Goal: Task Accomplishment & Management: Manage account settings

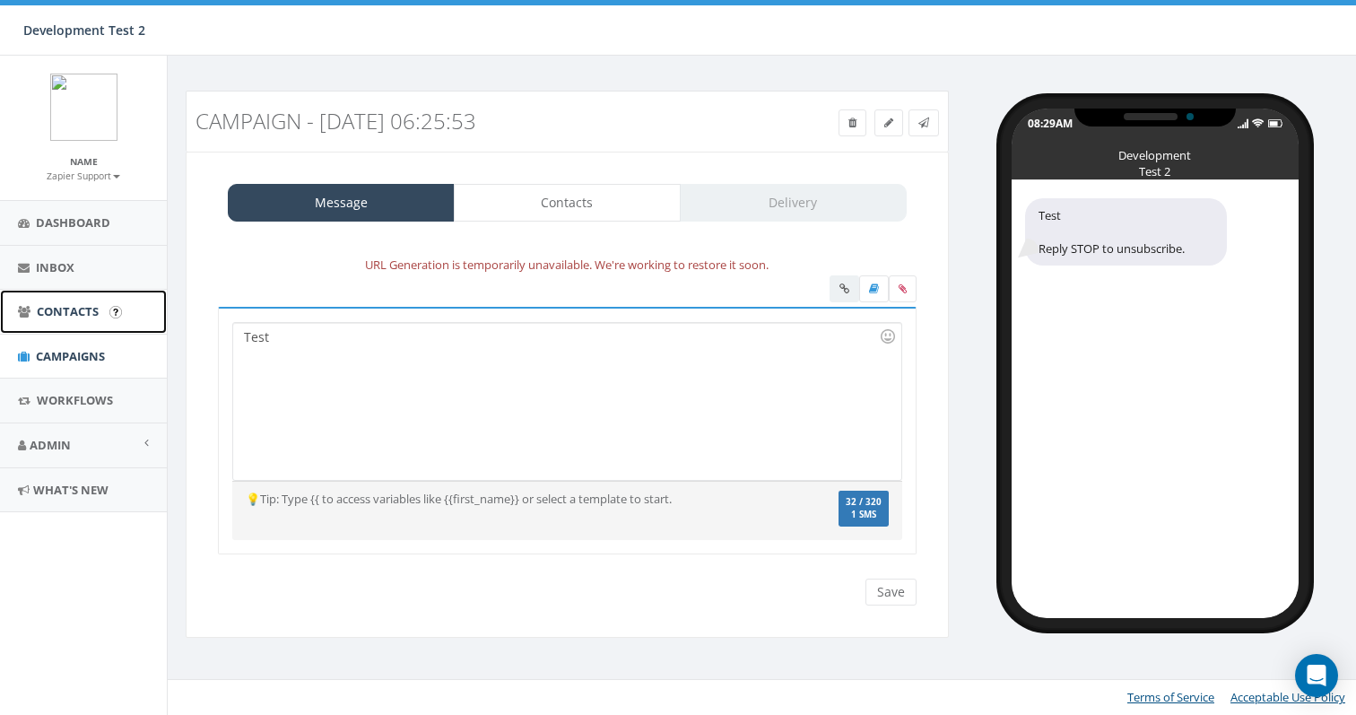
click at [72, 312] on span "Contacts" at bounding box center [68, 311] width 62 height 16
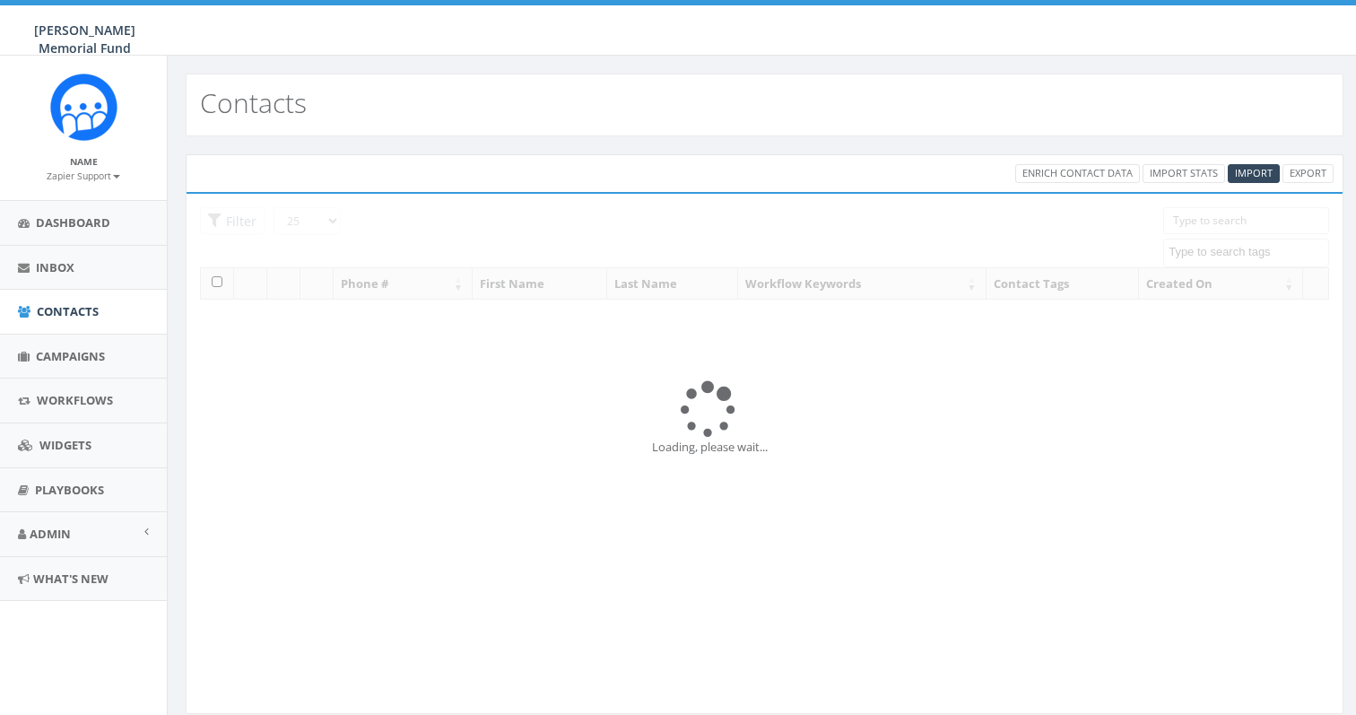
select select
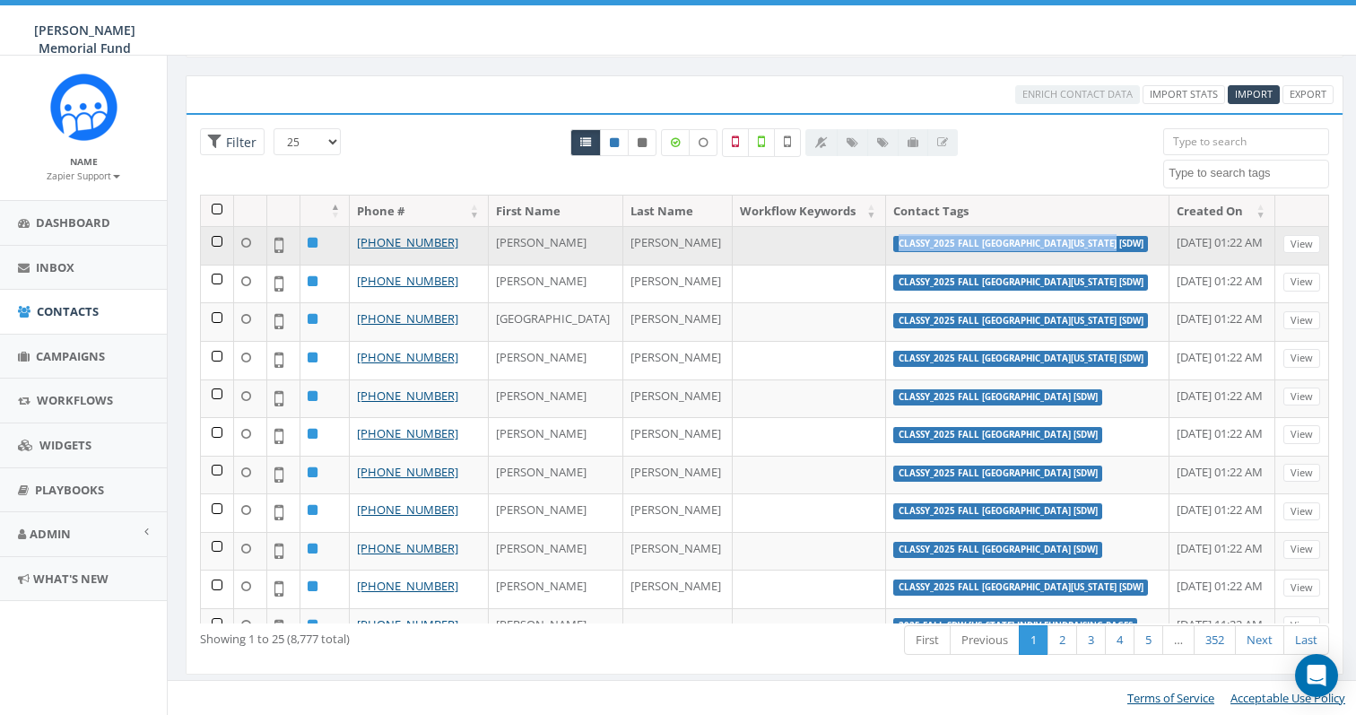
drag, startPoint x: 1044, startPoint y: 241, endPoint x: 823, endPoint y: 239, distance: 220.6
click at [893, 239] on label "classy_2025 Fall University of Alabama [SDW]" at bounding box center [1021, 244] width 256 height 16
copy label "classy_2025 Fall University of Alabama [SDW]"
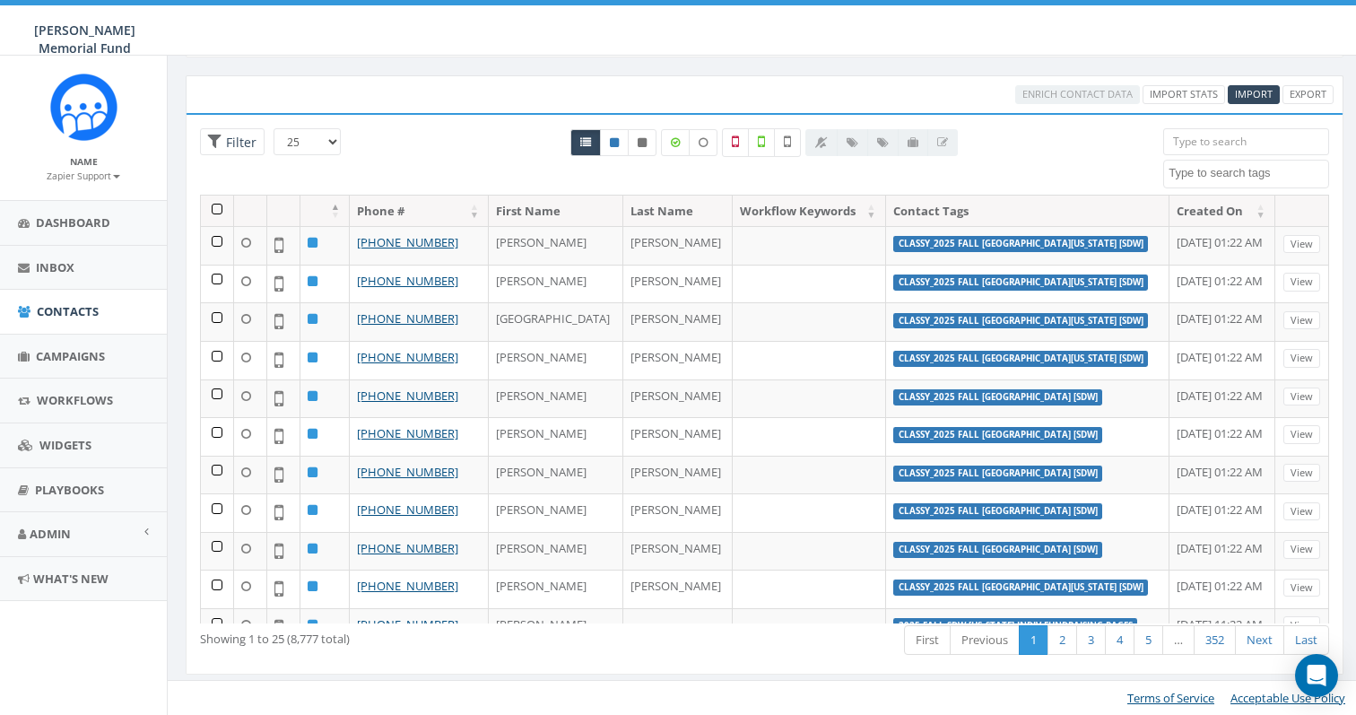
click at [1214, 169] on textarea "Search" at bounding box center [1248, 173] width 160 height 16
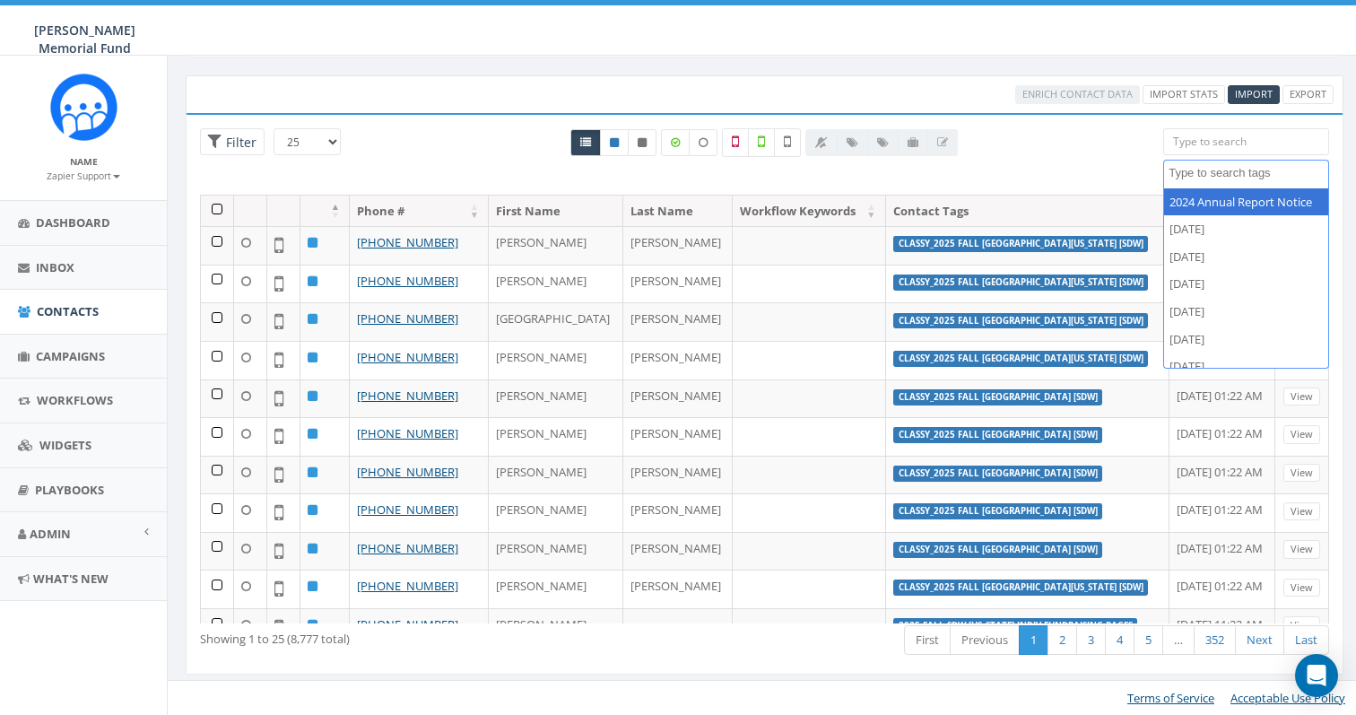
paste textarea "classy_2025 Fall [GEOGRAPHIC_DATA][US_STATE] [SDW]"
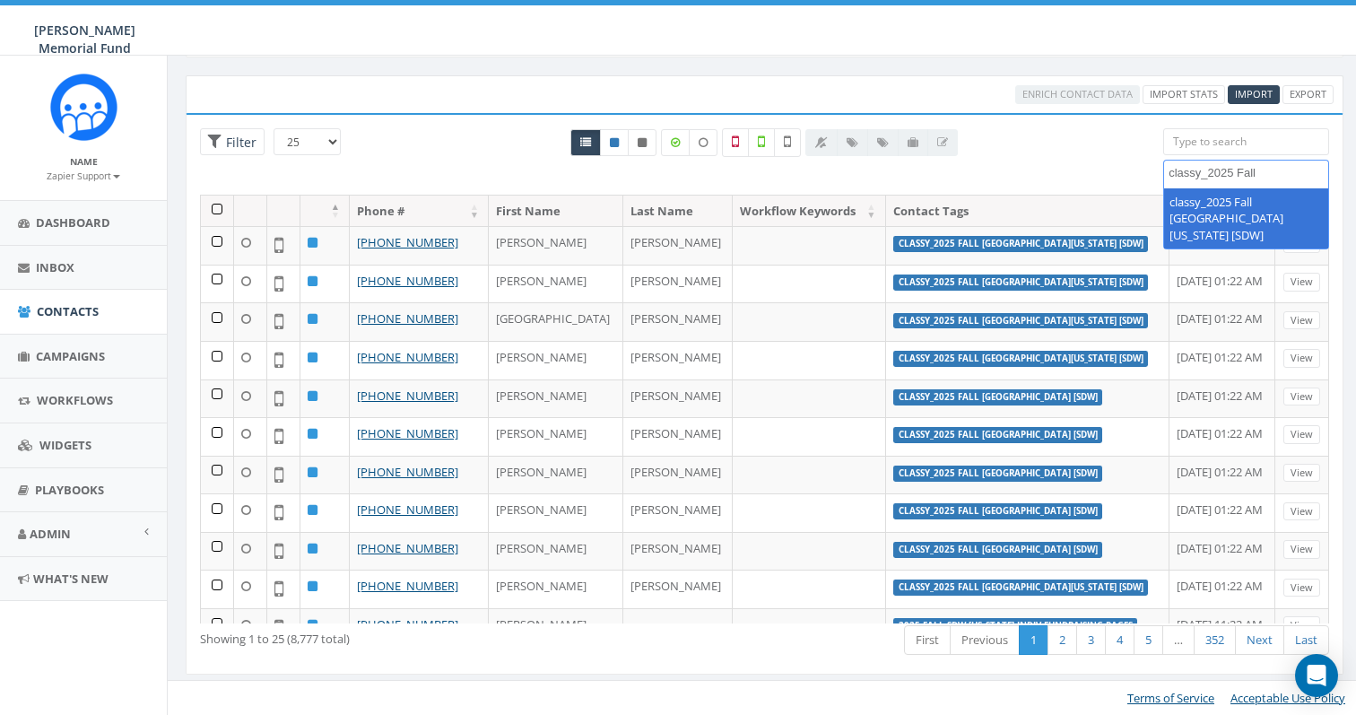
scroll to position [15, 0]
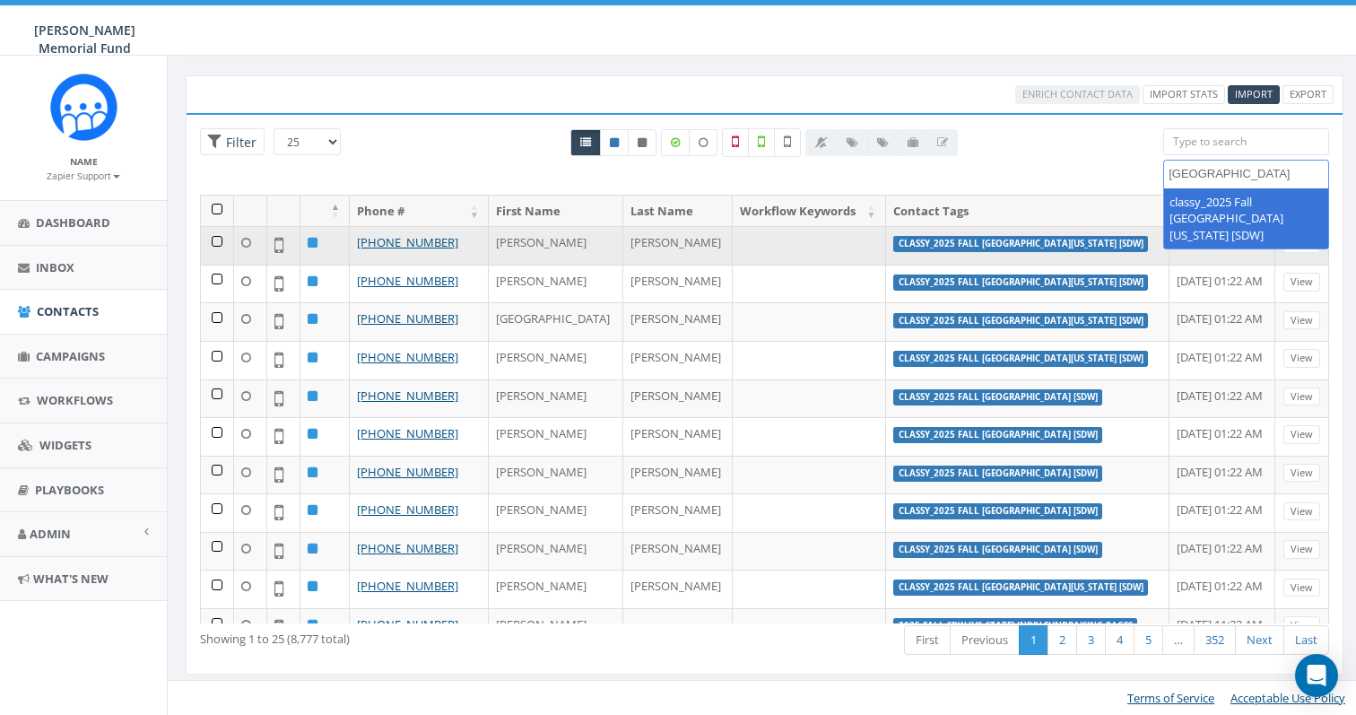
type textarea "classy_2025 Fall [GEOGRAPHIC_DATA][US_STATE] [SDW]"
select select "classy_2025 Fall University of Alabama [SDW]"
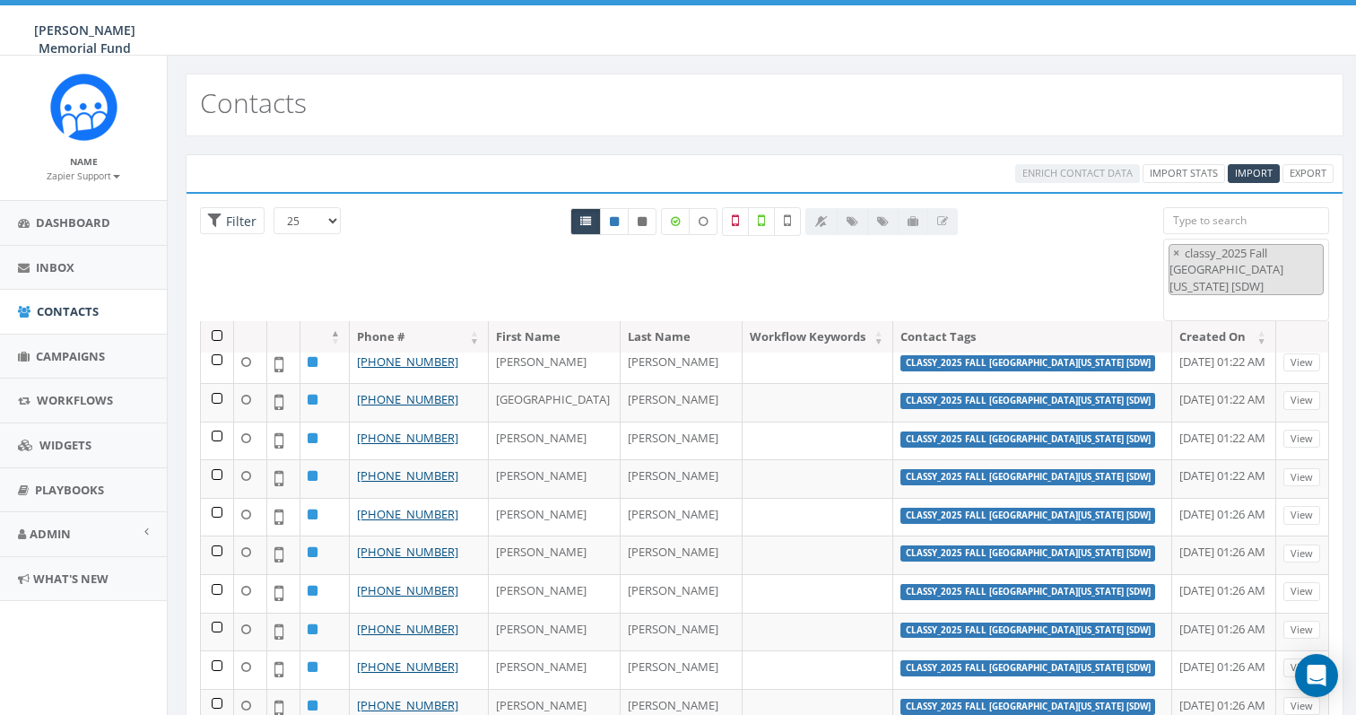
scroll to position [0, 0]
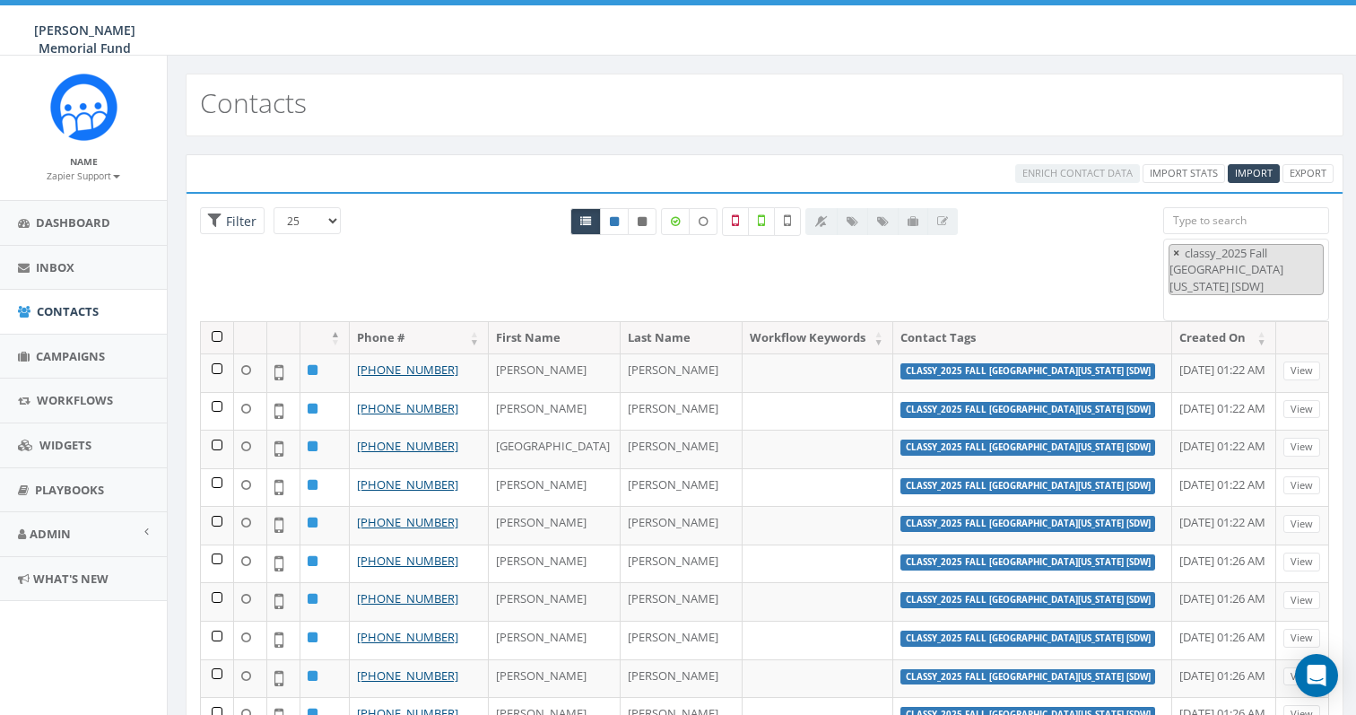
click at [1175, 255] on span "×" at bounding box center [1176, 253] width 6 height 16
select select
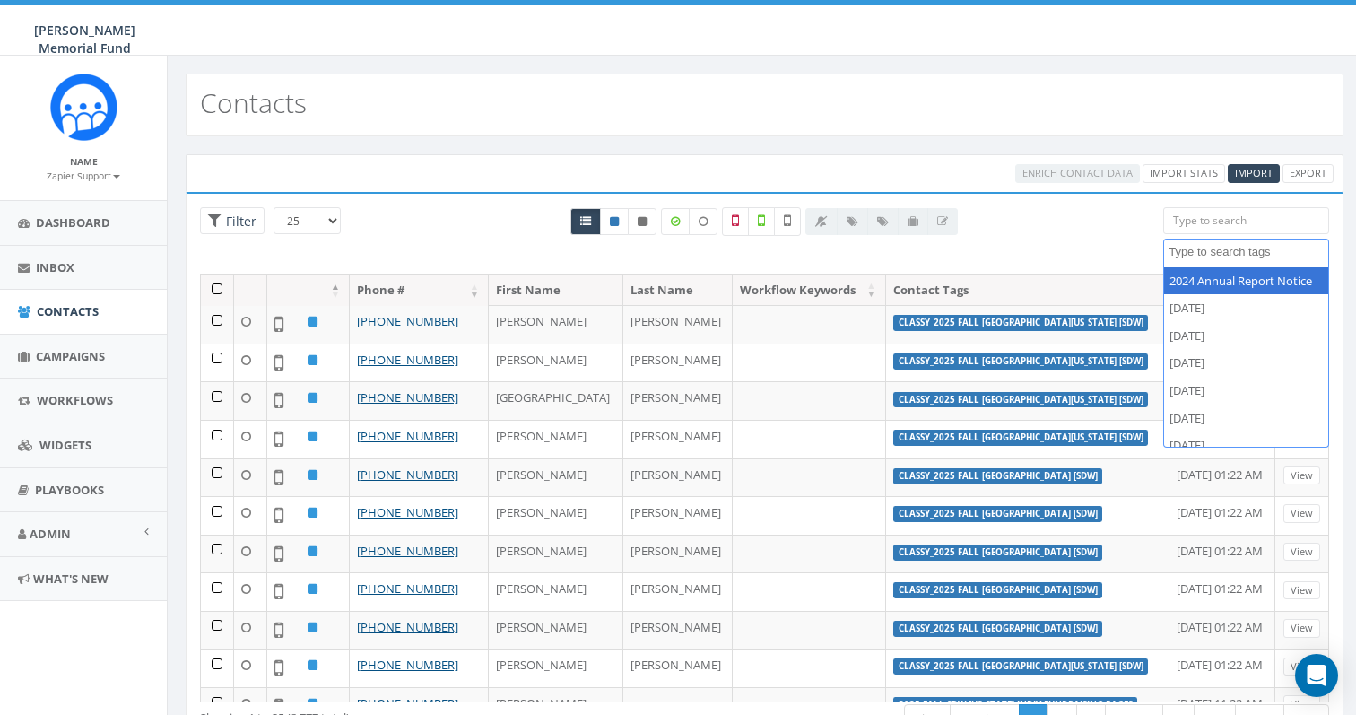
click at [1122, 244] on div "All 0 contact(s) on current page All 85 contact(s) filtered" at bounding box center [764, 240] width 770 height 66
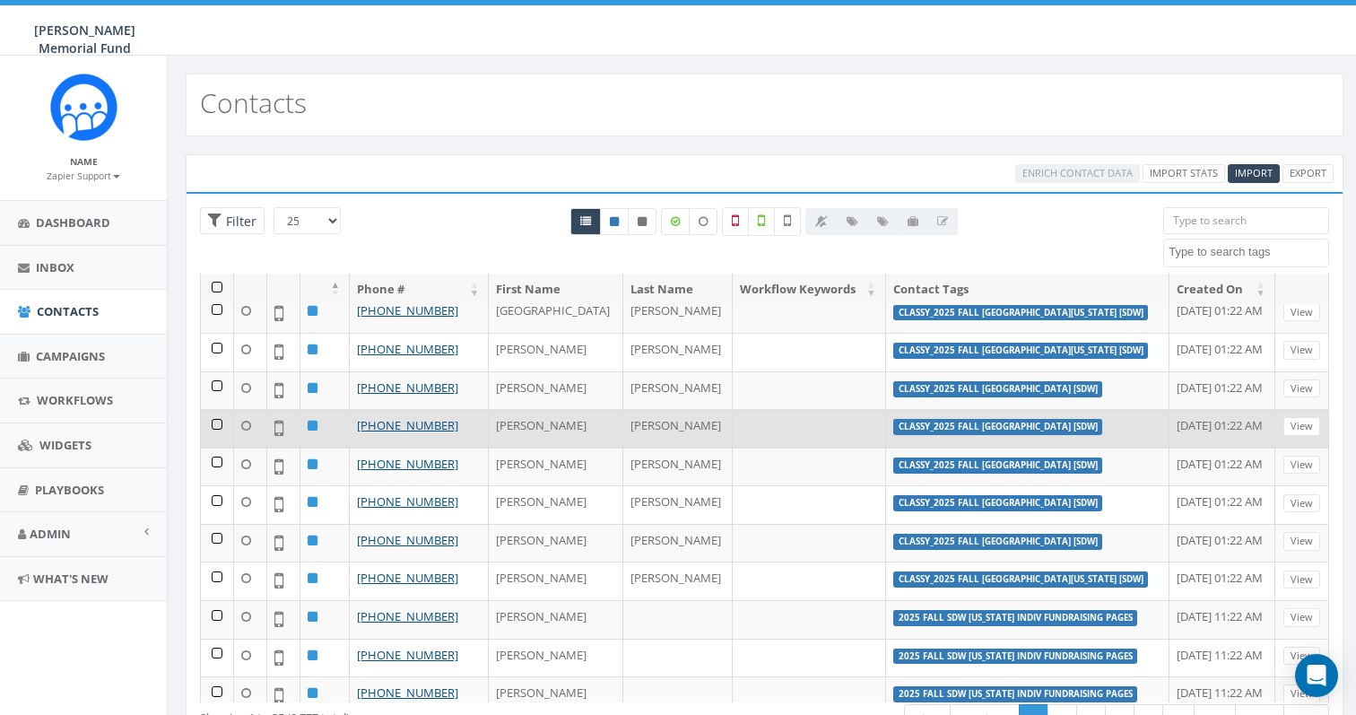
scroll to position [96, 0]
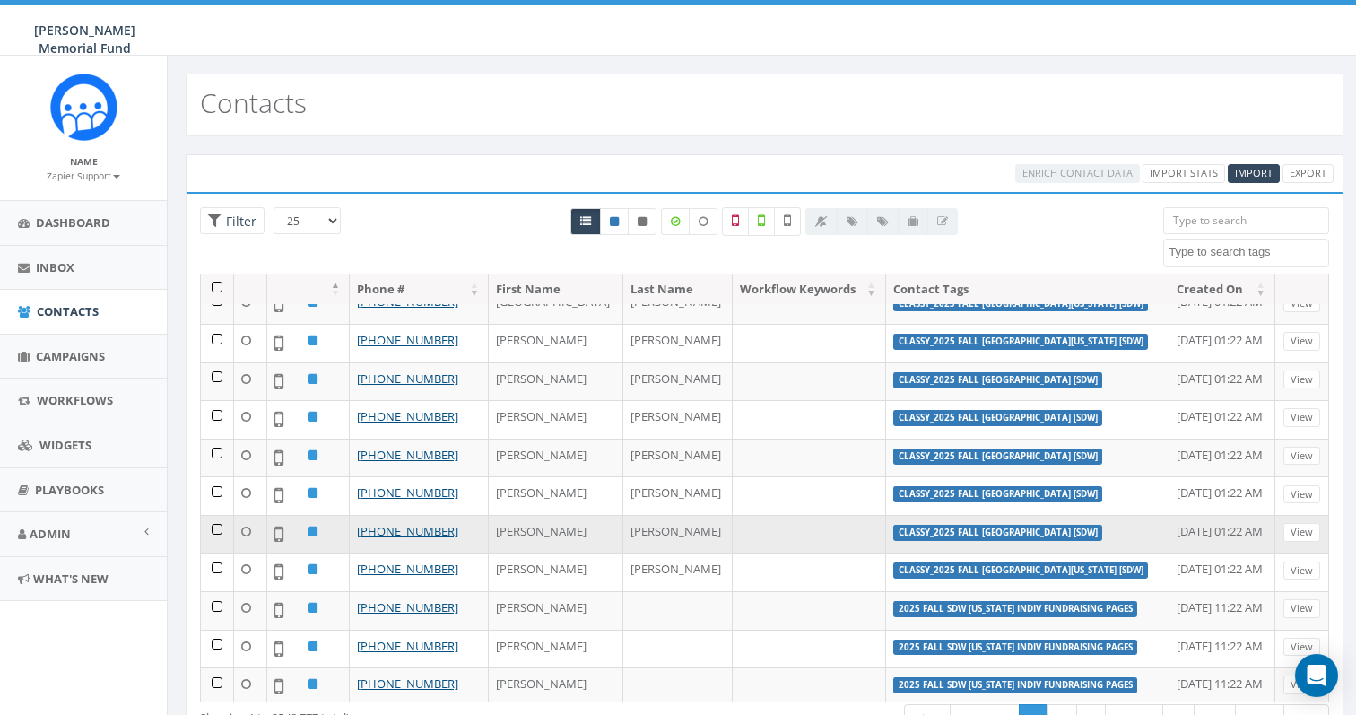
drag, startPoint x: 457, startPoint y: 527, endPoint x: 328, endPoint y: 527, distance: 129.1
click at [327, 527] on tr "+1 407-247-4581 Sandra Pollock classy_2025 Fall Syracuse University [SDW] Septe…" at bounding box center [765, 534] width 1128 height 39
copy tr "[PHONE_NUMBER]"
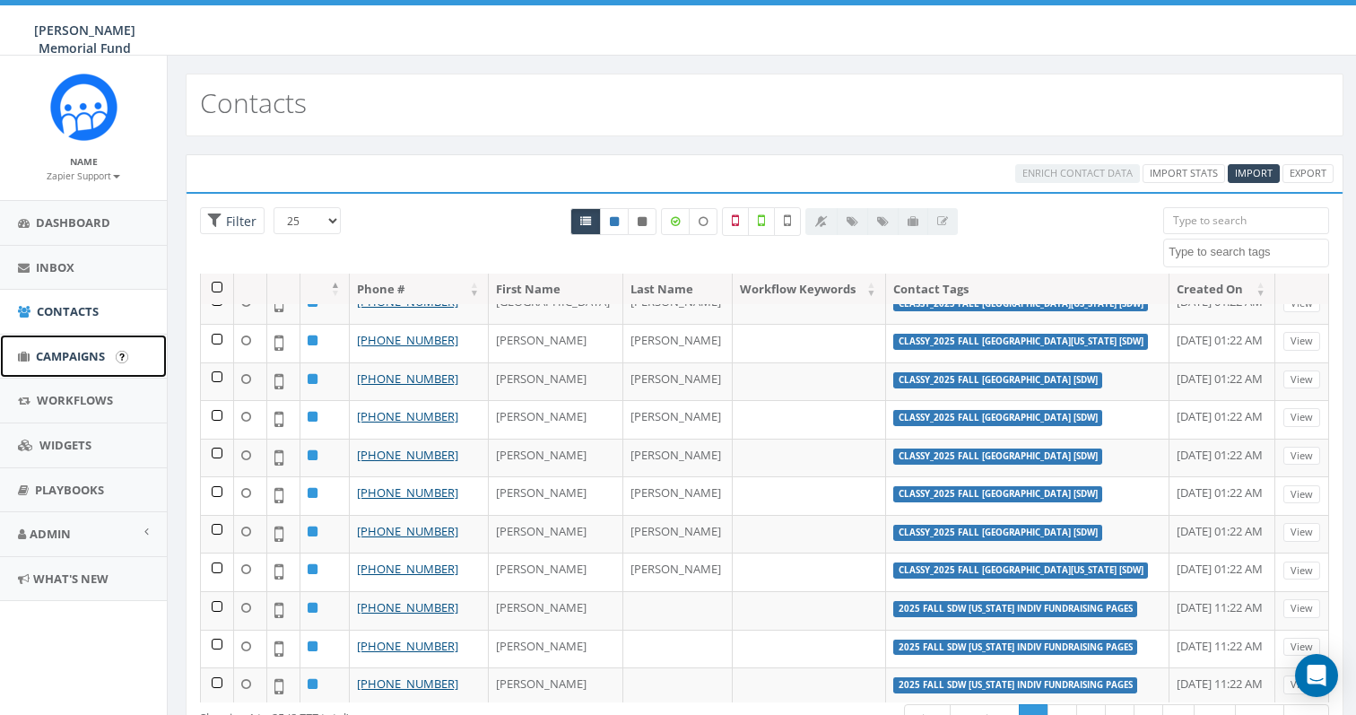
click at [65, 348] on span "Campaigns" at bounding box center [70, 356] width 69 height 16
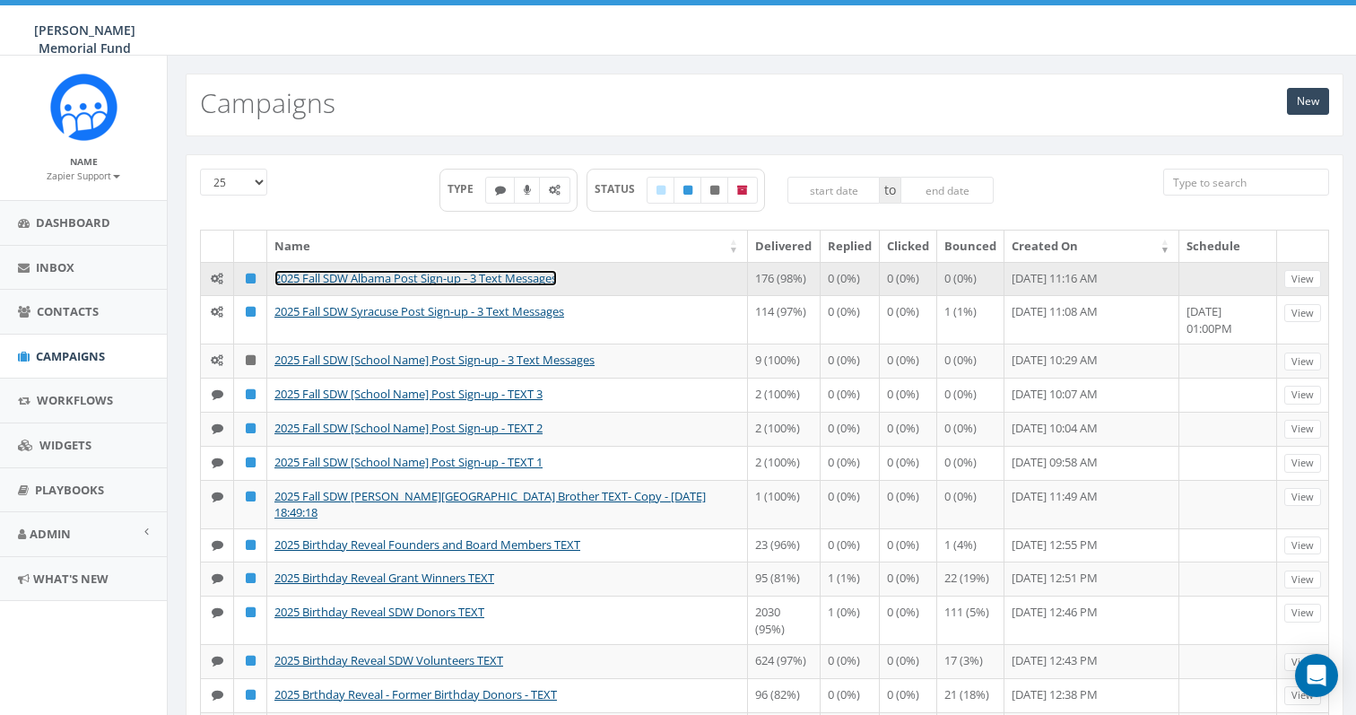
click at [385, 272] on link "2025 Fall SDW Albama Post Sign-up - 3 Text Messages" at bounding box center [415, 278] width 282 height 16
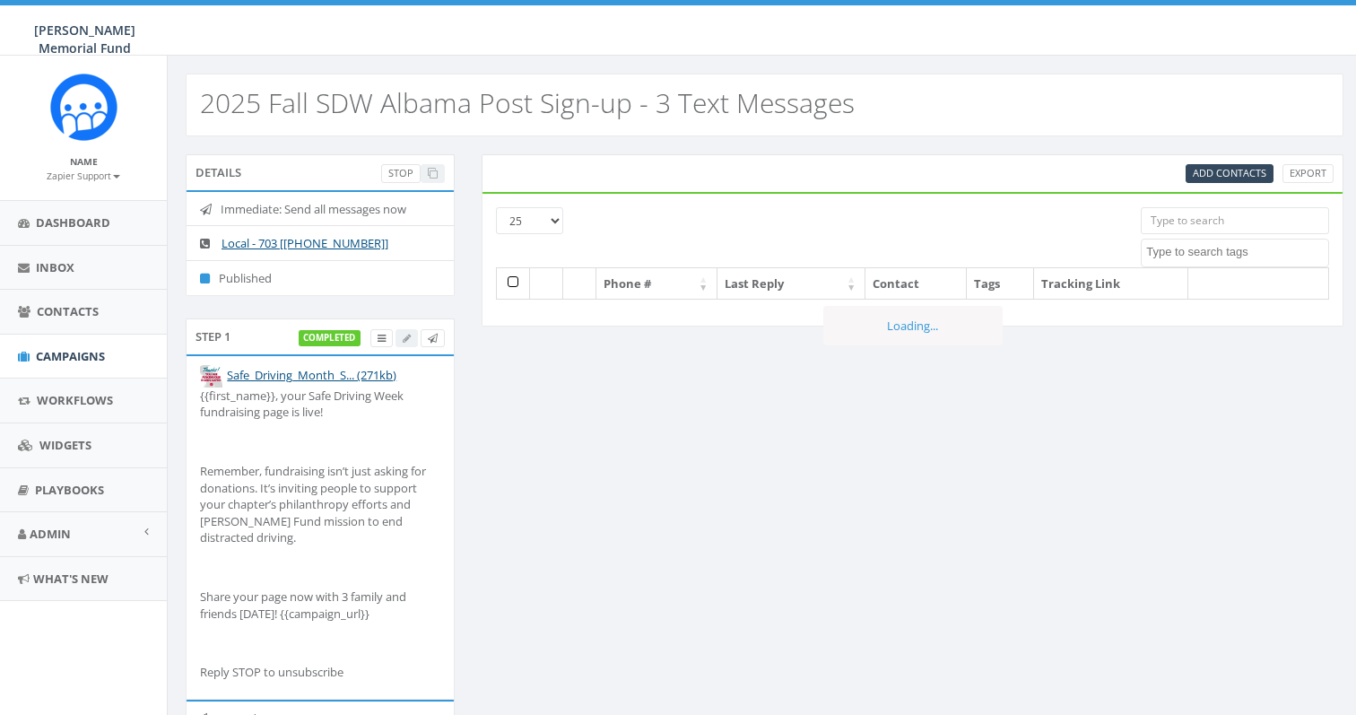
select select
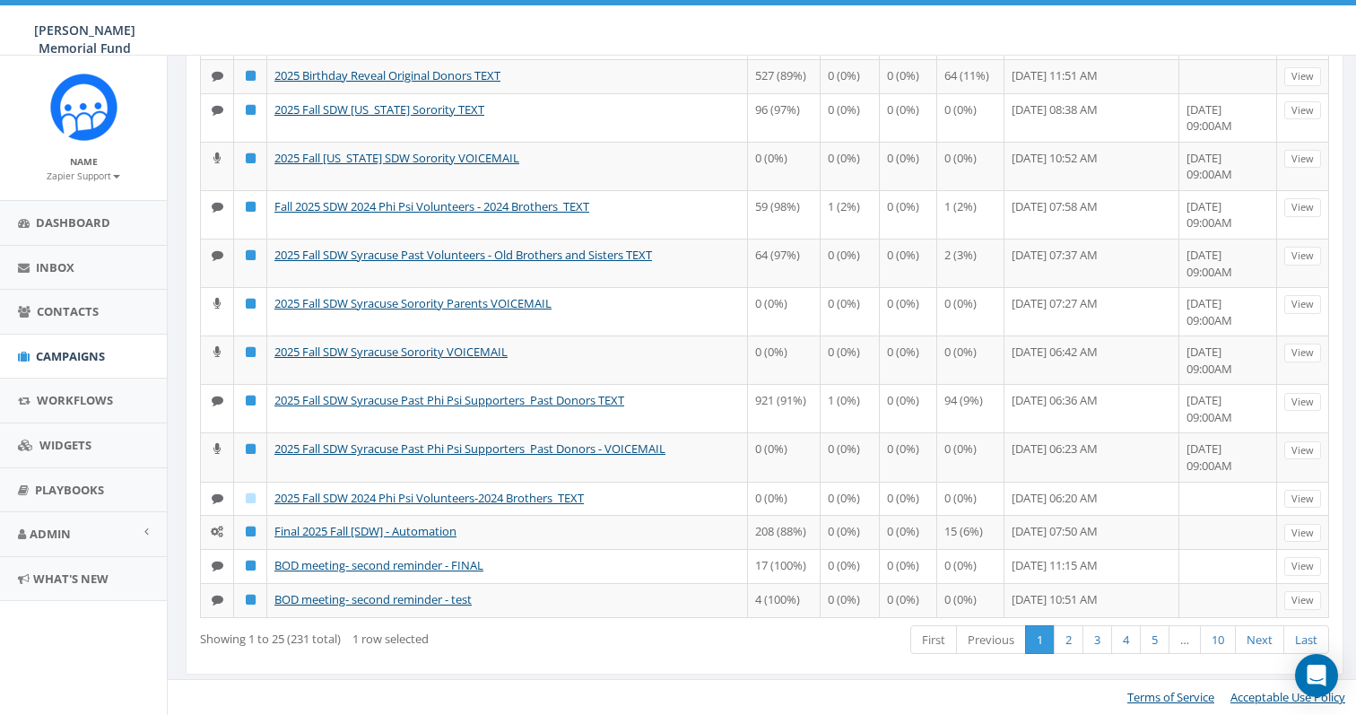
scroll to position [828, 0]
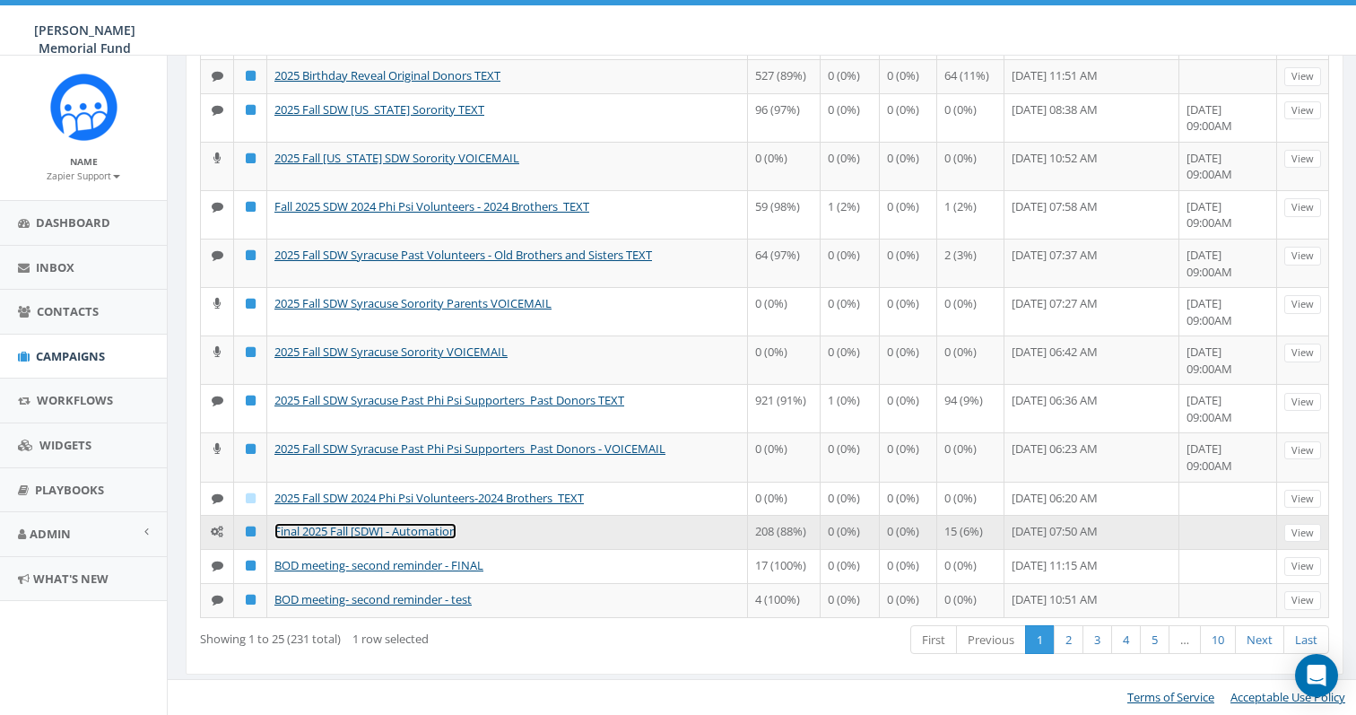
click at [343, 523] on link "Final 2025 Fall [SDW] - Automation" at bounding box center [365, 531] width 182 height 16
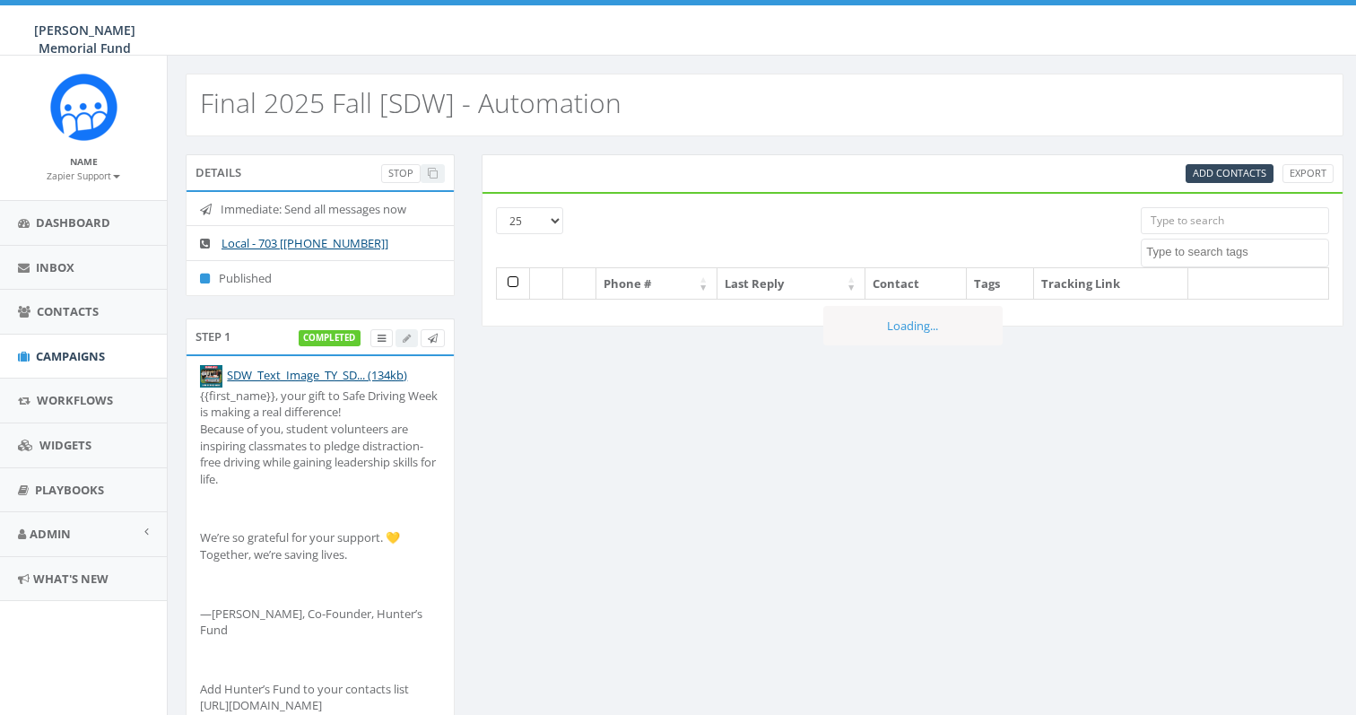
select select
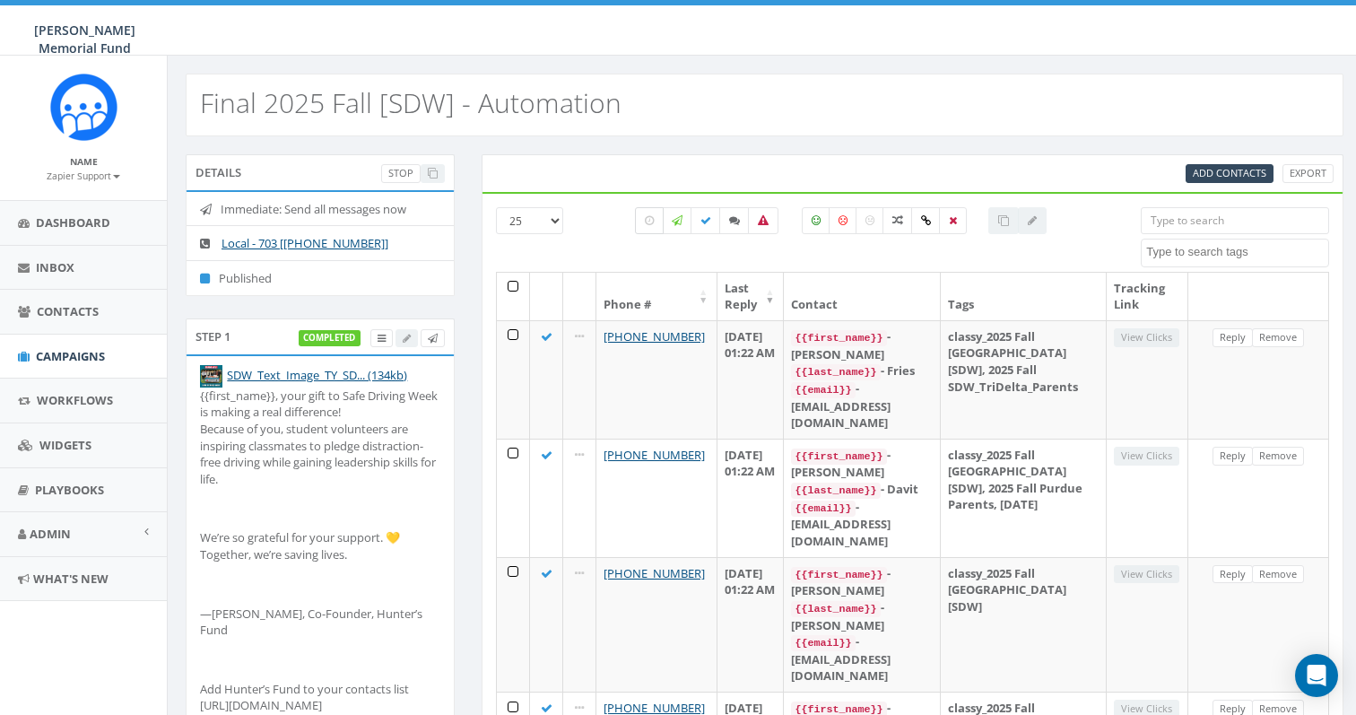
click at [642, 219] on label at bounding box center [649, 220] width 29 height 27
checkbox input "true"
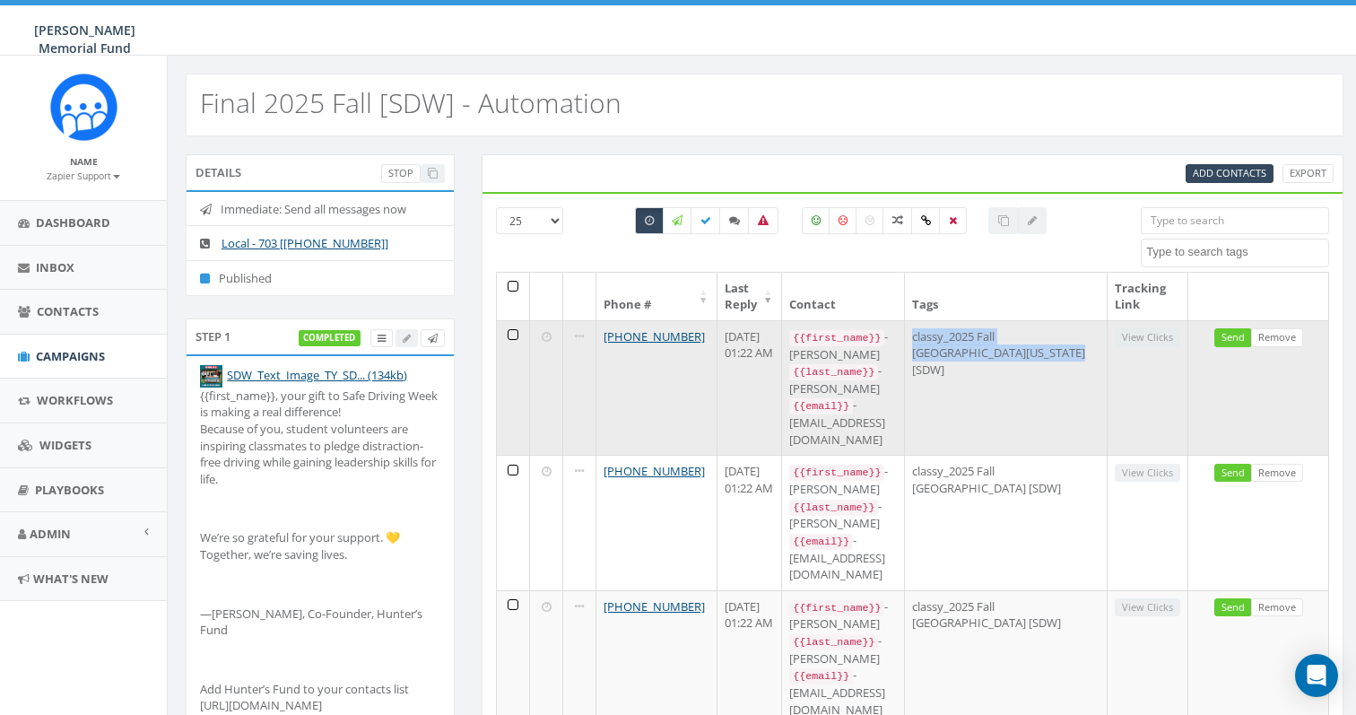
drag, startPoint x: 1073, startPoint y: 351, endPoint x: 962, endPoint y: 342, distance: 111.6
click at [962, 342] on td "classy_2025 Fall University of Alabama [SDW]" at bounding box center [1006, 387] width 203 height 134
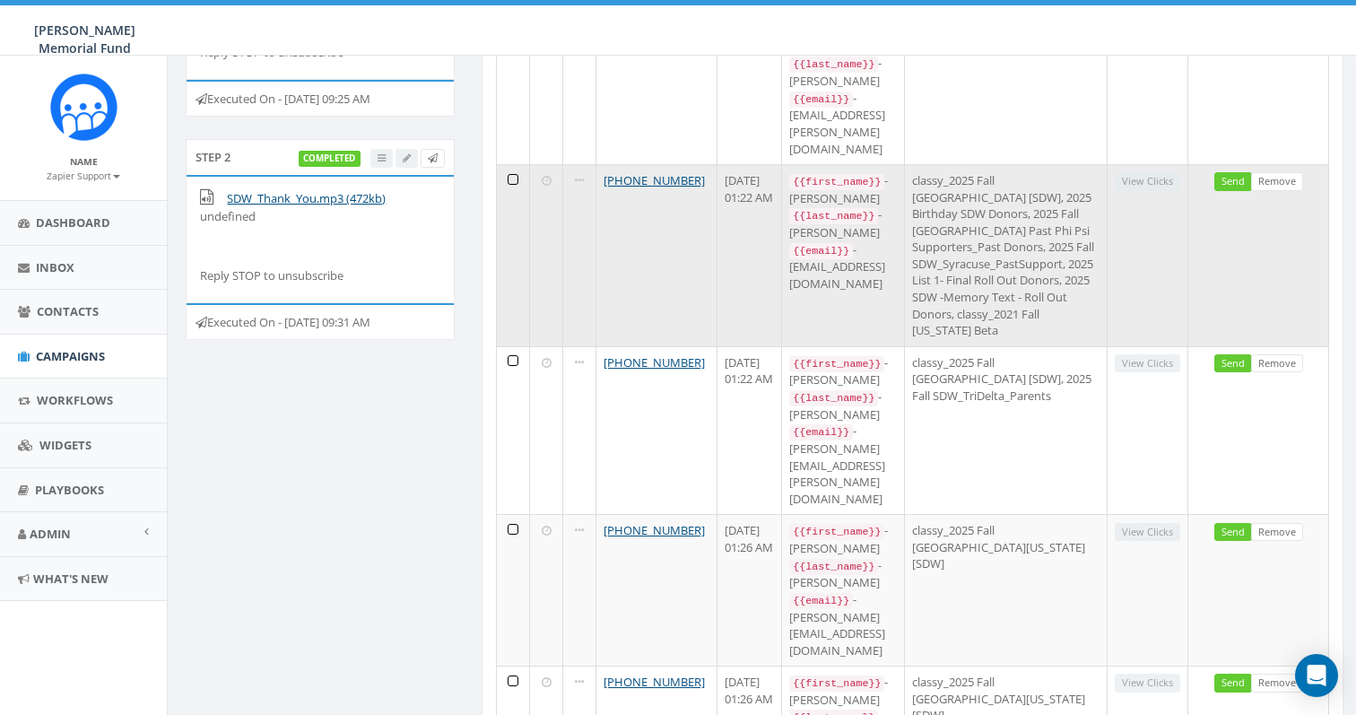
scroll to position [741, 0]
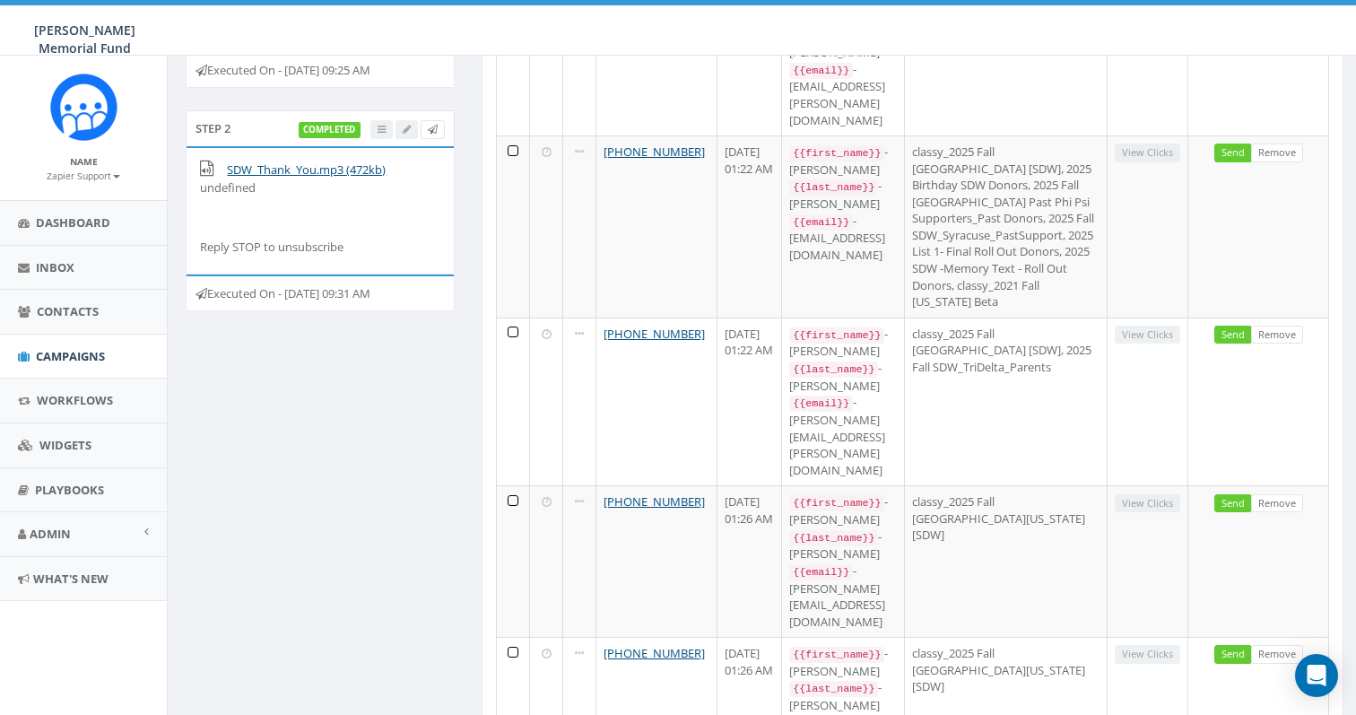
drag, startPoint x: 692, startPoint y: 551, endPoint x: 594, endPoint y: 545, distance: 97.9
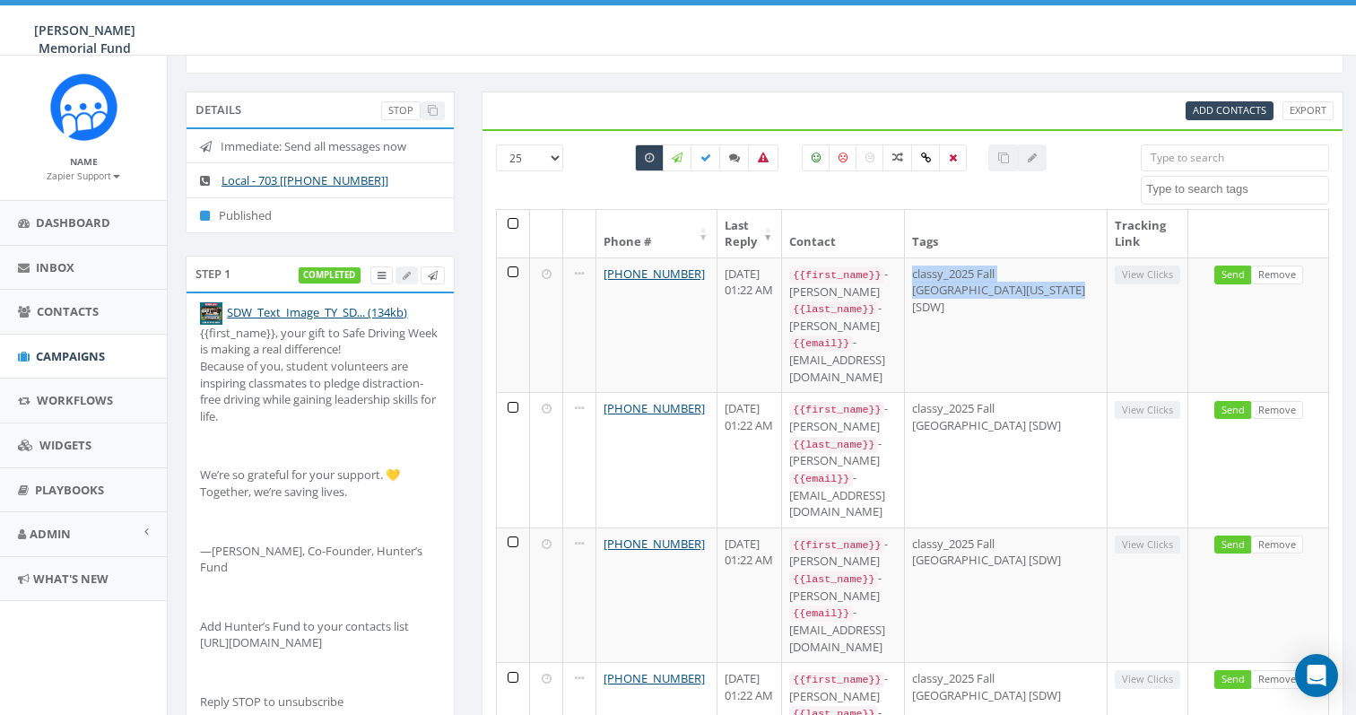
scroll to position [62, 0]
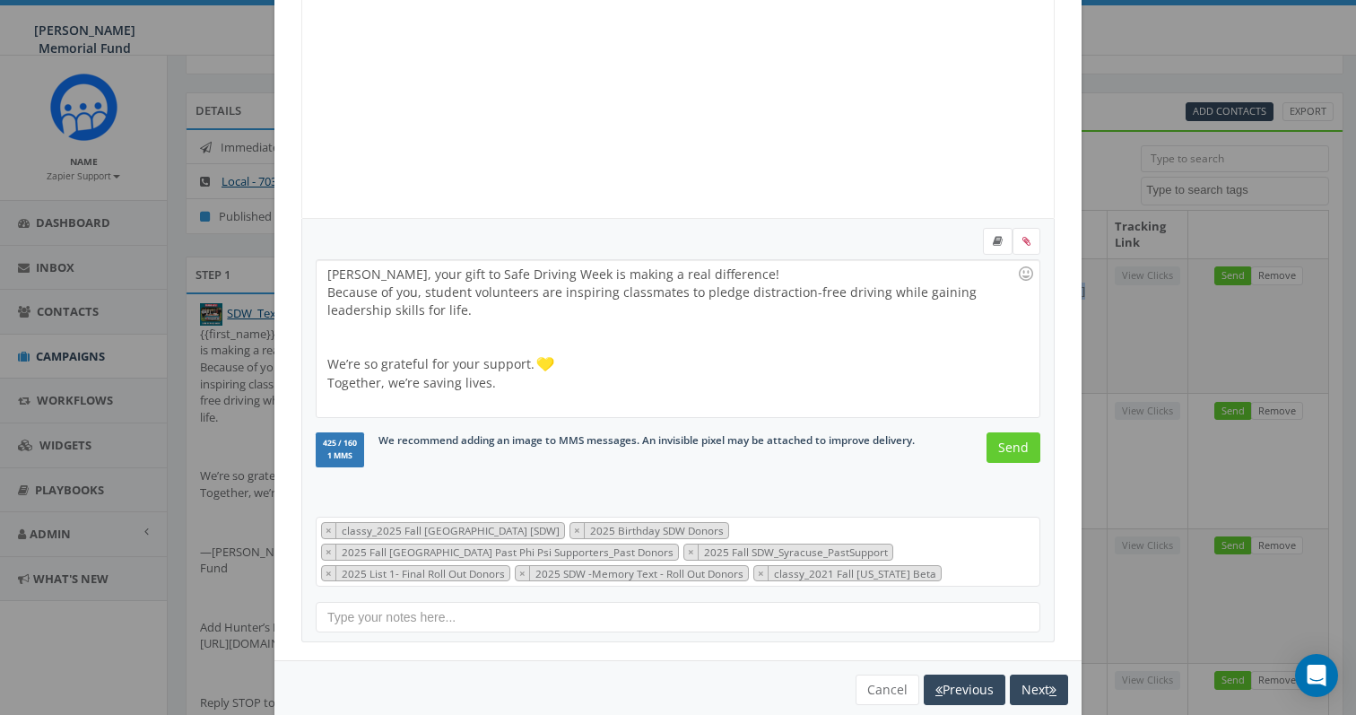
scroll to position [225, 0]
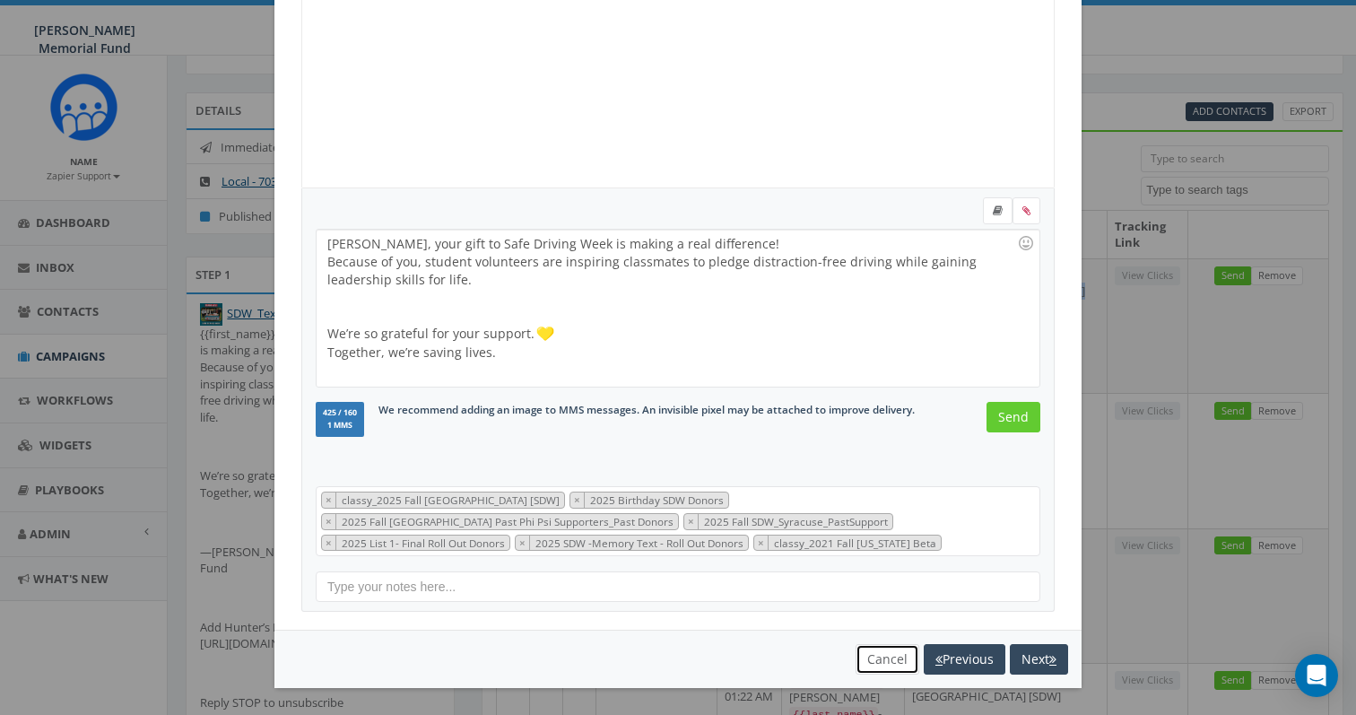
click at [874, 666] on button "Cancel" at bounding box center [887, 659] width 64 height 30
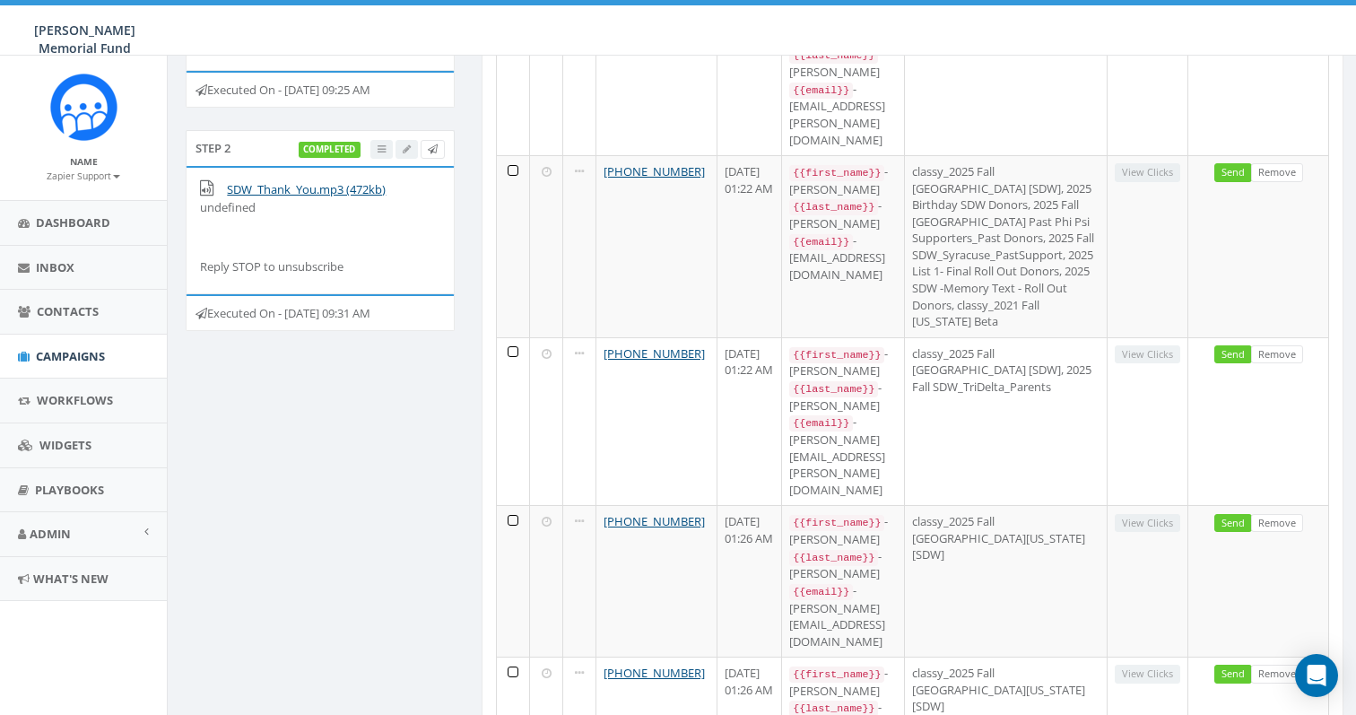
scroll to position [741, 0]
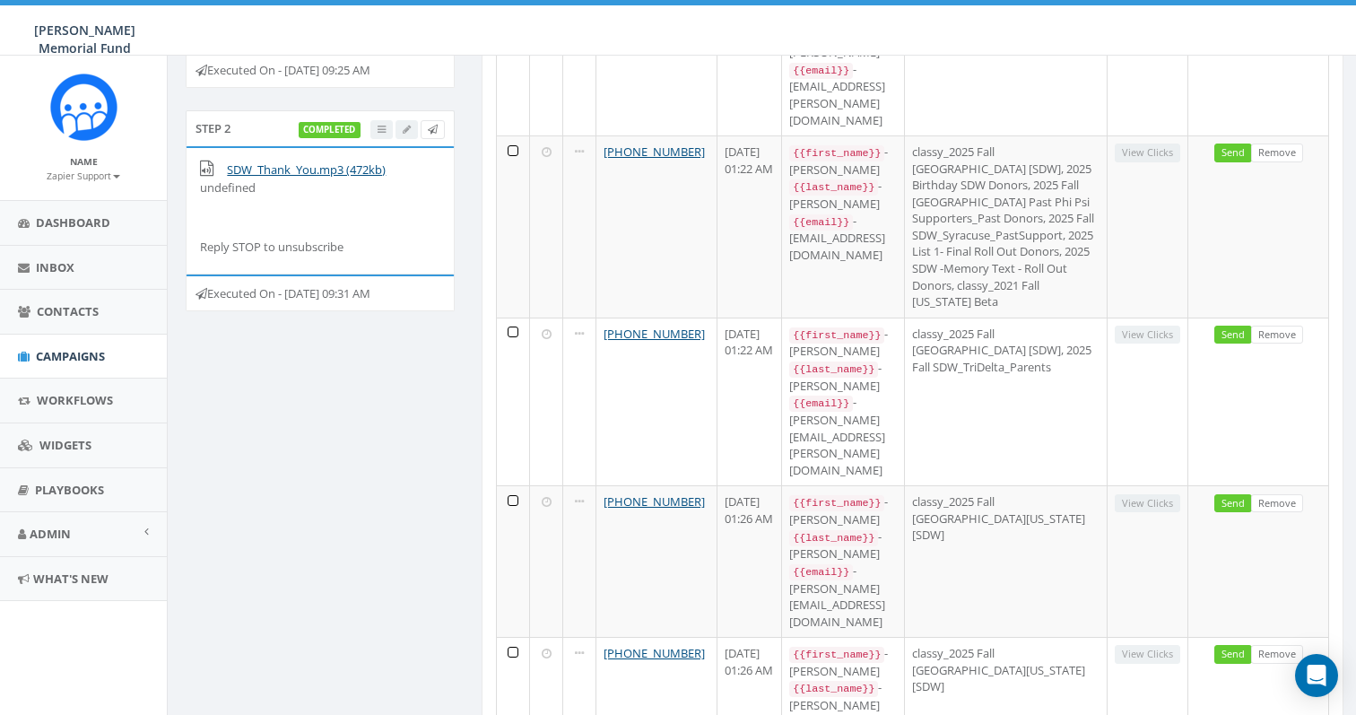
drag, startPoint x: 707, startPoint y: 469, endPoint x: 765, endPoint y: 511, distance: 71.2
drag, startPoint x: 400, startPoint y: 122, endPoint x: 443, endPoint y: 123, distance: 43.0
click at [443, 89] on div "Executed On - September 10, 2025 09:25 AM" at bounding box center [320, 70] width 269 height 38
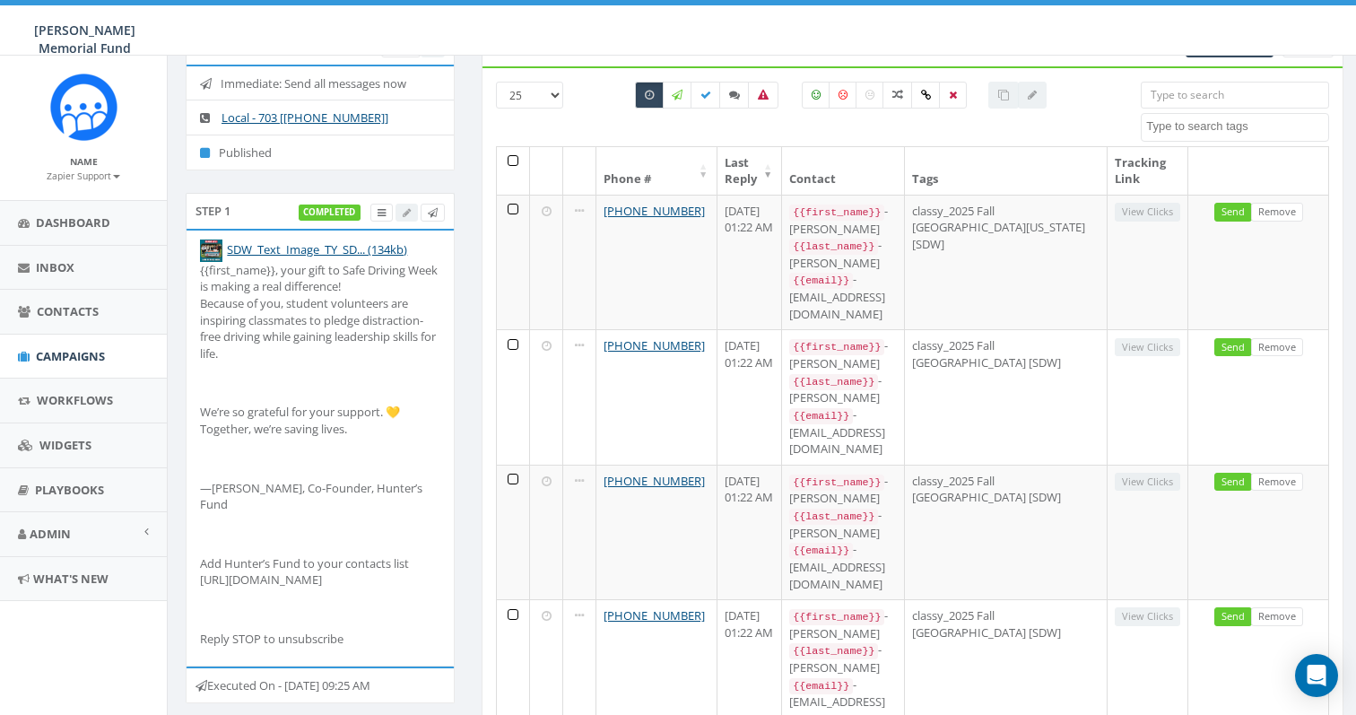
scroll to position [0, 0]
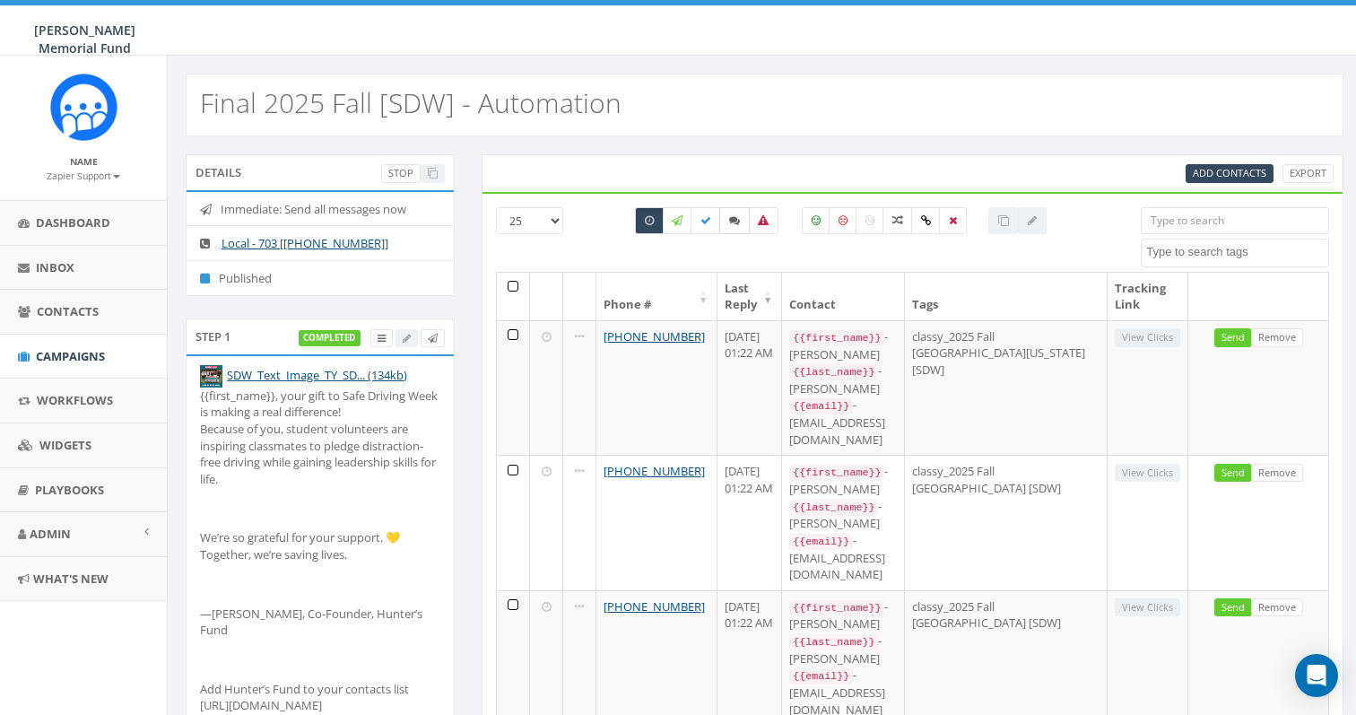
click at [733, 221] on icon at bounding box center [734, 220] width 11 height 11
checkbox input "true"
click at [647, 218] on icon at bounding box center [649, 220] width 9 height 11
checkbox input "false"
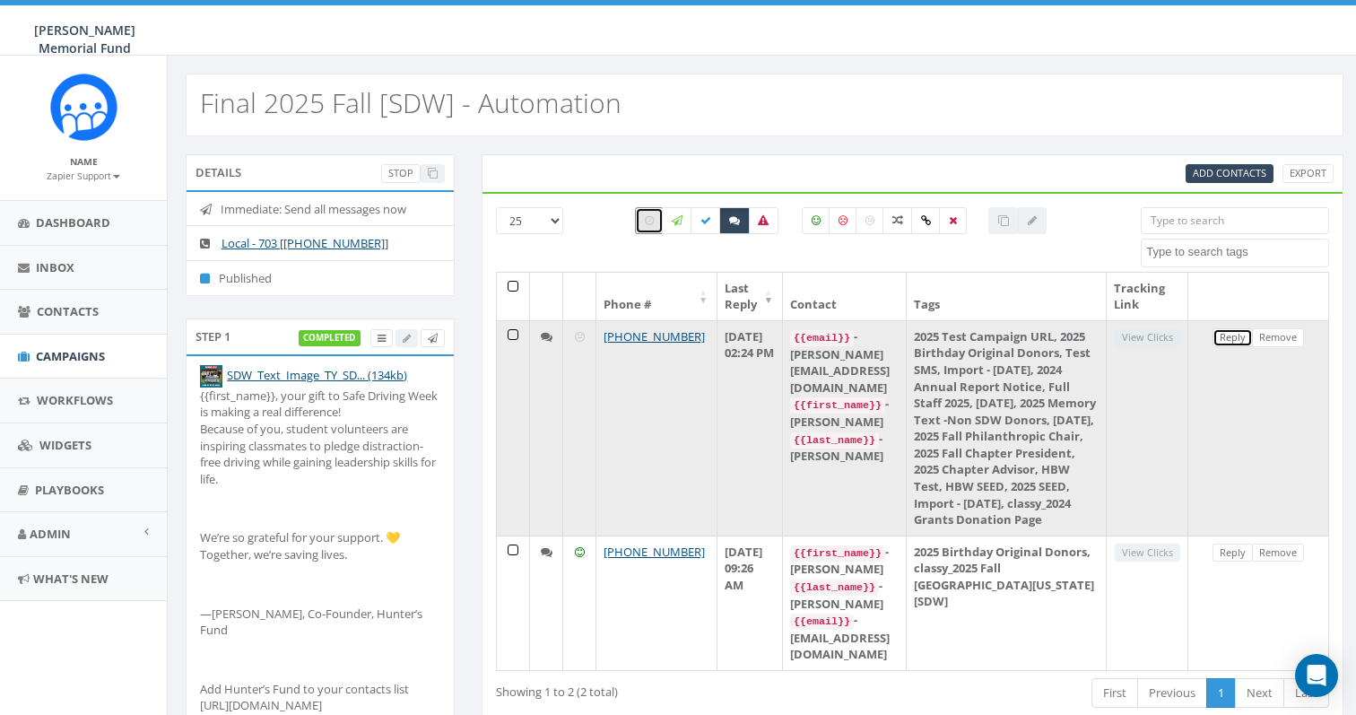
click at [1236, 339] on link "Reply" at bounding box center [1232, 337] width 40 height 19
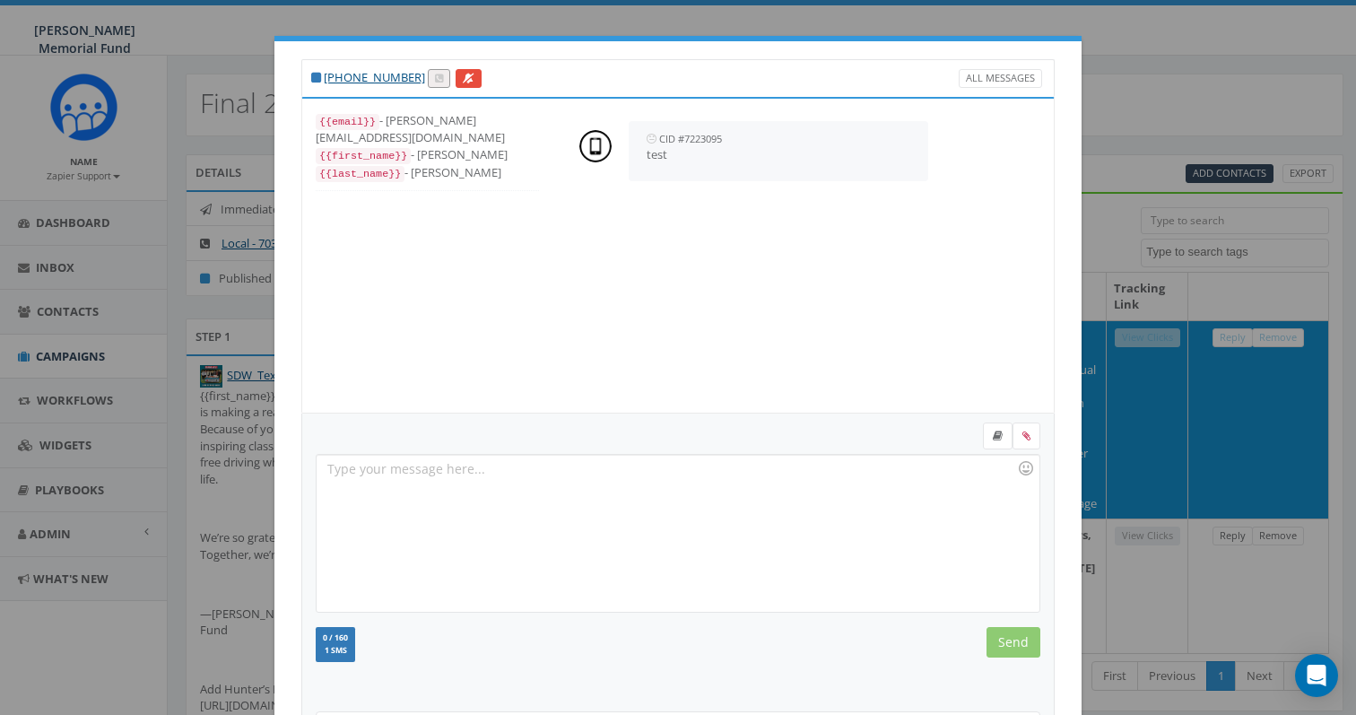
scroll to position [247, 0]
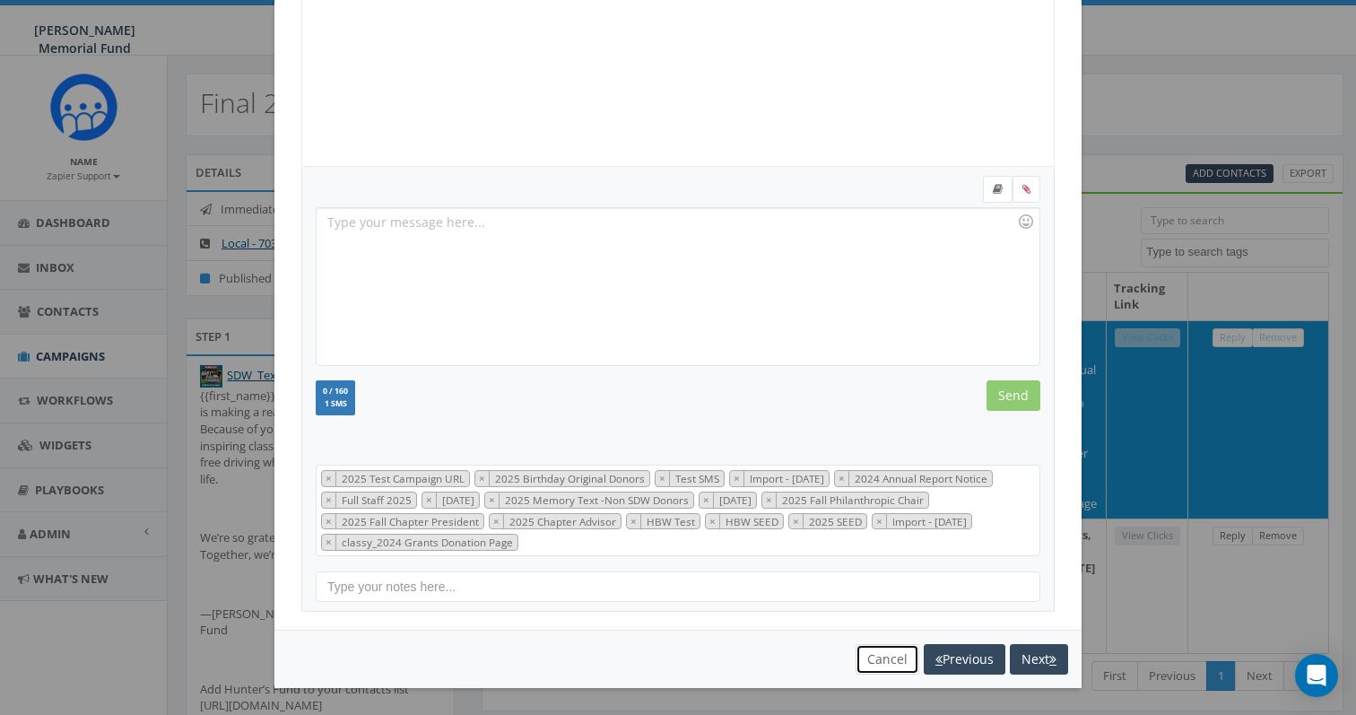
click at [891, 644] on button "Cancel" at bounding box center [887, 659] width 64 height 30
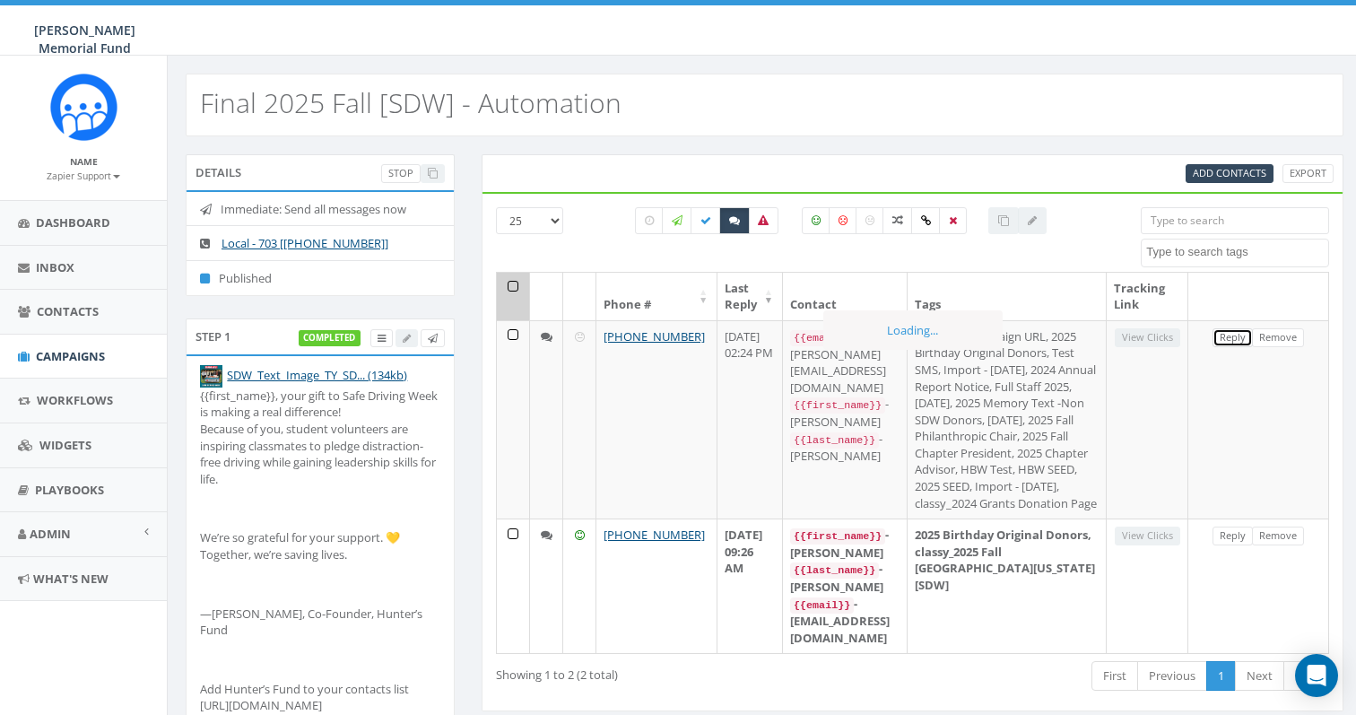
scroll to position [466, 0]
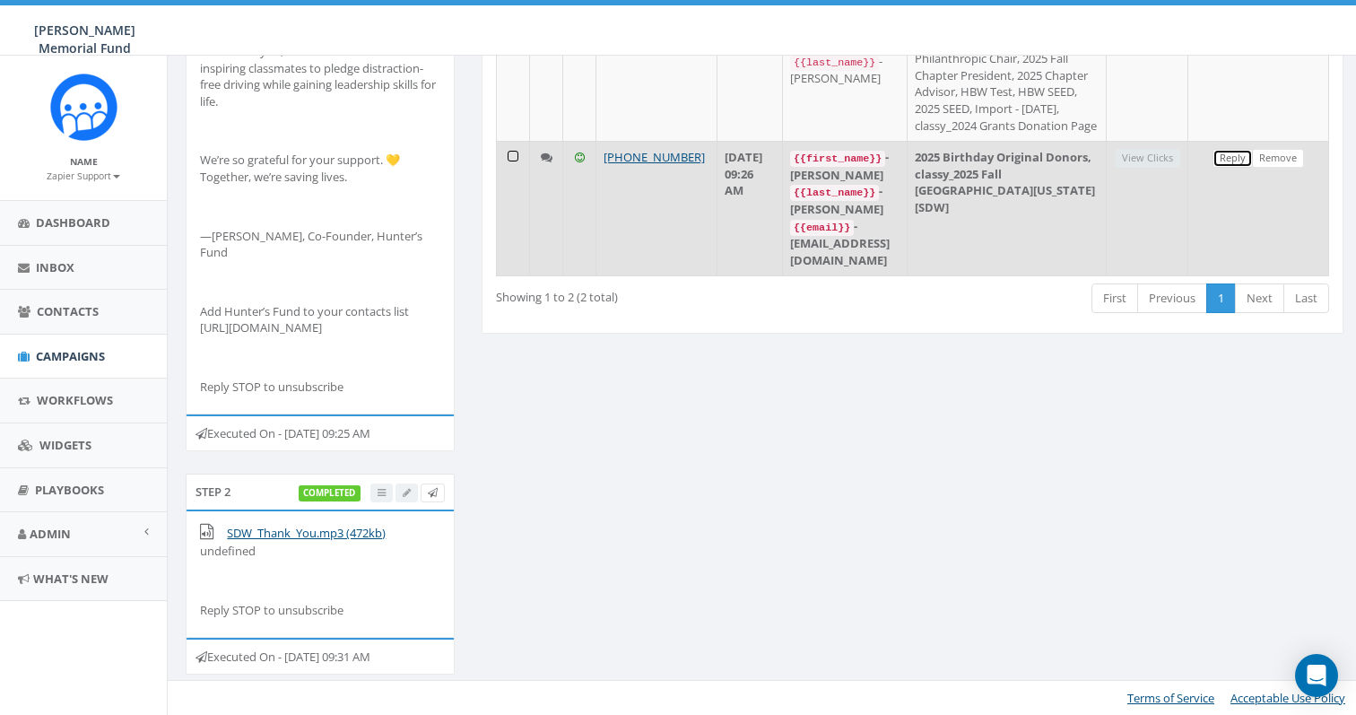
click at [1232, 168] on link "Reply" at bounding box center [1232, 158] width 40 height 19
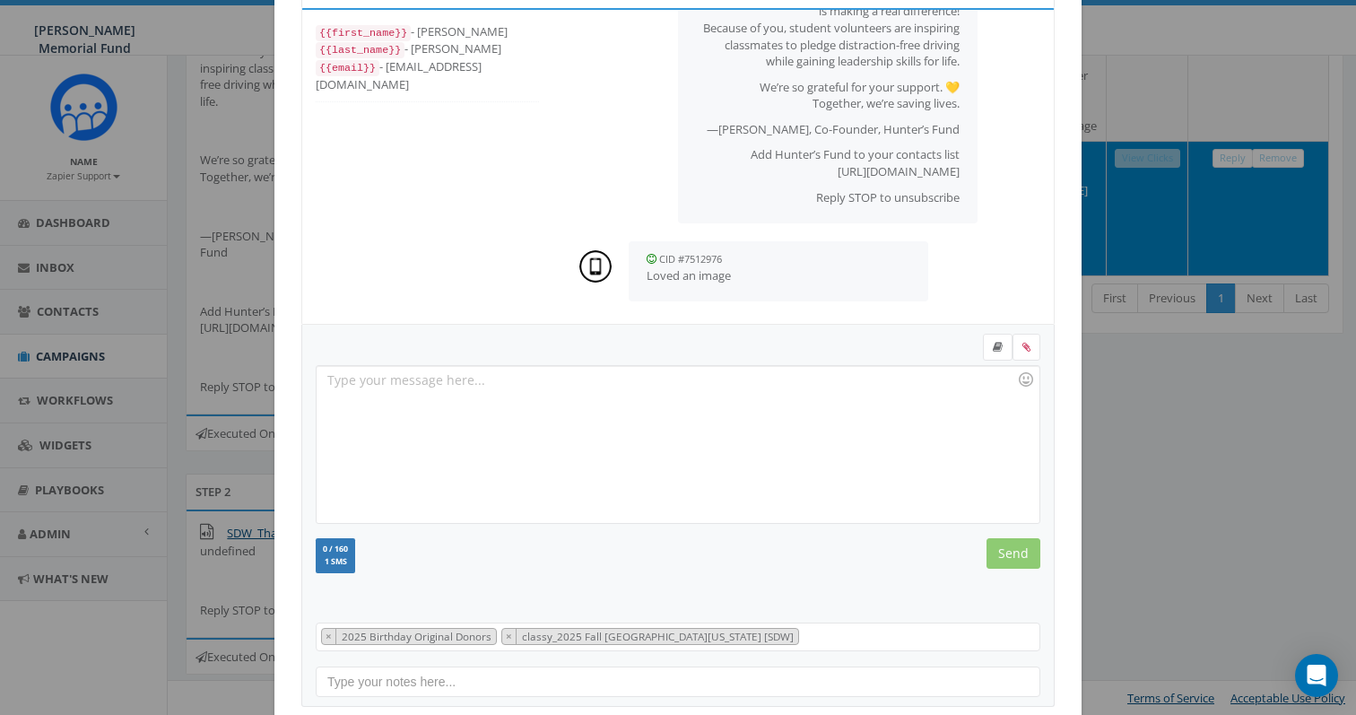
scroll to position [184, 0]
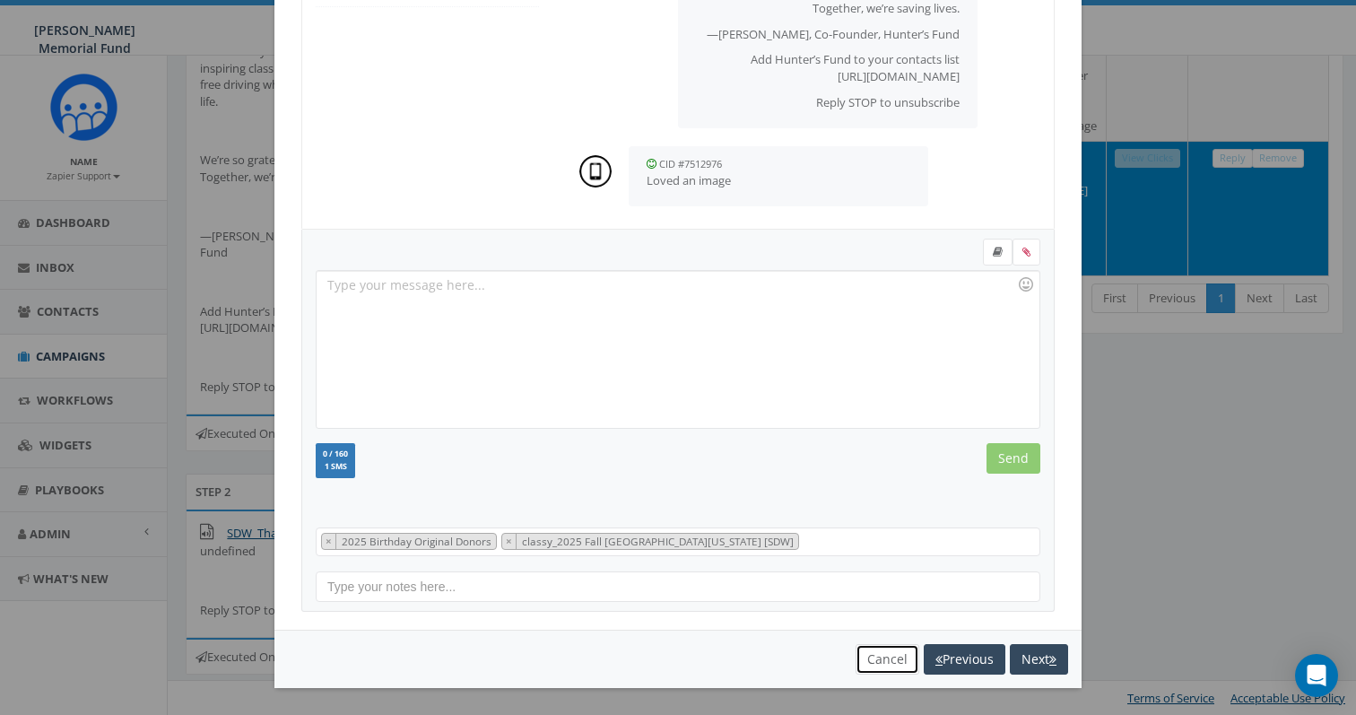
click at [874, 668] on button "Cancel" at bounding box center [887, 659] width 64 height 30
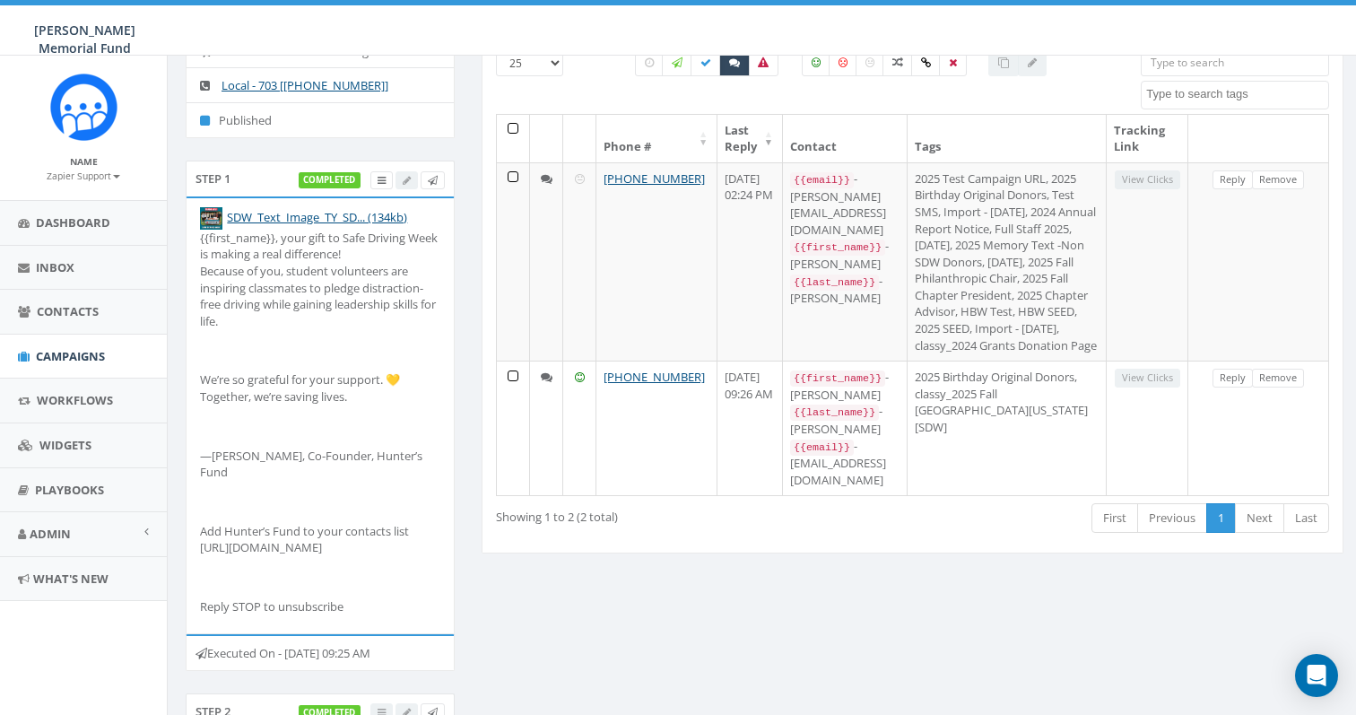
scroll to position [0, 0]
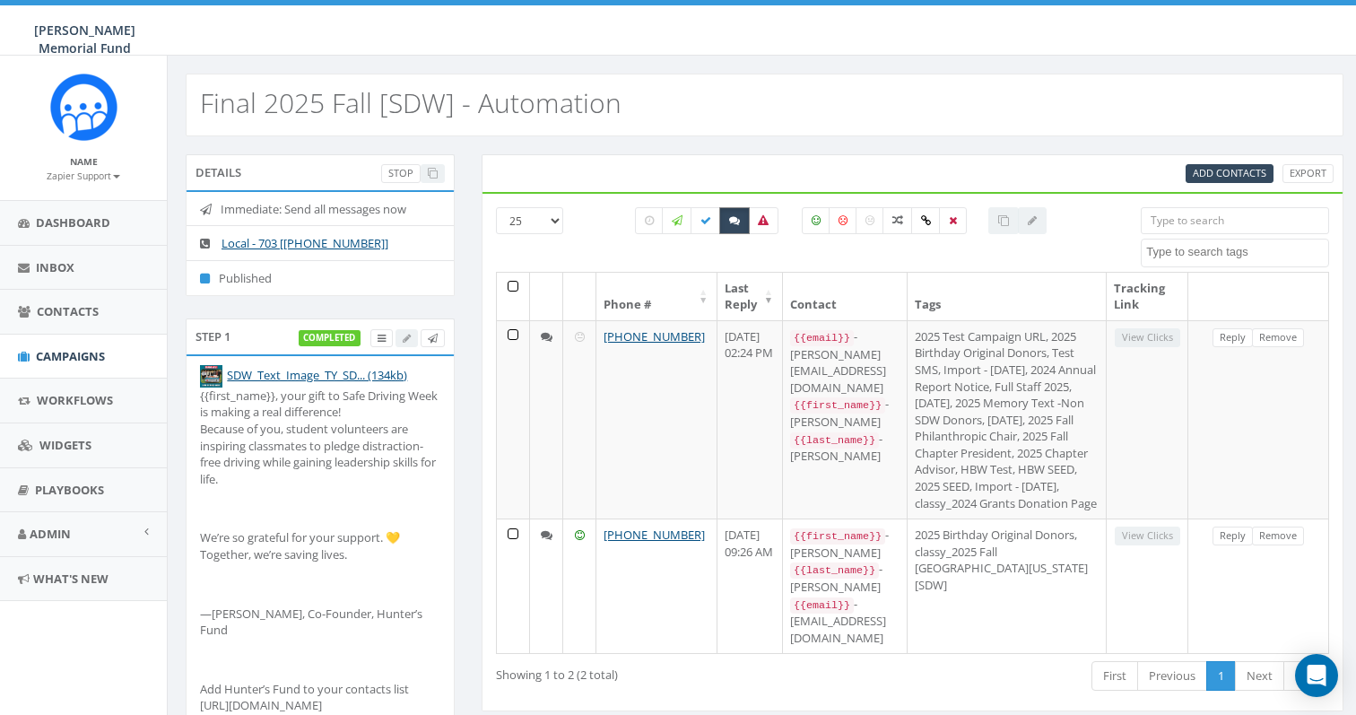
click at [740, 223] on label at bounding box center [734, 220] width 30 height 27
checkbox input "false"
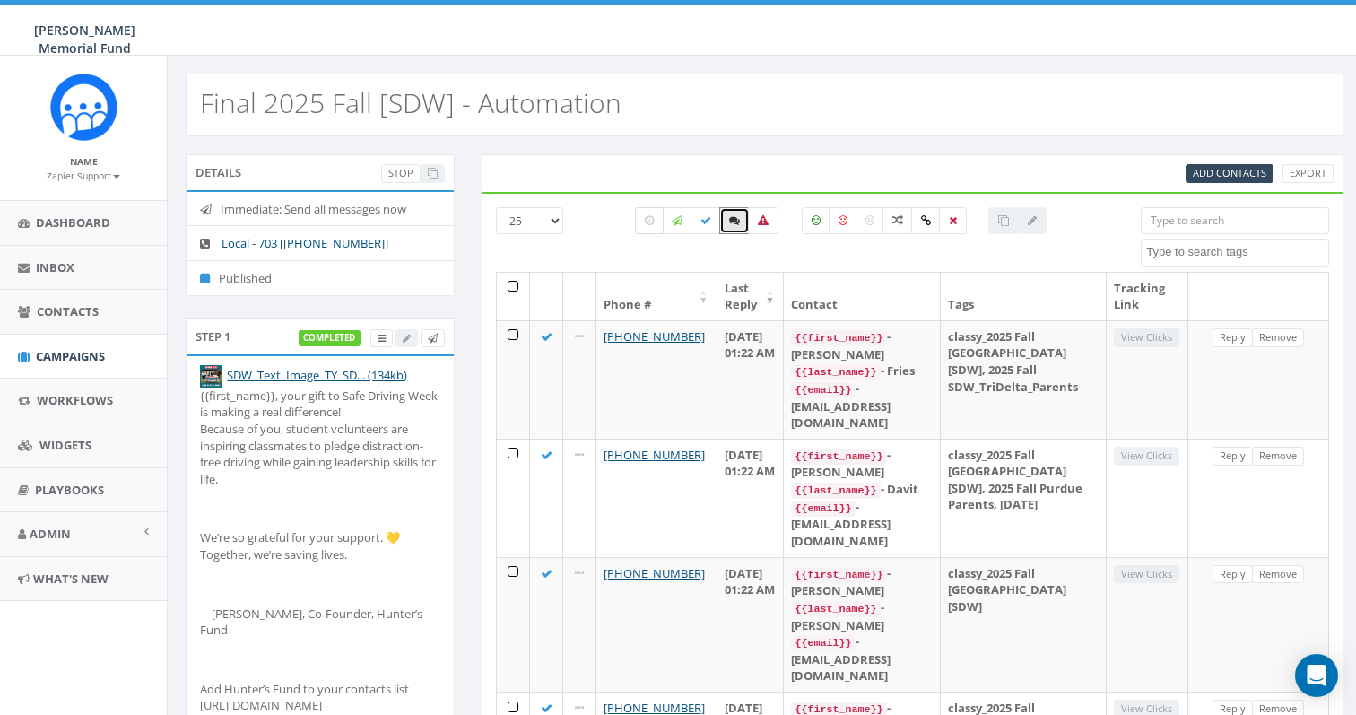
click at [645, 221] on icon at bounding box center [649, 220] width 9 height 11
checkbox input "true"
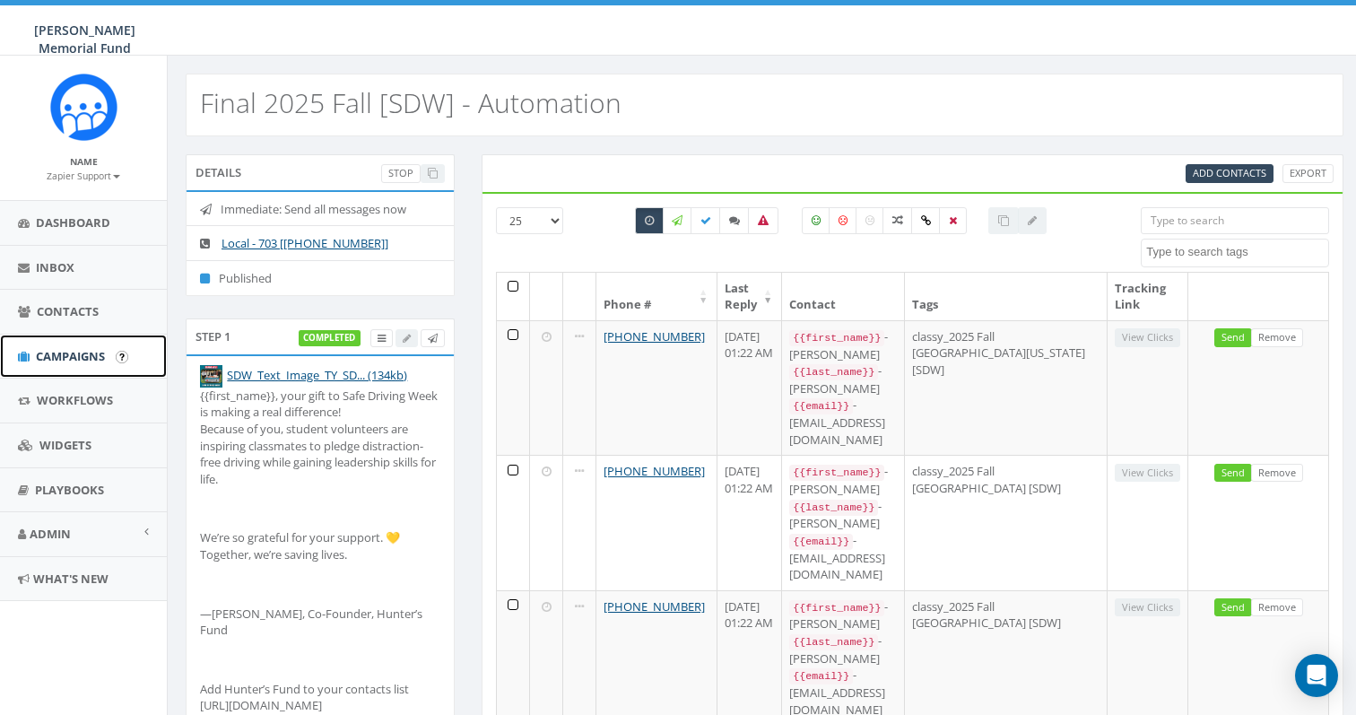
click at [58, 353] on span "Campaigns" at bounding box center [70, 356] width 69 height 16
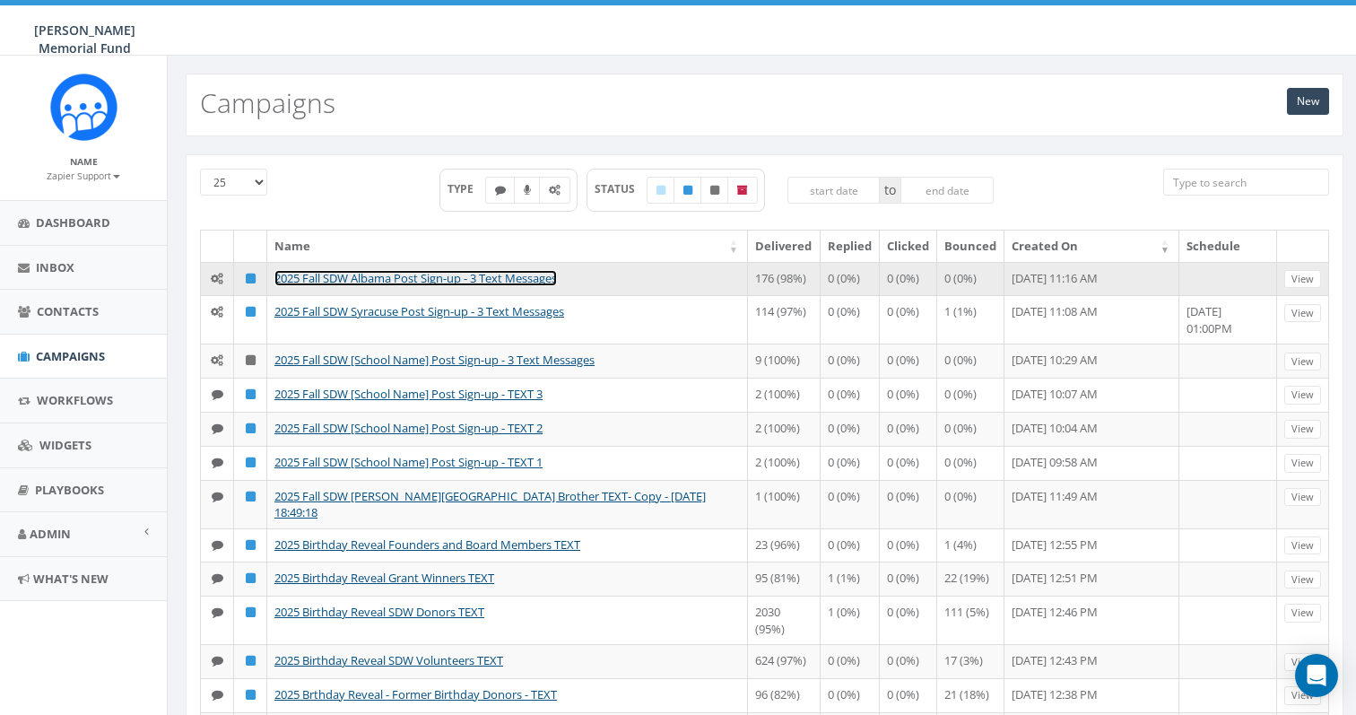
click at [308, 274] on link "2025 Fall SDW Albama Post Sign-up - 3 Text Messages" at bounding box center [415, 278] width 282 height 16
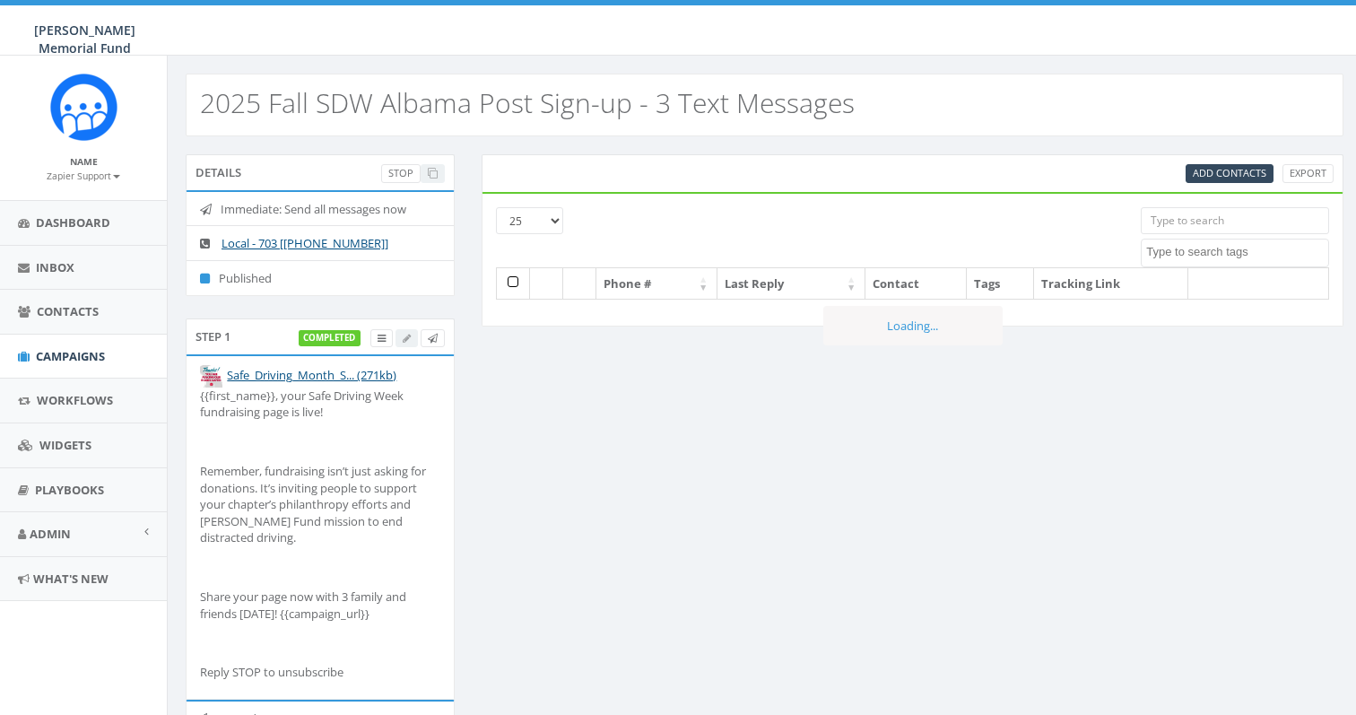
select select
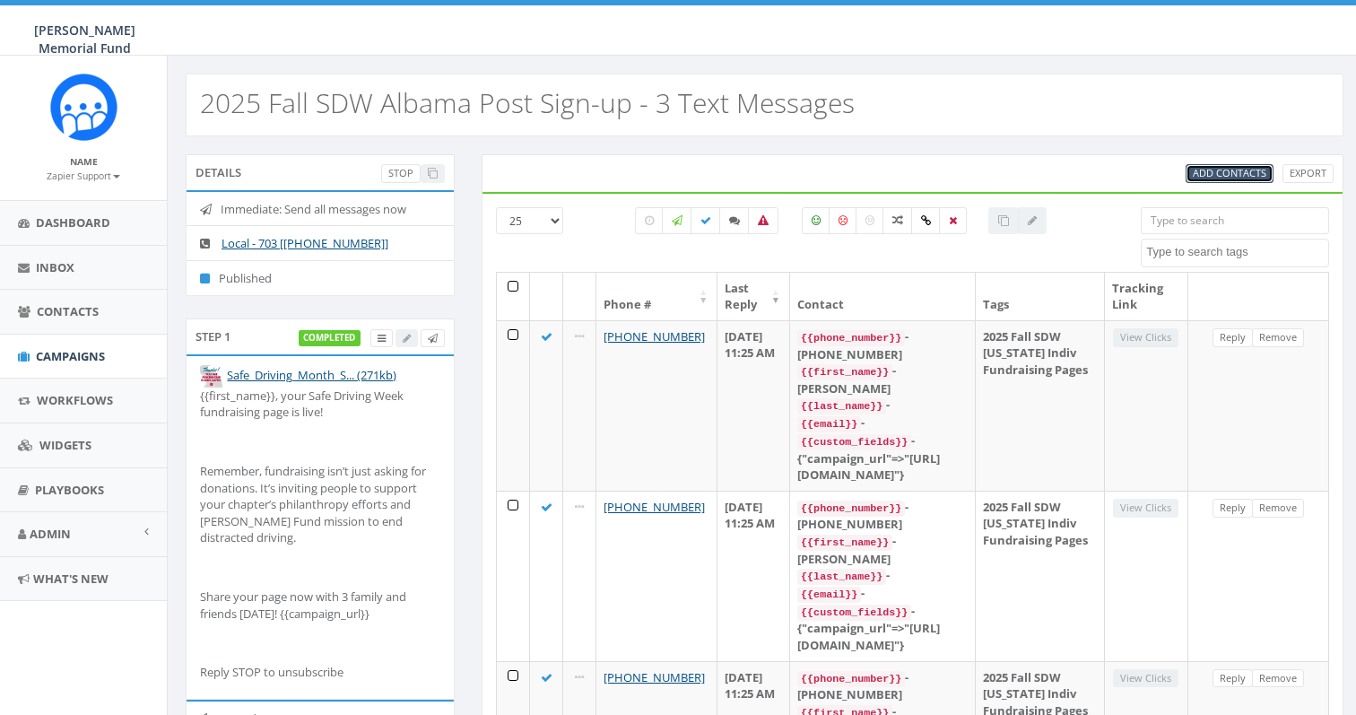
click at [1207, 174] on span "Add Contacts" at bounding box center [1230, 172] width 74 height 13
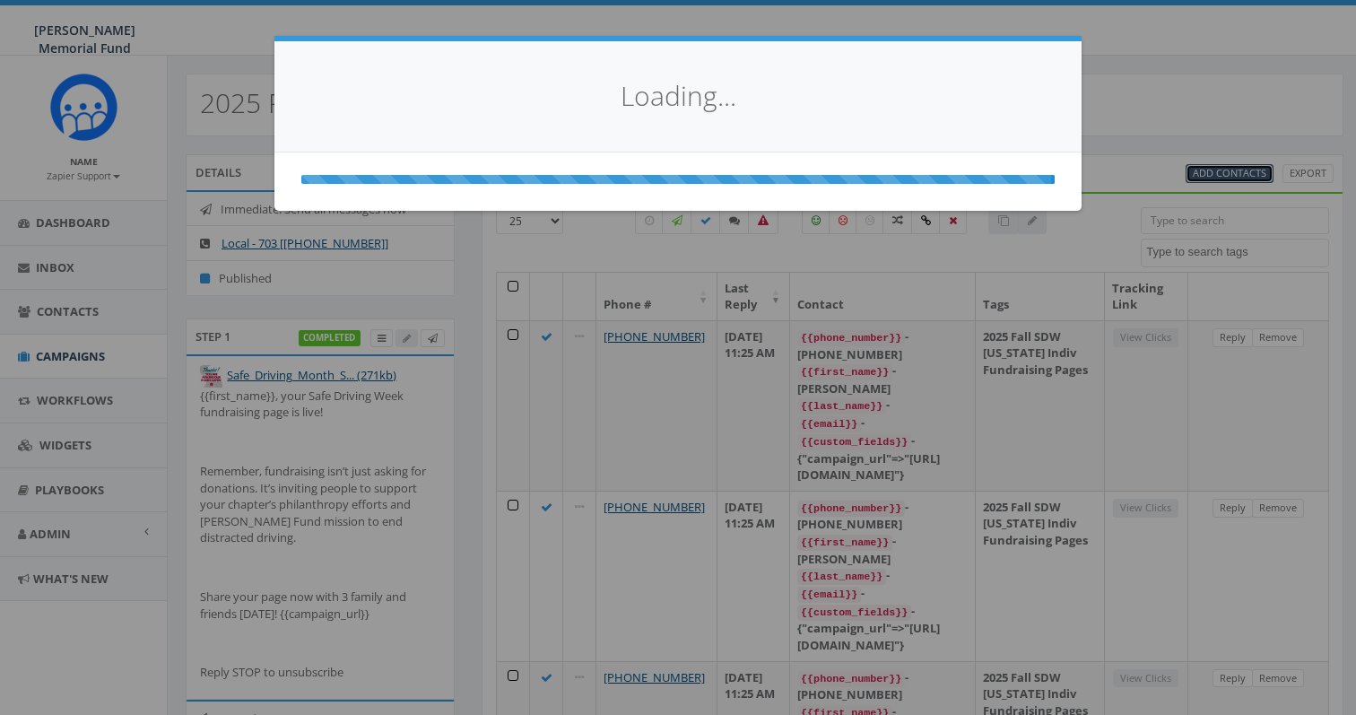
select select
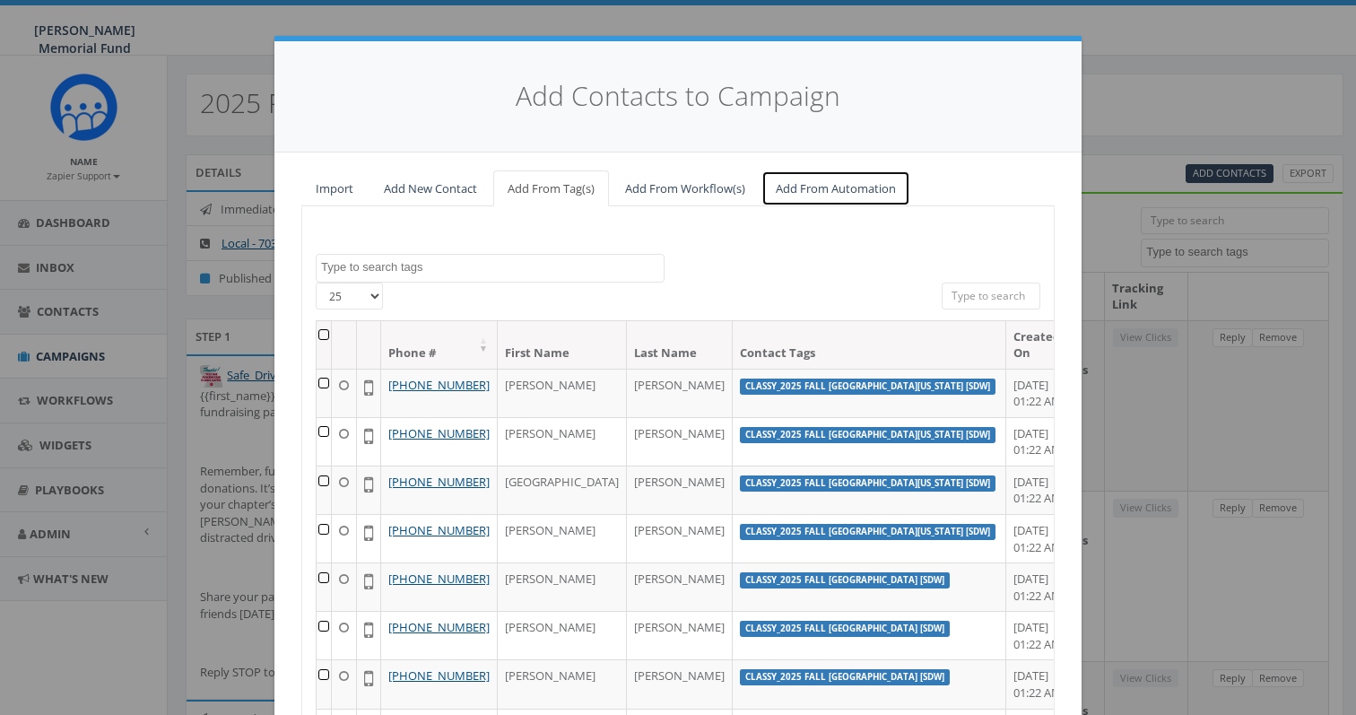
click at [819, 190] on link "Add From Automation" at bounding box center [835, 188] width 149 height 37
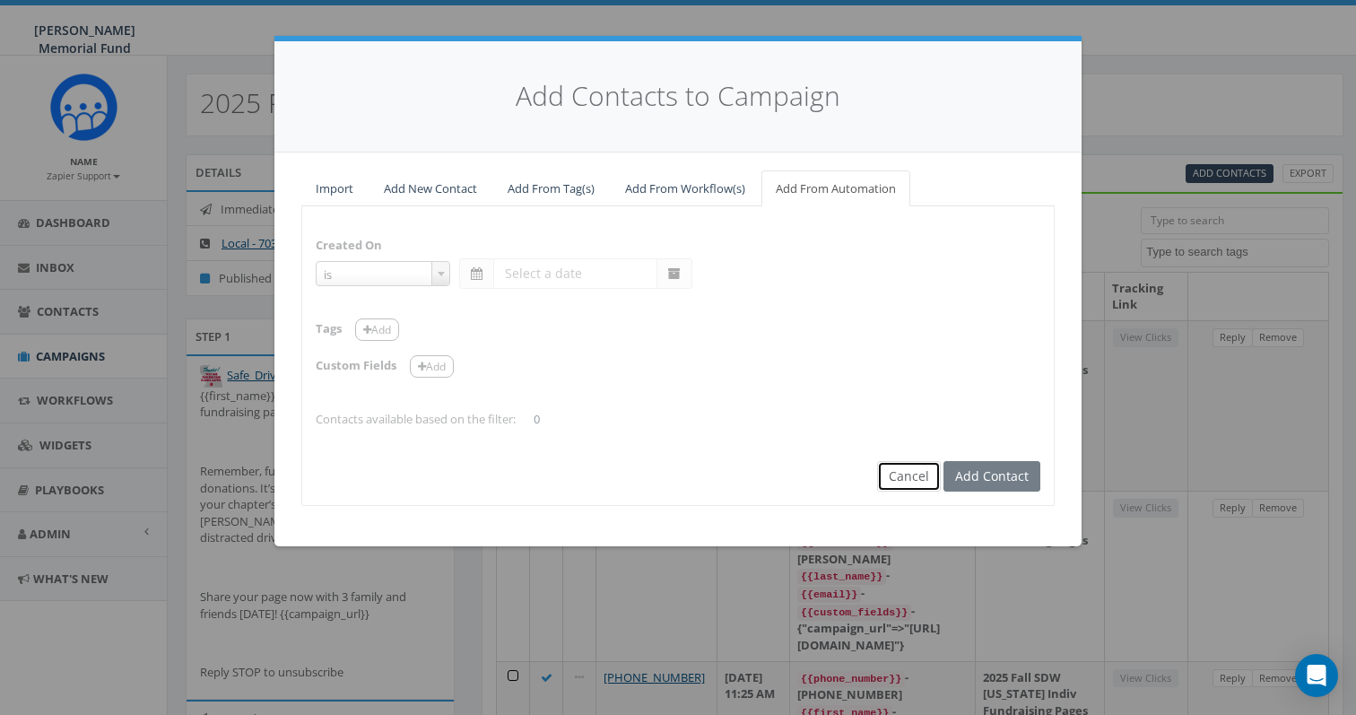
click at [903, 467] on button "Cancel" at bounding box center [909, 476] width 64 height 30
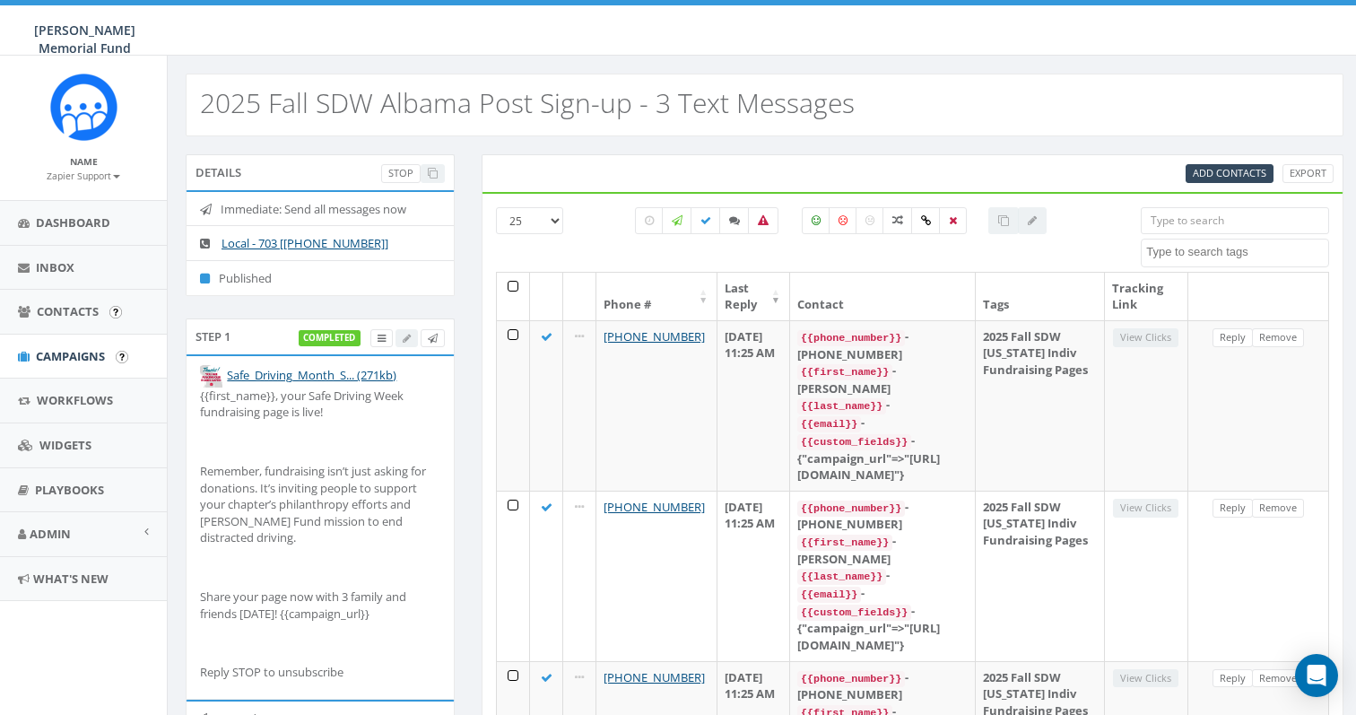
click at [59, 334] on ul "Dashboard Inbox Contacts Campaigns Workflows Widgets Playbooks Admin Account Ex…" at bounding box center [83, 400] width 167 height 401
click at [39, 361] on span "Campaigns" at bounding box center [70, 356] width 69 height 16
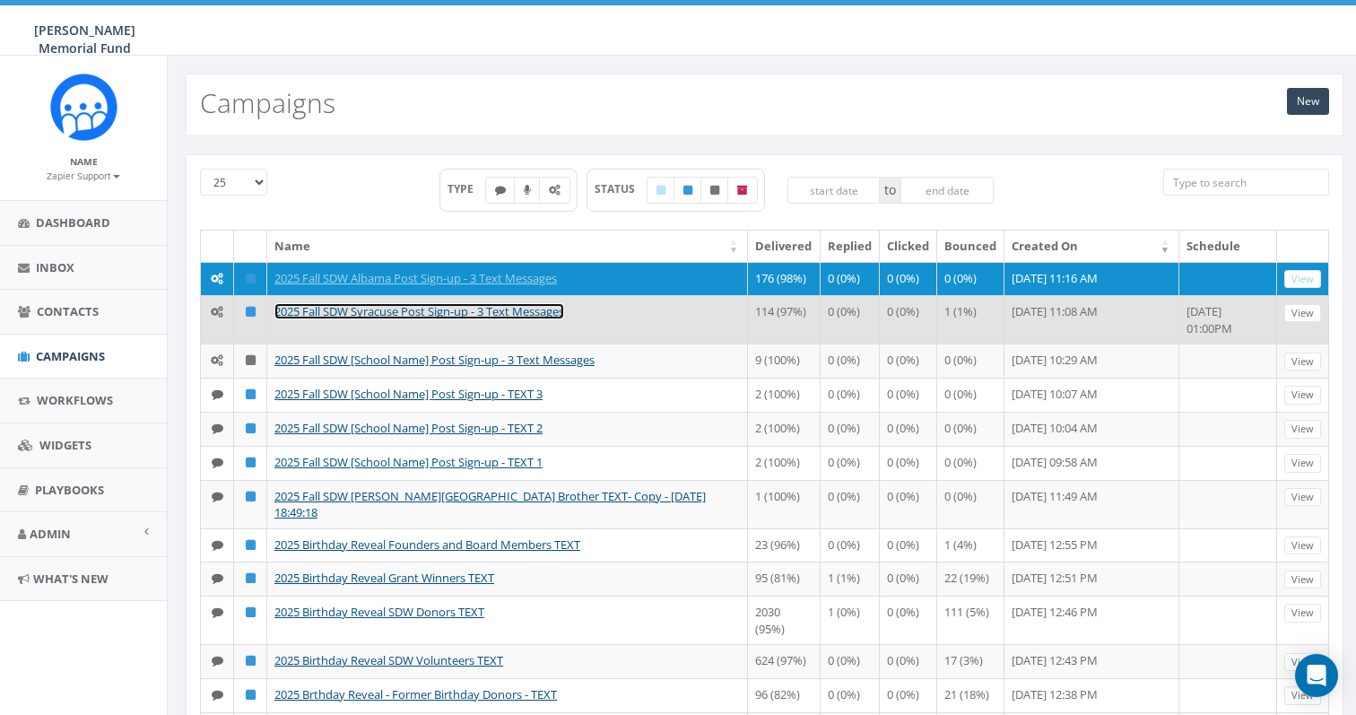
click at [311, 319] on link "2025 Fall SDW Syracuse Post Sign-up - 3 Text Messages" at bounding box center [419, 311] width 290 height 16
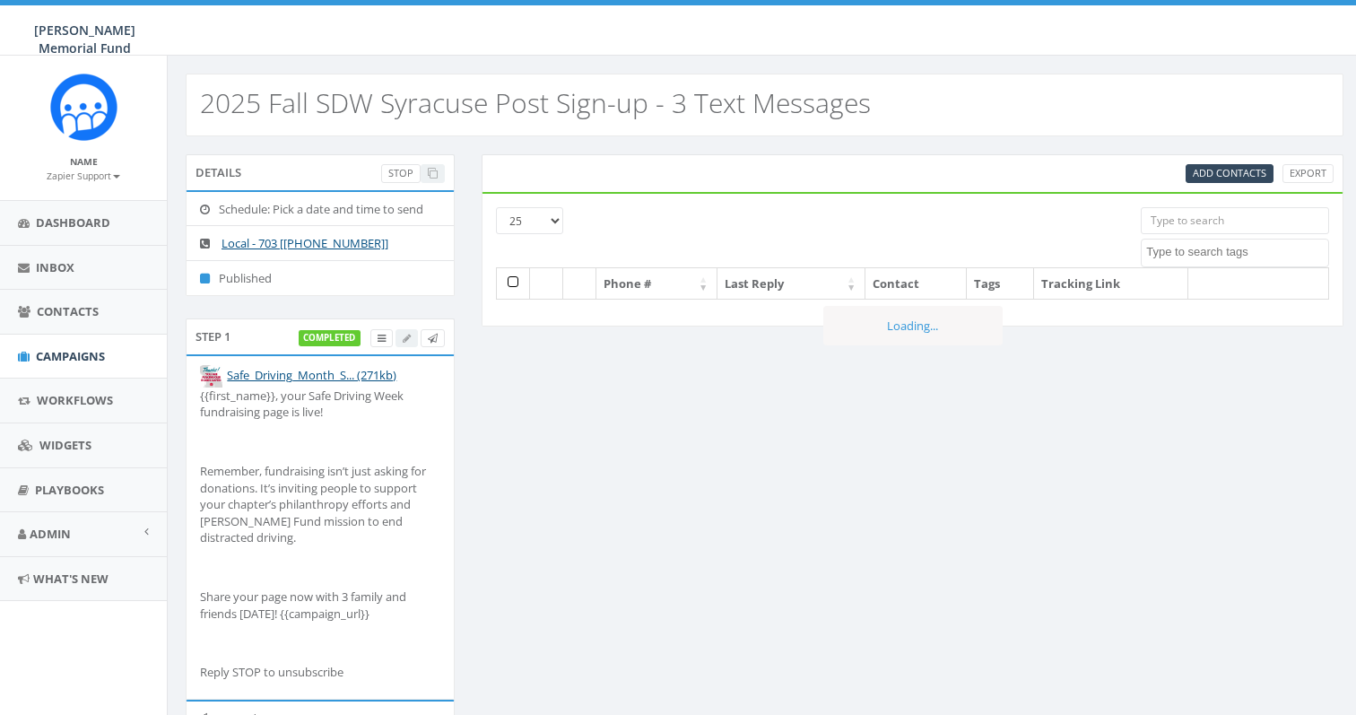
select select
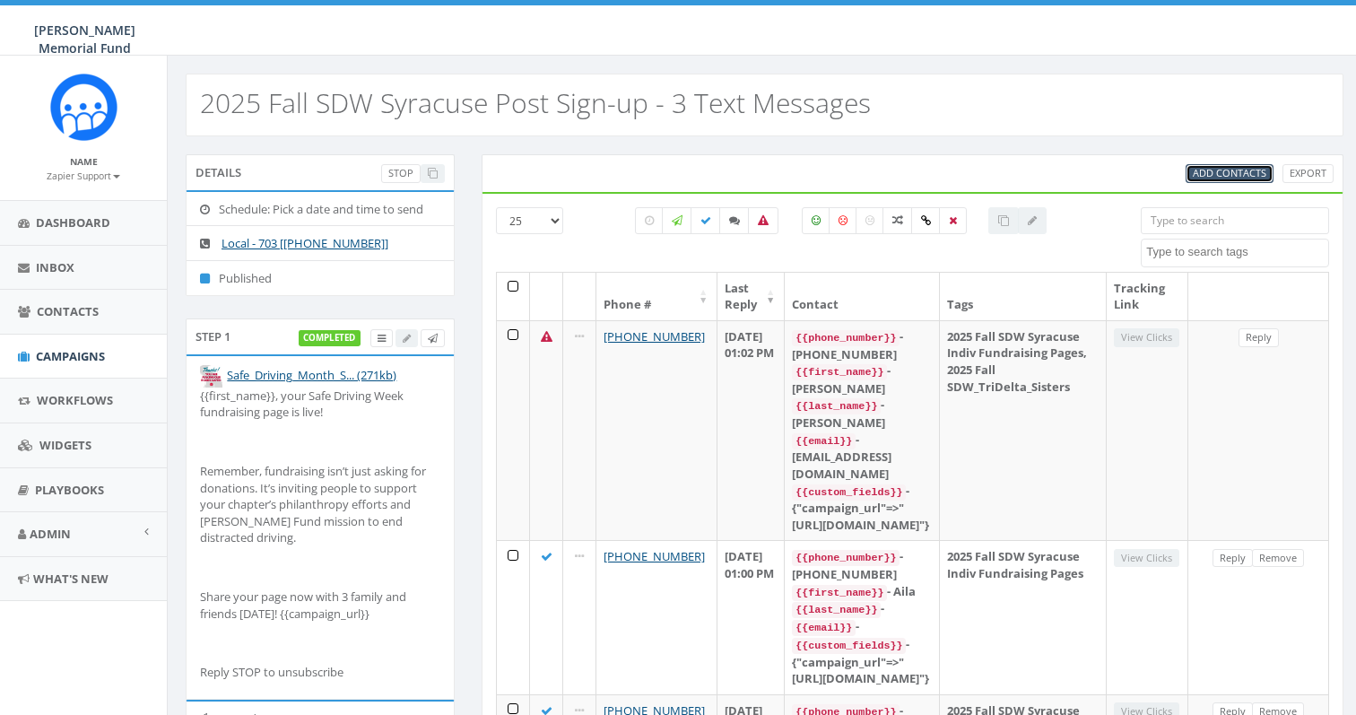
click at [1211, 168] on span "Add Contacts" at bounding box center [1230, 172] width 74 height 13
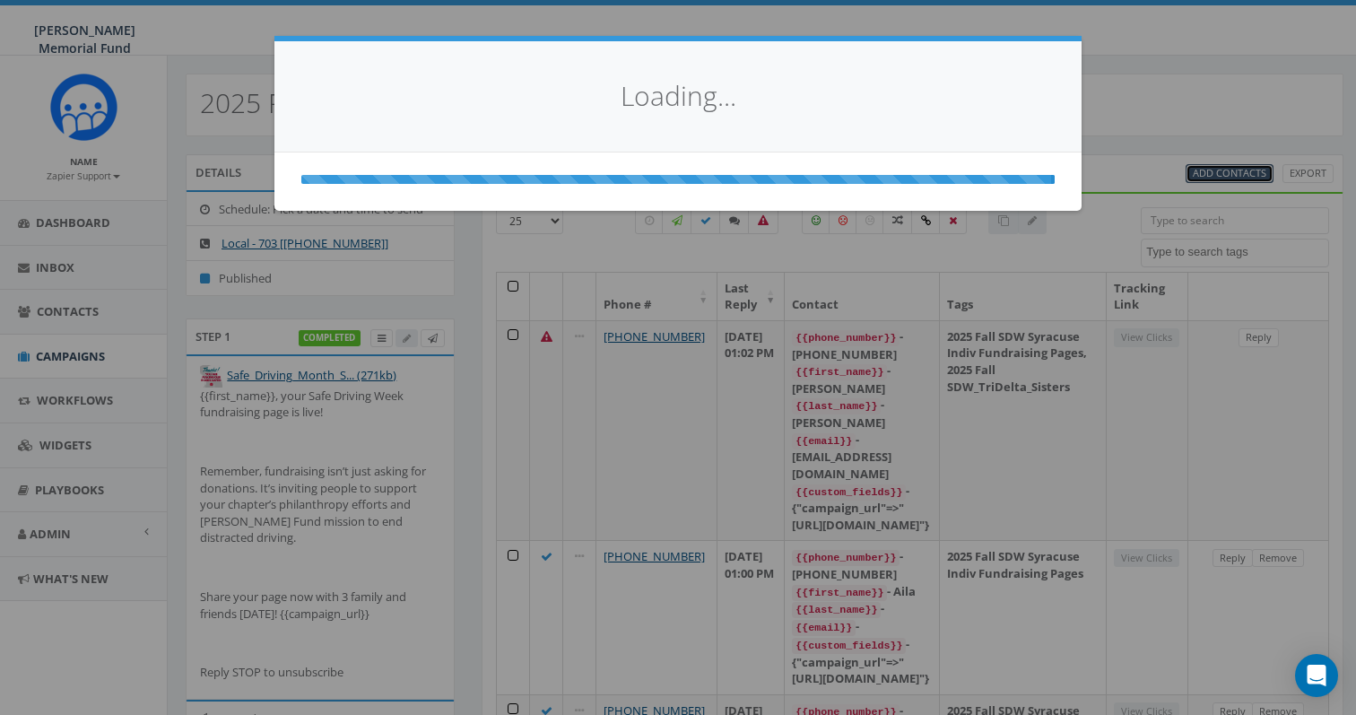
select select
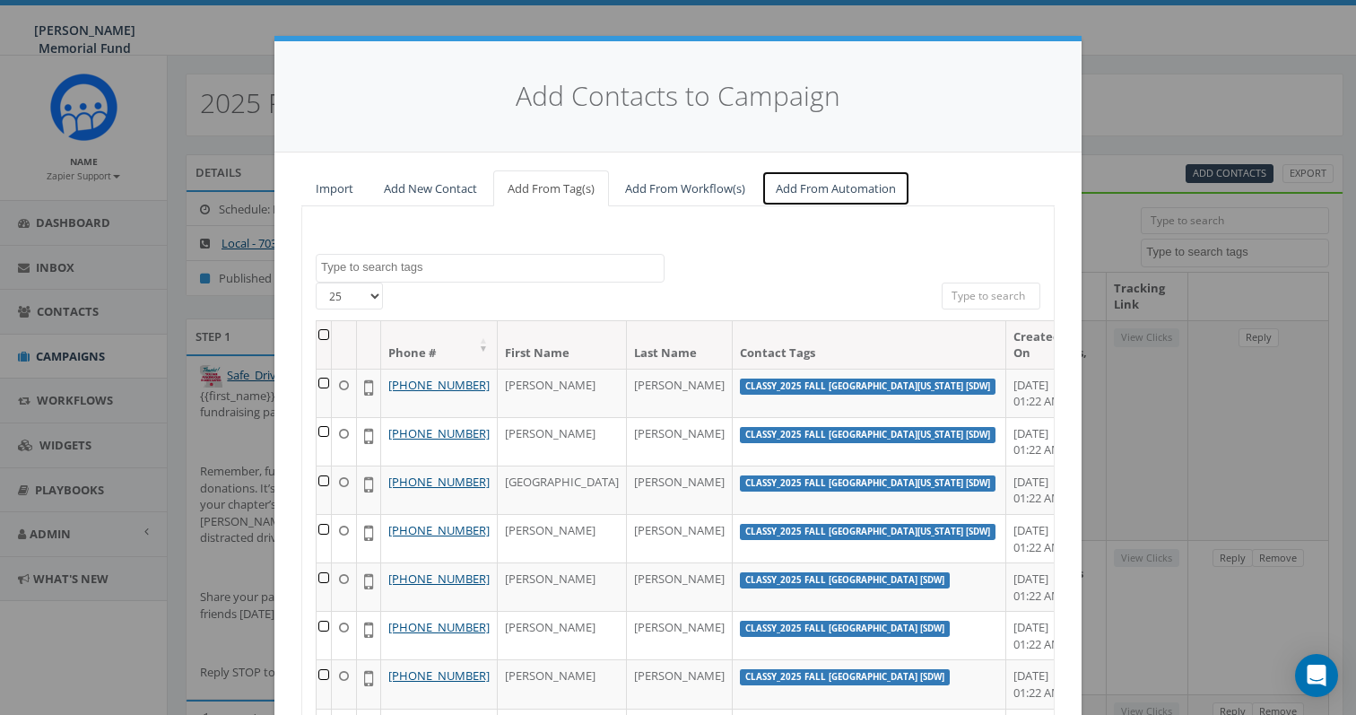
click at [807, 186] on link "Add From Automation" at bounding box center [835, 188] width 149 height 37
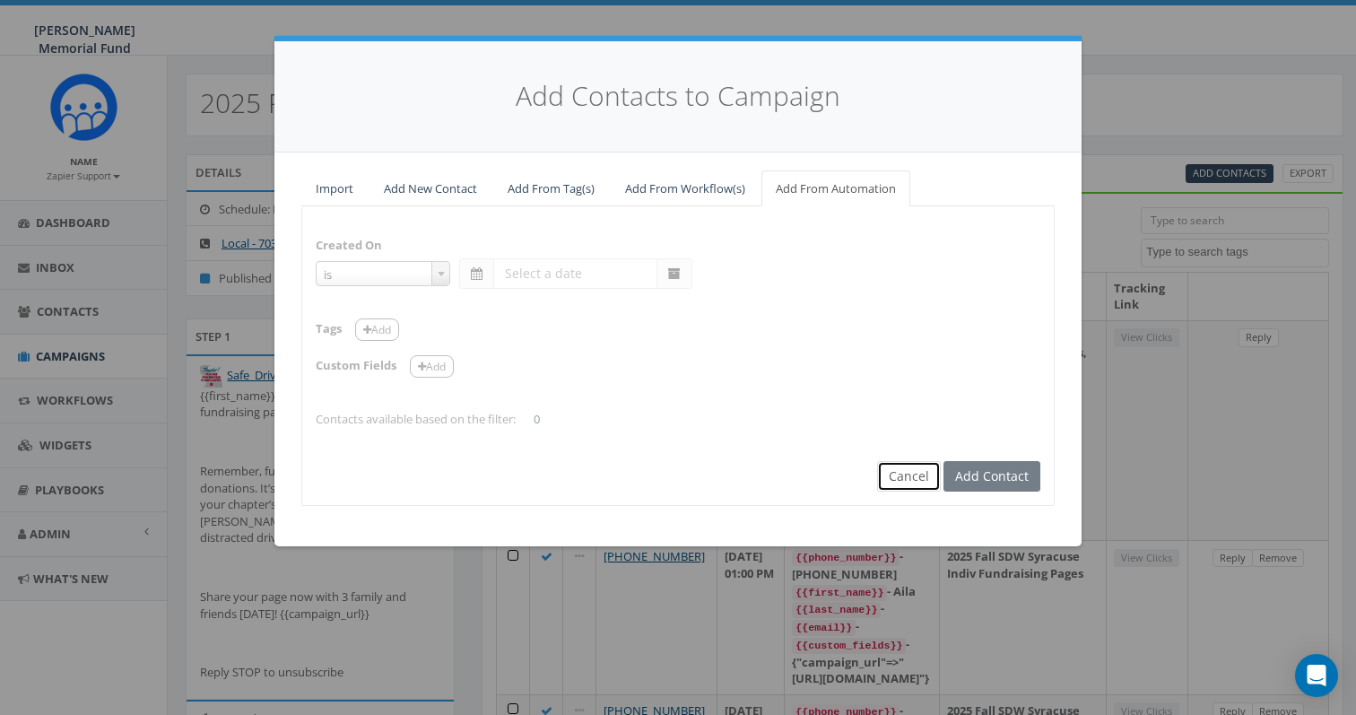
click at [898, 472] on button "Cancel" at bounding box center [909, 476] width 64 height 30
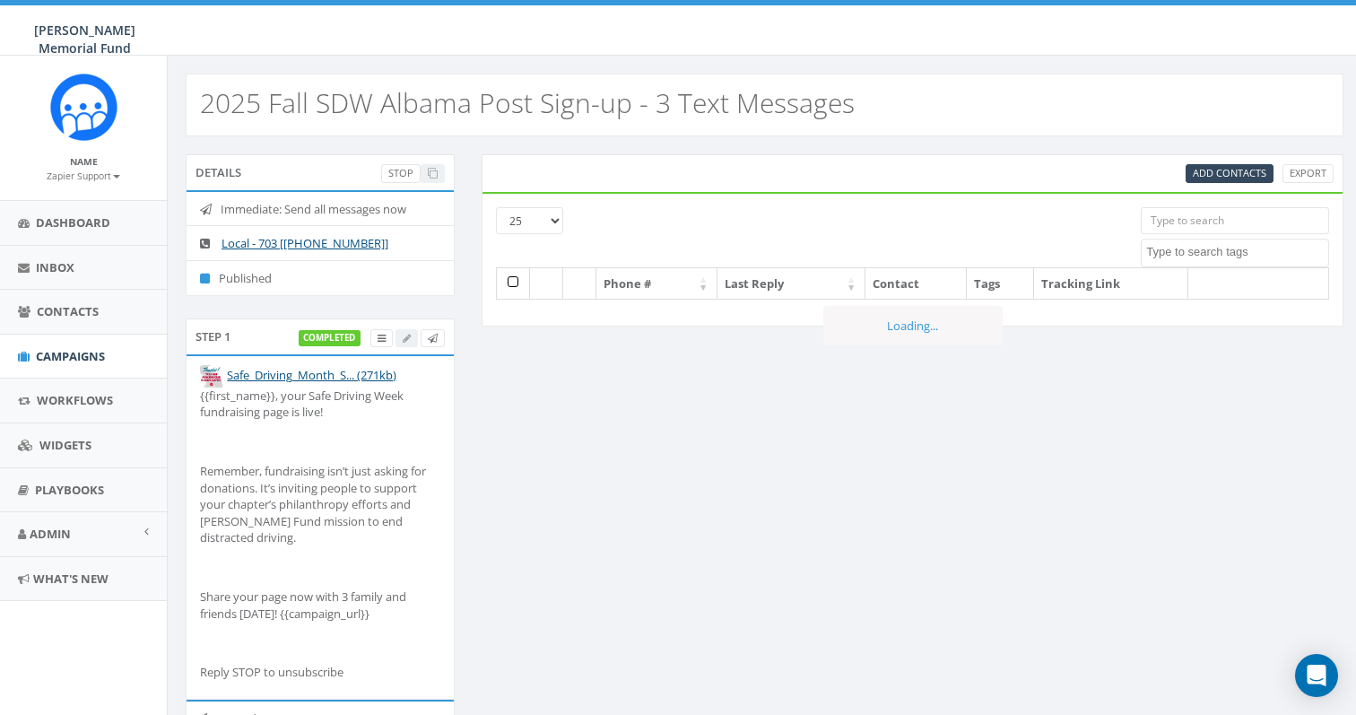
select select
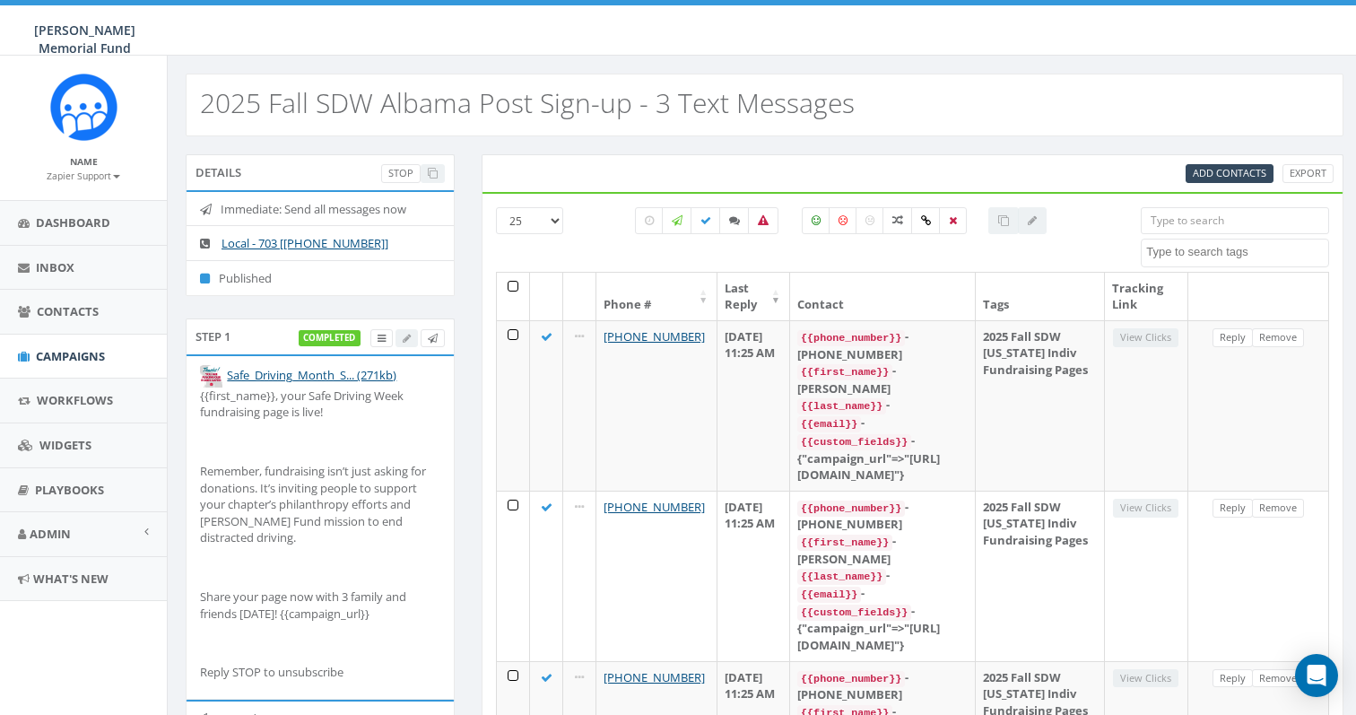
click at [1175, 222] on input "search" at bounding box center [1235, 220] width 188 height 27
paste input "[PHONE_NUMBER]"
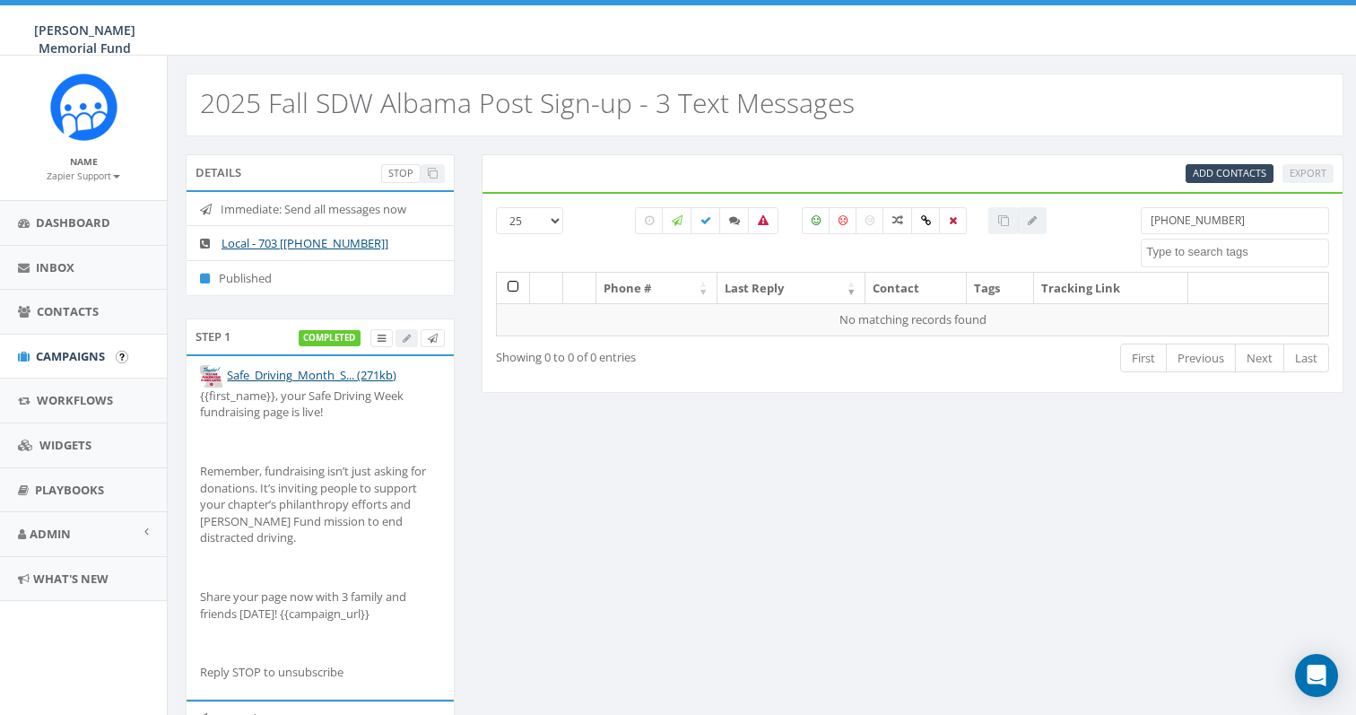
type input "[PHONE_NUMBER]"
click at [60, 355] on span "Campaigns" at bounding box center [70, 356] width 69 height 16
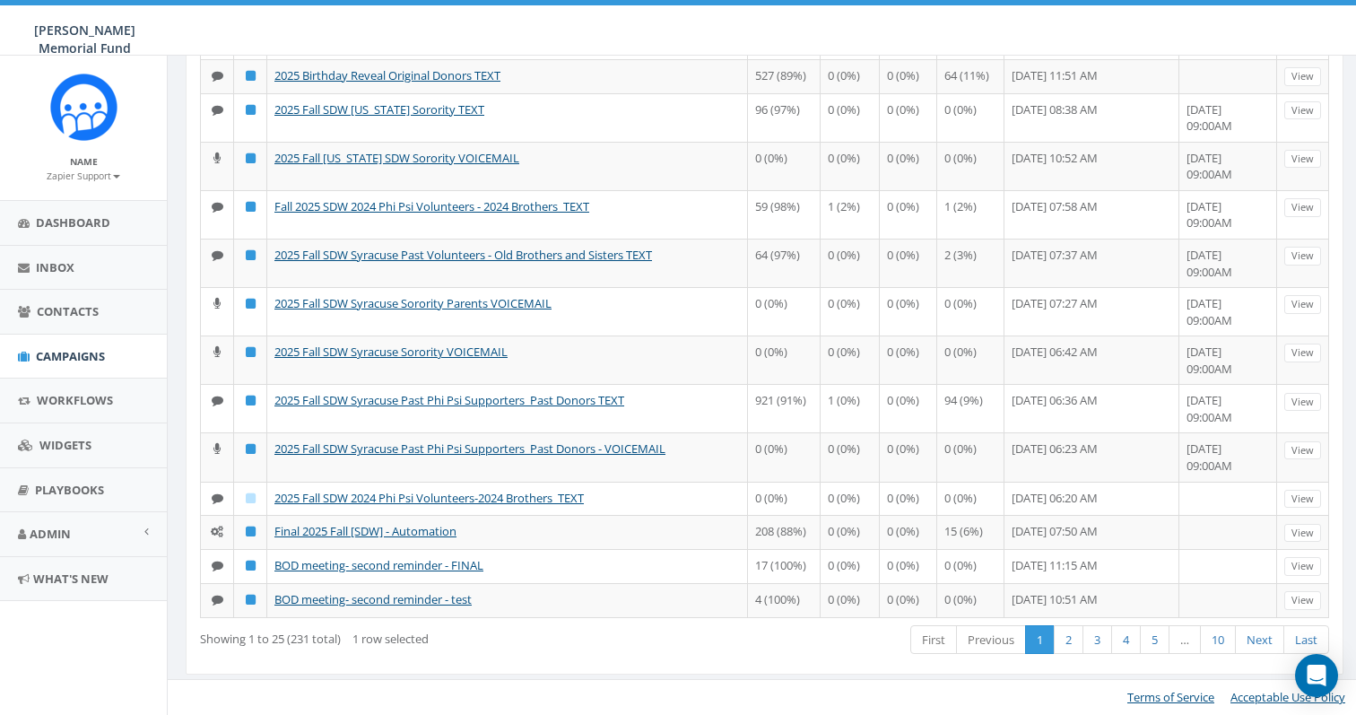
scroll to position [795, 0]
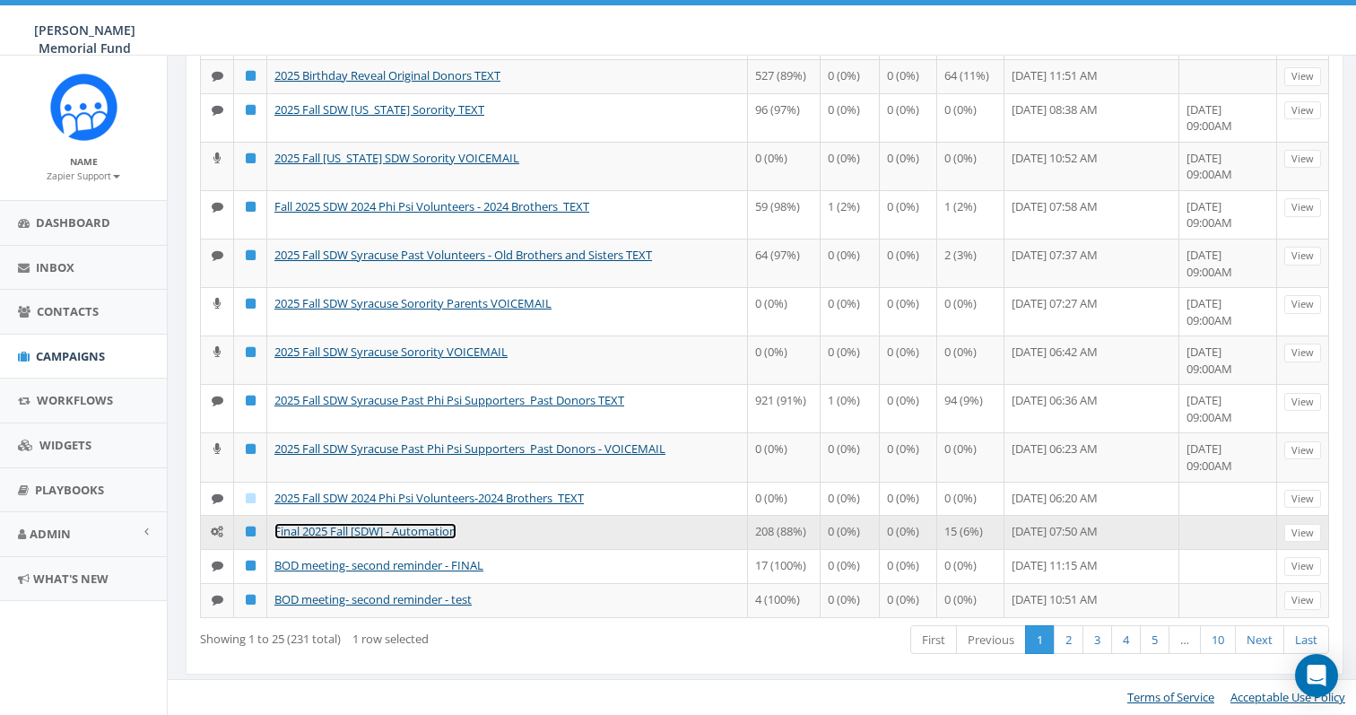
click at [359, 539] on link "Final 2025 Fall [SDW] - Automation" at bounding box center [365, 531] width 182 height 16
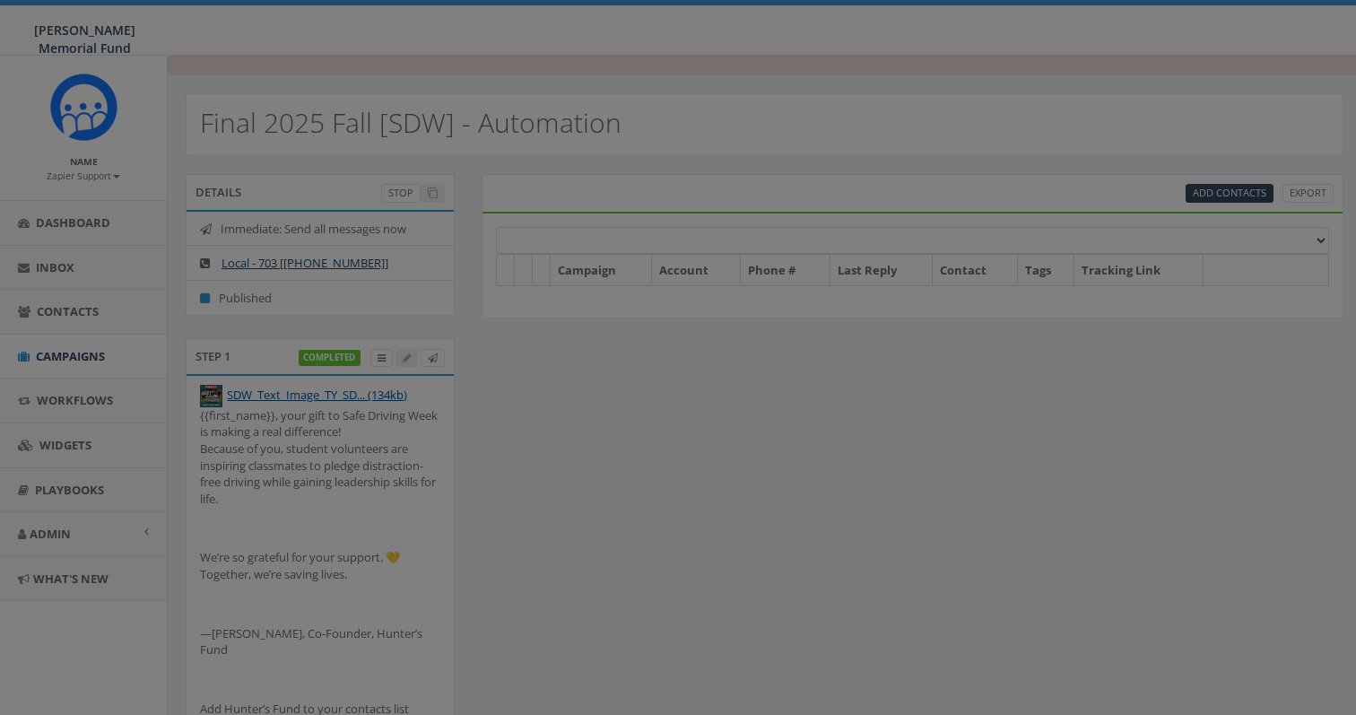
select select
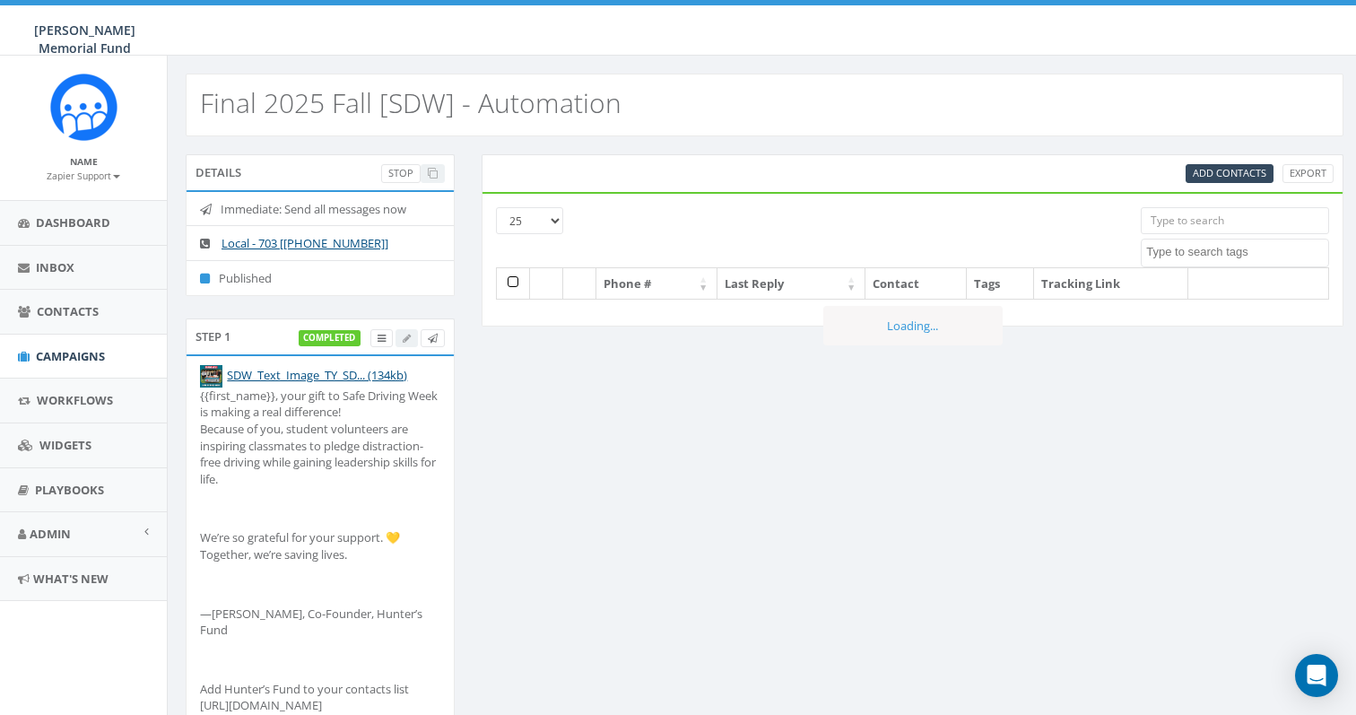
click at [1208, 207] on input "search" at bounding box center [1235, 220] width 188 height 27
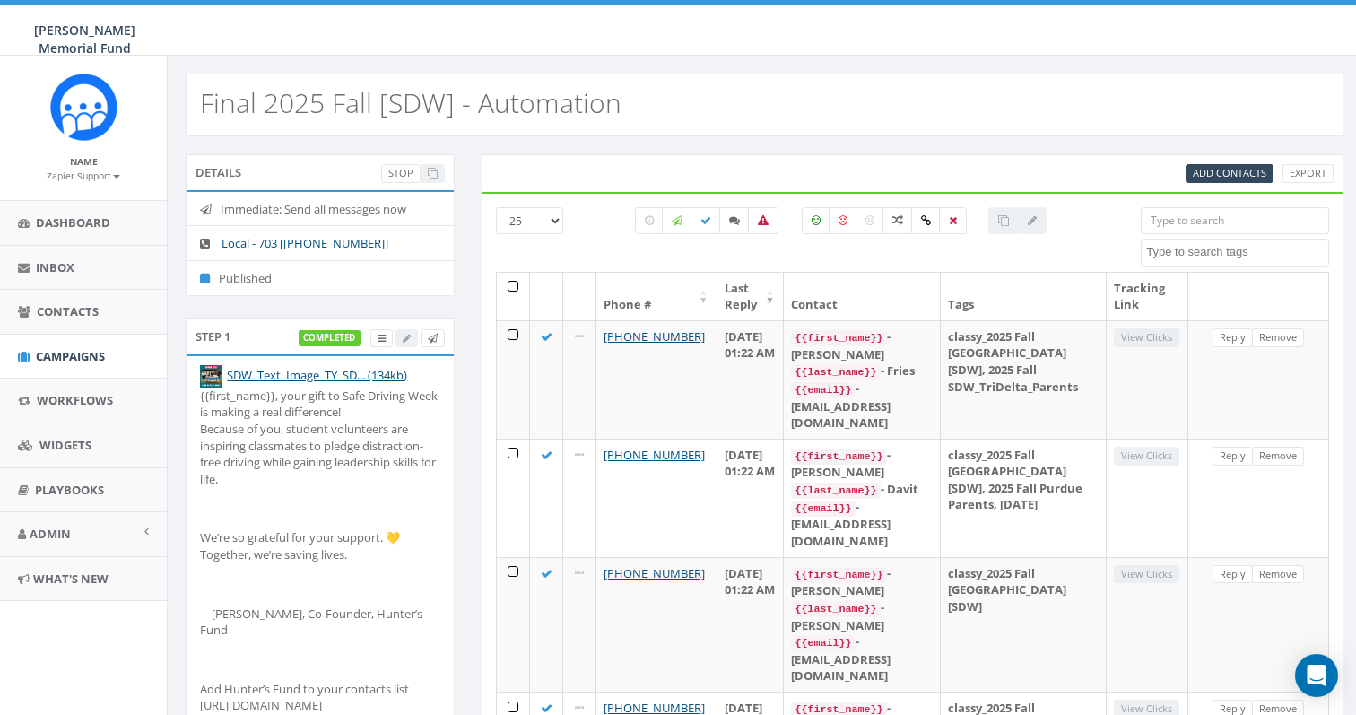
paste input "+14078246468"
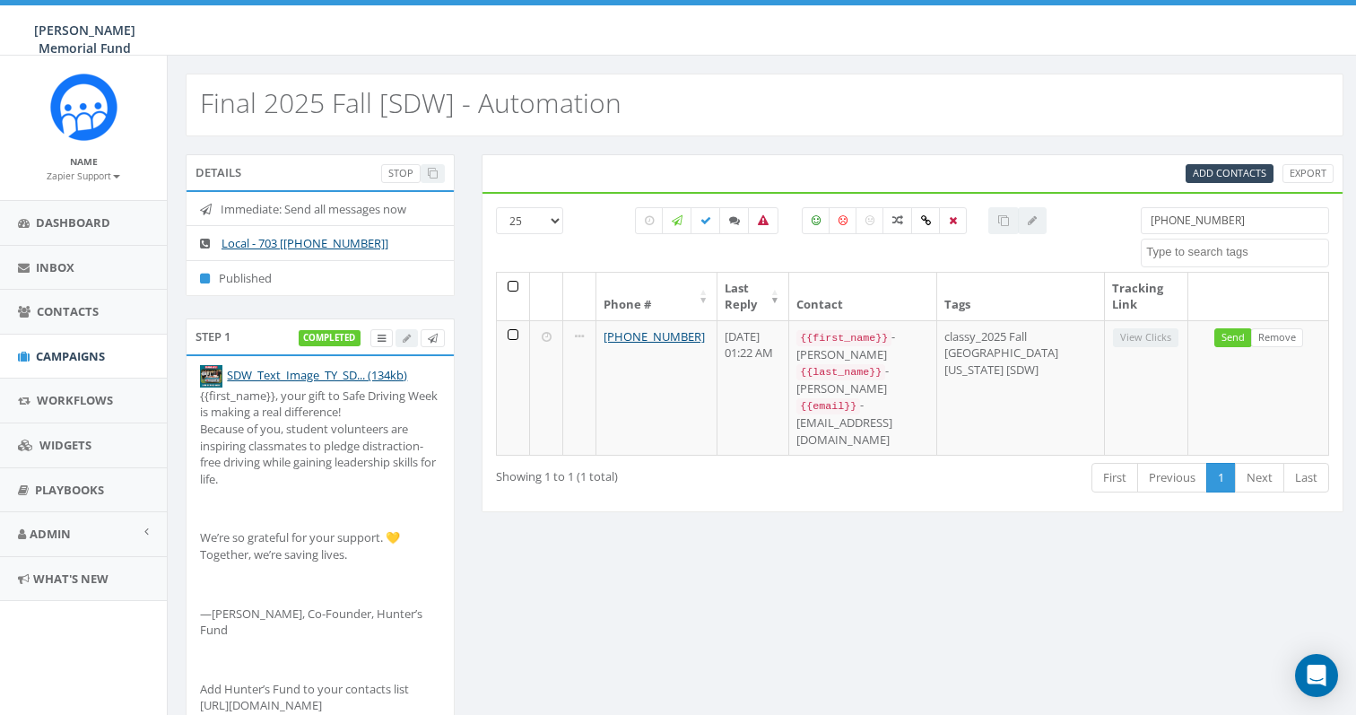
type input "+14078246468"
drag, startPoint x: 1233, startPoint y: 228, endPoint x: 1014, endPoint y: 205, distance: 219.9
click at [1014, 205] on div "25 50 100 All 0 contact(s) on current page All 130 contact(s) filtered +1407824…" at bounding box center [912, 352] width 862 height 321
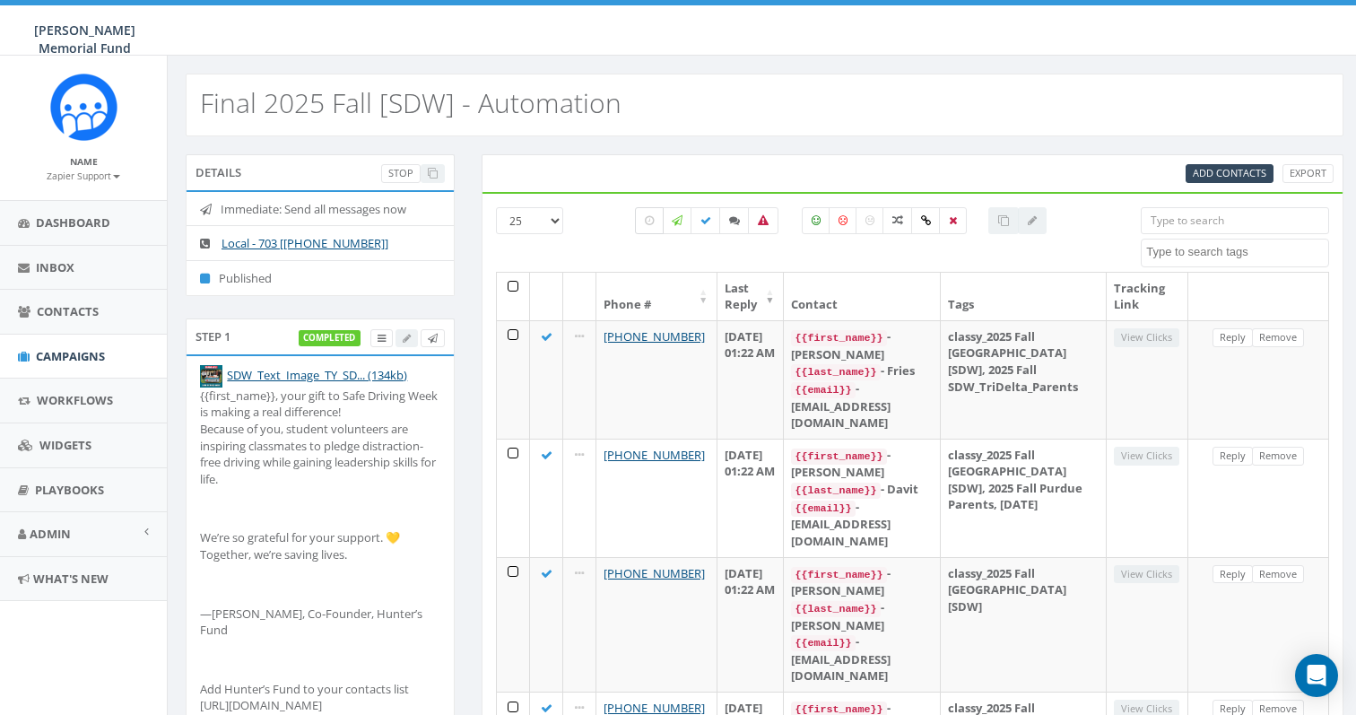
click at [639, 224] on label at bounding box center [649, 220] width 29 height 27
checkbox input "true"
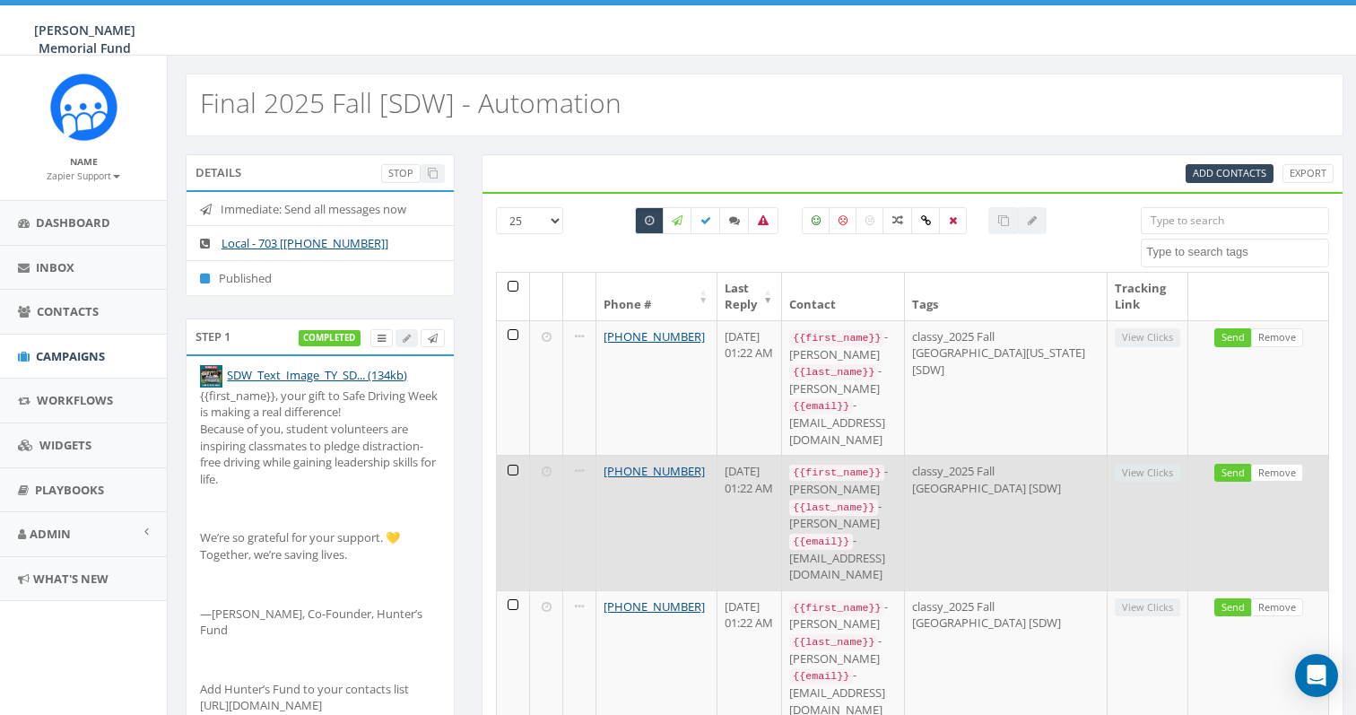
drag, startPoint x: 680, startPoint y: 419, endPoint x: 568, endPoint y: 420, distance: 111.2
click at [568, 455] on tr "+1 917-886-1335 September 11, 2025 01:22 AM {{first_name}} - Billy Jay {{last_n…" at bounding box center [913, 522] width 832 height 134
copy tr "+1 917-886-1335"
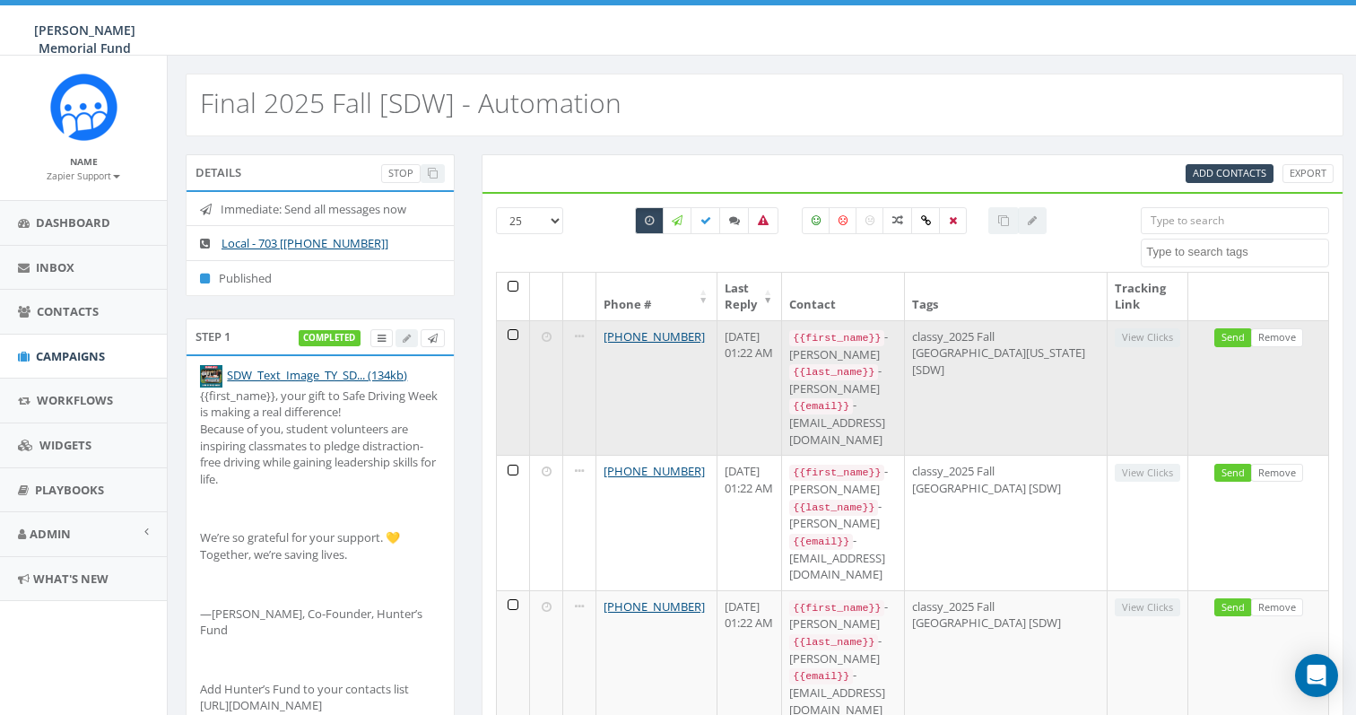
drag, startPoint x: 691, startPoint y: 332, endPoint x: 594, endPoint y: 334, distance: 97.8
click at [596, 334] on td "+1 407-824-6468" at bounding box center [656, 387] width 121 height 134
copy link "+1 407-824-6468"
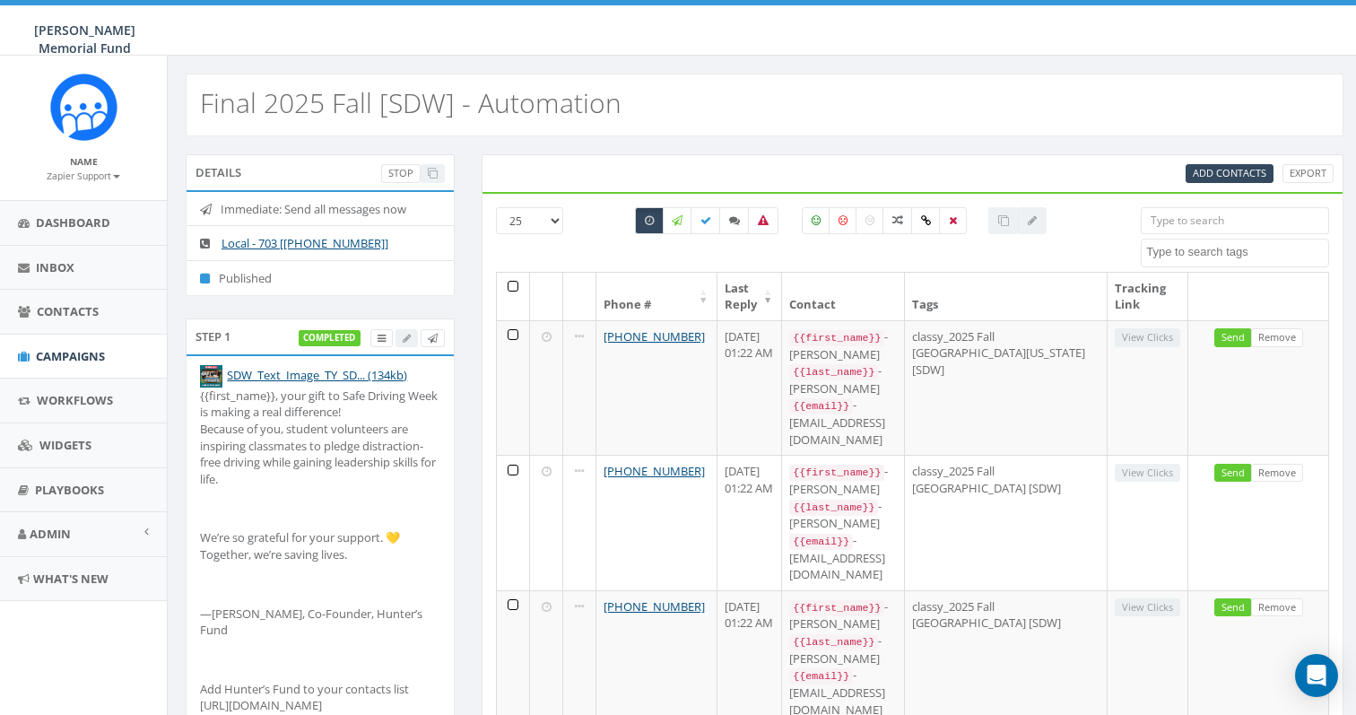
click at [1204, 219] on input "search" at bounding box center [1235, 220] width 188 height 27
paste input "[PHONE_NUMBER]"
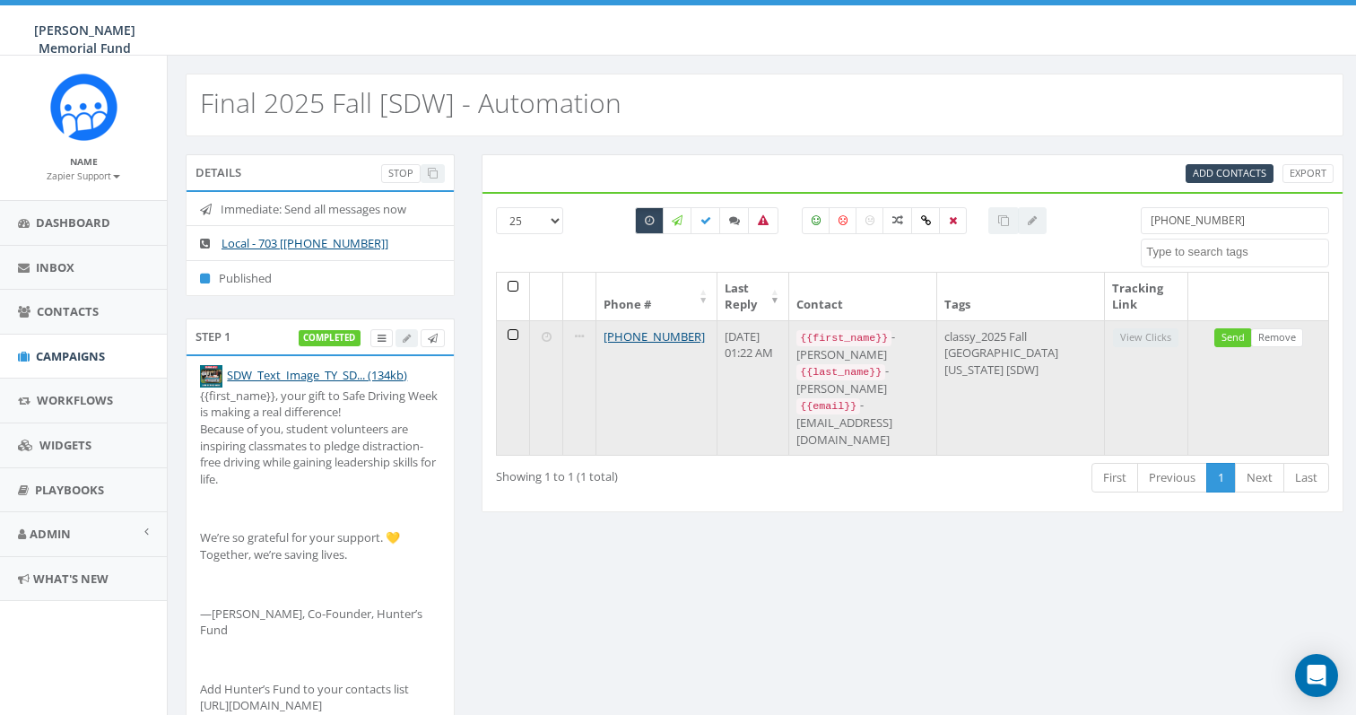
type input "[PHONE_NUMBER]"
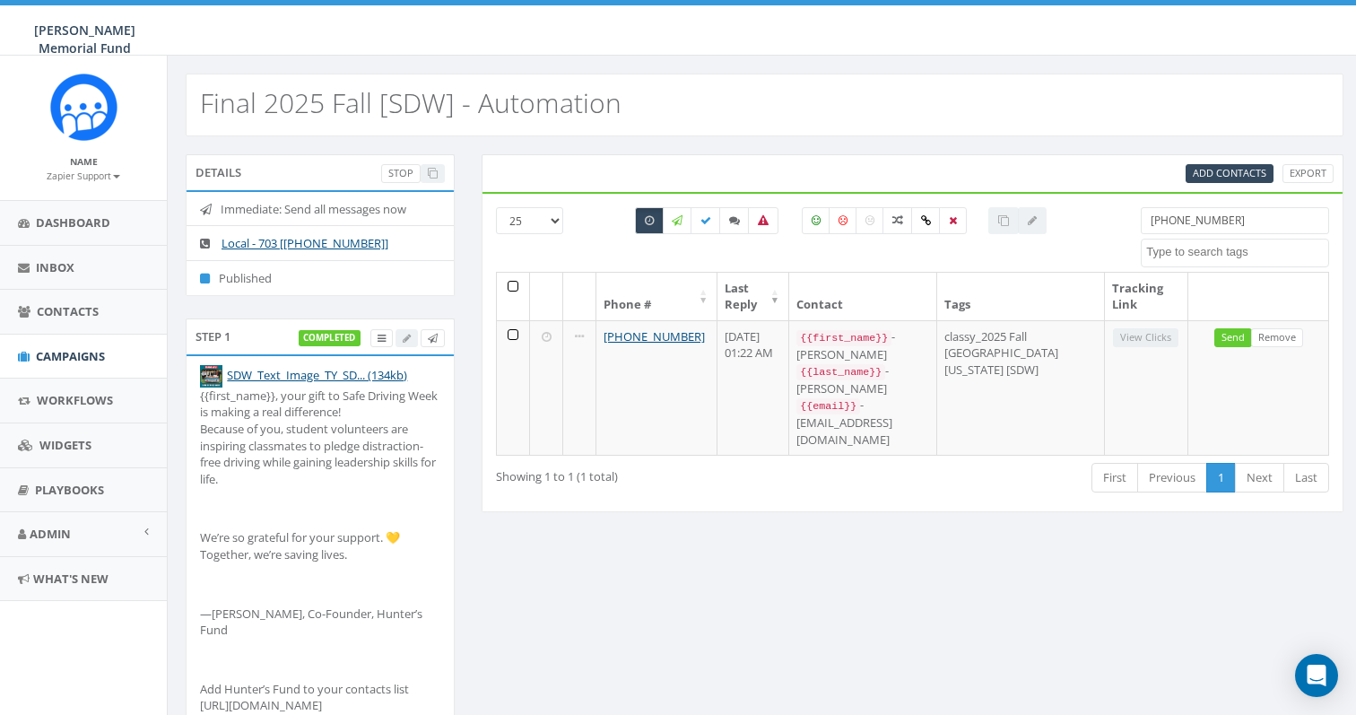
drag, startPoint x: 1264, startPoint y: 222, endPoint x: 866, endPoint y: 173, distance: 401.1
click at [866, 173] on div "Add Contacts Export 25 50 100 All 0 contact(s) on current page All 11 contact(s…" at bounding box center [912, 333] width 862 height 358
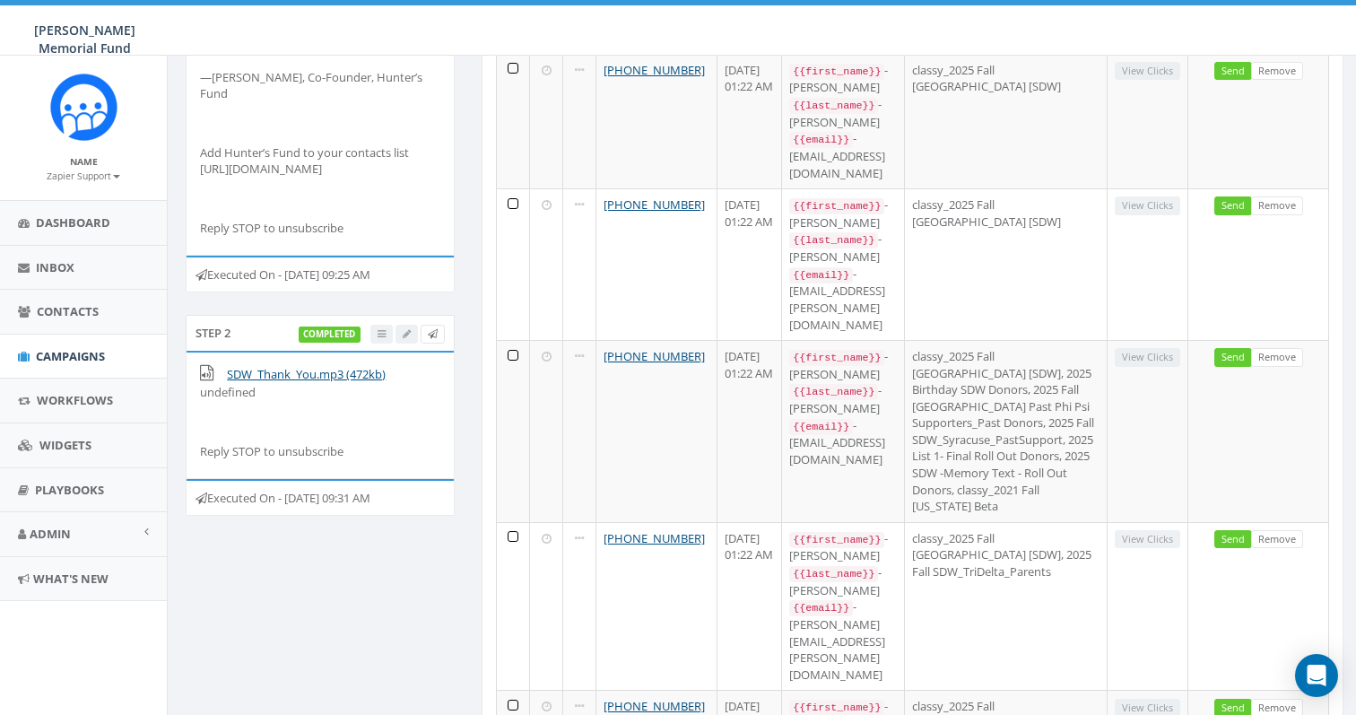
scroll to position [741, 0]
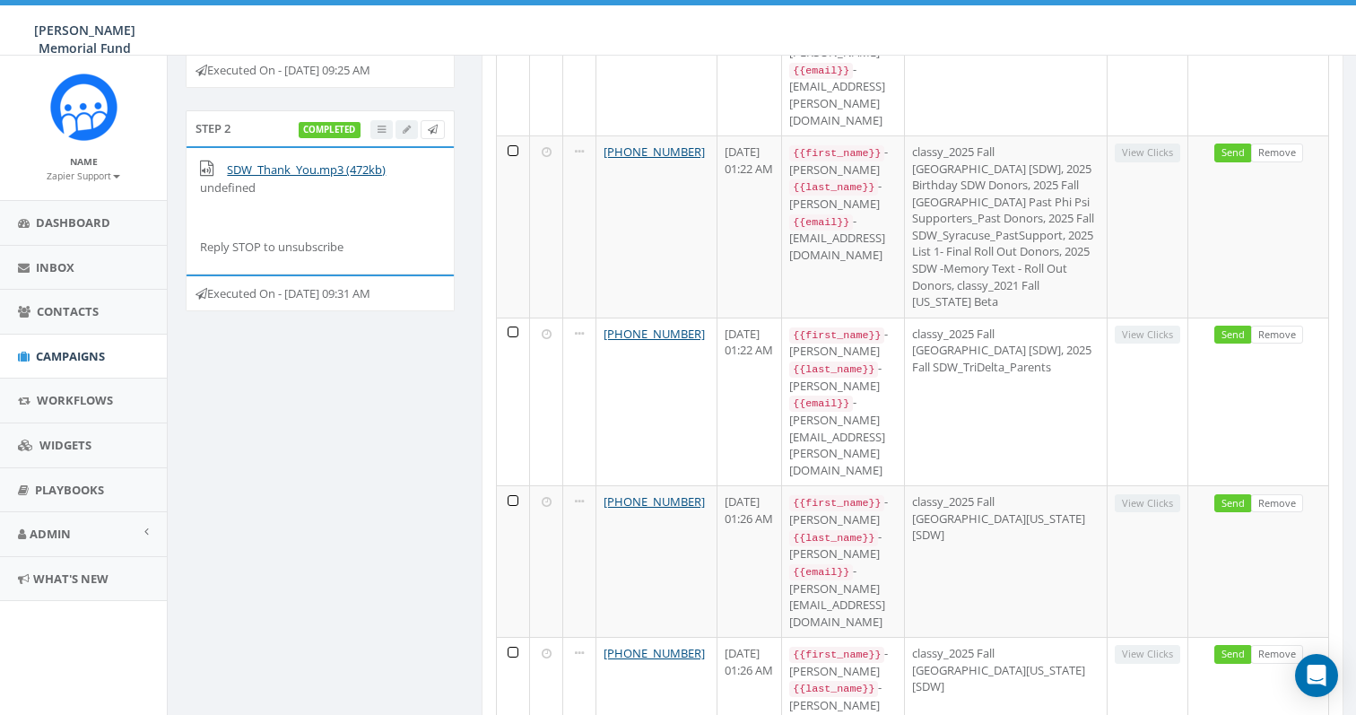
drag, startPoint x: 691, startPoint y: 548, endPoint x: 580, endPoint y: 545, distance: 111.2
copy tr "+1 781-820-0947"
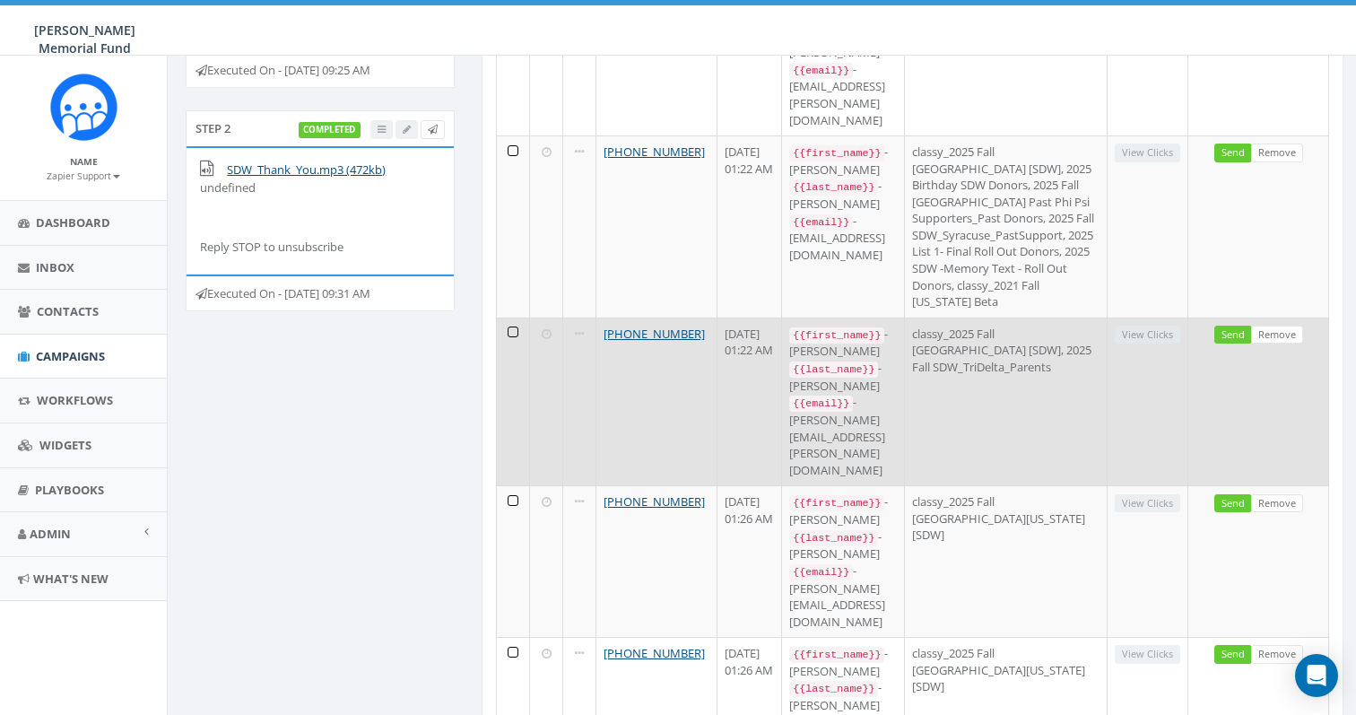
scroll to position [0, 0]
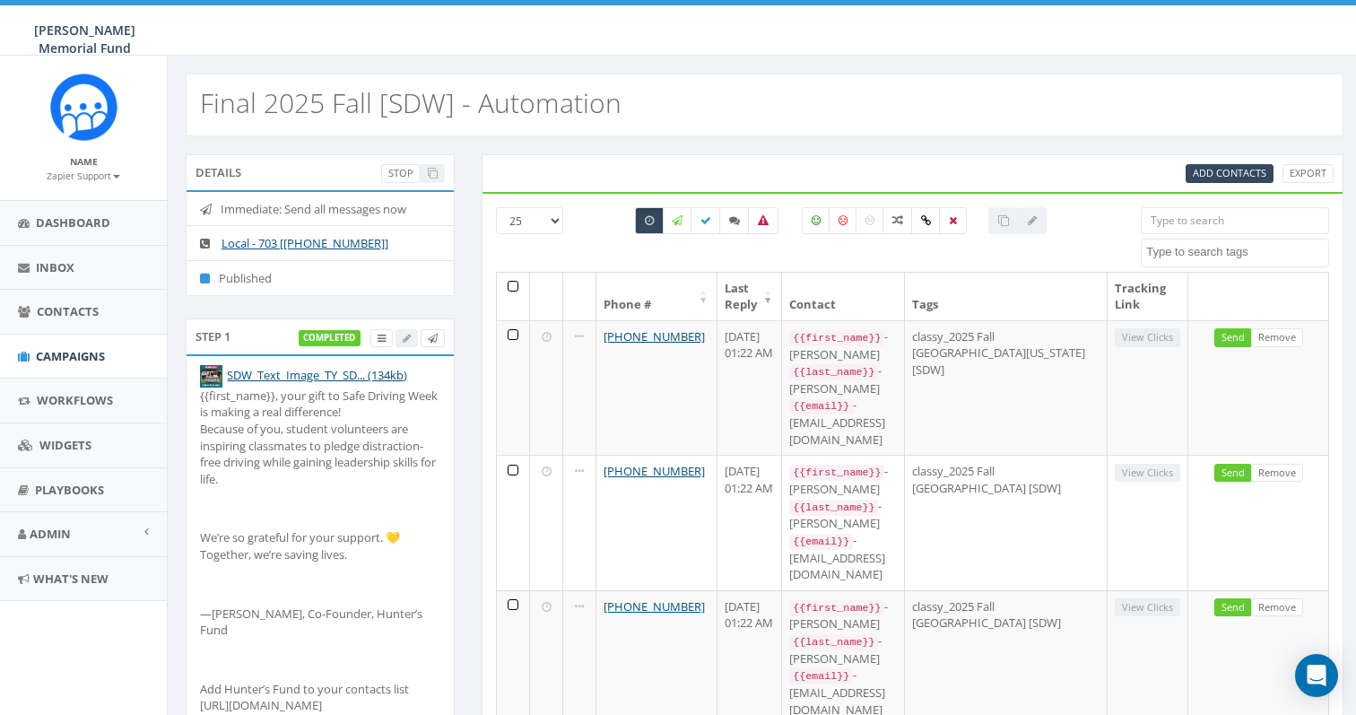
click at [1188, 228] on input "search" at bounding box center [1235, 220] width 188 height 27
click at [648, 224] on icon at bounding box center [649, 220] width 9 height 11
checkbox input "false"
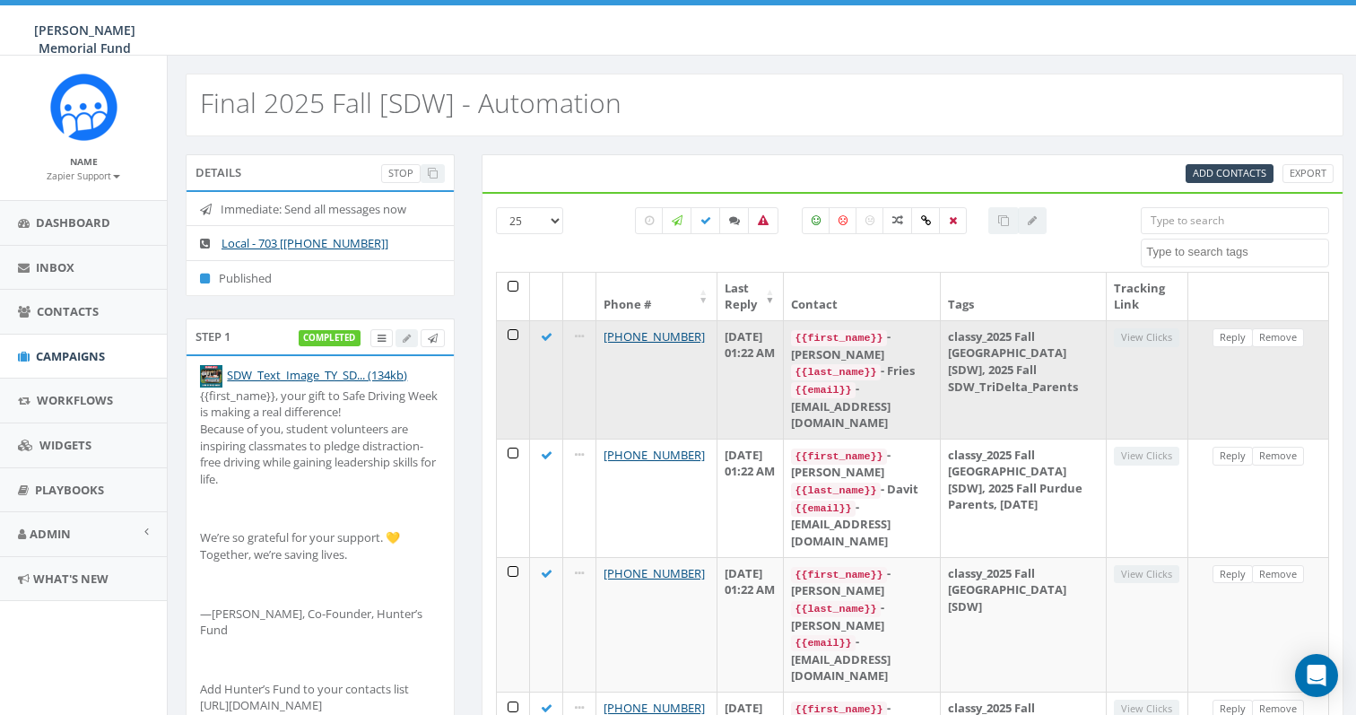
drag, startPoint x: 631, startPoint y: 357, endPoint x: 577, endPoint y: 335, distance: 57.9
click at [577, 335] on tr "+1 773-991-3475 September 11, 2025 01:22 AM {{first_name}} - Kurt {{last_name}}…" at bounding box center [913, 379] width 832 height 118
copy tr "[PHONE_NUMBER]"
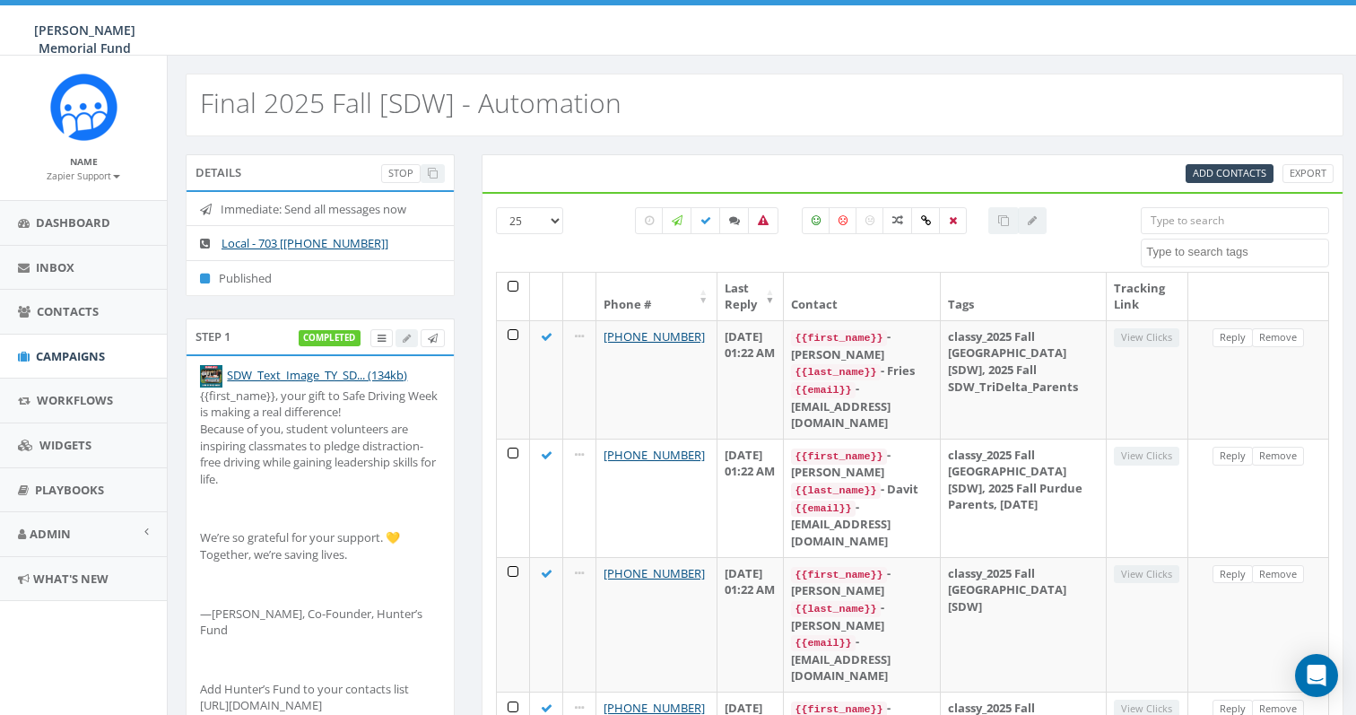
click at [1223, 259] on textarea "Search" at bounding box center [1237, 252] width 182 height 16
click at [1092, 257] on div "All 0 contact(s) on current page All 11 contact(s) filtered" at bounding box center [840, 239] width 573 height 65
click at [664, 221] on label at bounding box center [677, 220] width 30 height 27
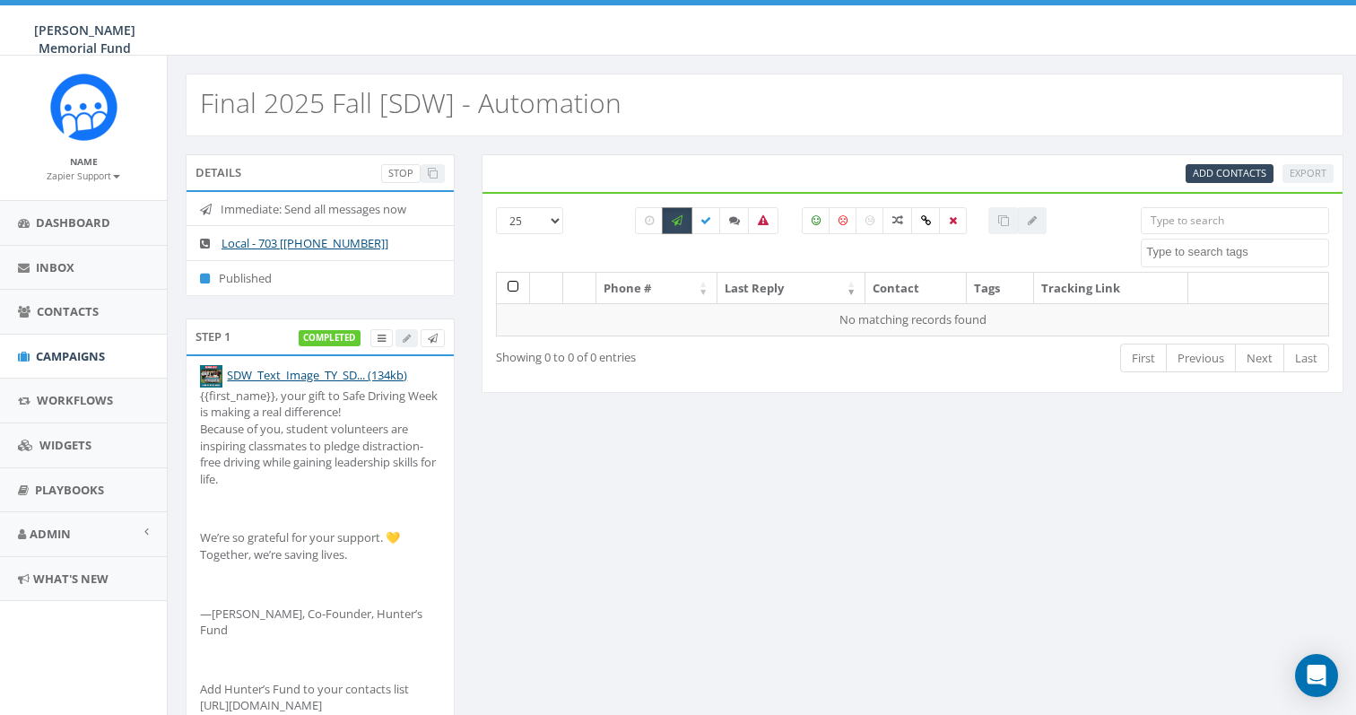
click at [664, 221] on label at bounding box center [677, 220] width 30 height 27
checkbox input "false"
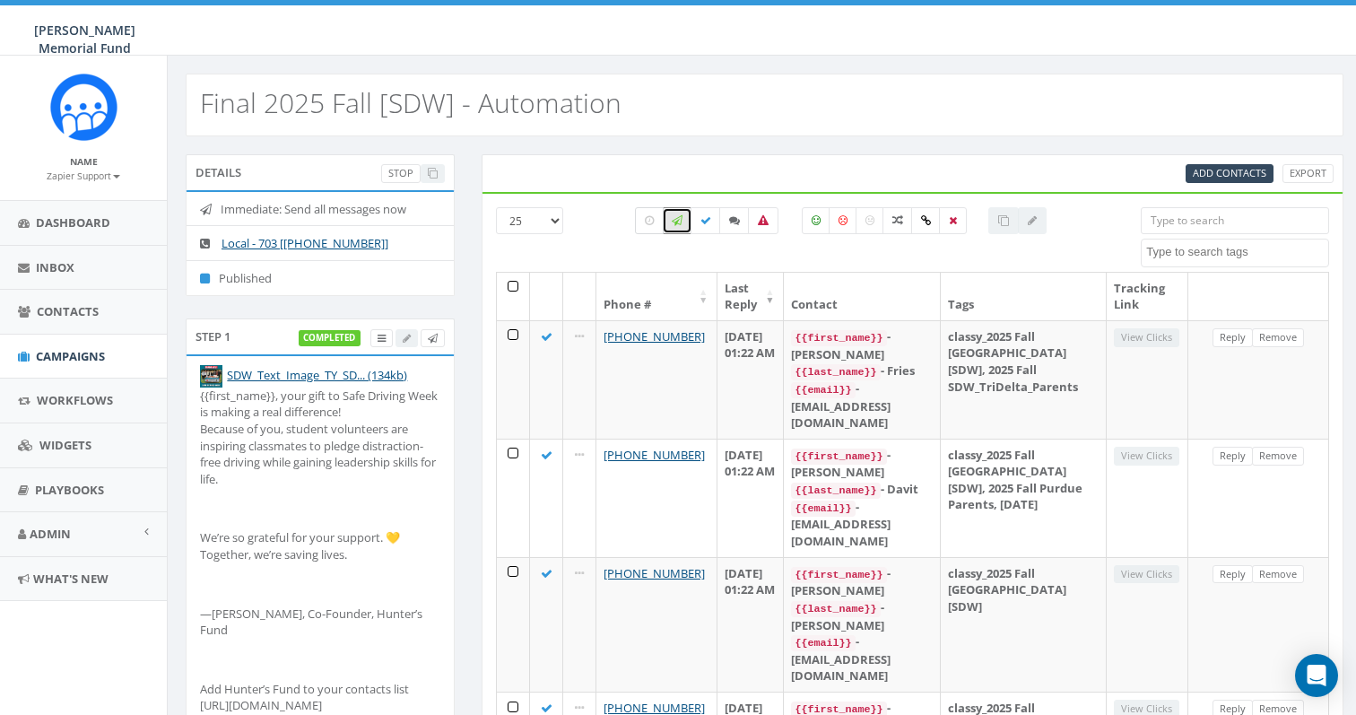
click at [648, 221] on icon at bounding box center [649, 220] width 9 height 11
checkbox input "true"
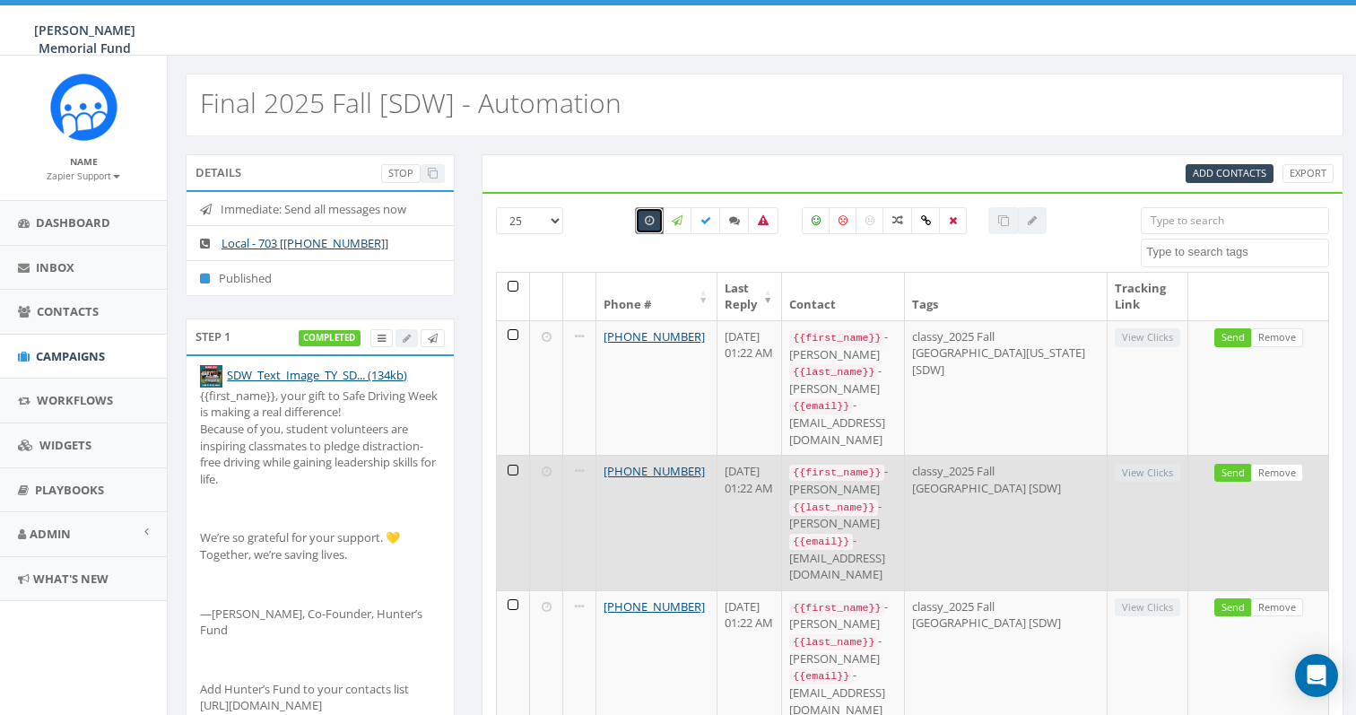
scroll to position [741, 0]
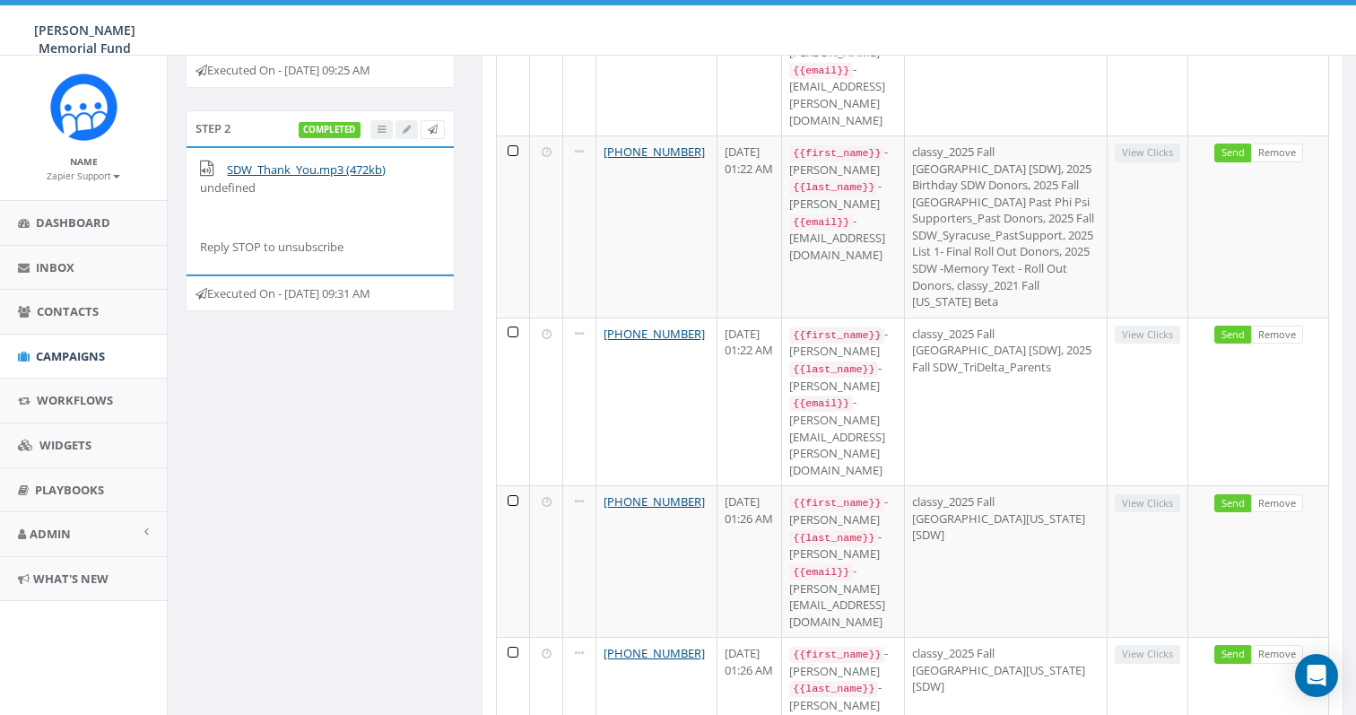
drag, startPoint x: 689, startPoint y: 547, endPoint x: 590, endPoint y: 546, distance: 98.6
copy link "[PHONE_NUMBER]"
drag, startPoint x: 693, startPoint y: 471, endPoint x: 593, endPoint y: 469, distance: 100.4
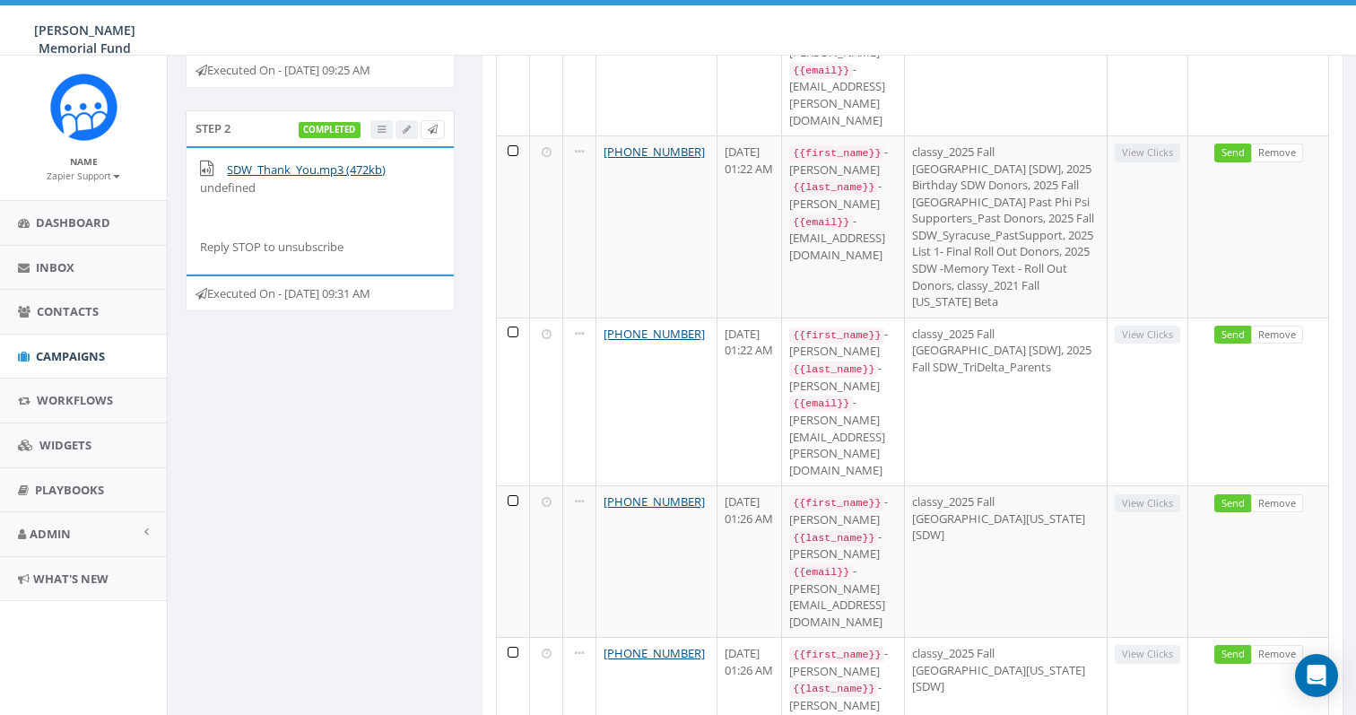
copy link "[PHONE_NUMBER]"
drag, startPoint x: 690, startPoint y: 388, endPoint x: 595, endPoint y: 385, distance: 95.1
copy link "[PHONE_NUMBER]"
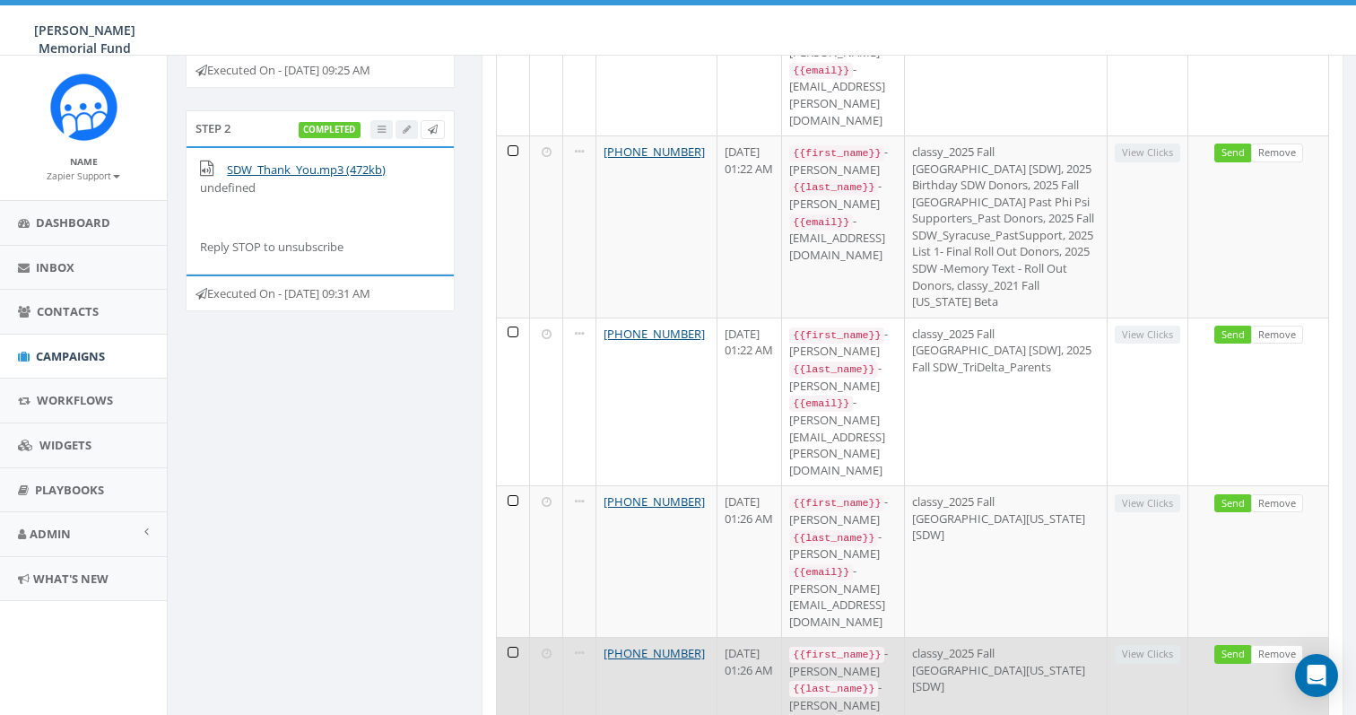
drag, startPoint x: 689, startPoint y: 302, endPoint x: 580, endPoint y: 303, distance: 108.5
click at [580, 637] on tr "+1 404-840-5728 September 10, 2025 01:26 AM {{first_name}} - Hanna {{last_name}…" at bounding box center [913, 704] width 832 height 134
copy tr "[PHONE_NUMBER]"
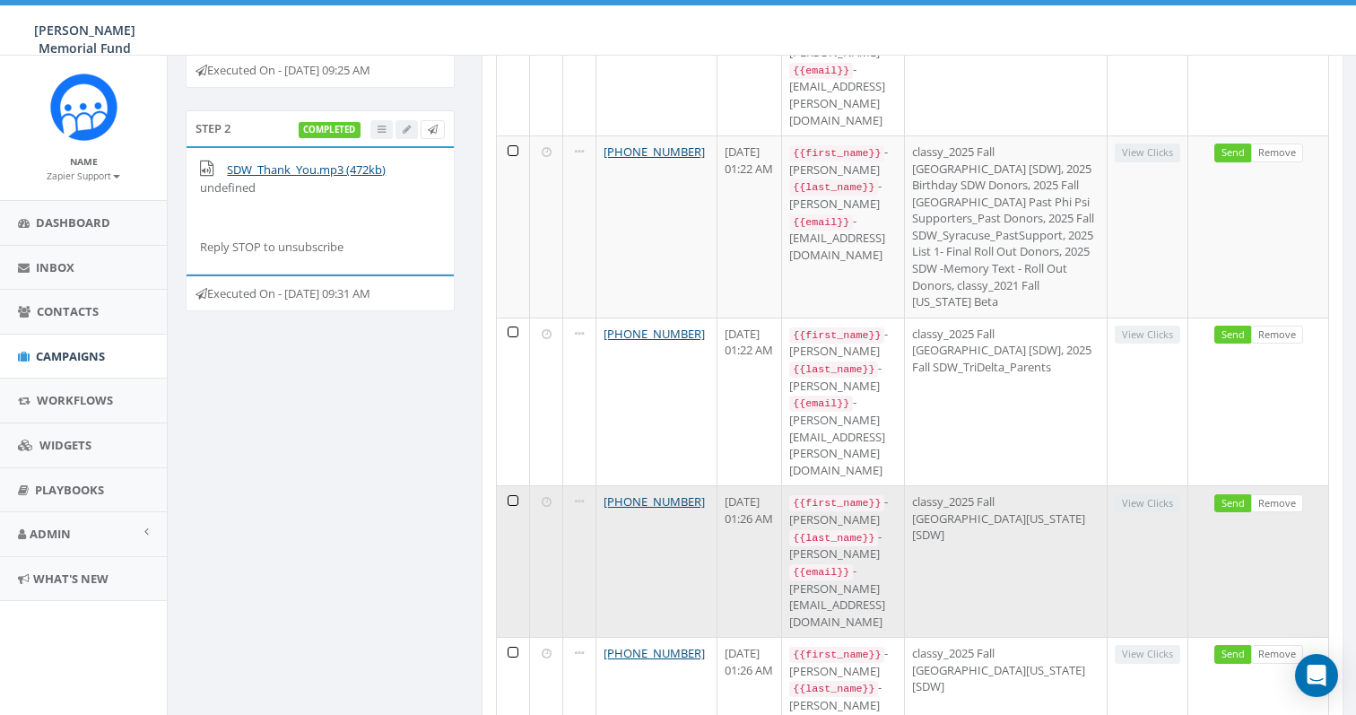
drag, startPoint x: 690, startPoint y: 220, endPoint x: 589, endPoint y: 219, distance: 100.4
click at [596, 485] on td "[PHONE_NUMBER]" at bounding box center [656, 561] width 121 height 152
copy link "[PHONE_NUMBER]"
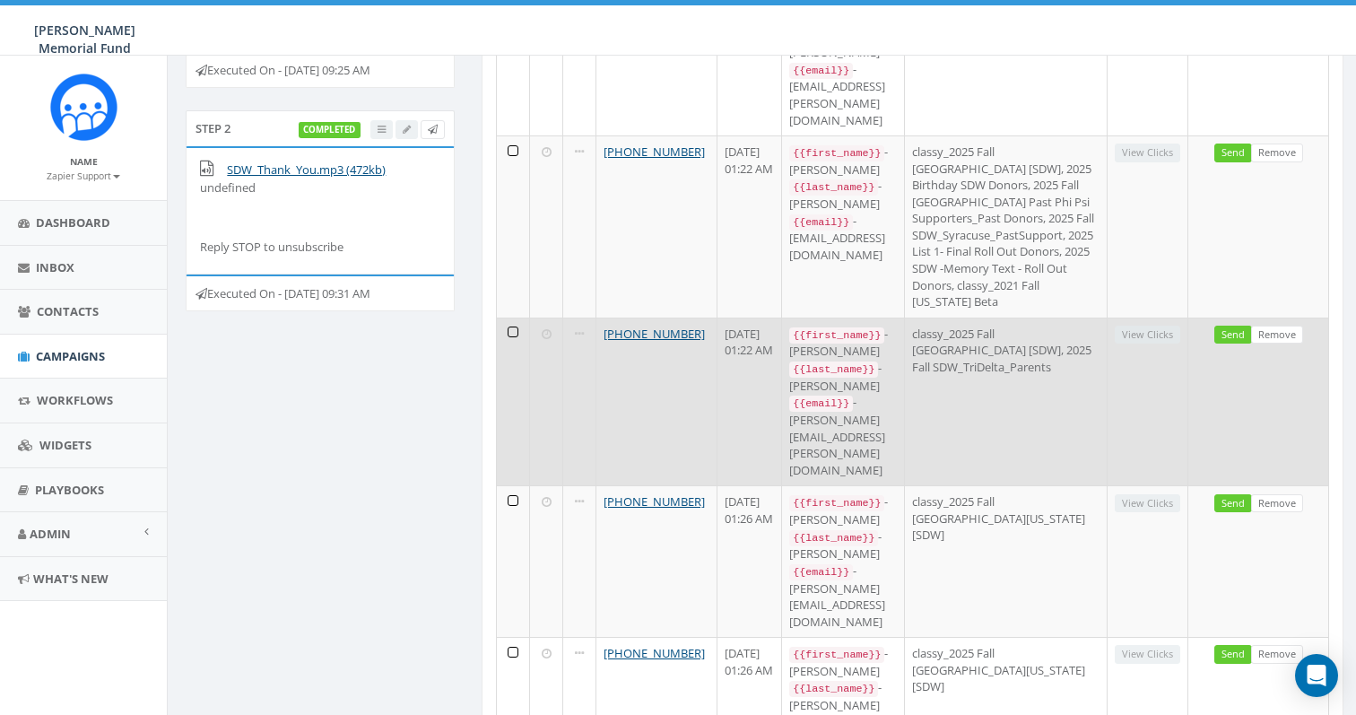
drag, startPoint x: 693, startPoint y: 137, endPoint x: 583, endPoint y: 140, distance: 110.3
click at [583, 317] on tr "+1 917-359-0247 September 11, 2025 01:22 AM {{first_name}} - Stacy {{last_name}…" at bounding box center [913, 401] width 832 height 169
copy tr "[PHONE_NUMBER]"
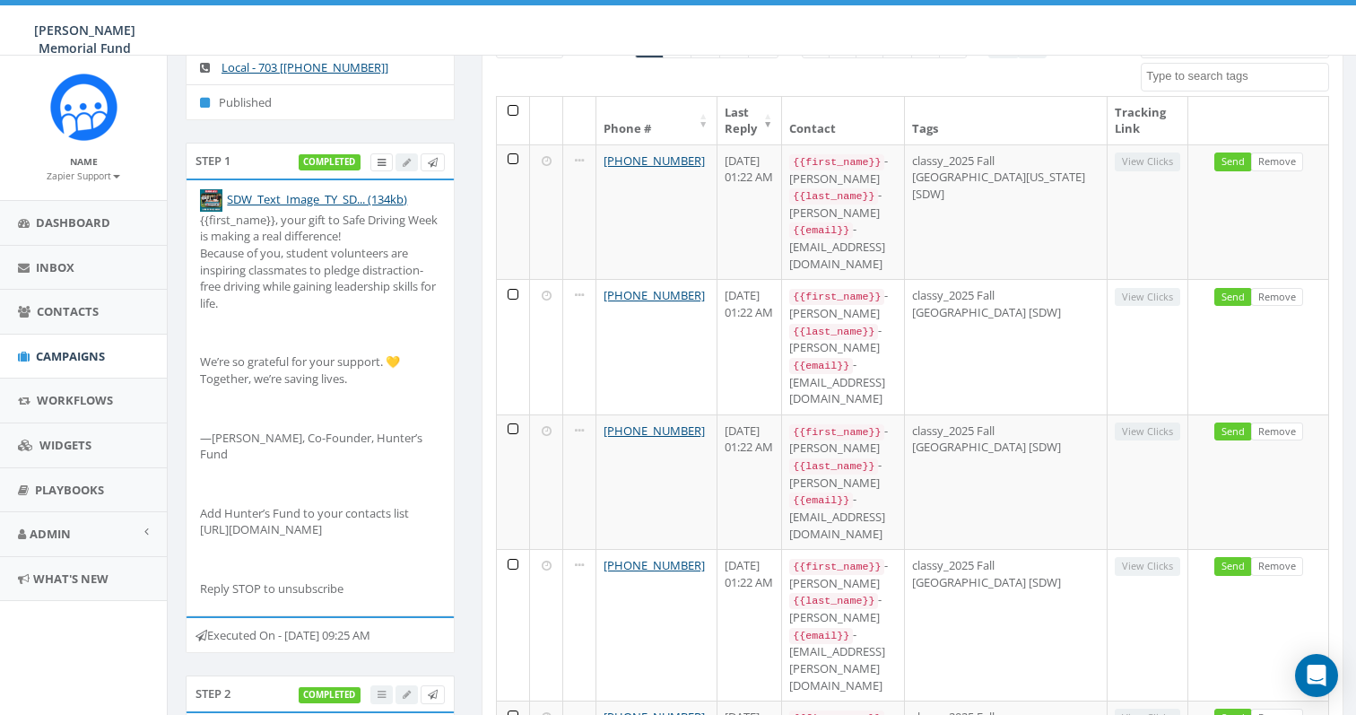
scroll to position [173, 0]
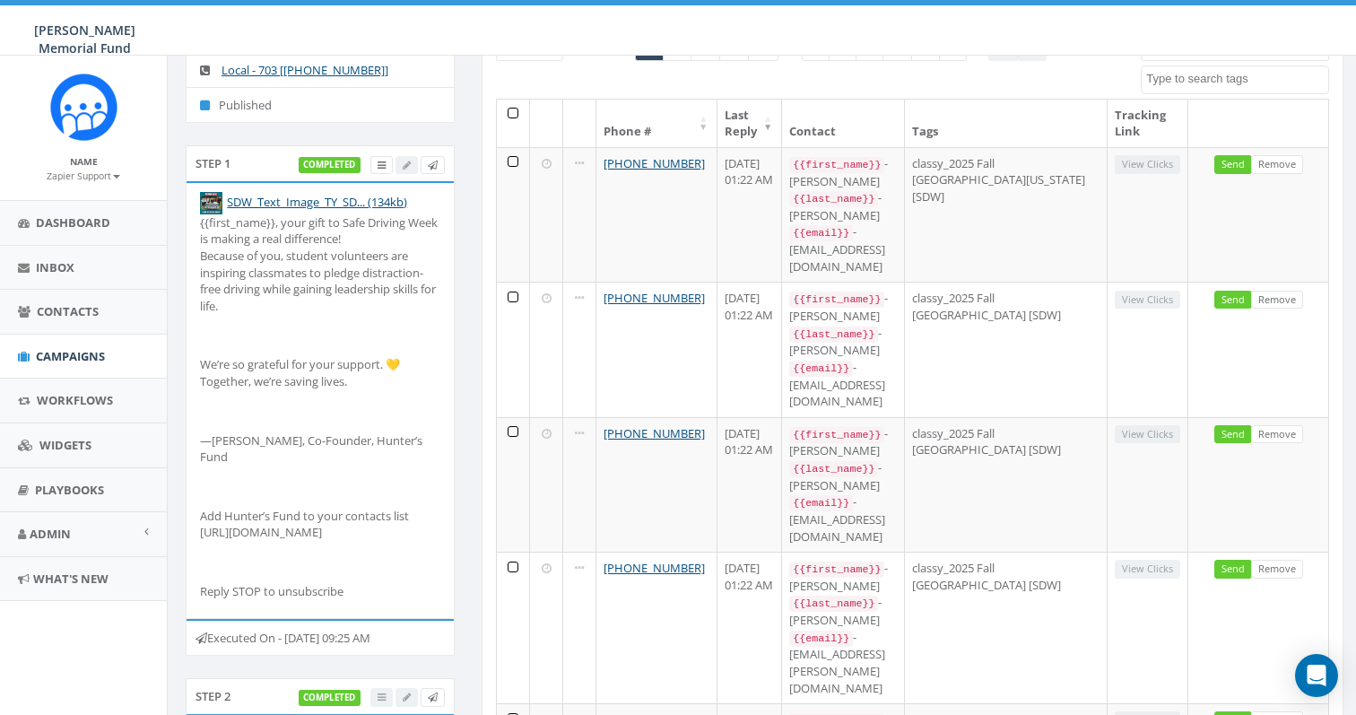
drag, startPoint x: 279, startPoint y: 227, endPoint x: 423, endPoint y: 230, distance: 144.4
click at [423, 230] on p "{{first_name}}, your gift to Safe Driving Week is making a real difference! Bec…" at bounding box center [320, 264] width 240 height 100
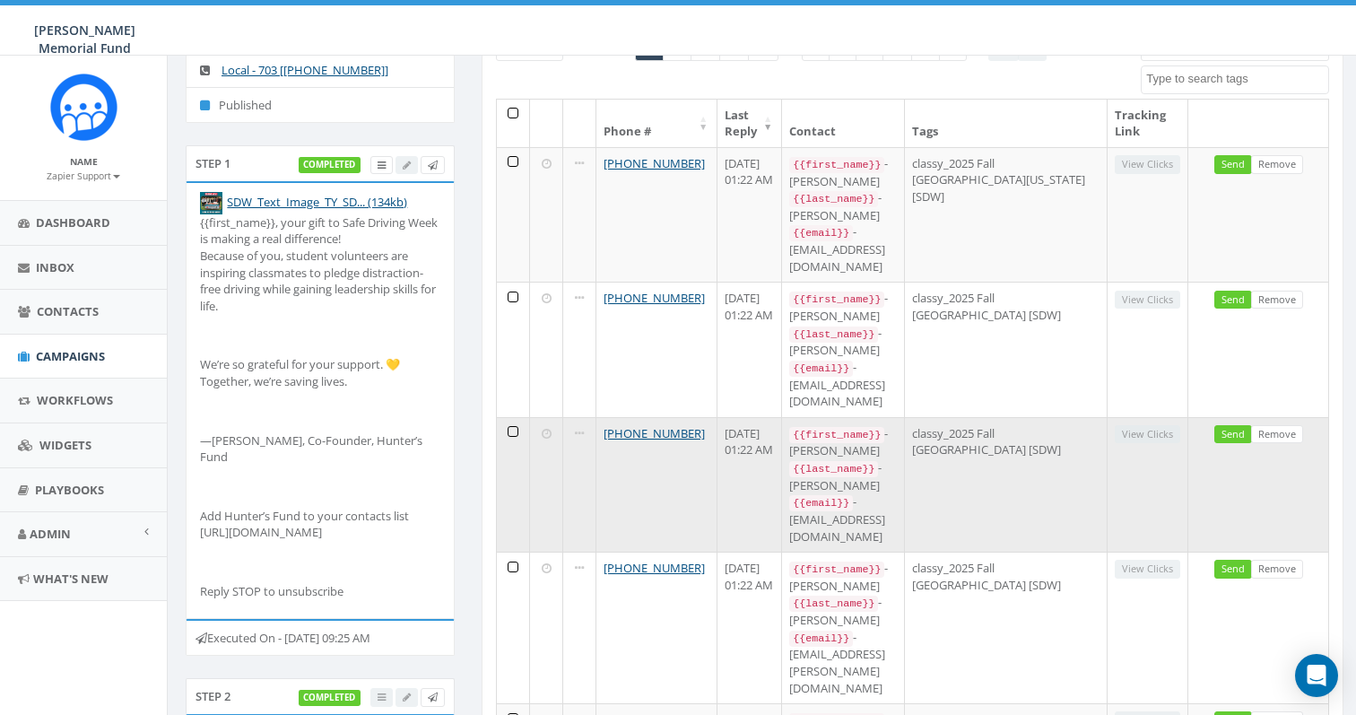
drag, startPoint x: 690, startPoint y: 328, endPoint x: 585, endPoint y: 328, distance: 104.9
click at [585, 417] on tr "+1 908-217-0717 September 11, 2025 01:22 AM {{first_name}} - Jennifer {{last_na…" at bounding box center [913, 484] width 832 height 134
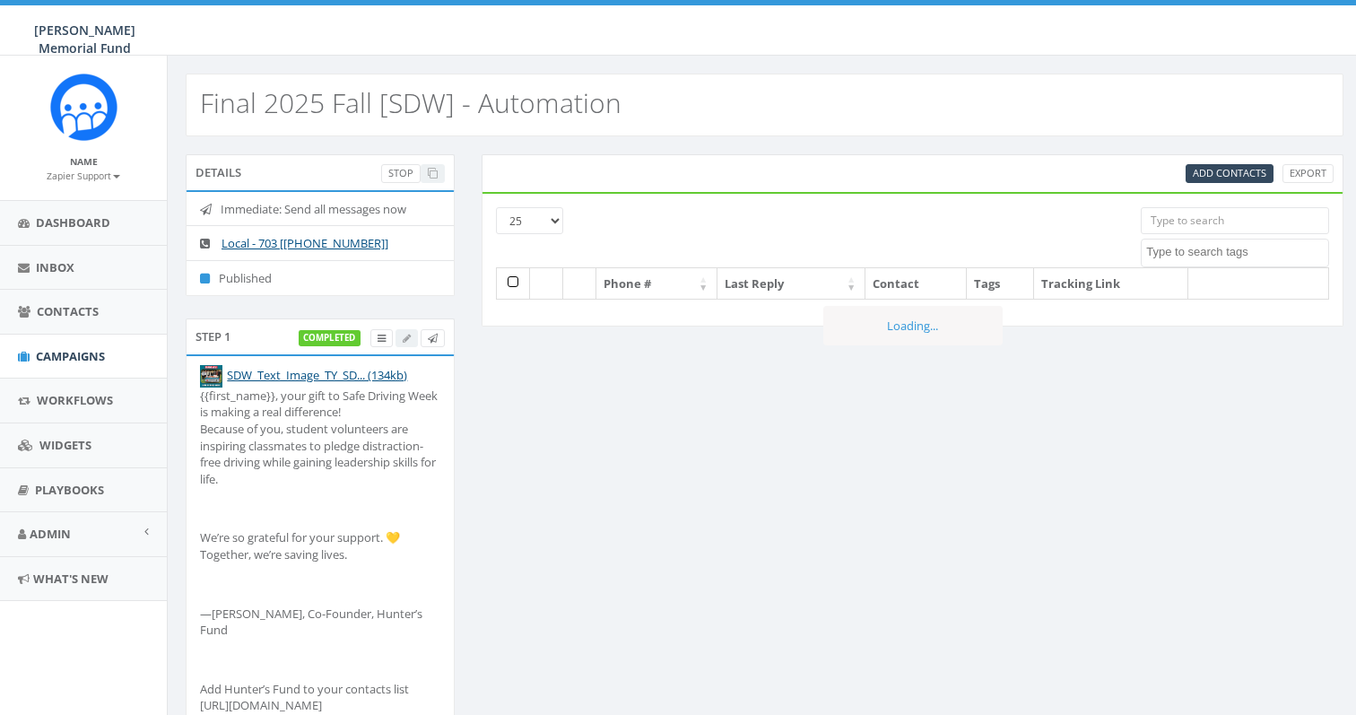
select select
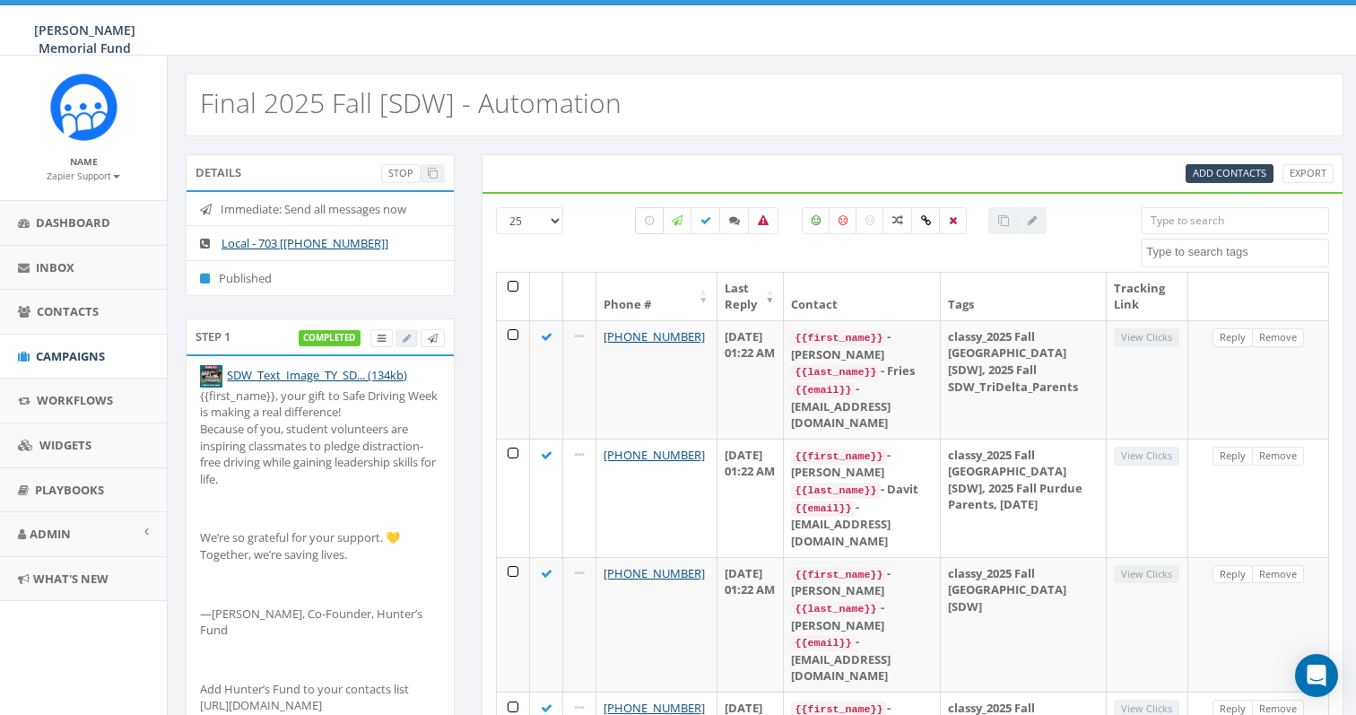
click at [645, 220] on icon at bounding box center [649, 220] width 9 height 11
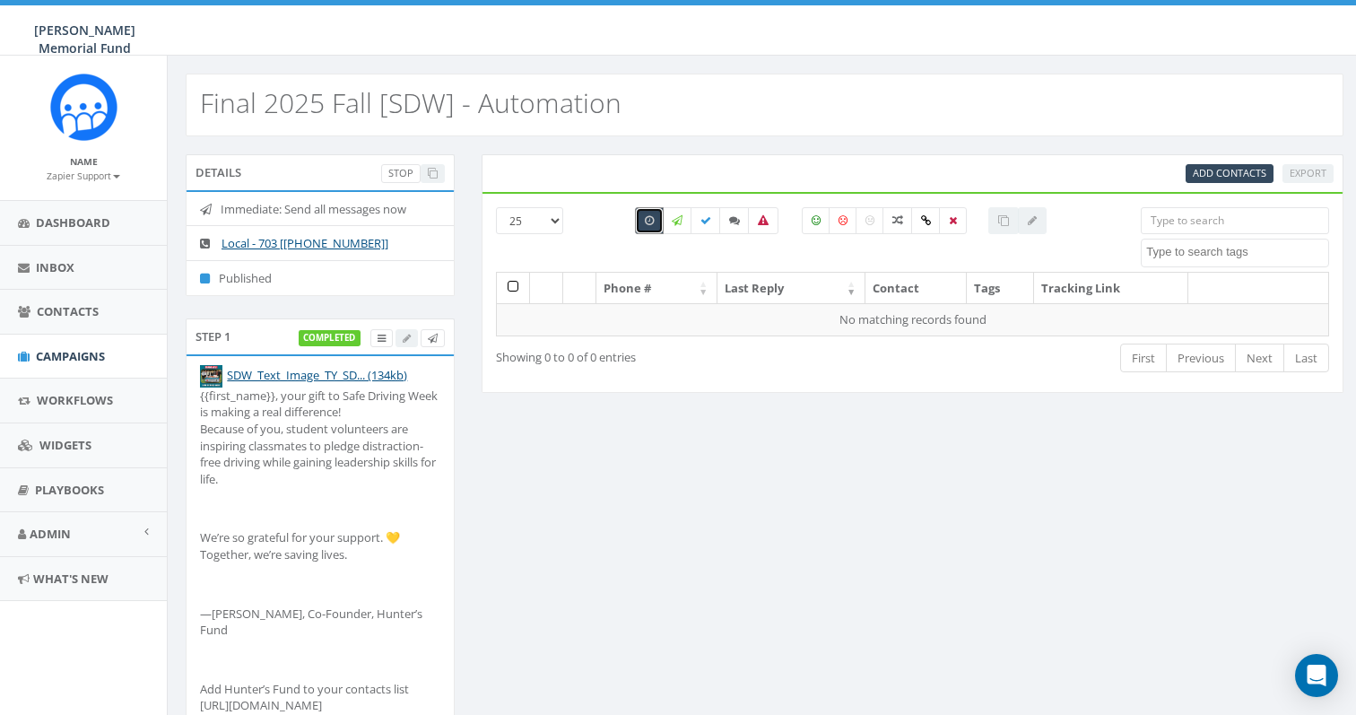
click at [645, 220] on icon at bounding box center [649, 220] width 9 height 11
checkbox input "false"
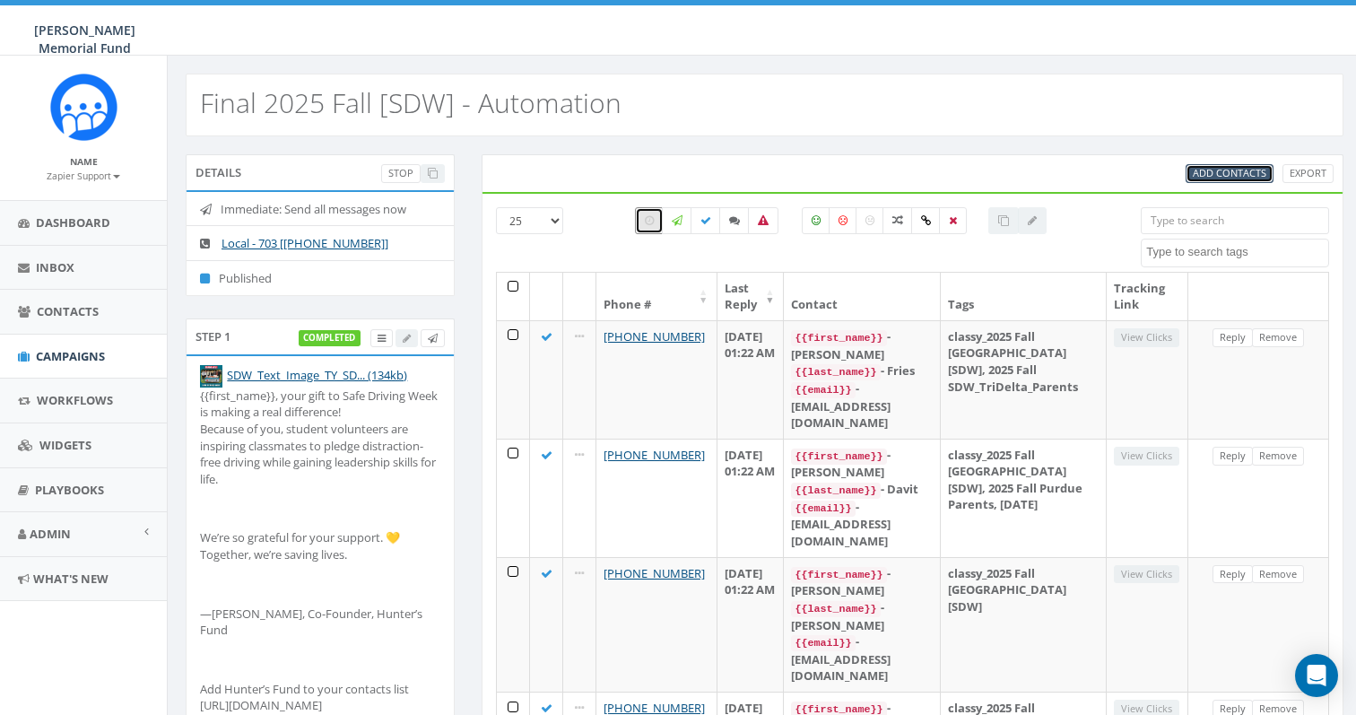
click at [1208, 171] on span "Add Contacts" at bounding box center [1230, 172] width 74 height 13
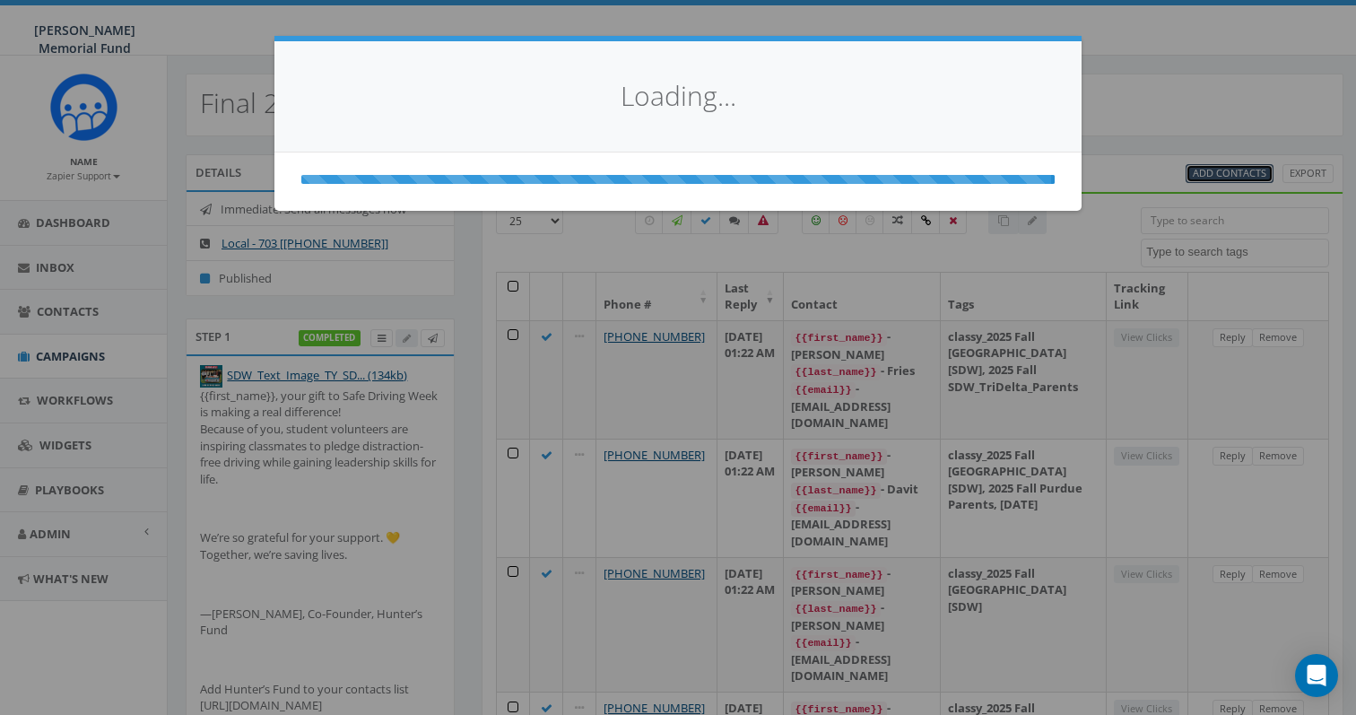
select select
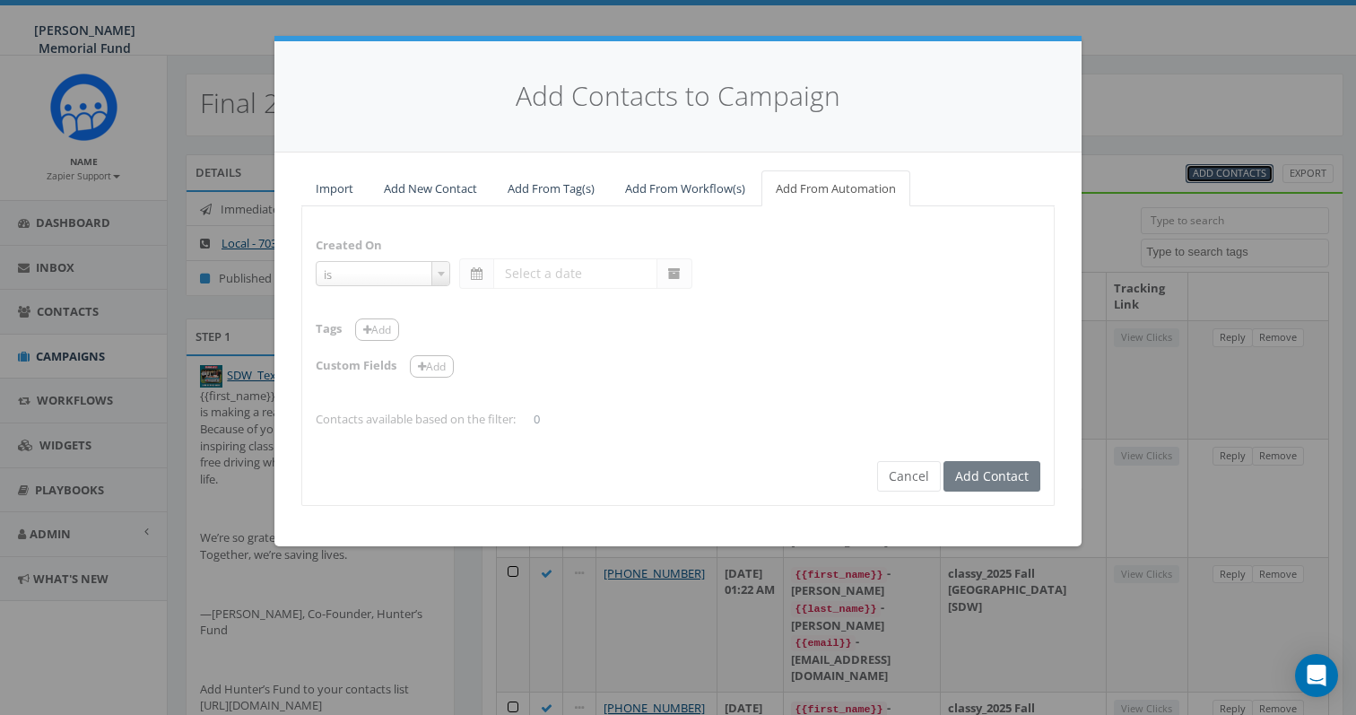
select select "is on or after"
type input "[DATE]"
select select "contains"
select select "[SDW]"
select select
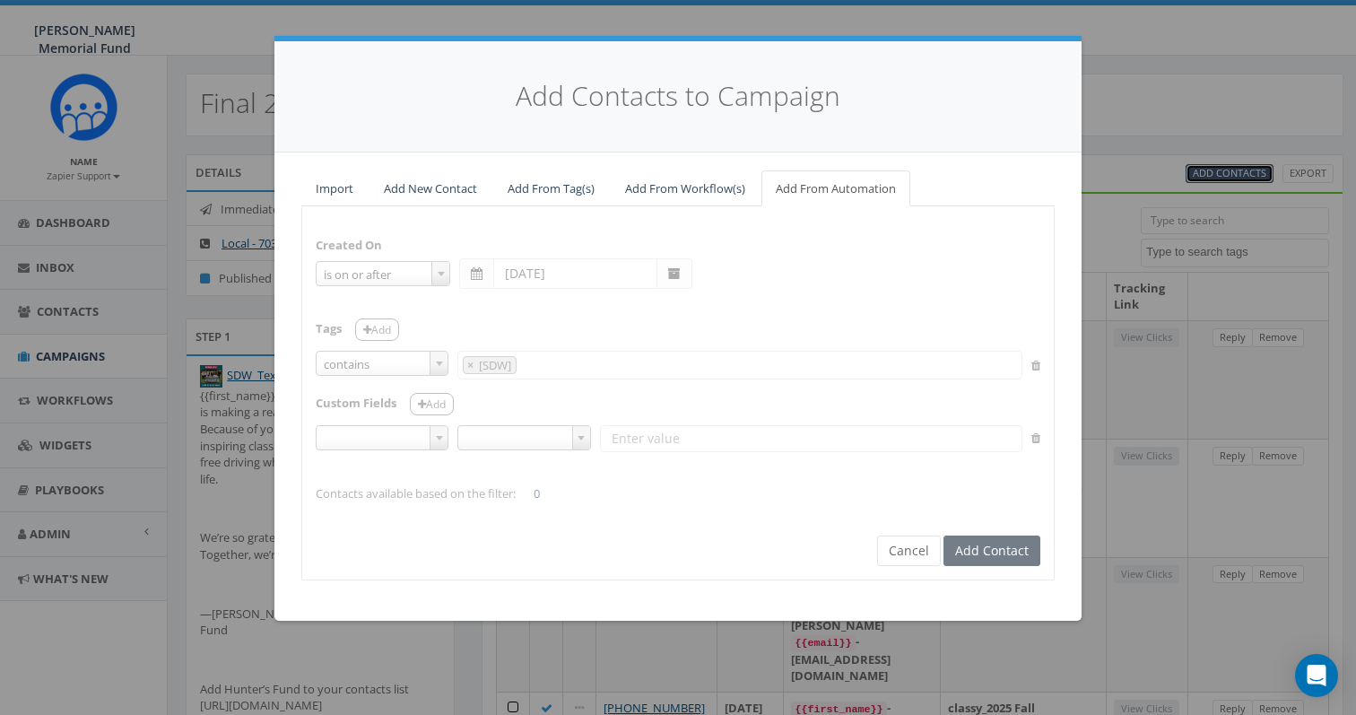
select select
type input "[SDW]"
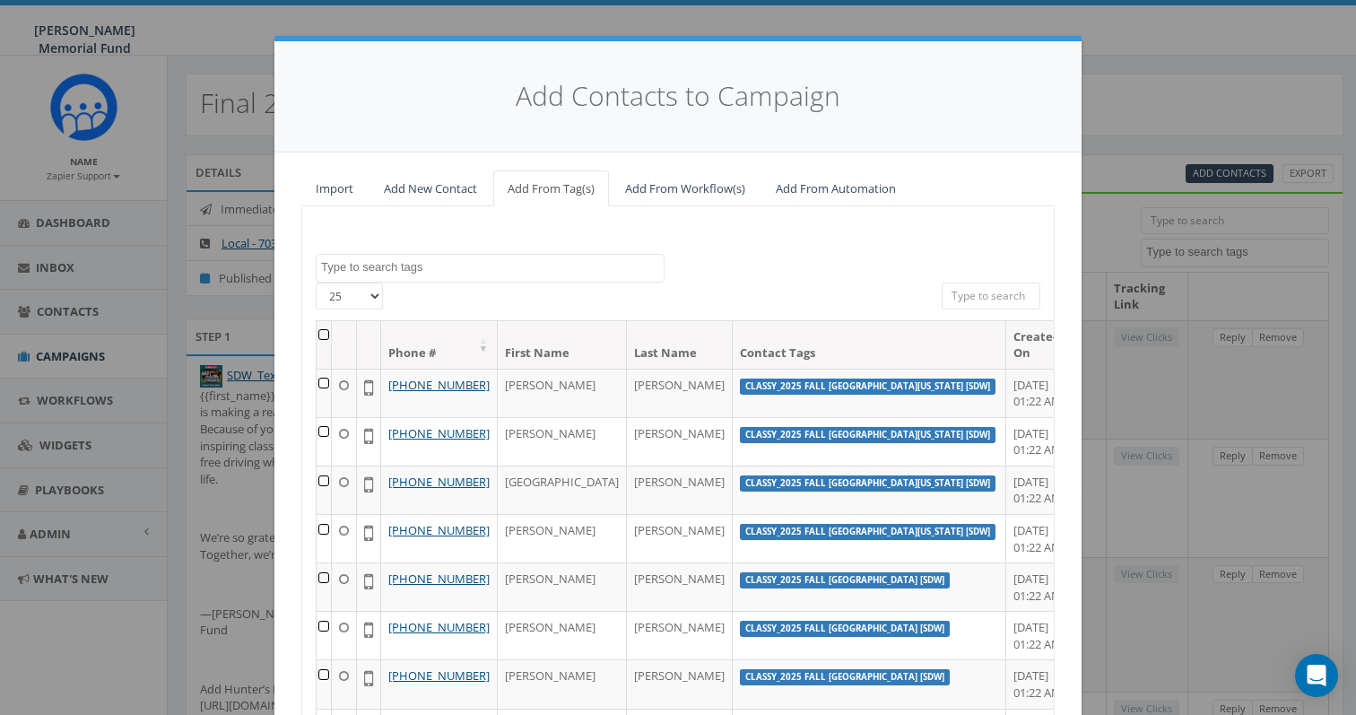
click at [569, 259] on textarea "Search" at bounding box center [492, 267] width 343 height 16
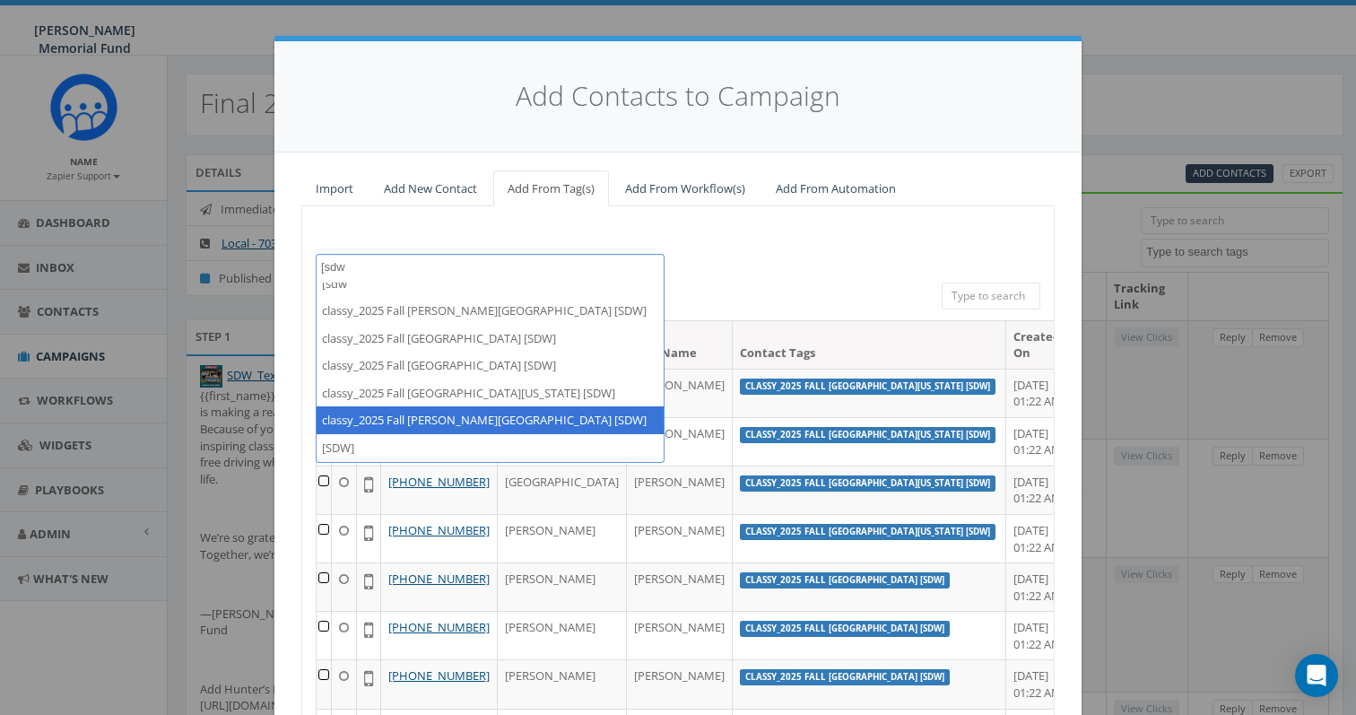
scroll to position [0, 0]
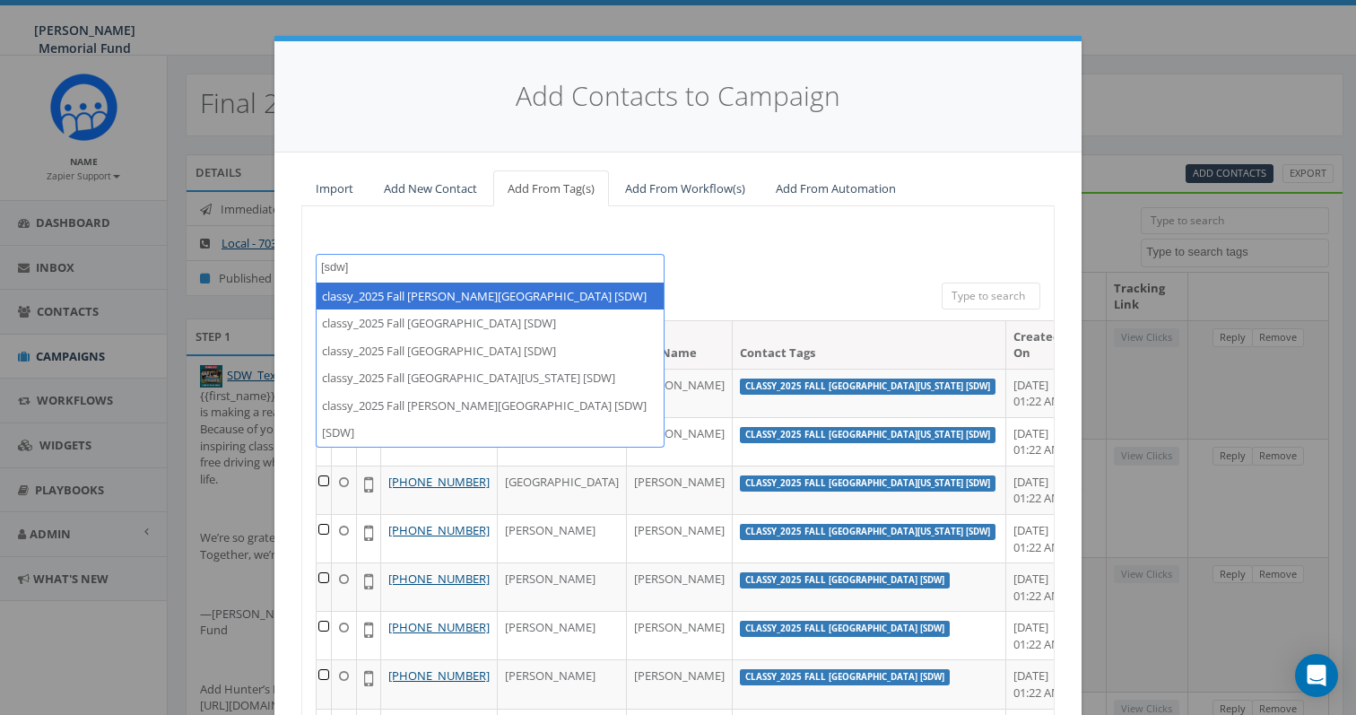
type textarea "[sdw]"
select select "classy_2025 Fall [PERSON_NAME][GEOGRAPHIC_DATA] [SDW]"
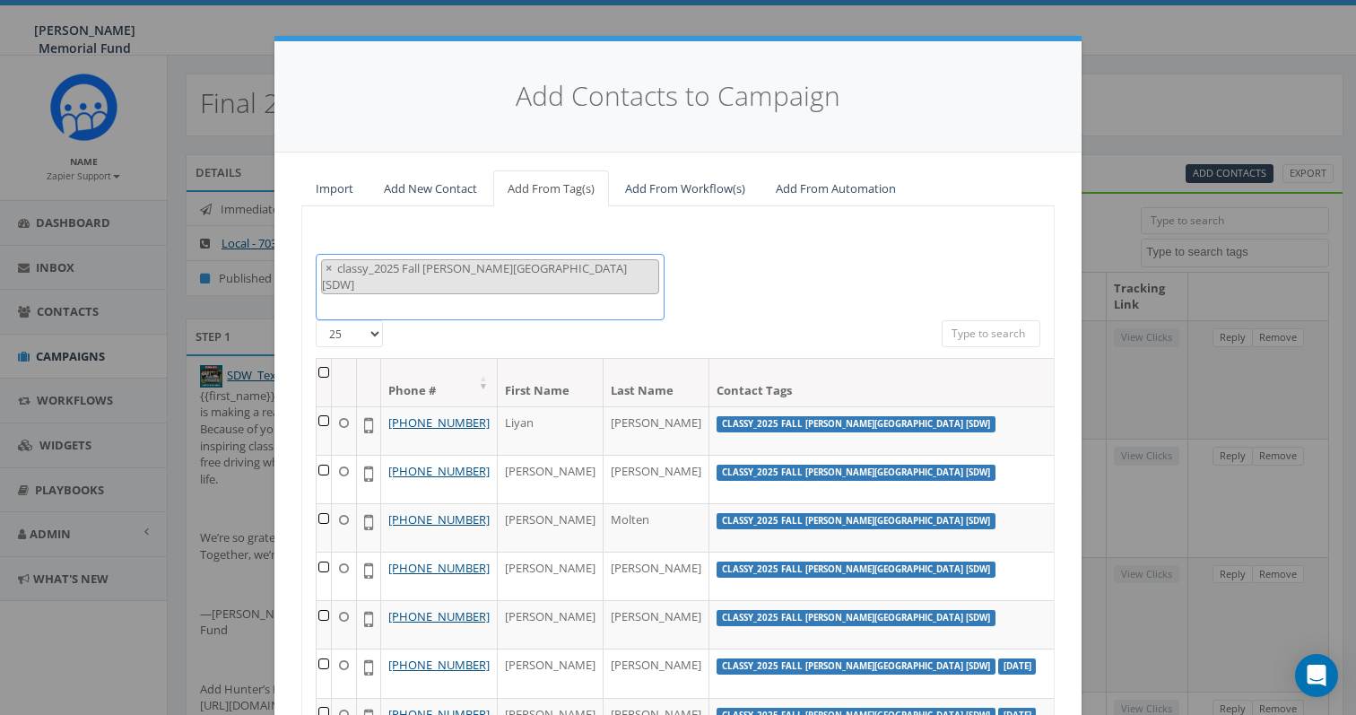
click at [603, 275] on span "× classy_2025 Fall Denison University [SDW]" at bounding box center [490, 287] width 349 height 66
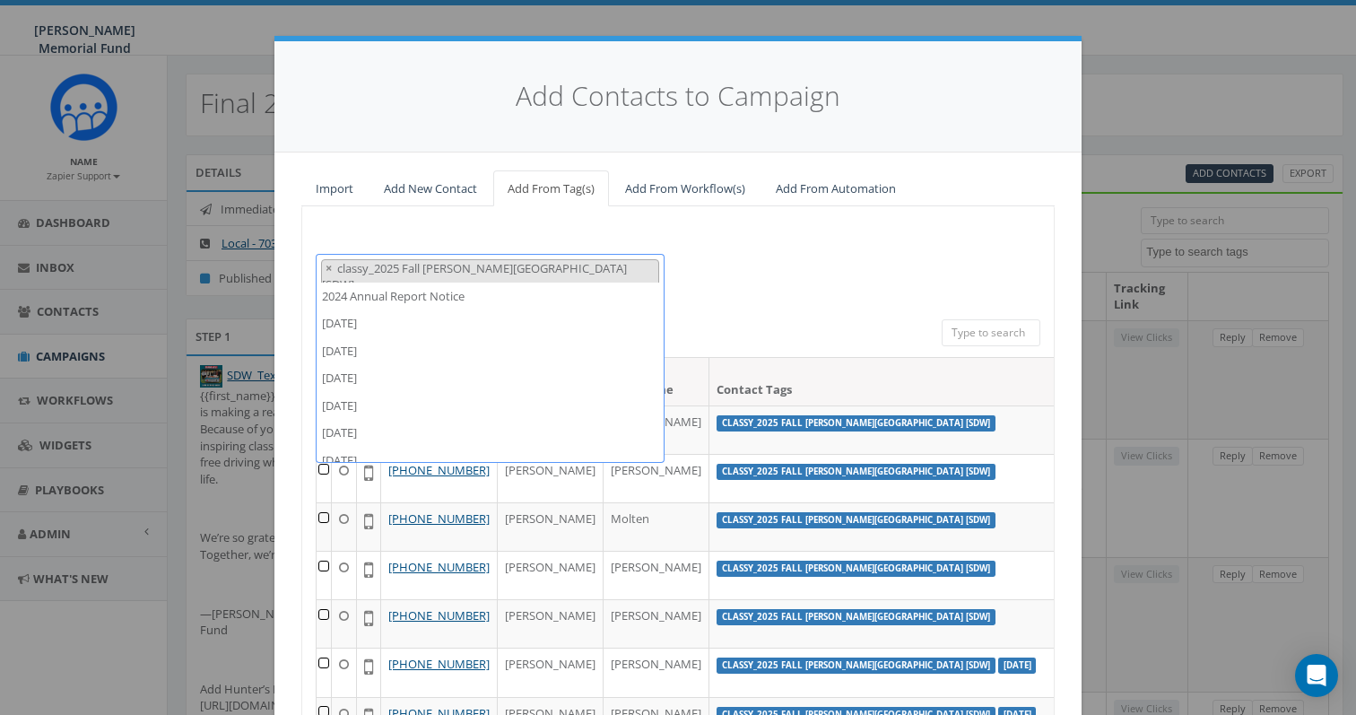
scroll to position [14516, 0]
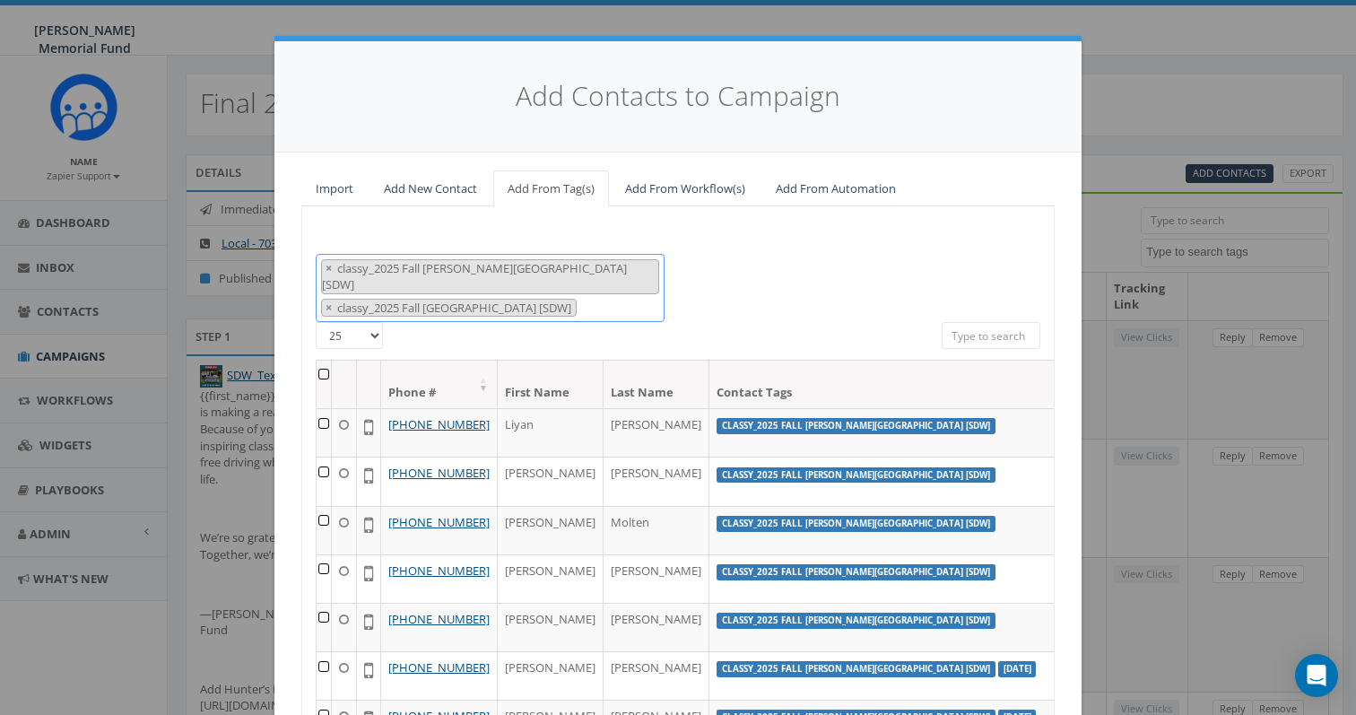
click at [612, 294] on span "× classy_2025 Fall Denison University [SDW] × classy_2025 Fall Purdue Universit…" at bounding box center [490, 288] width 349 height 69
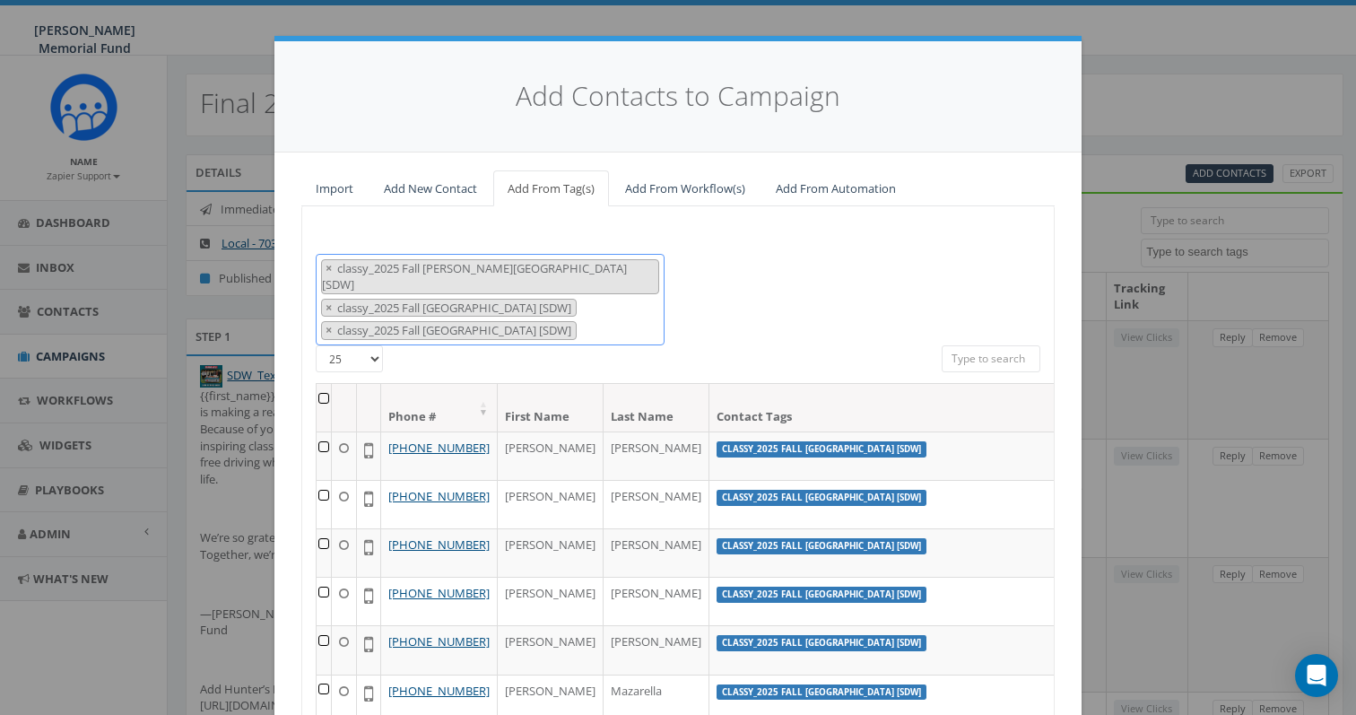
click at [629, 308] on span "× classy_2025 Fall Denison University [SDW] × classy_2025 Fall Purdue Universit…" at bounding box center [490, 299] width 349 height 91
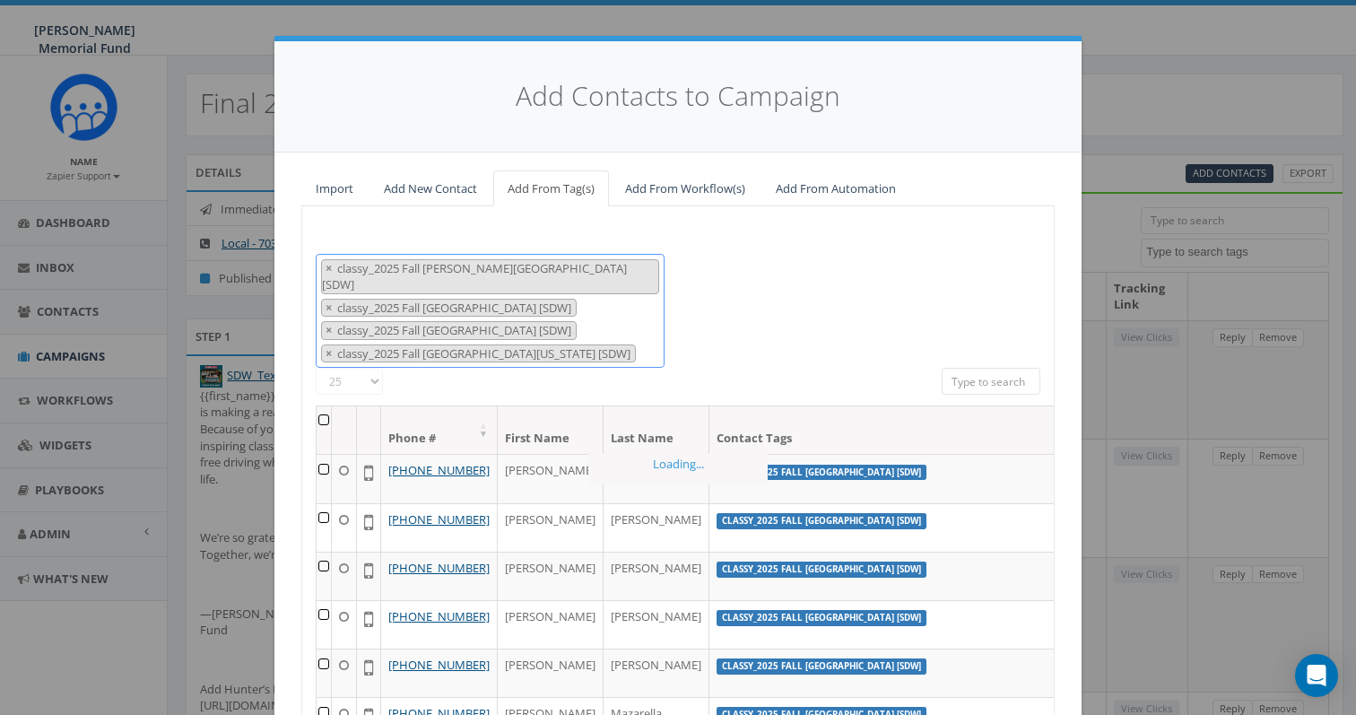
click at [641, 328] on span "× classy_2025 Fall Denison University [SDW] × classy_2025 Fall Purdue Universit…" at bounding box center [490, 311] width 349 height 115
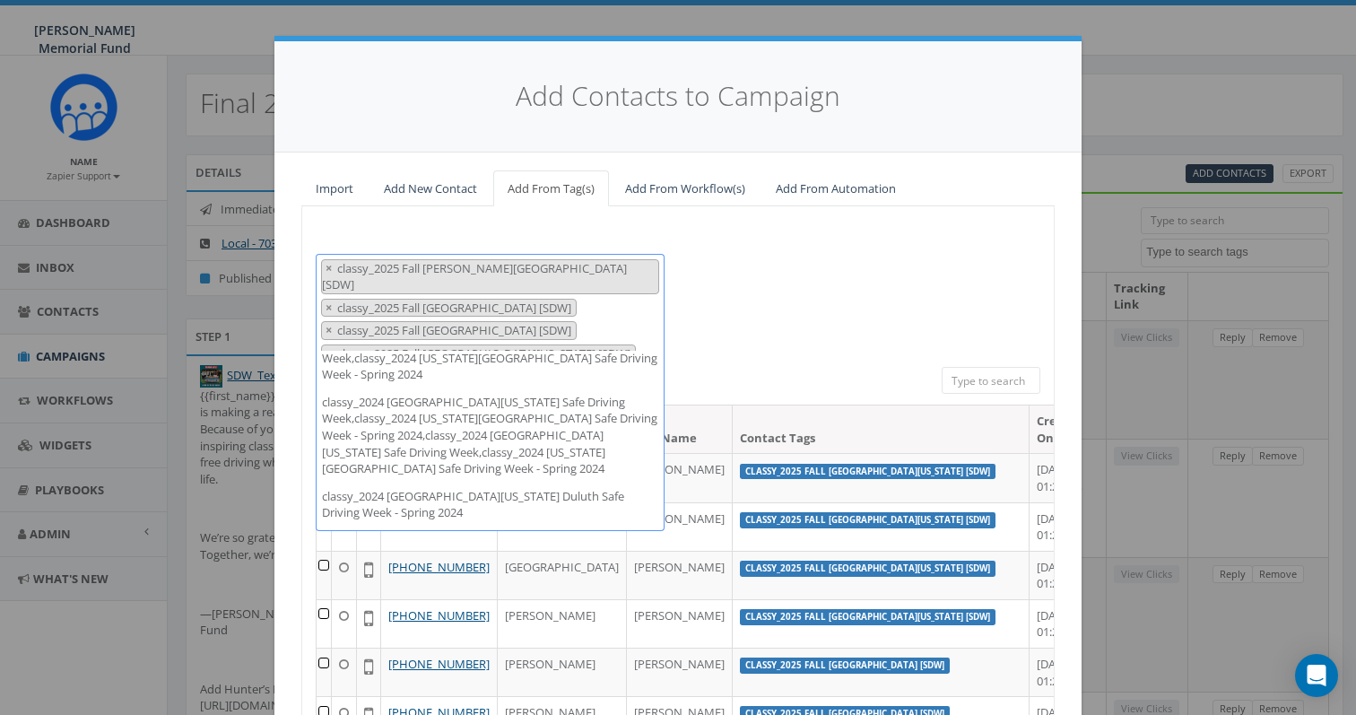
scroll to position [14574, 0]
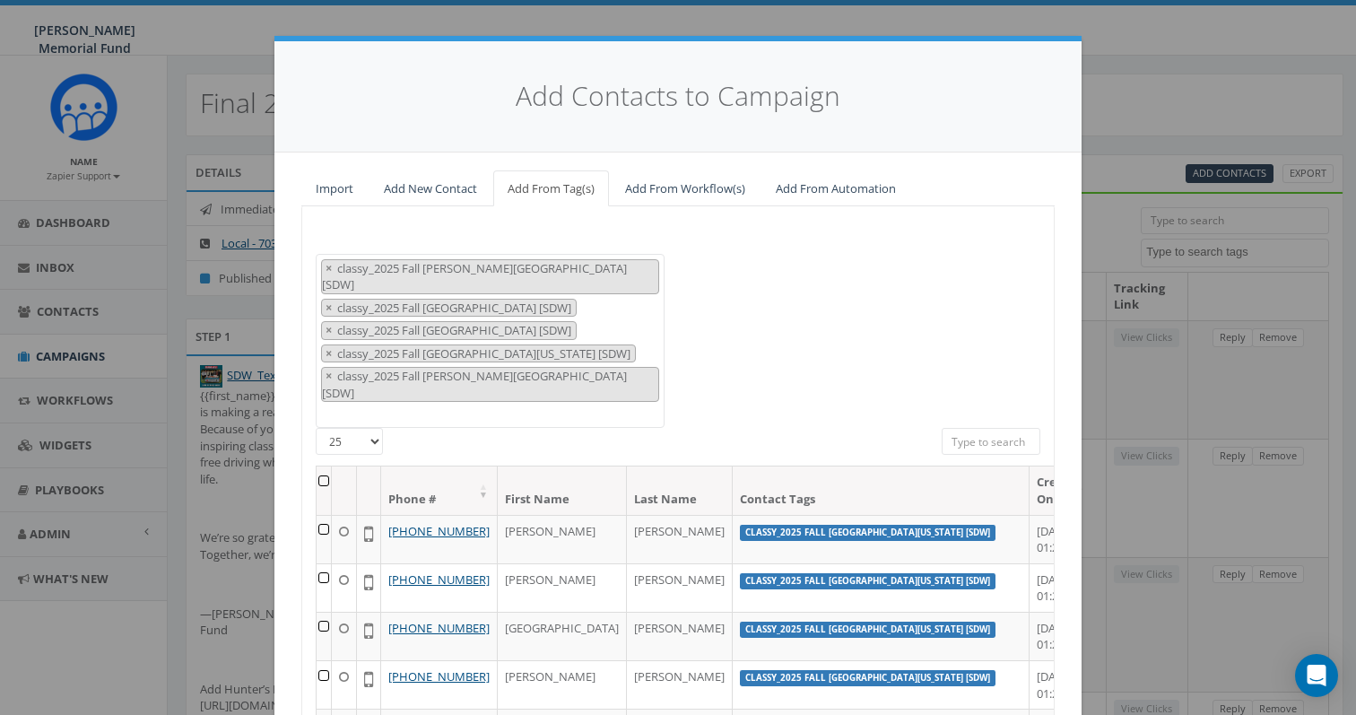
click at [763, 333] on div "2024 Annual Report Notice 2025/06/02 2025/06/13 2025/06/18 2025/06/19 2025/06/2…" at bounding box center [677, 341] width 751 height 175
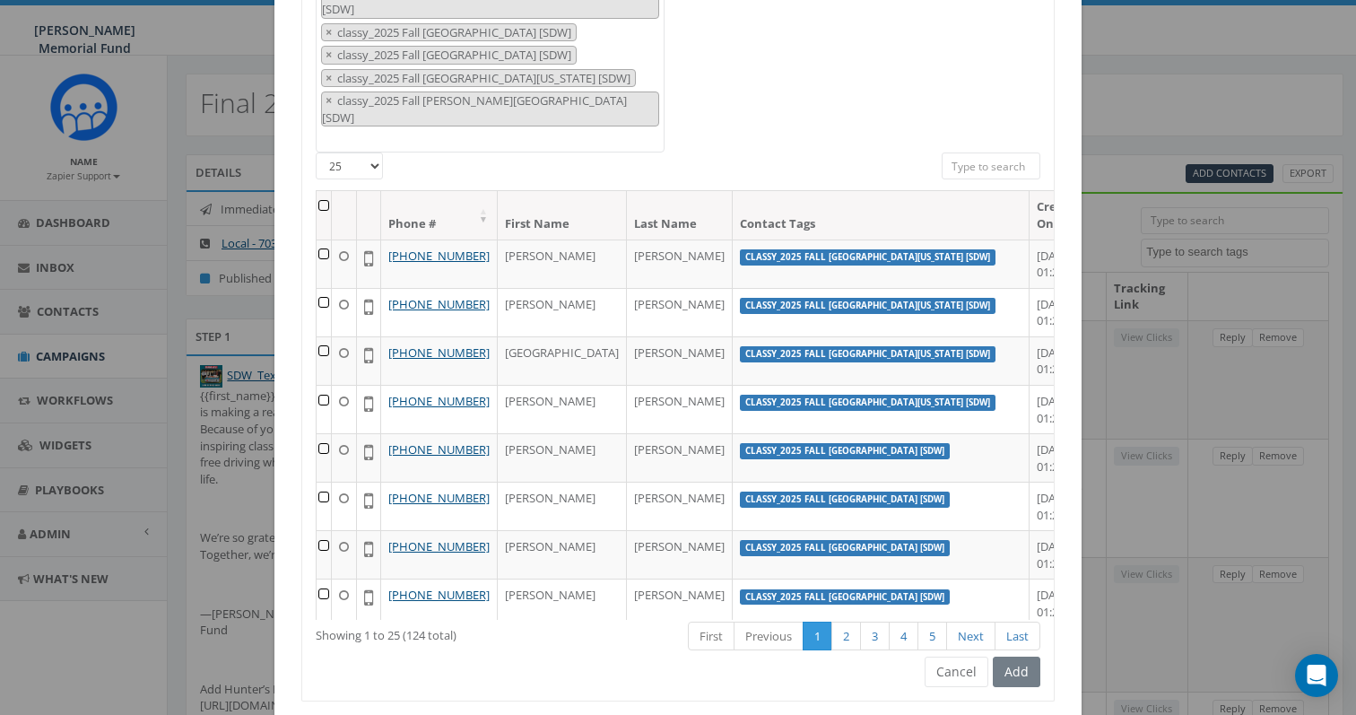
click at [331, 191] on th at bounding box center [324, 215] width 15 height 48
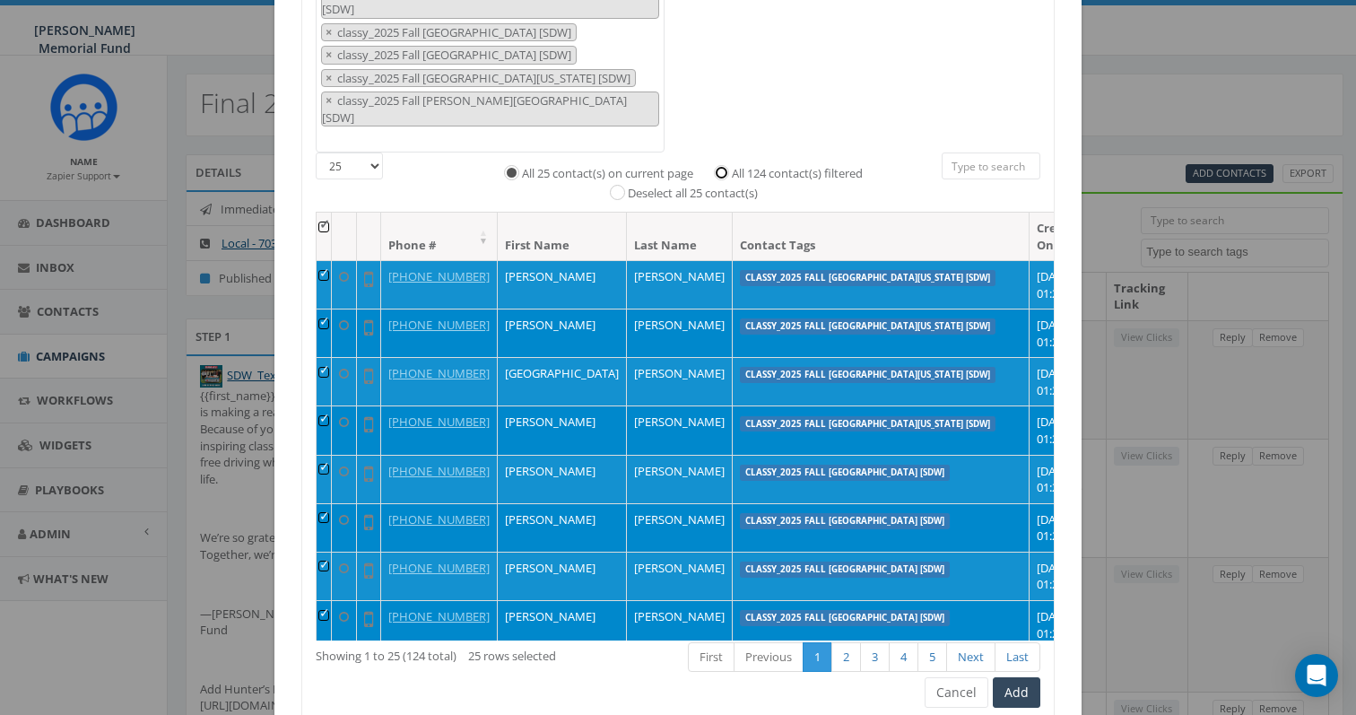
click at [725, 165] on input "All 124 contact(s) filtered" at bounding box center [726, 171] width 12 height 12
radio input "true"
click at [1025, 677] on button "Add" at bounding box center [1017, 692] width 48 height 30
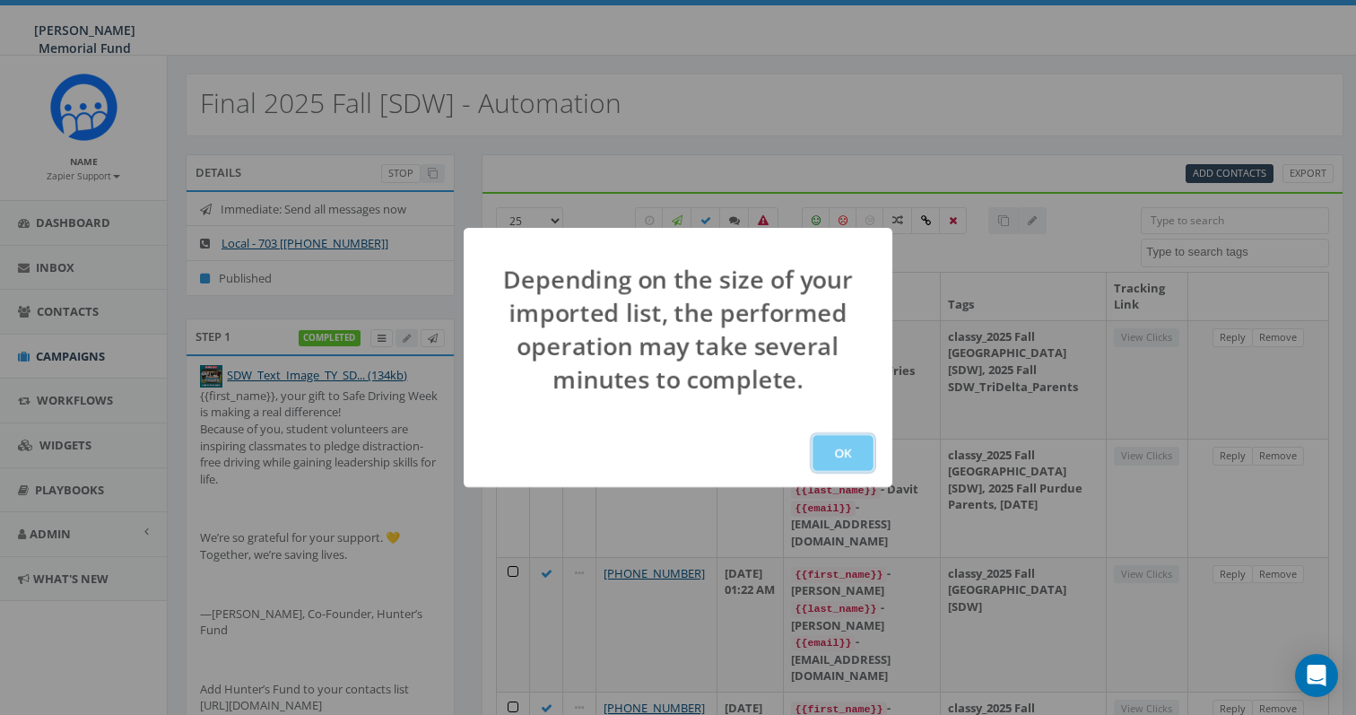
click at [846, 439] on button "OK" at bounding box center [842, 453] width 61 height 36
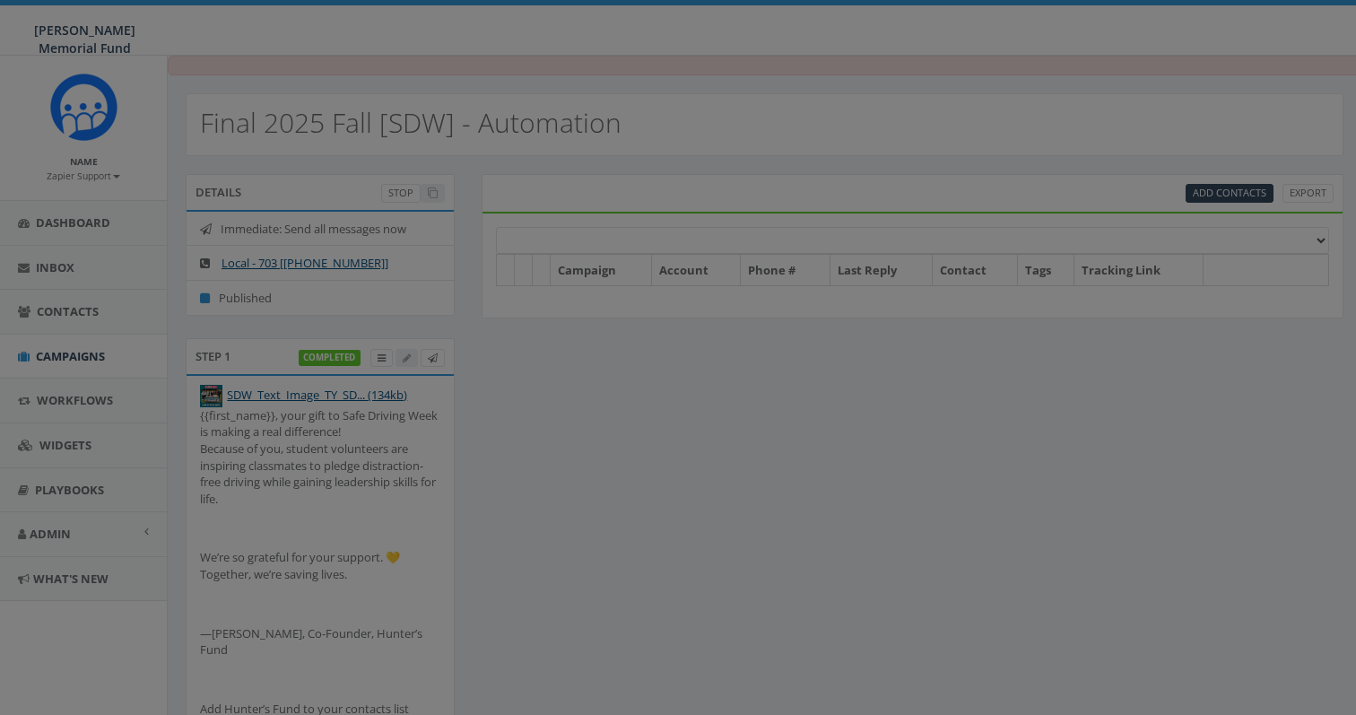
select select
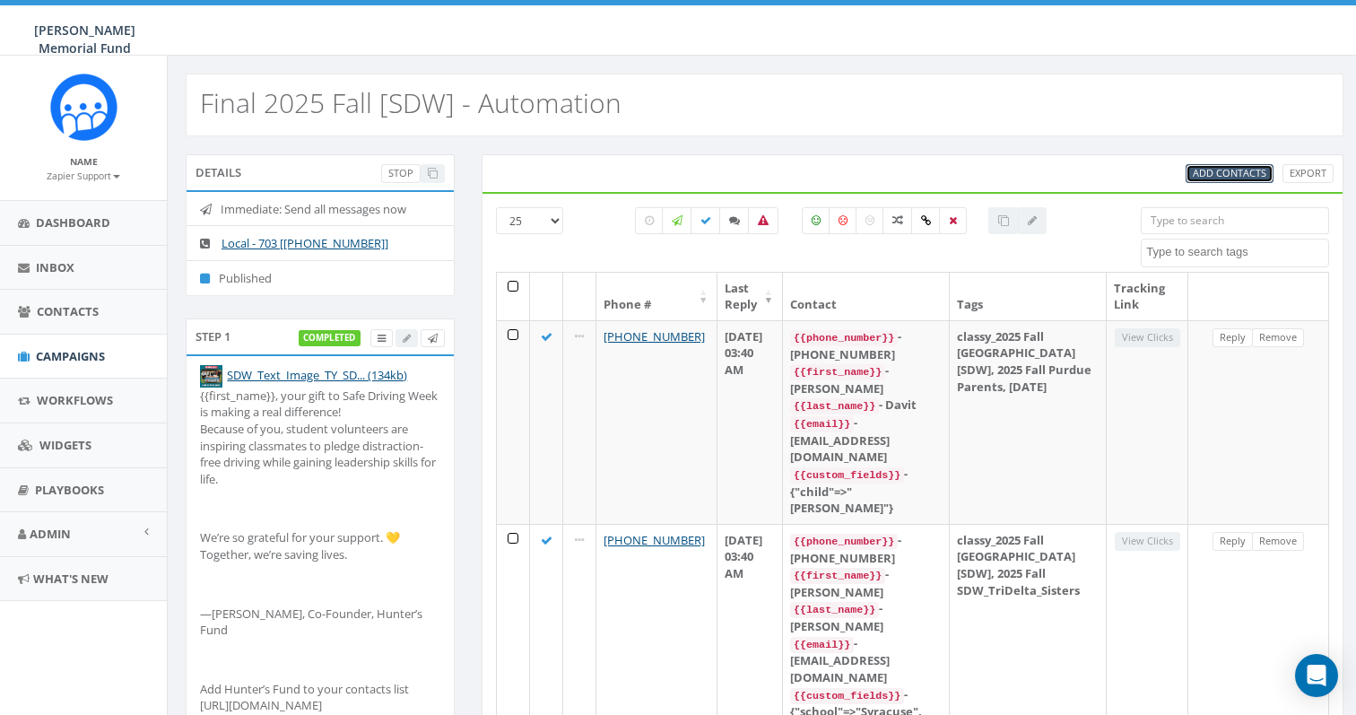
click at [1202, 174] on span "Add Contacts" at bounding box center [1230, 172] width 74 height 13
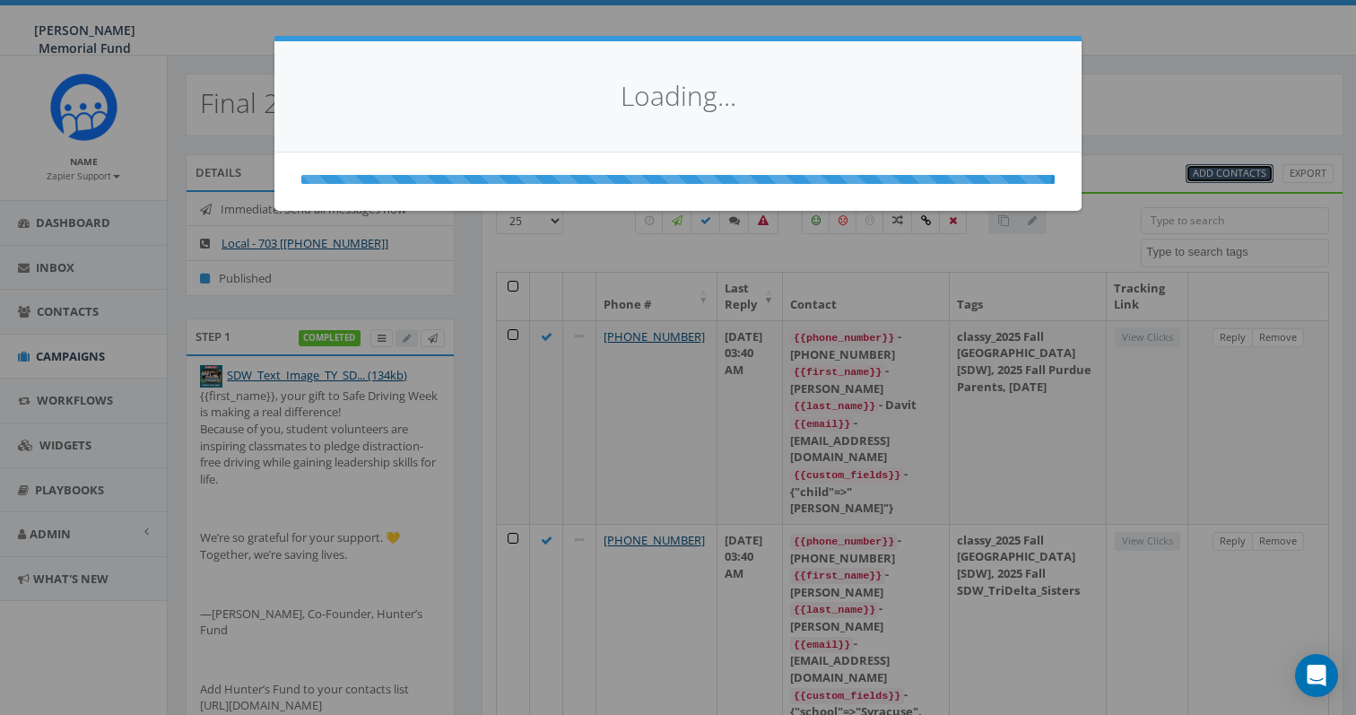
select select
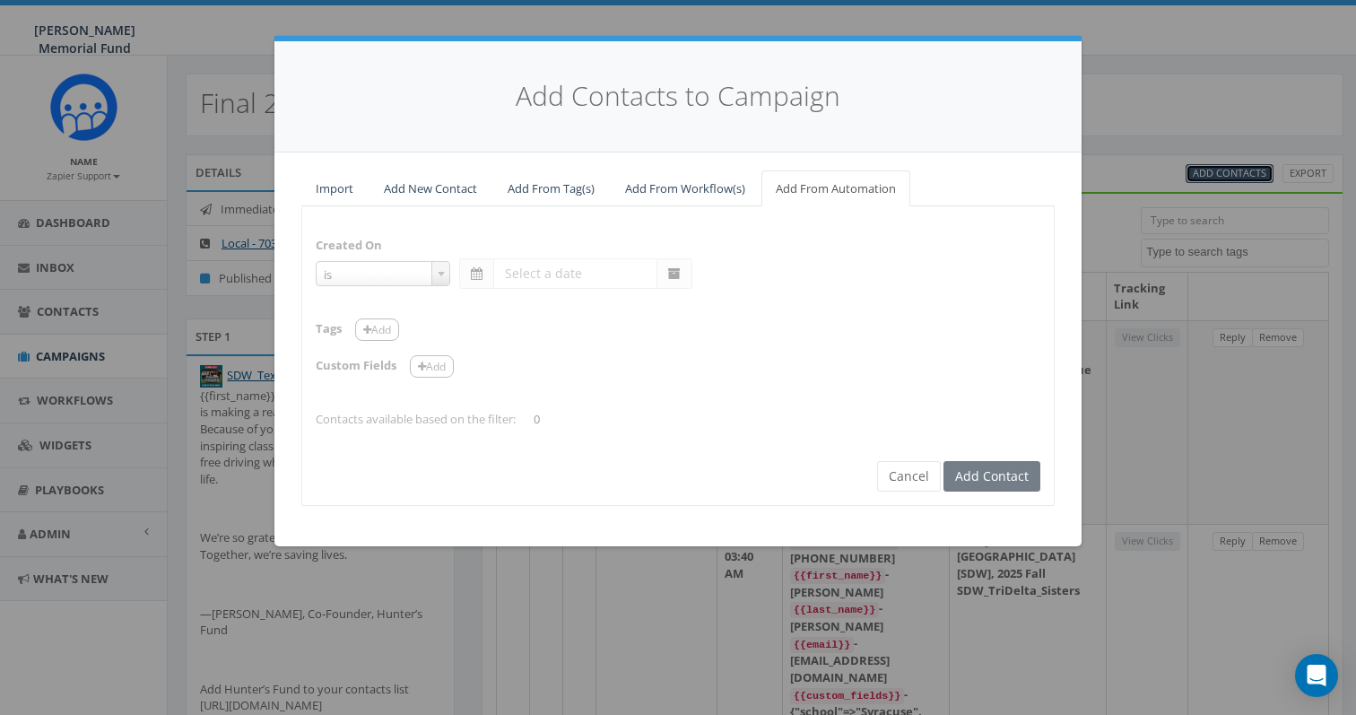
select select "is on or after"
type input "[DATE]"
select select "contains"
select select "[SDW]"
select select
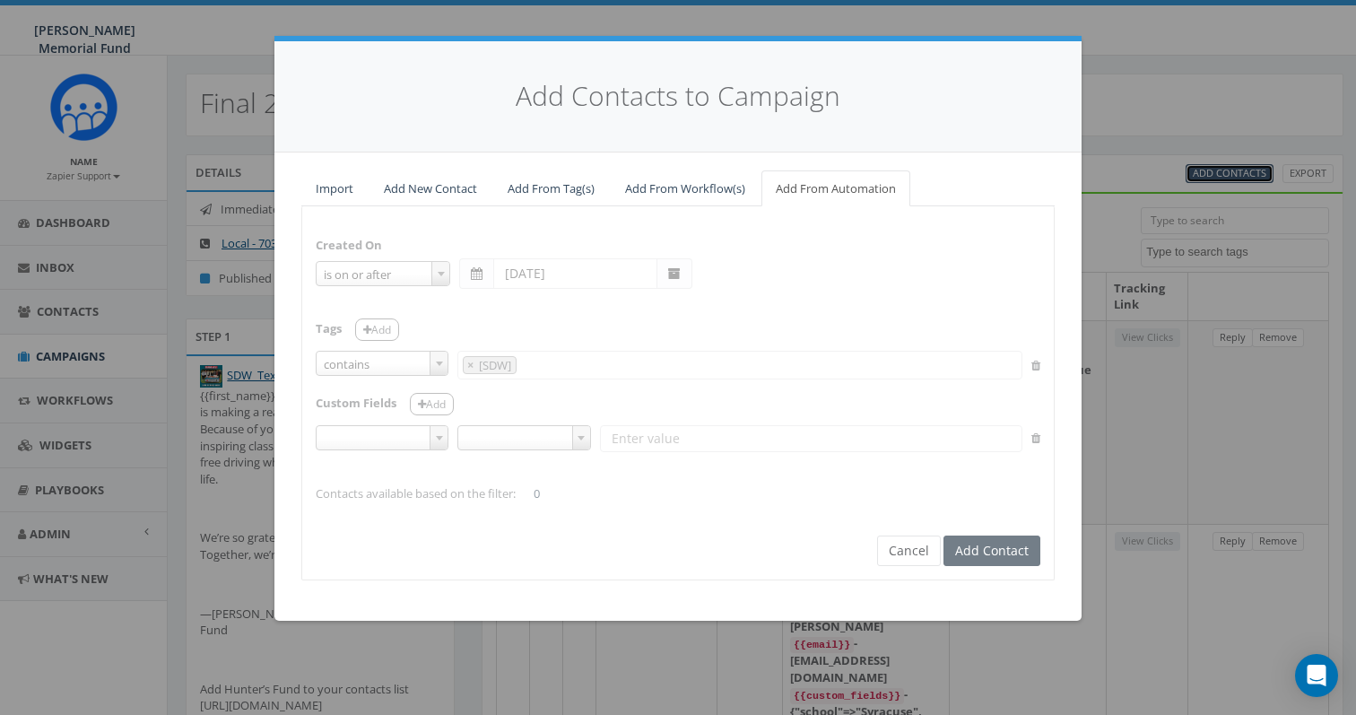
select select
type input "[SDW]"
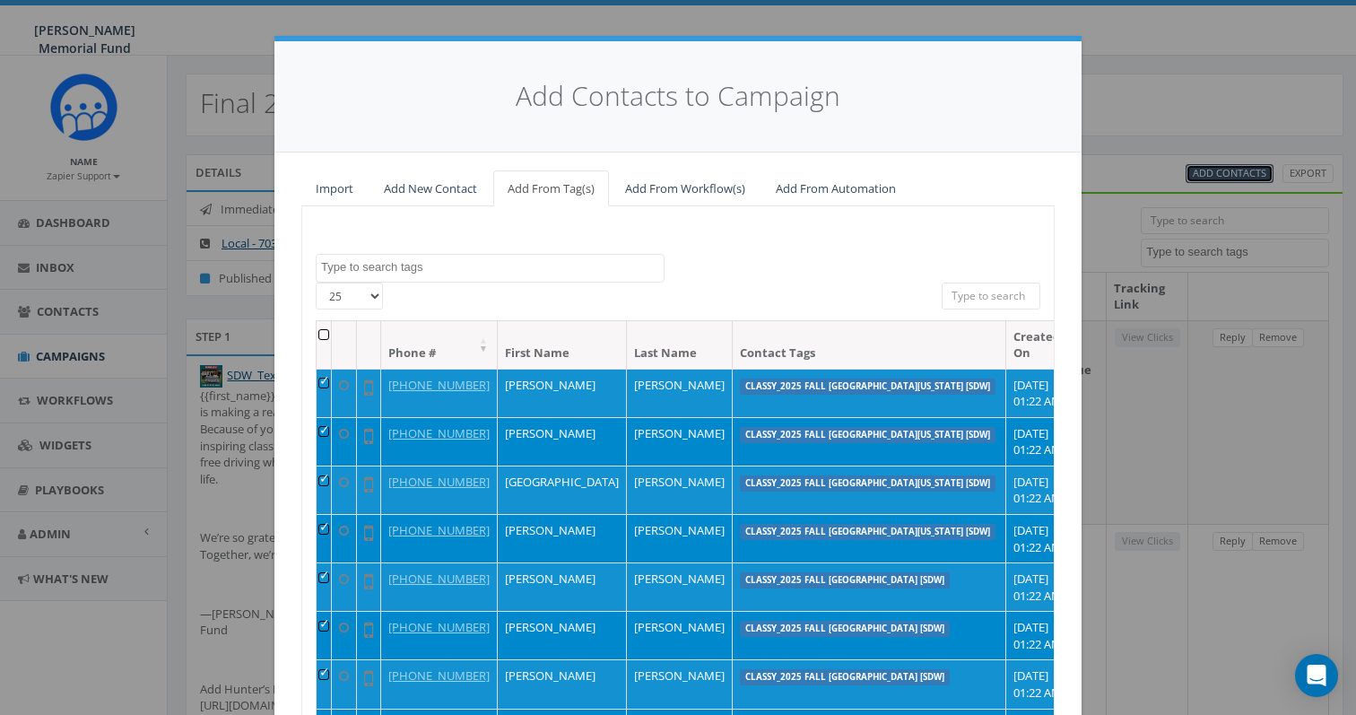
scroll to position [212, 0]
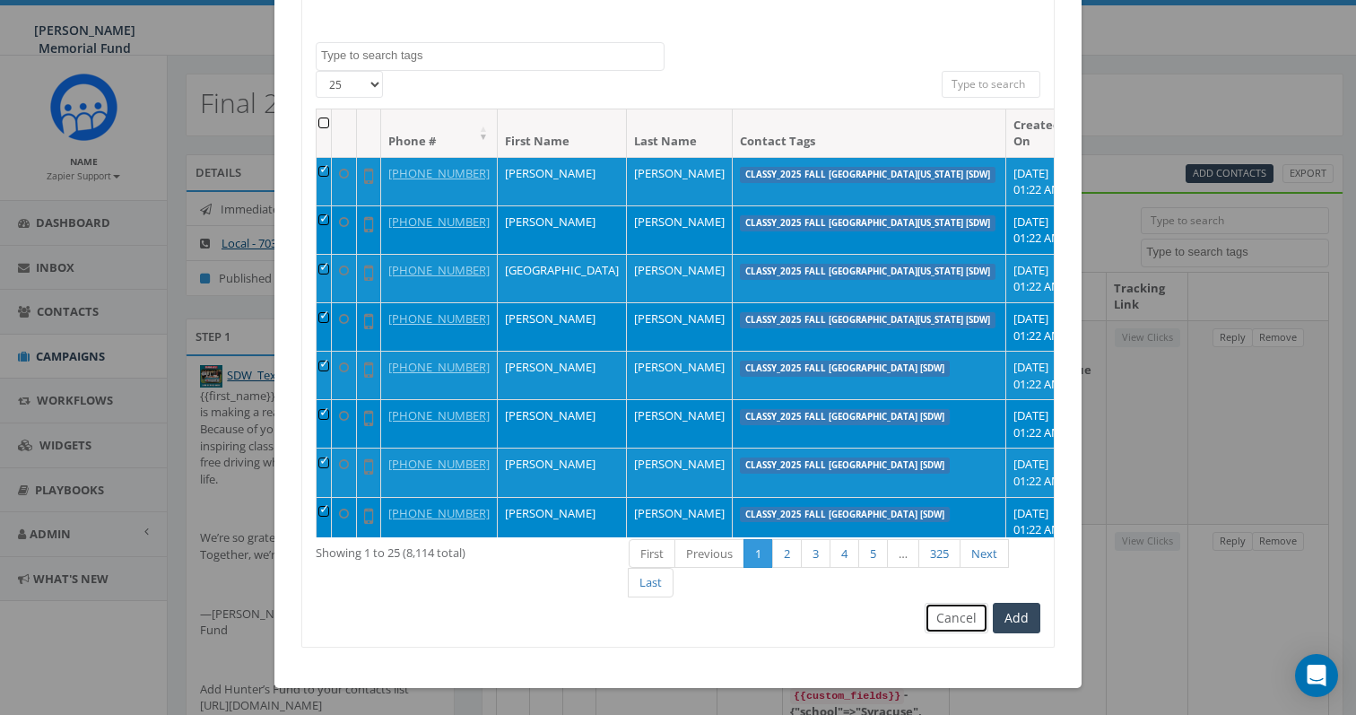
click at [974, 624] on button "Cancel" at bounding box center [956, 618] width 64 height 30
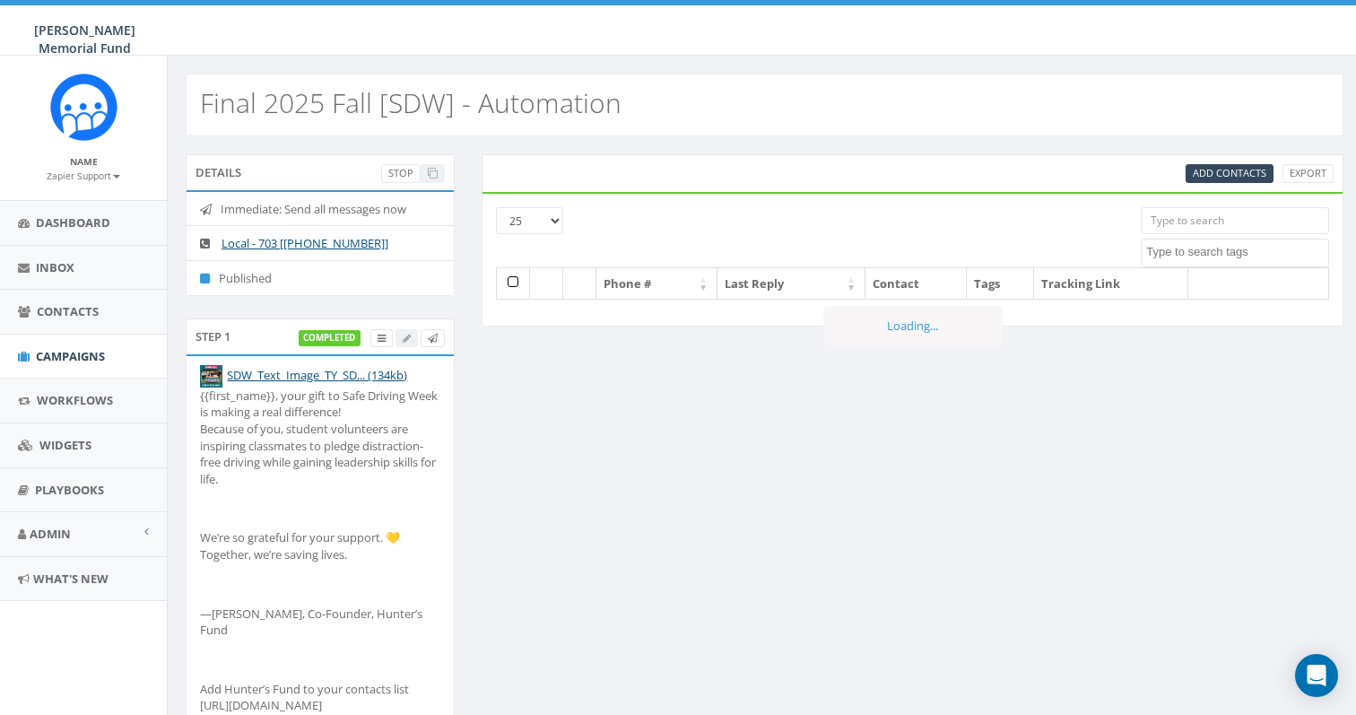
select select
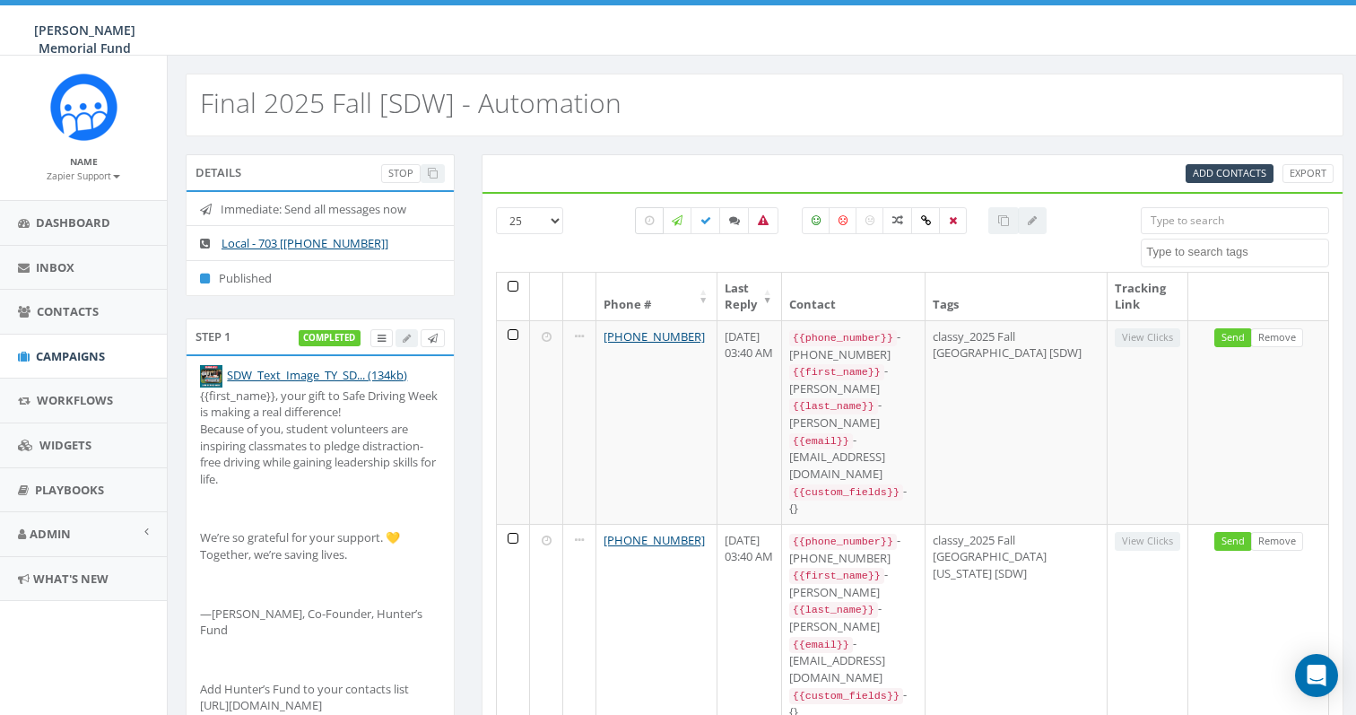
click at [646, 218] on icon at bounding box center [649, 220] width 9 height 11
checkbox input "true"
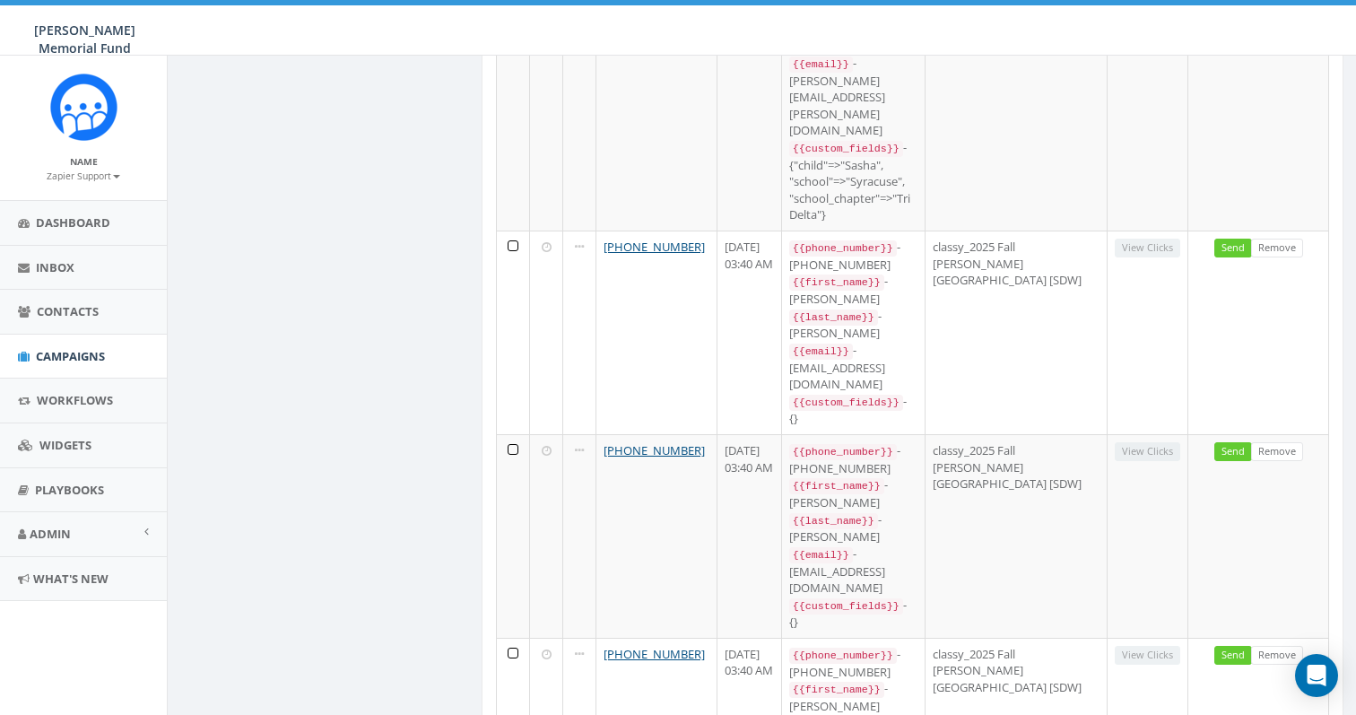
scroll to position [2254, 0]
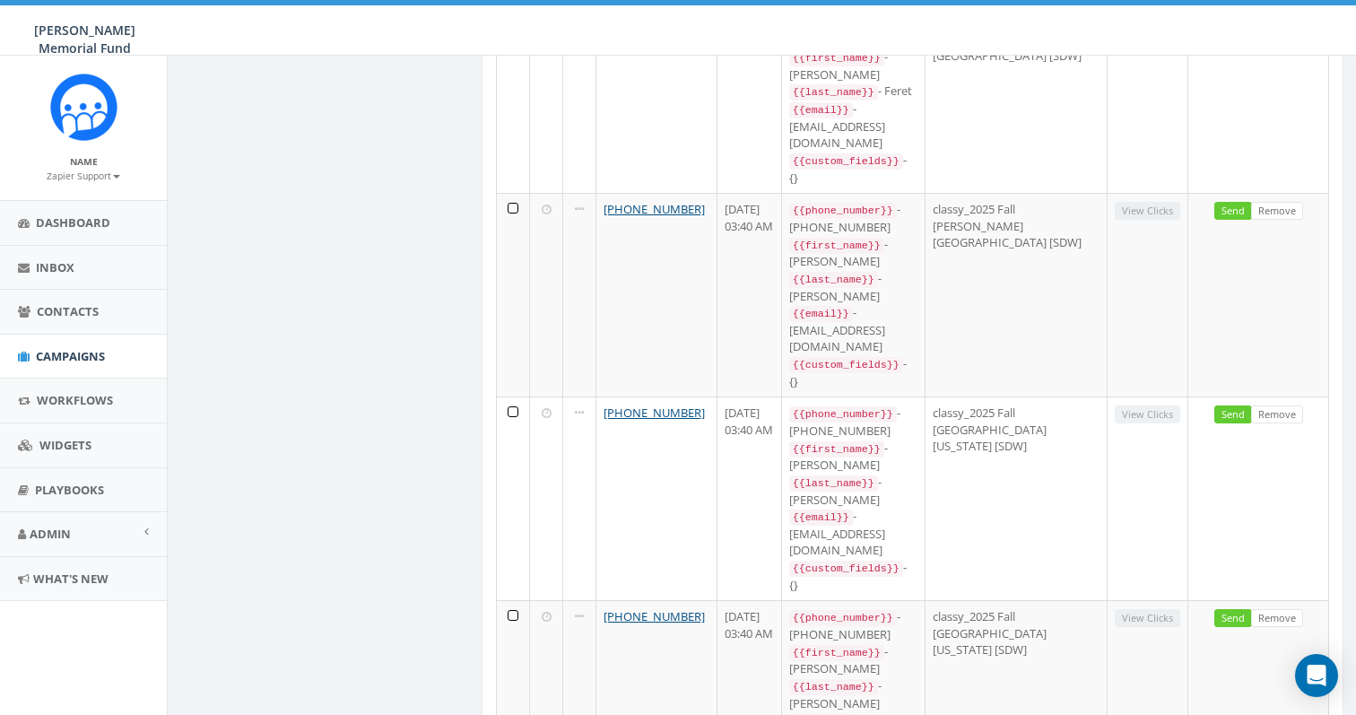
scroll to position [2034, 0]
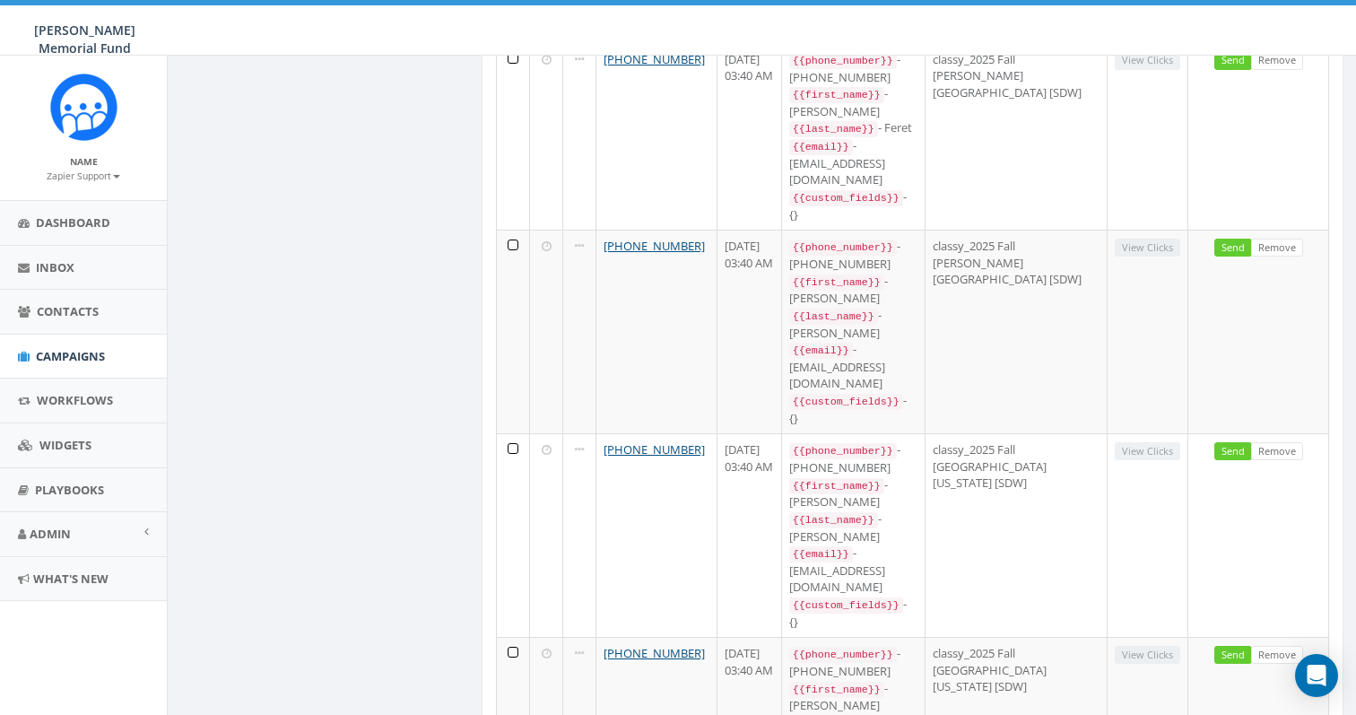
drag, startPoint x: 1071, startPoint y: 472, endPoint x: 990, endPoint y: 460, distance: 81.5
click at [61, 307] on span "Contacts" at bounding box center [68, 311] width 62 height 16
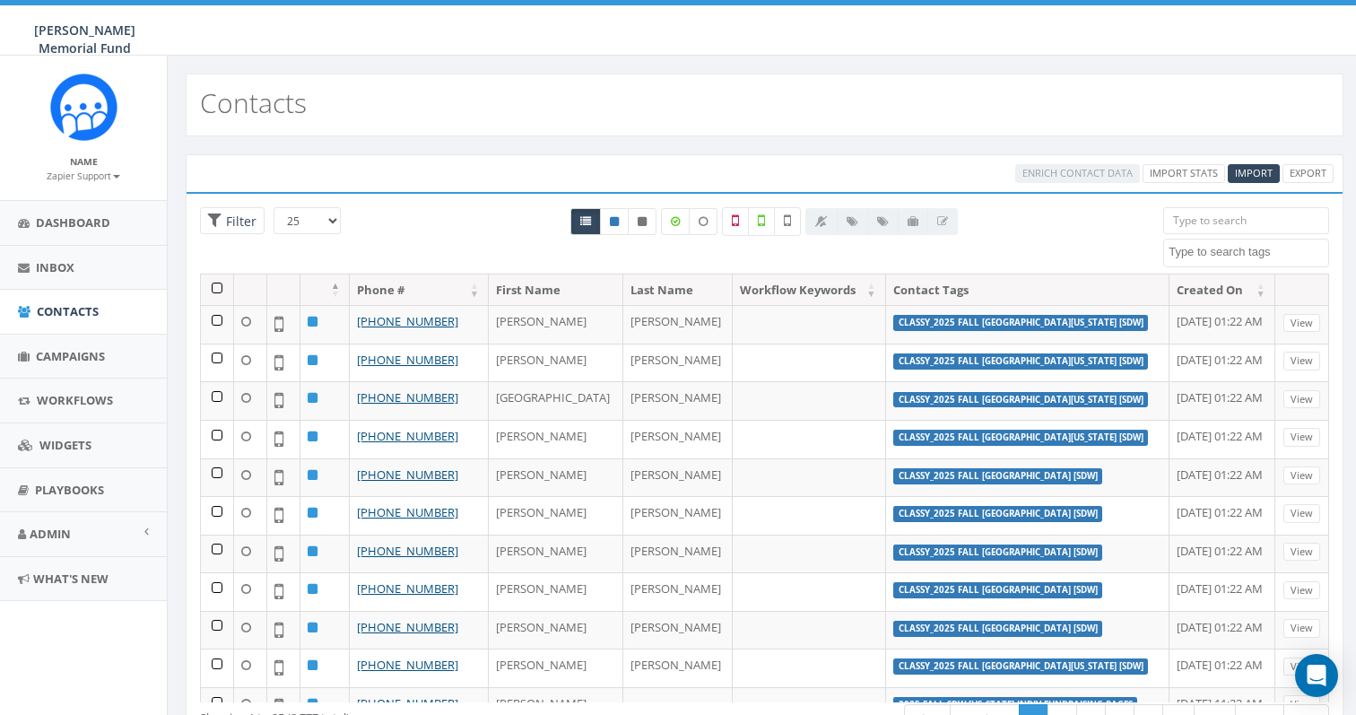
select select
click at [245, 224] on span "Filter" at bounding box center [238, 221] width 35 height 17
radio input "true"
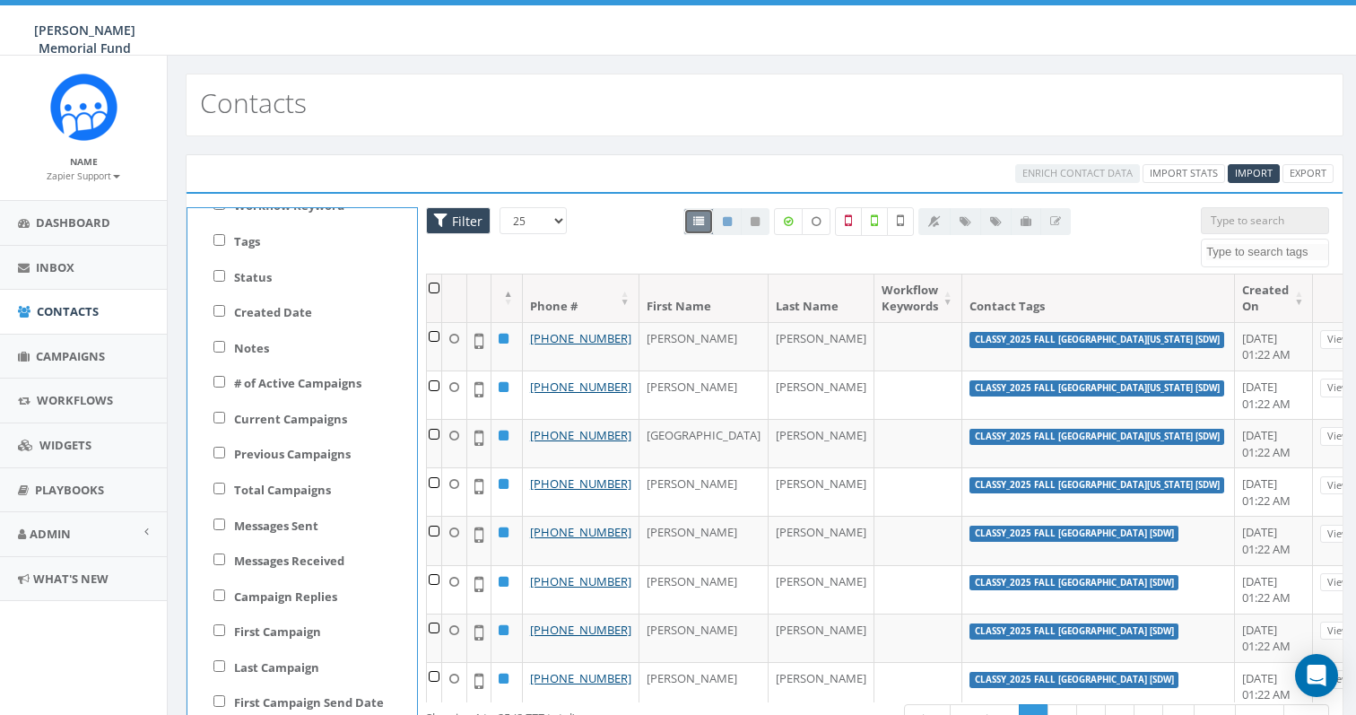
scroll to position [133, 0]
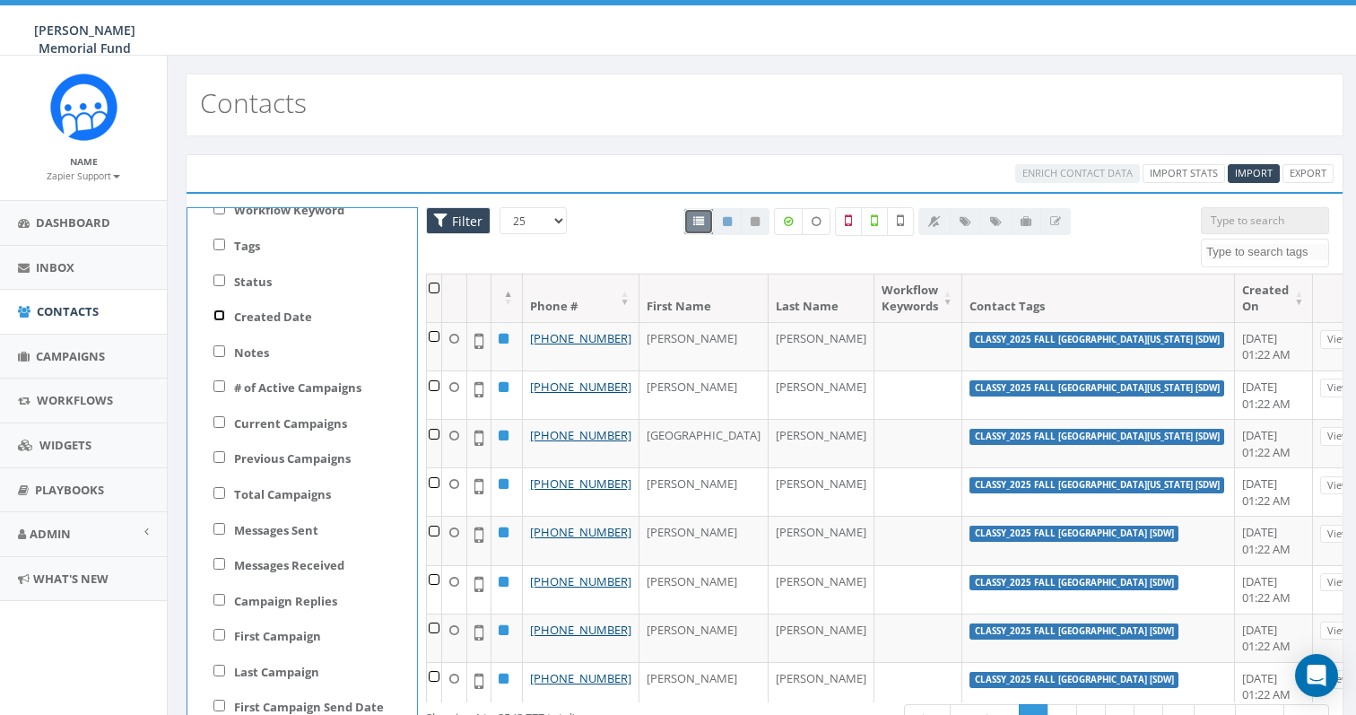
click at [219, 318] on input "Created Date" at bounding box center [219, 315] width 12 height 12
checkbox input "true"
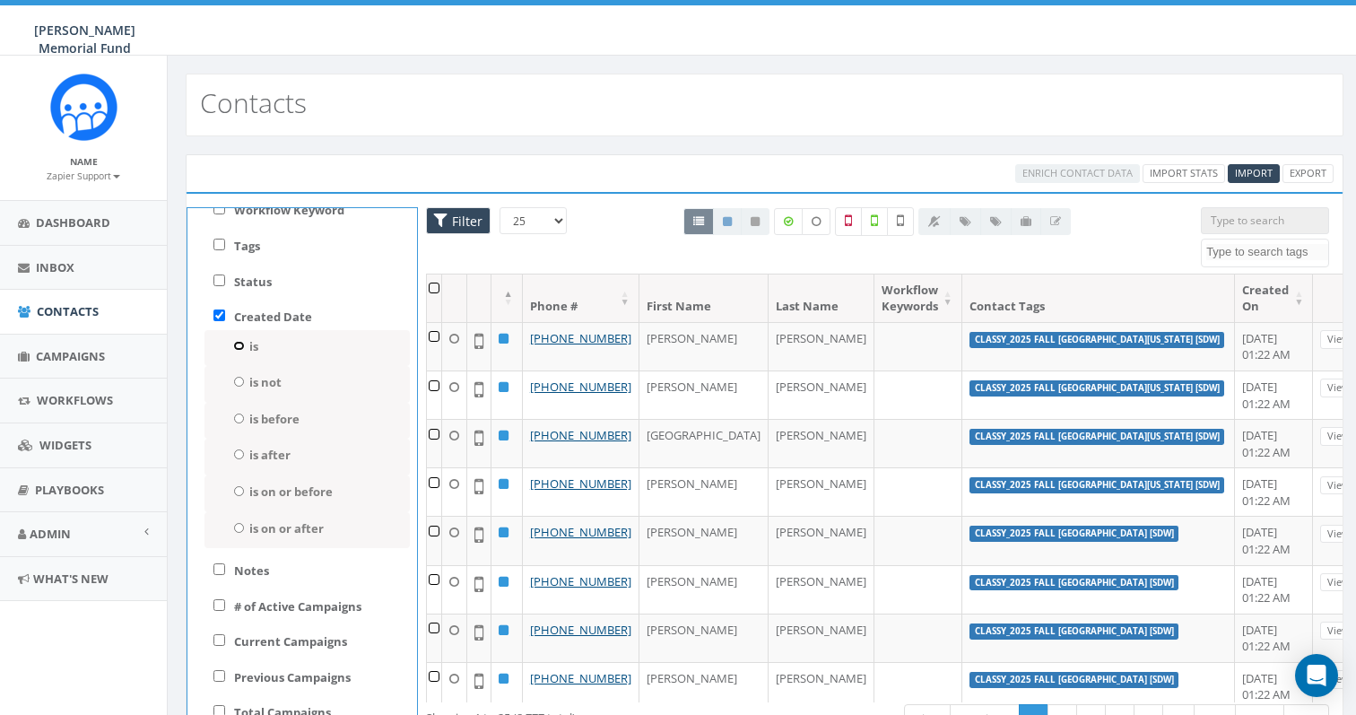
click at [239, 348] on input "is" at bounding box center [239, 346] width 12 height 10
radio input "true"
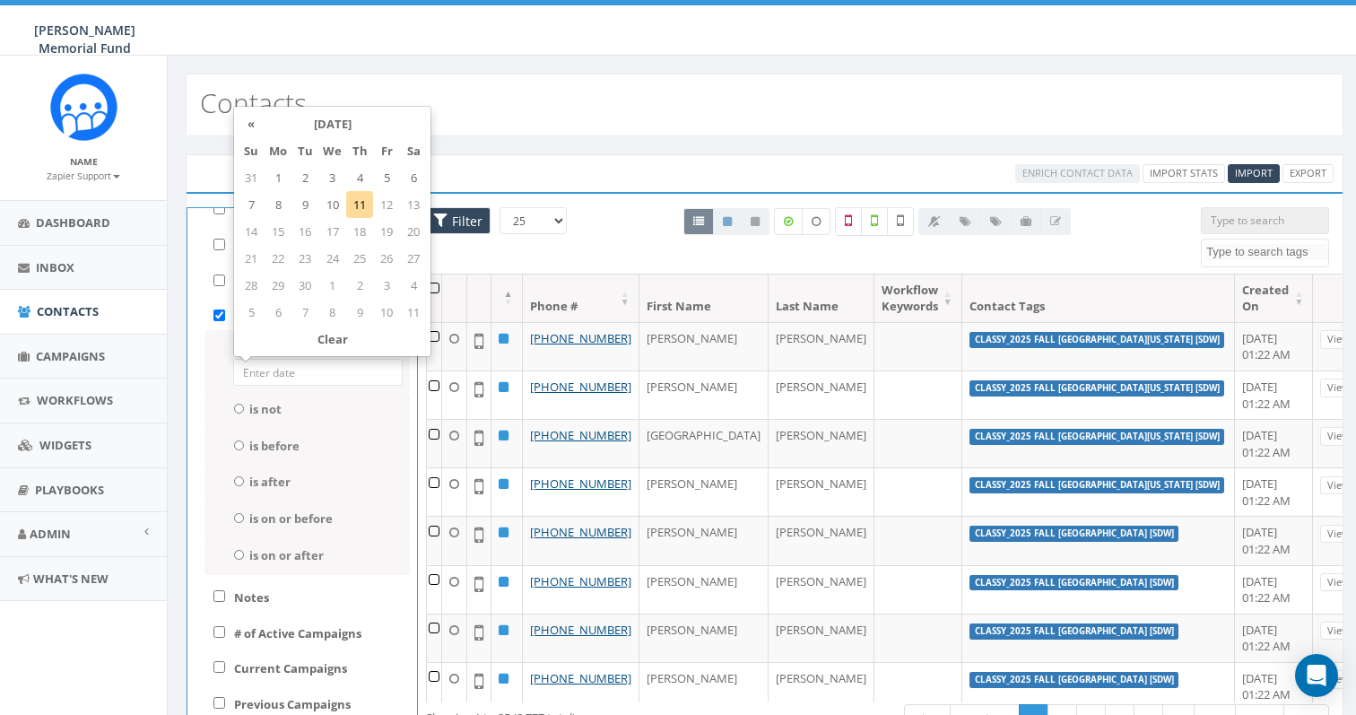
click at [268, 371] on input at bounding box center [317, 372] width 169 height 27
click at [361, 204] on td "11" at bounding box center [359, 204] width 27 height 27
type input "[DATE]"
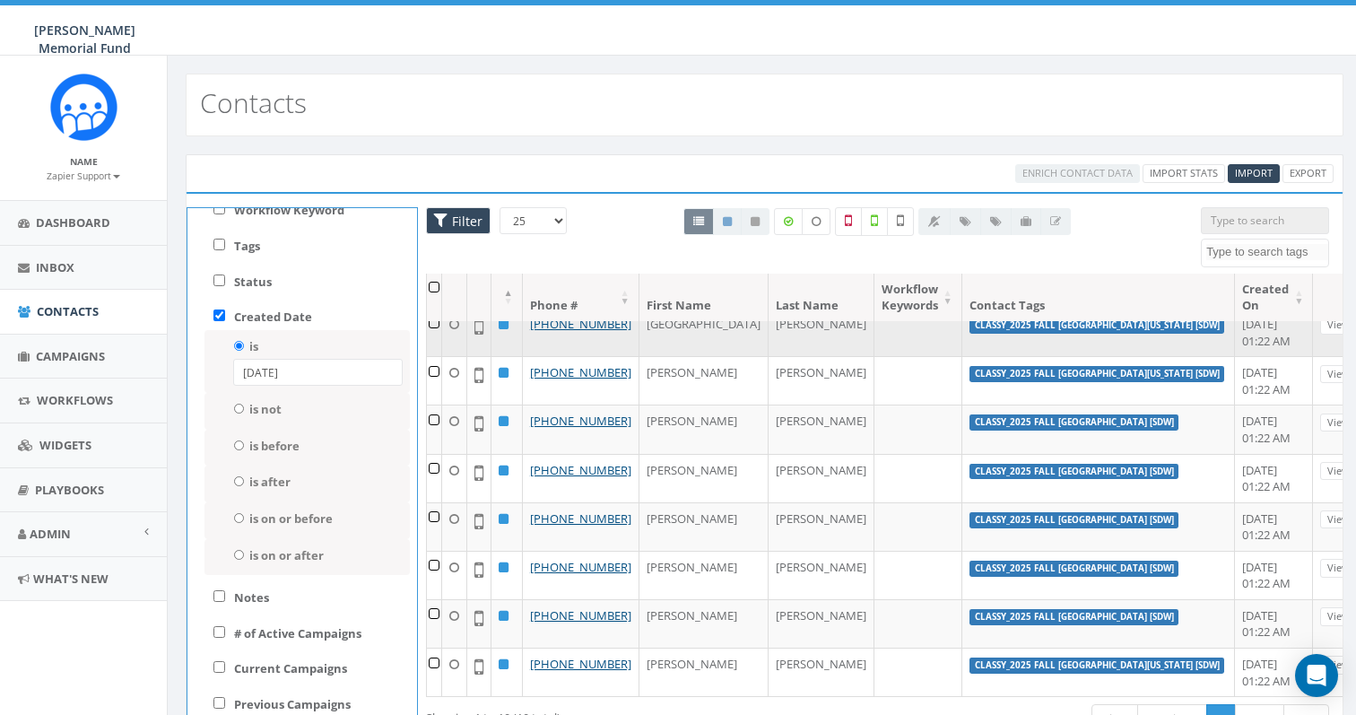
scroll to position [79, 0]
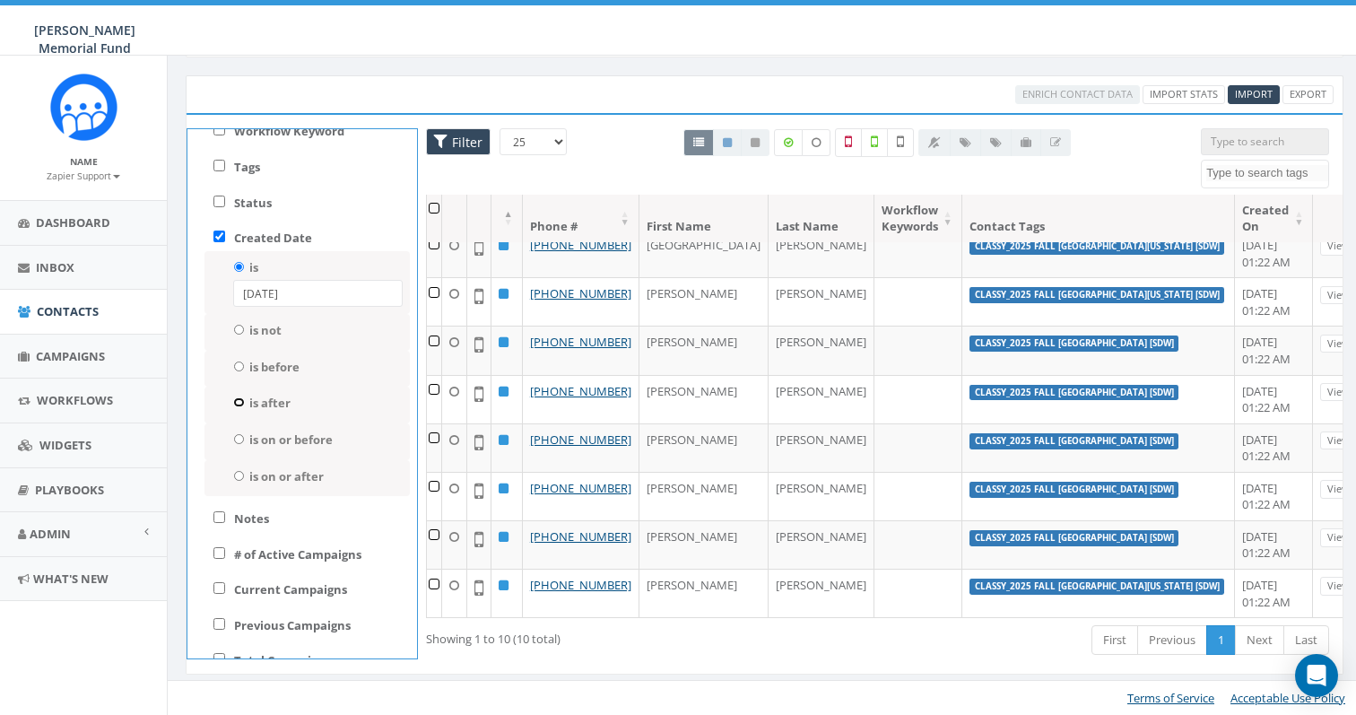
click at [238, 404] on input "is after" at bounding box center [239, 402] width 12 height 10
radio input "true"
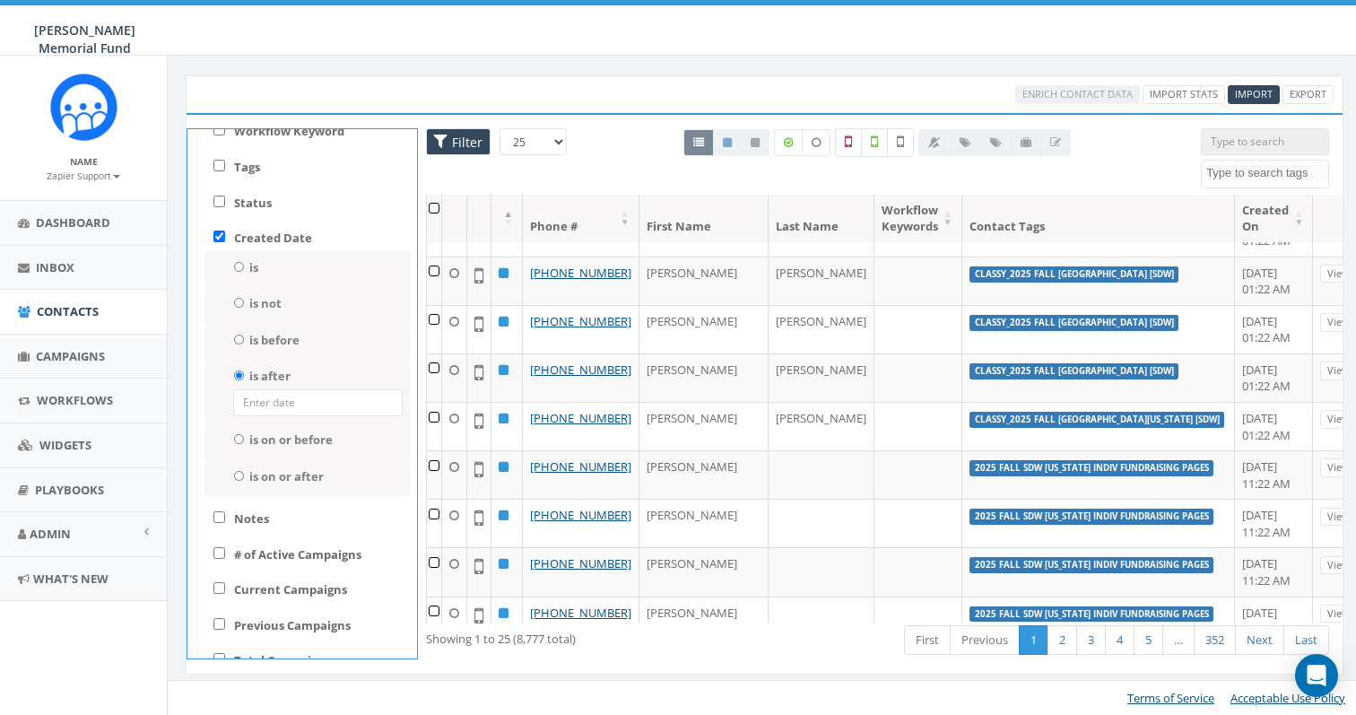
click at [277, 407] on input at bounding box center [317, 402] width 169 height 27
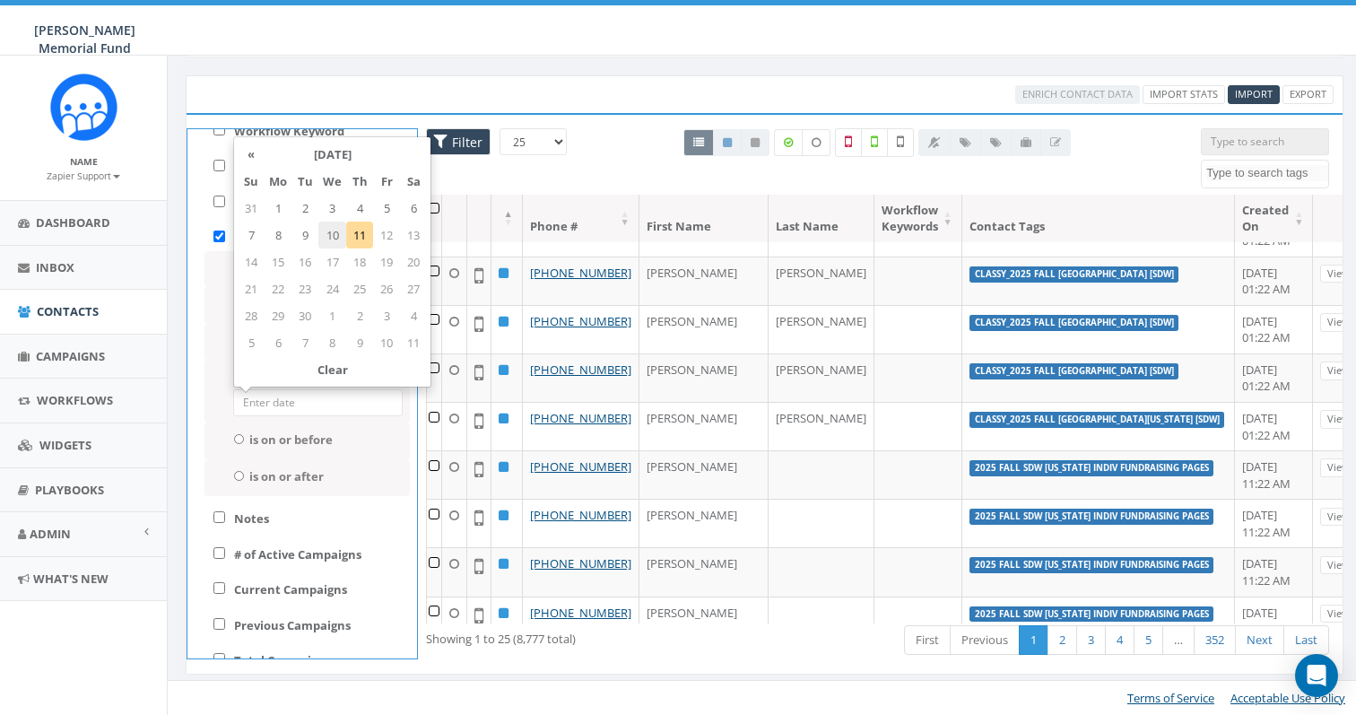
click at [327, 236] on td "10" at bounding box center [332, 234] width 28 height 27
type input "[DATE]"
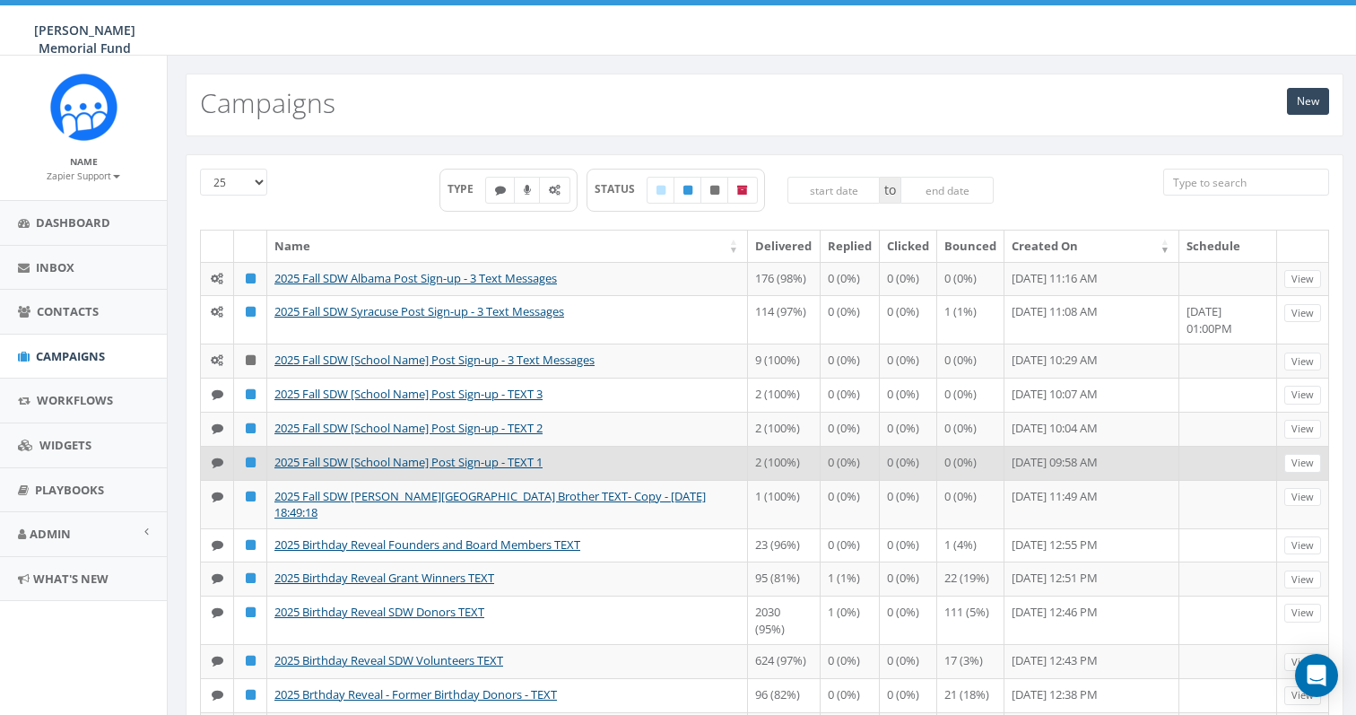
scroll to position [828, 0]
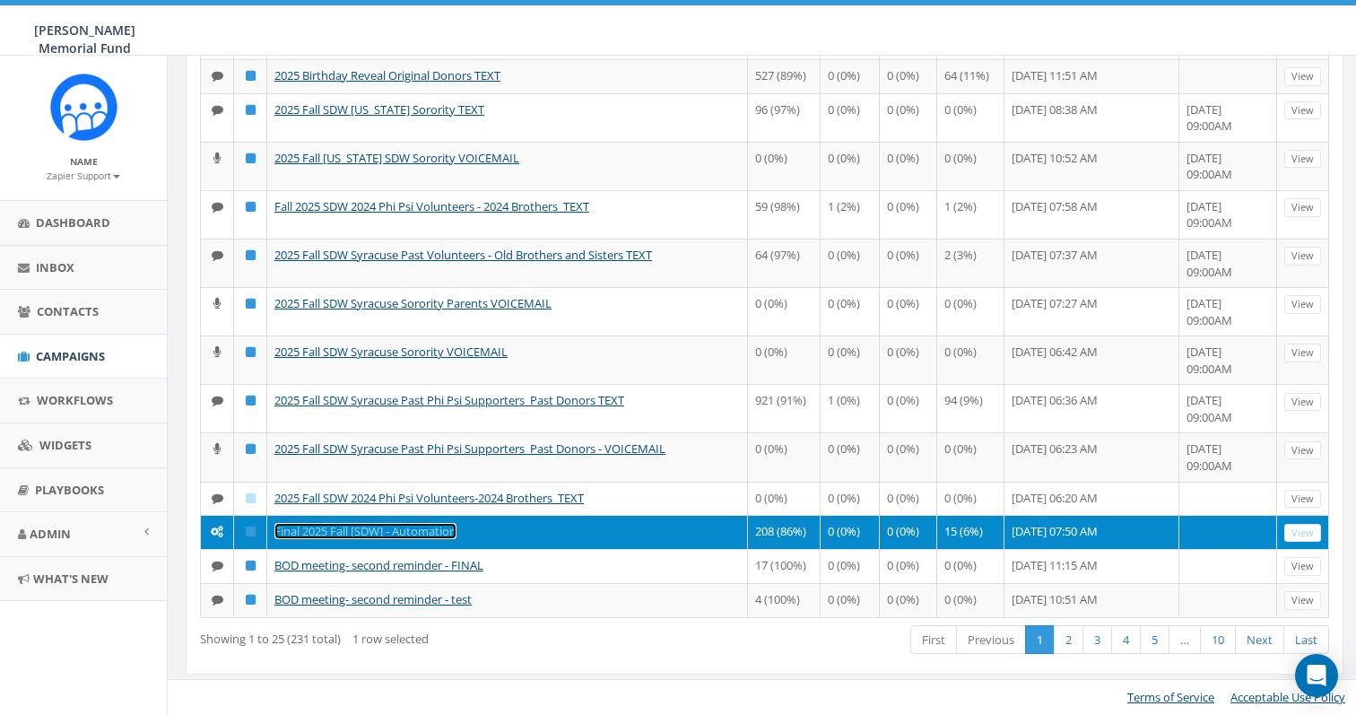
click at [343, 523] on link "Final 2025 Fall [SDW] - Automation" at bounding box center [365, 531] width 182 height 16
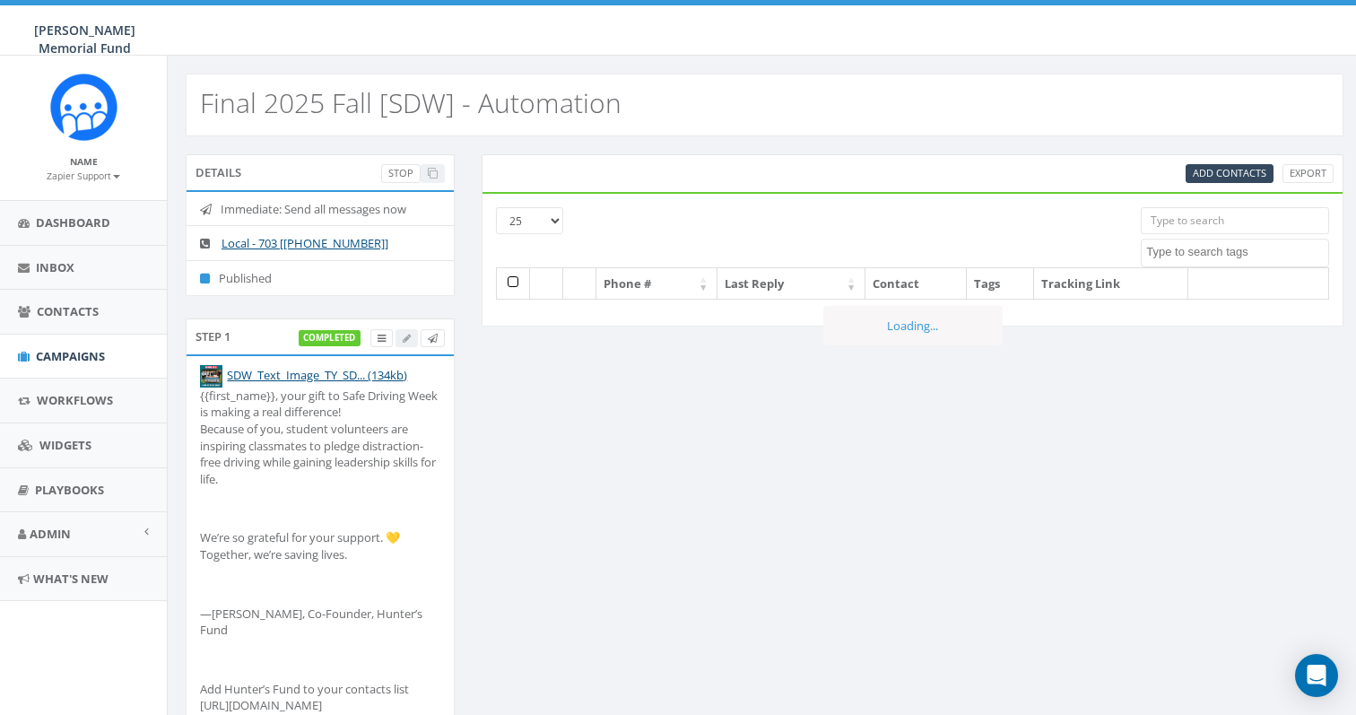
select select
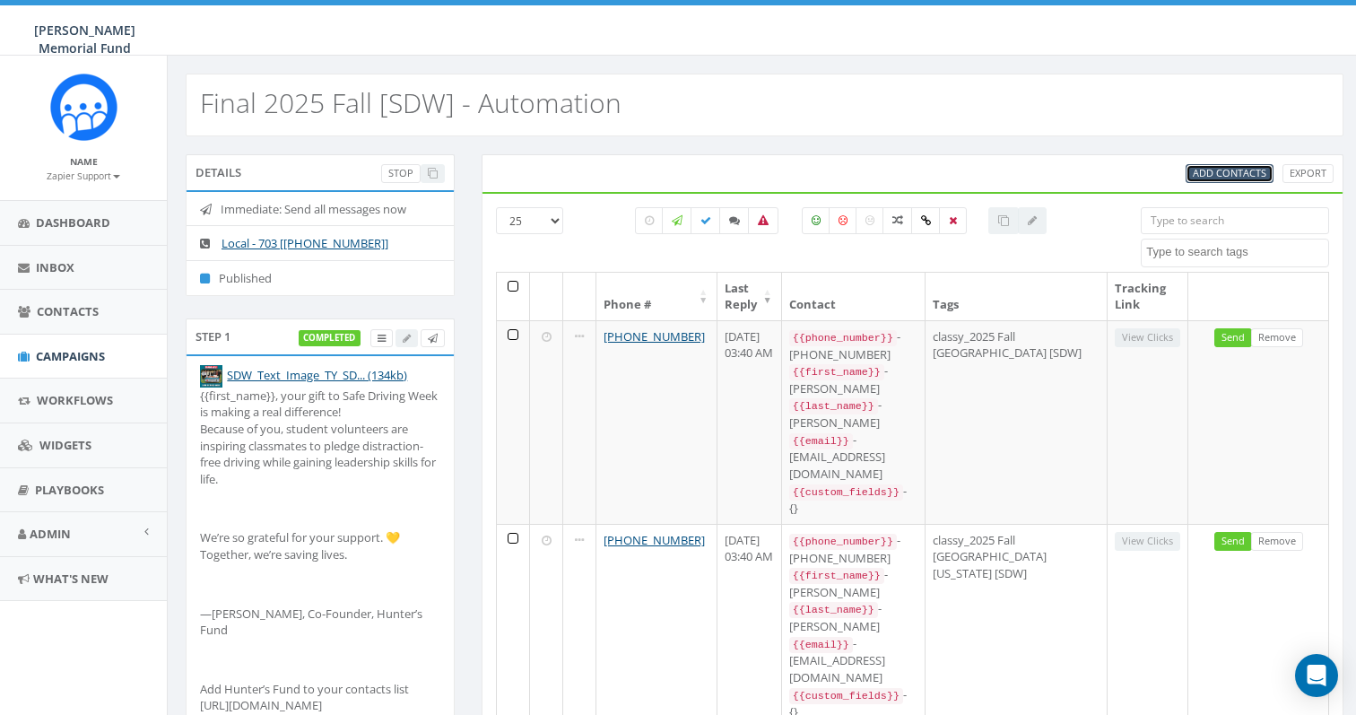
click at [1206, 174] on span "Add Contacts" at bounding box center [1230, 172] width 74 height 13
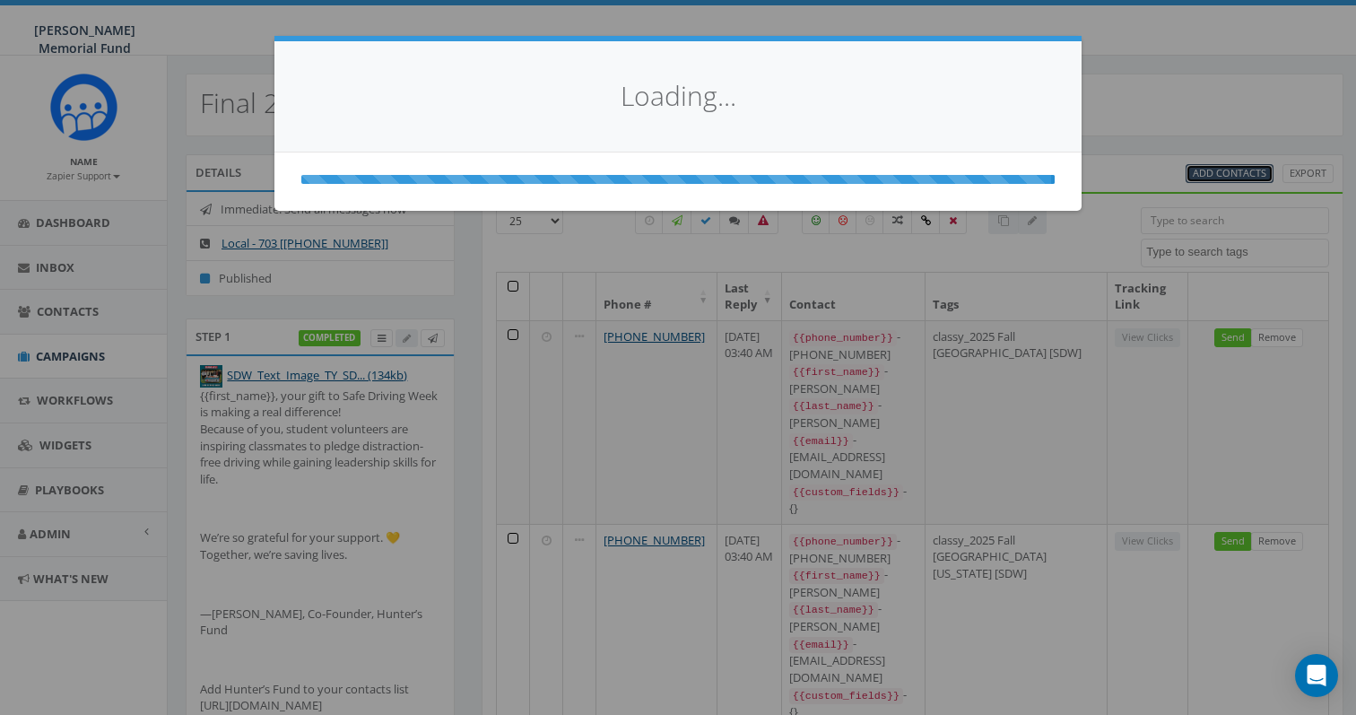
select select
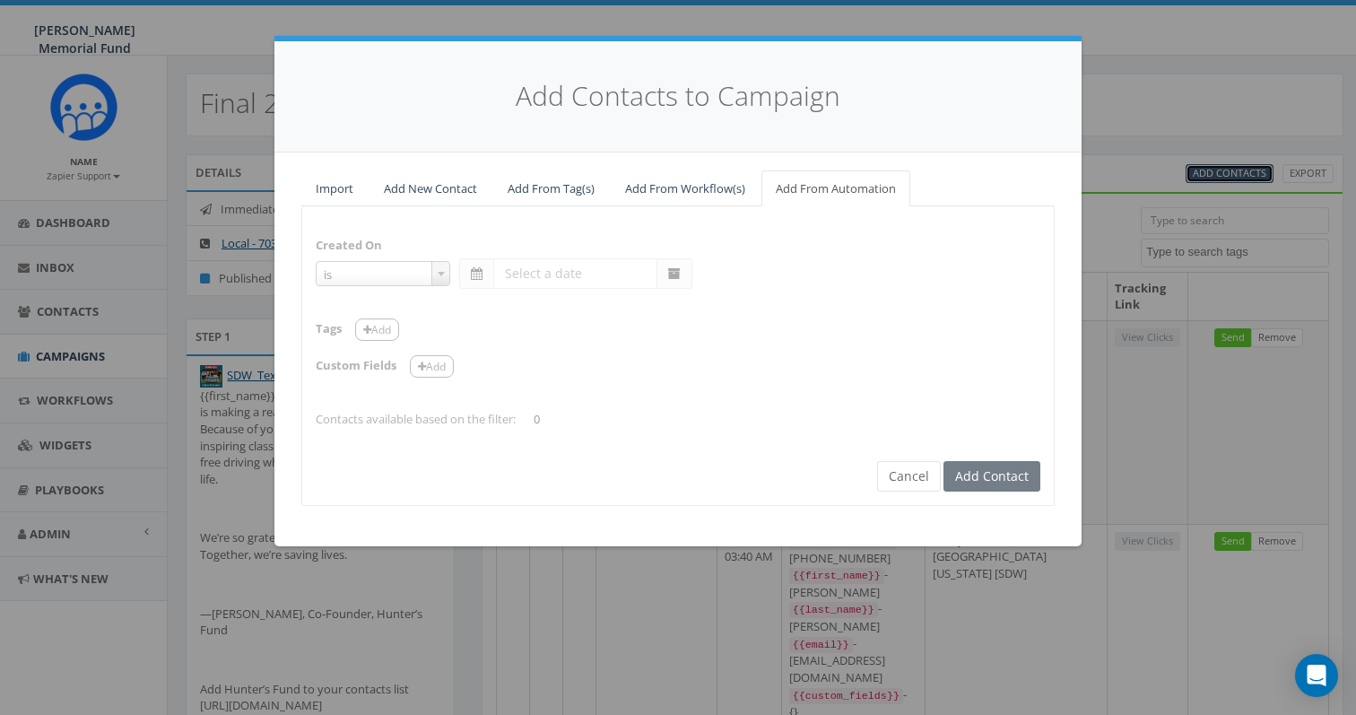
select select "is on or after"
type input "Aug 04 2025"
select select "contains"
select select "[SDW]"
select select
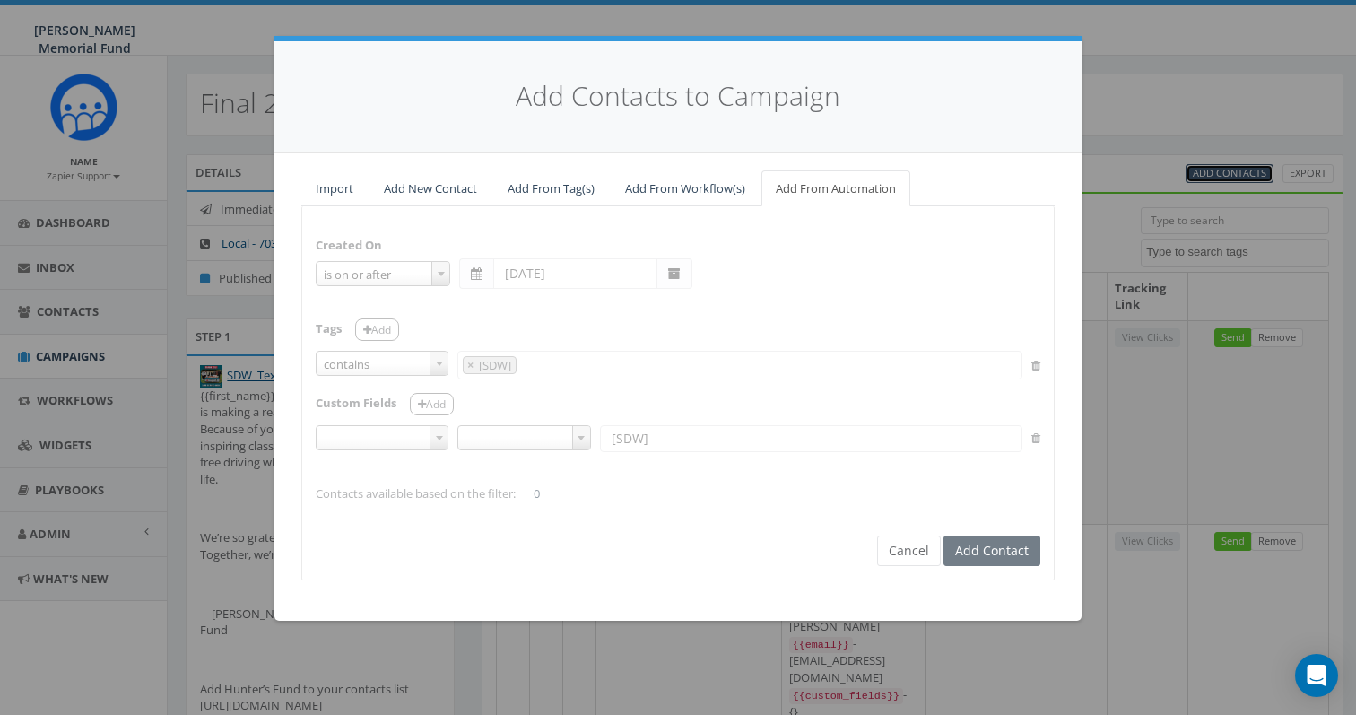
scroll to position [10688, 0]
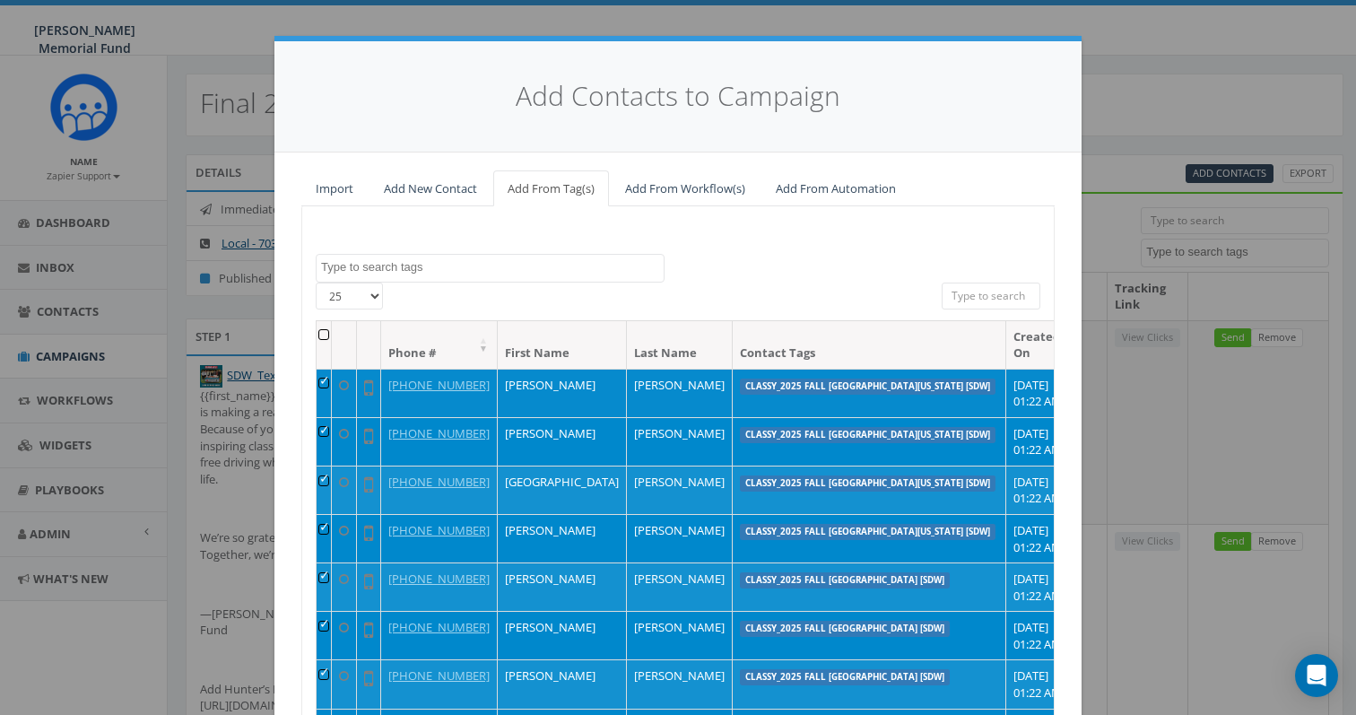
drag, startPoint x: 1016, startPoint y: 415, endPoint x: 955, endPoint y: 385, distance: 68.2
click at [1006, 385] on td "September 11, 2025 01:22 AM" at bounding box center [1045, 393] width 78 height 48
copy td "September 11, 2025 01:22 AM"
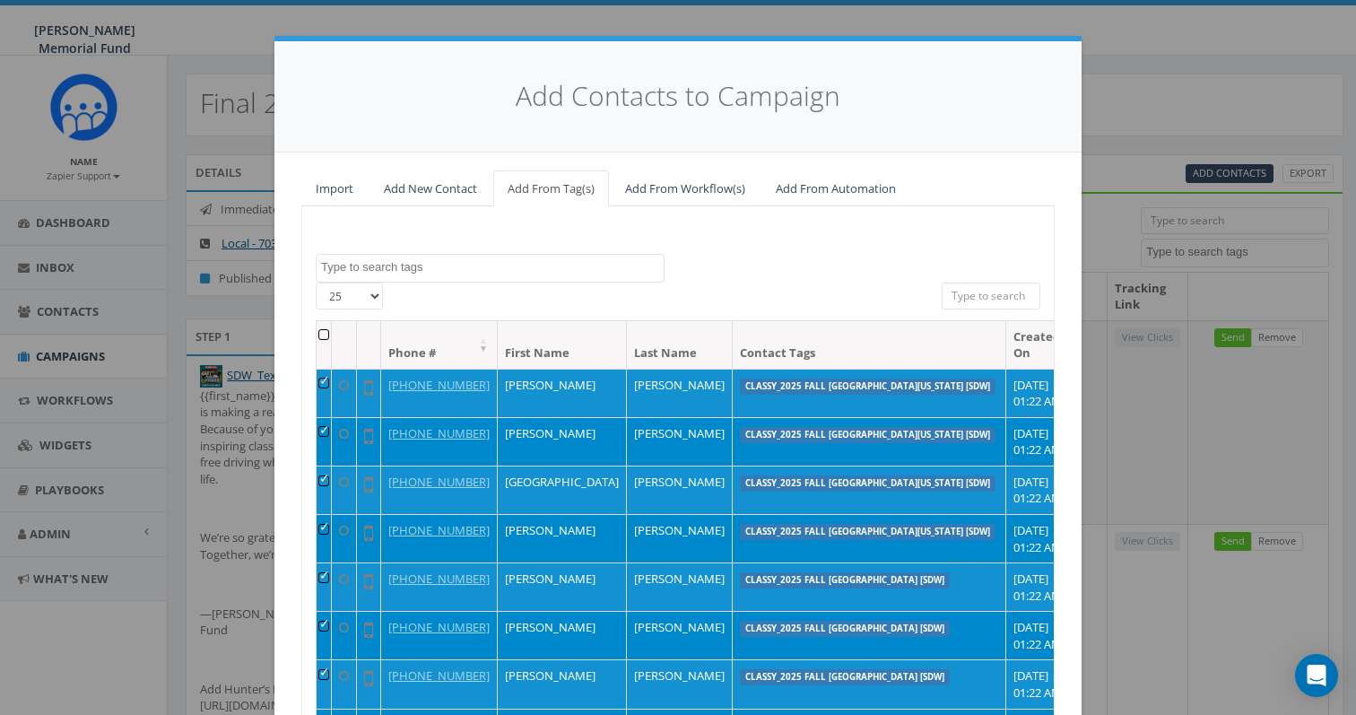
click at [978, 299] on input "search" at bounding box center [990, 295] width 99 height 27
paste input "September 11, 2025 01:22 AM"
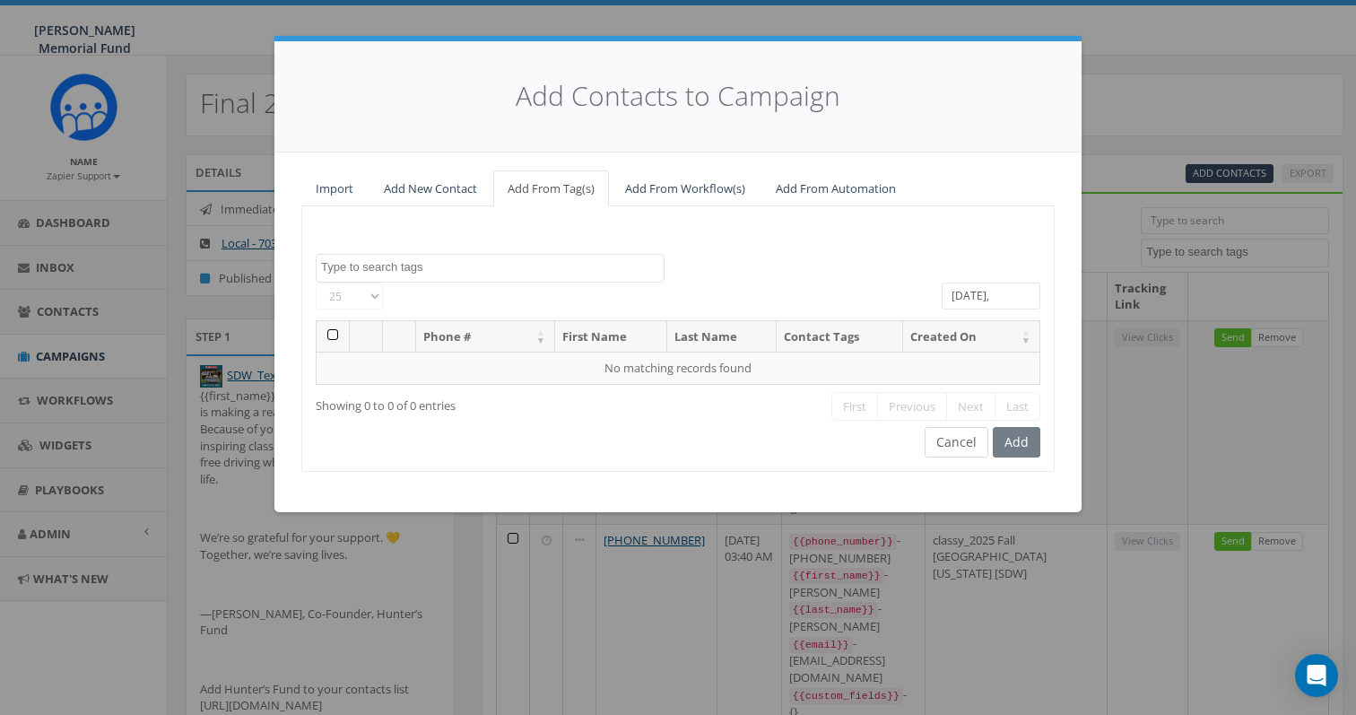
scroll to position [0, 0]
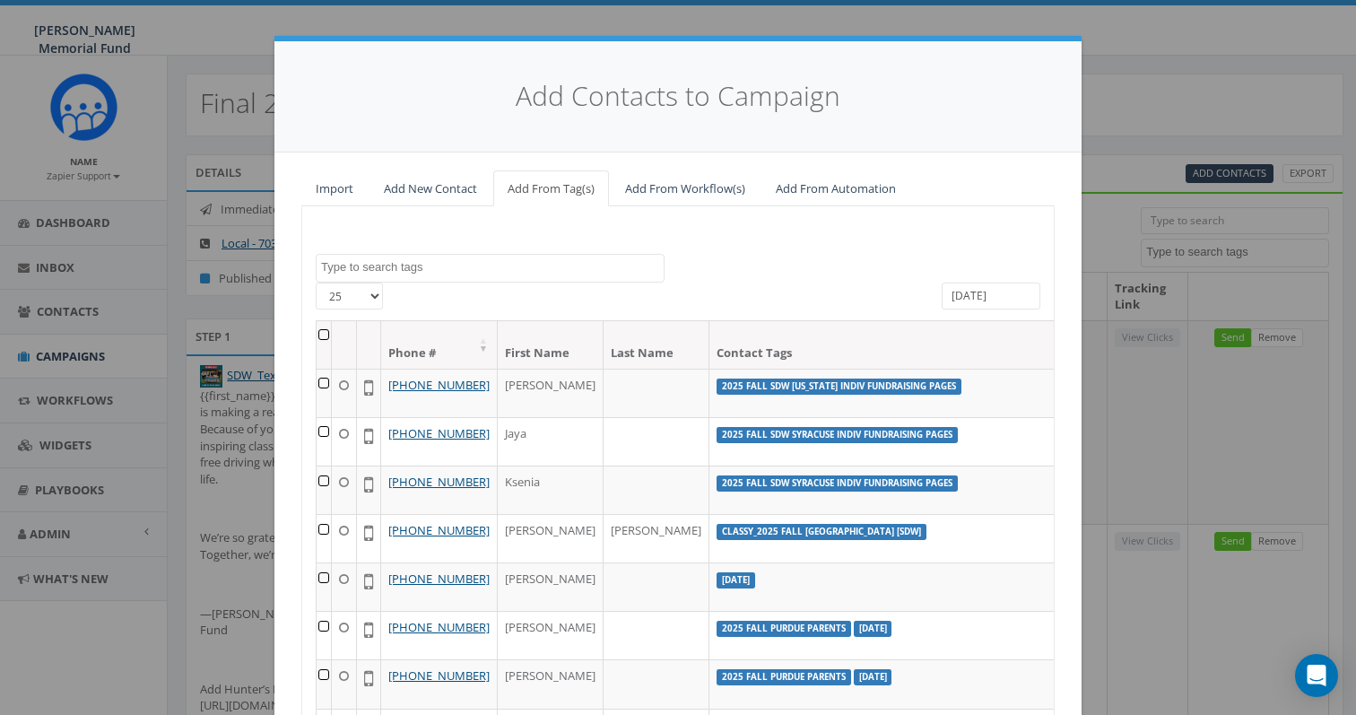
type input "September 1"
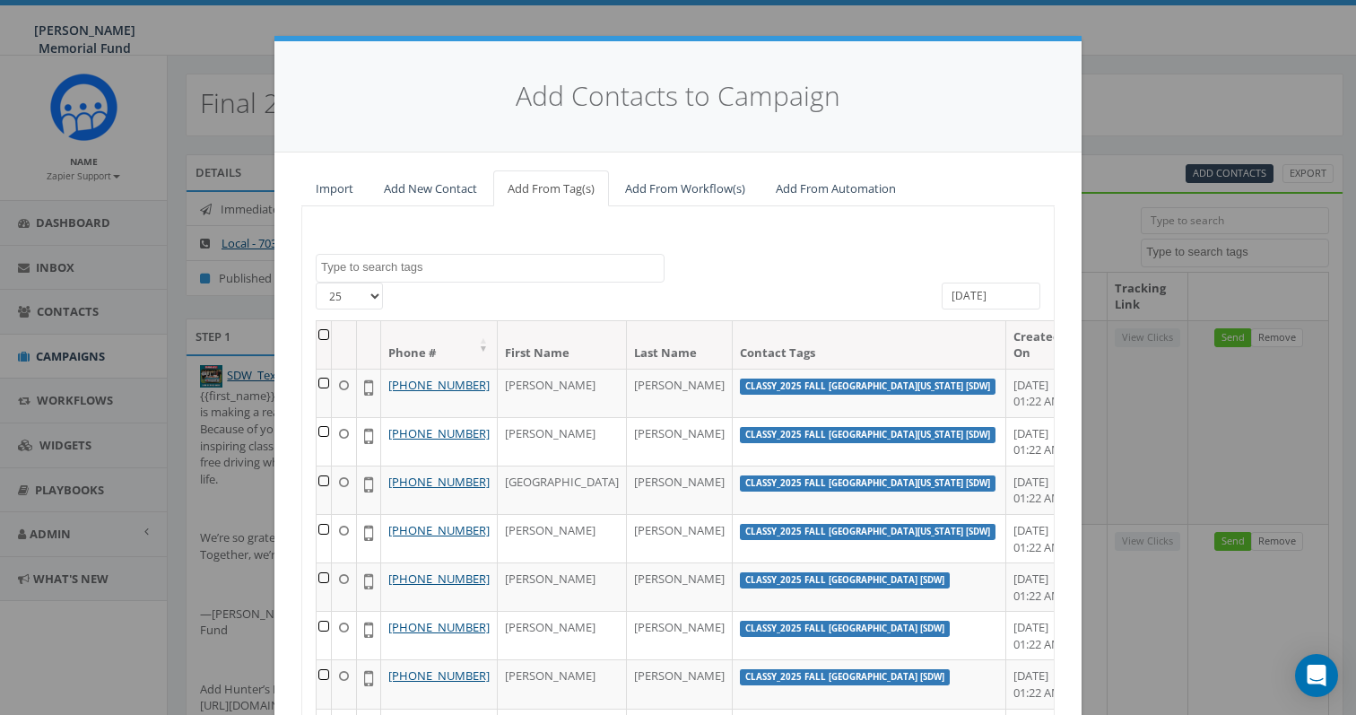
drag, startPoint x: 1028, startPoint y: 302, endPoint x: 901, endPoint y: 285, distance: 127.6
click at [901, 286] on div "25 50 100 All 0 contact(s) on current page All 8111 contact(s) filtered Septemb…" at bounding box center [677, 301] width 751 height 38
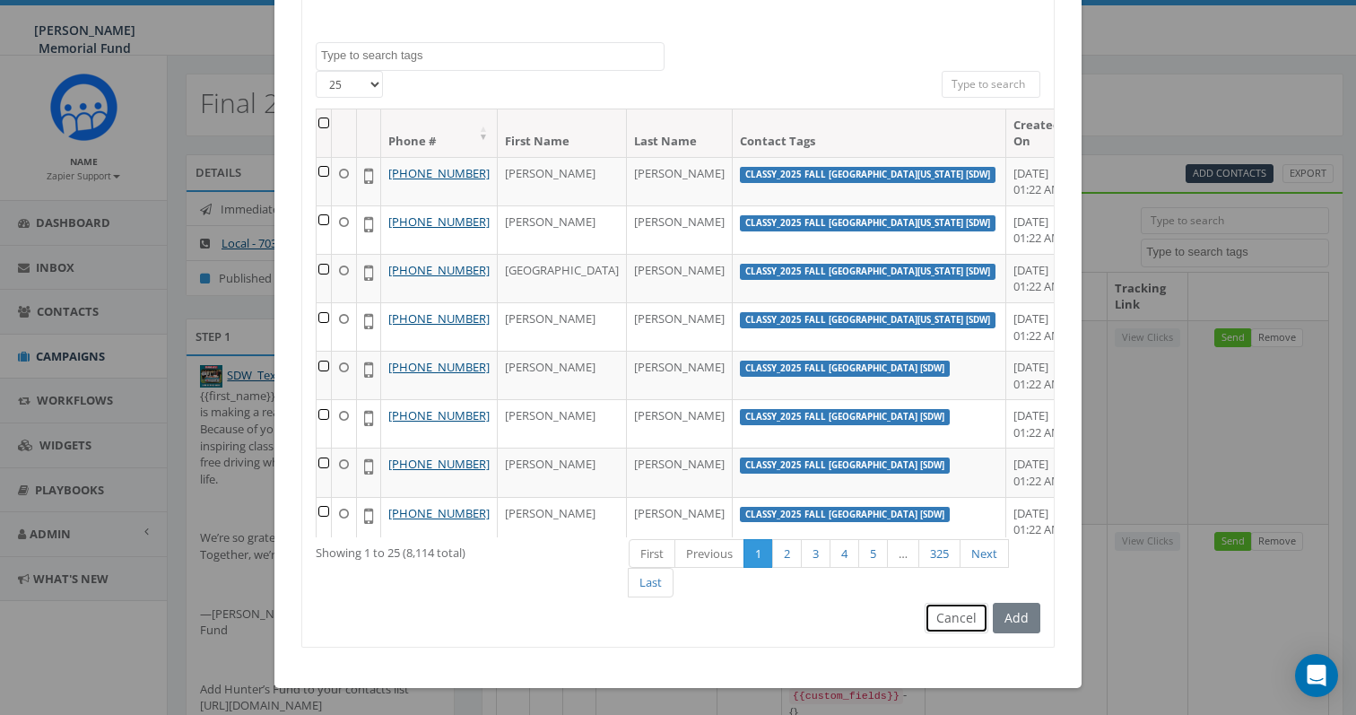
click at [952, 618] on button "Cancel" at bounding box center [956, 618] width 64 height 30
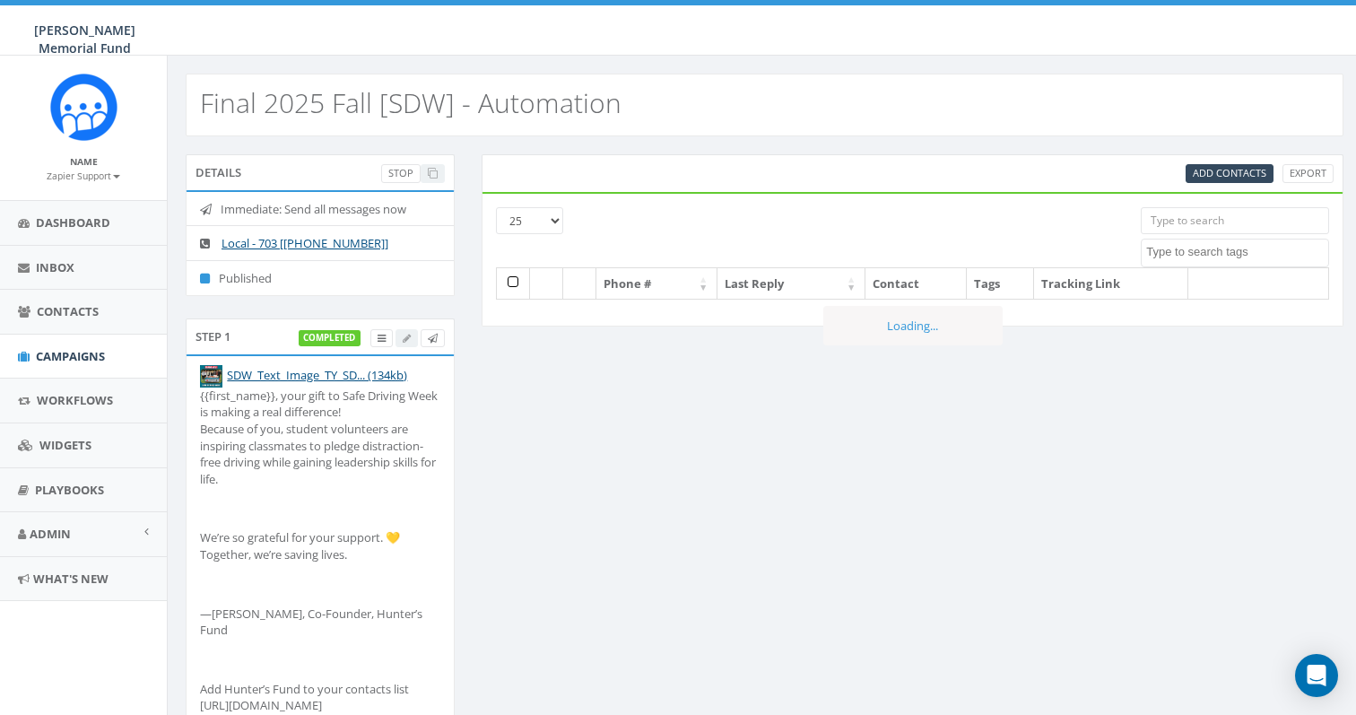
select select
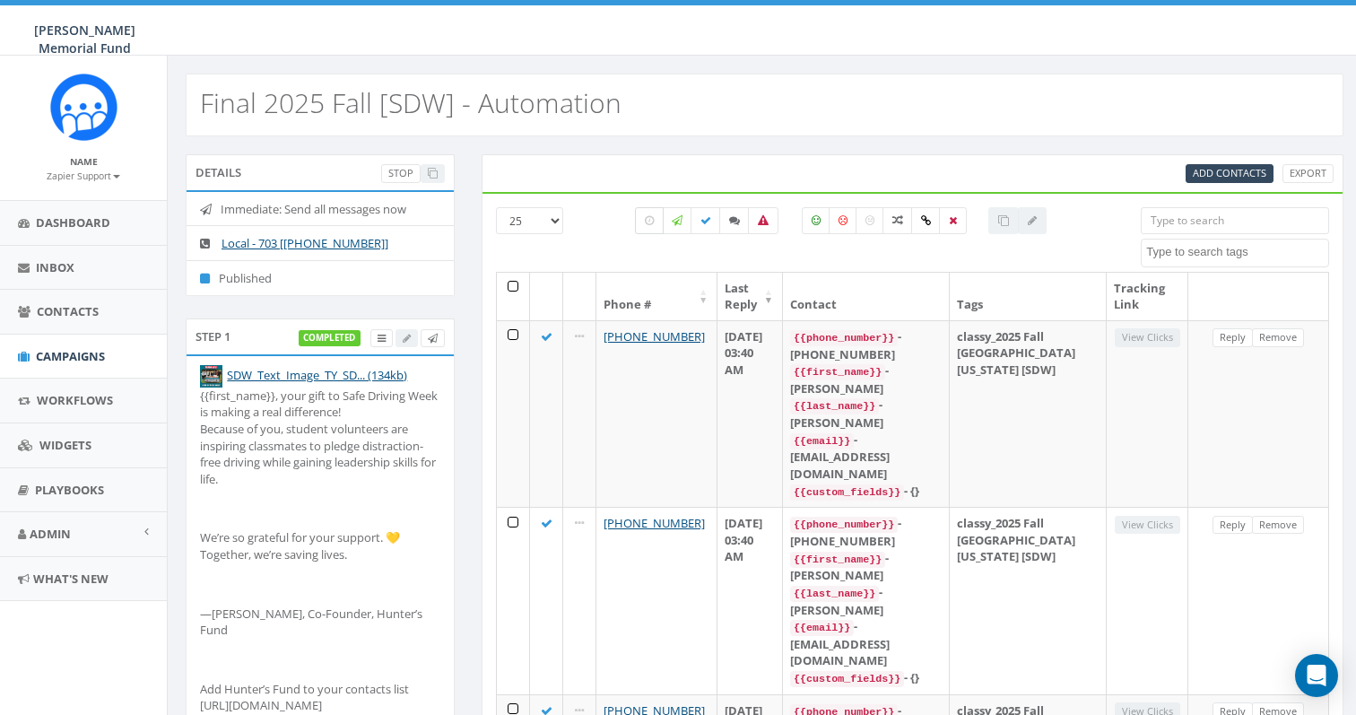
click at [638, 221] on label at bounding box center [649, 220] width 29 height 27
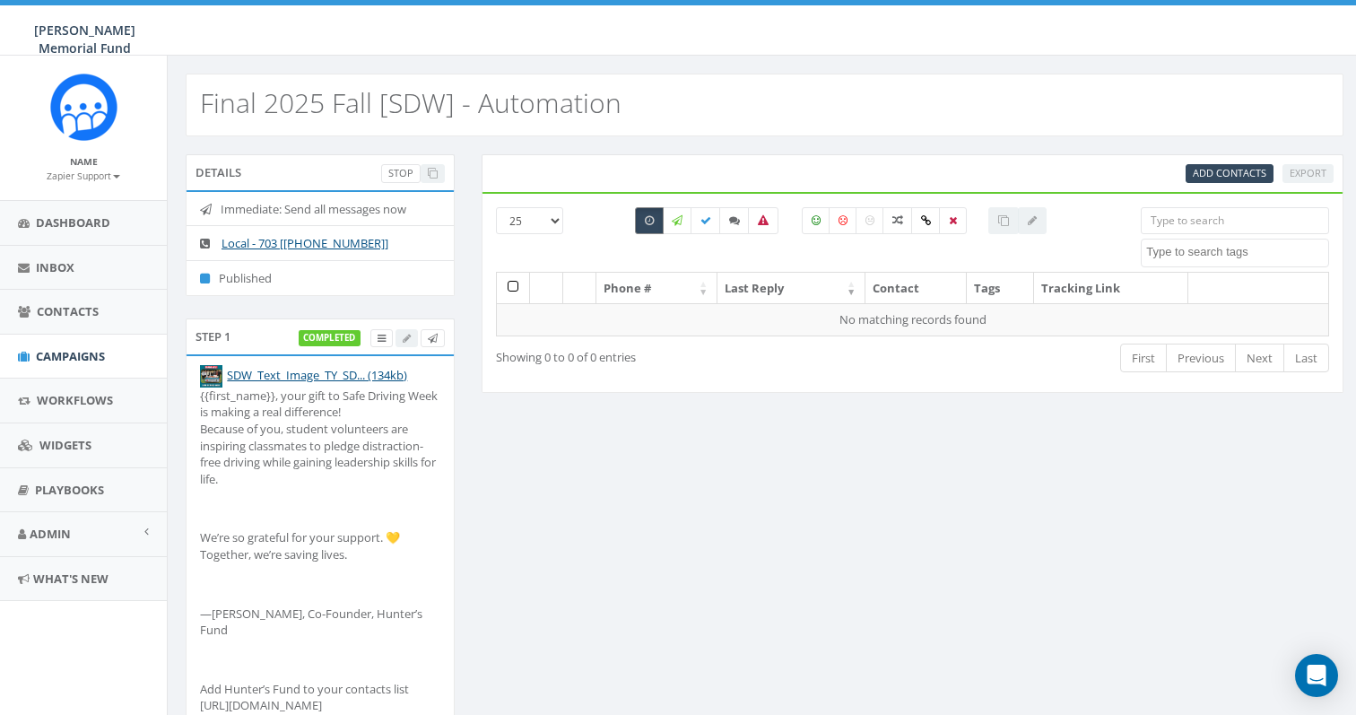
click at [638, 221] on label at bounding box center [649, 220] width 29 height 27
checkbox input "false"
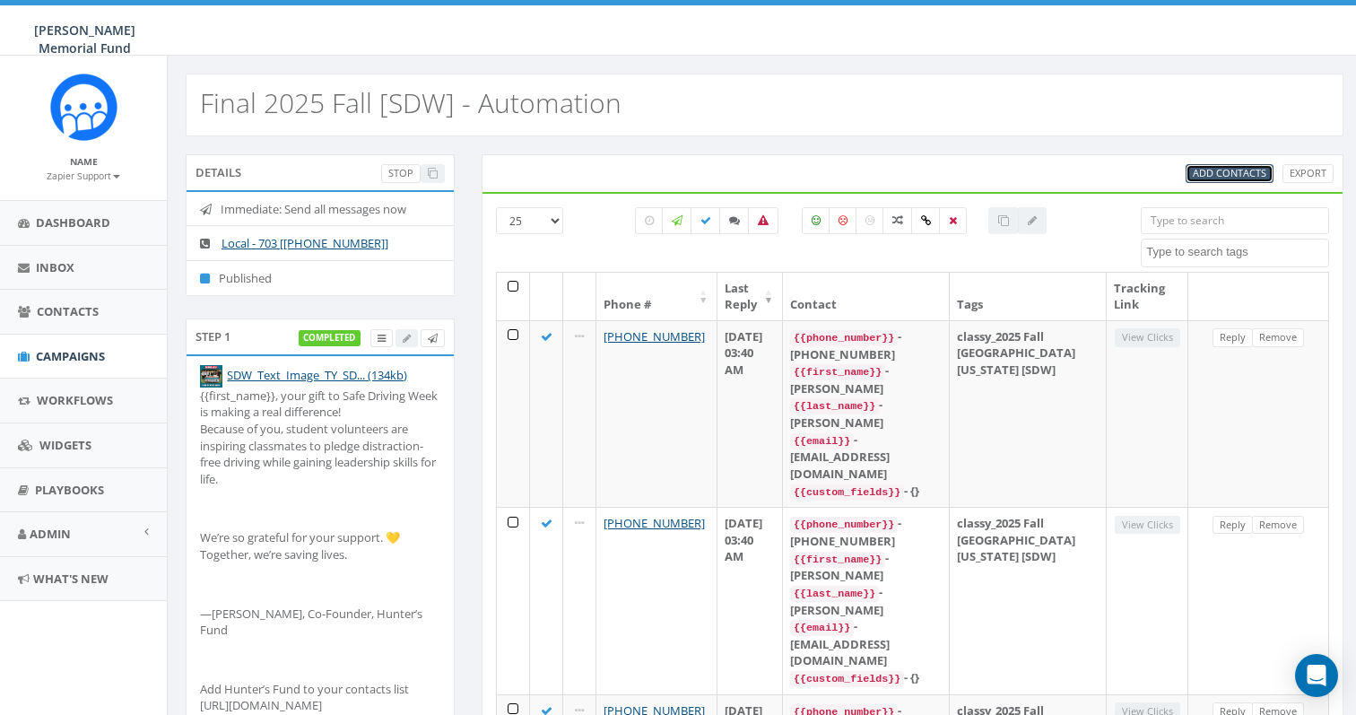
click at [1235, 175] on span "Add Contacts" at bounding box center [1230, 172] width 74 height 13
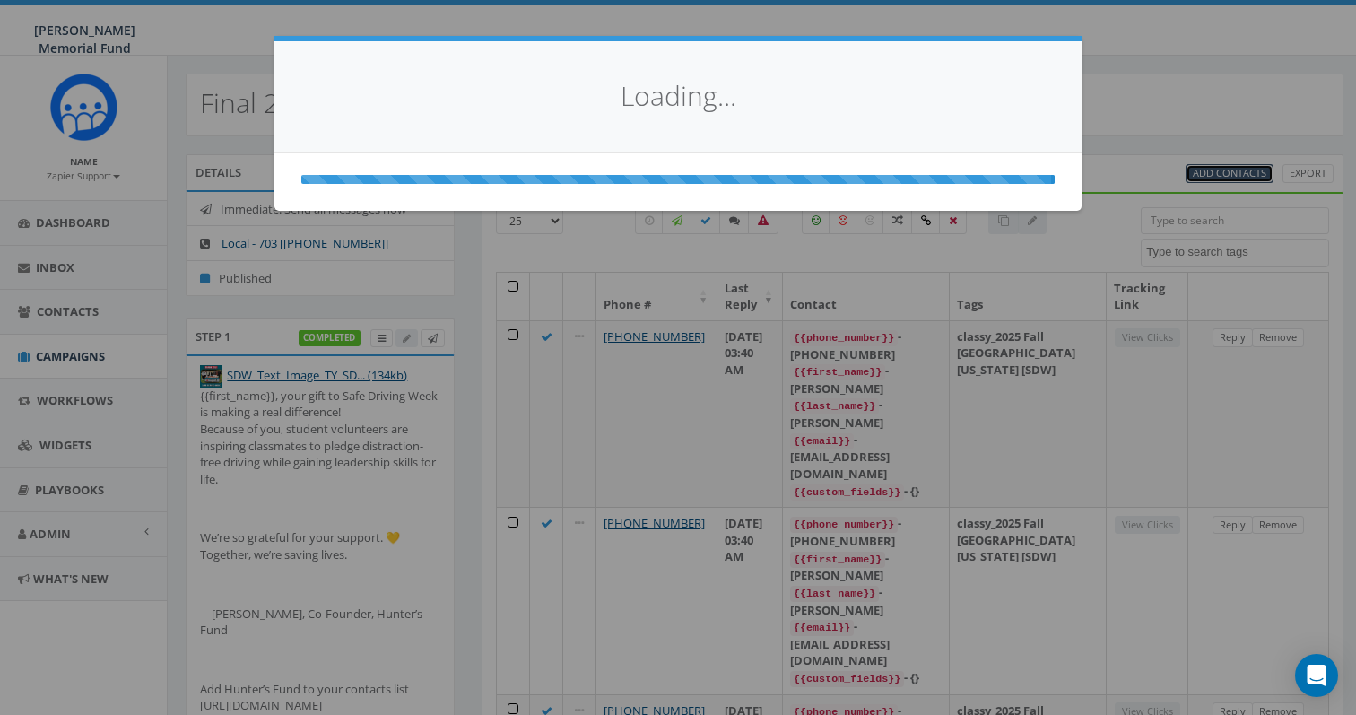
select select
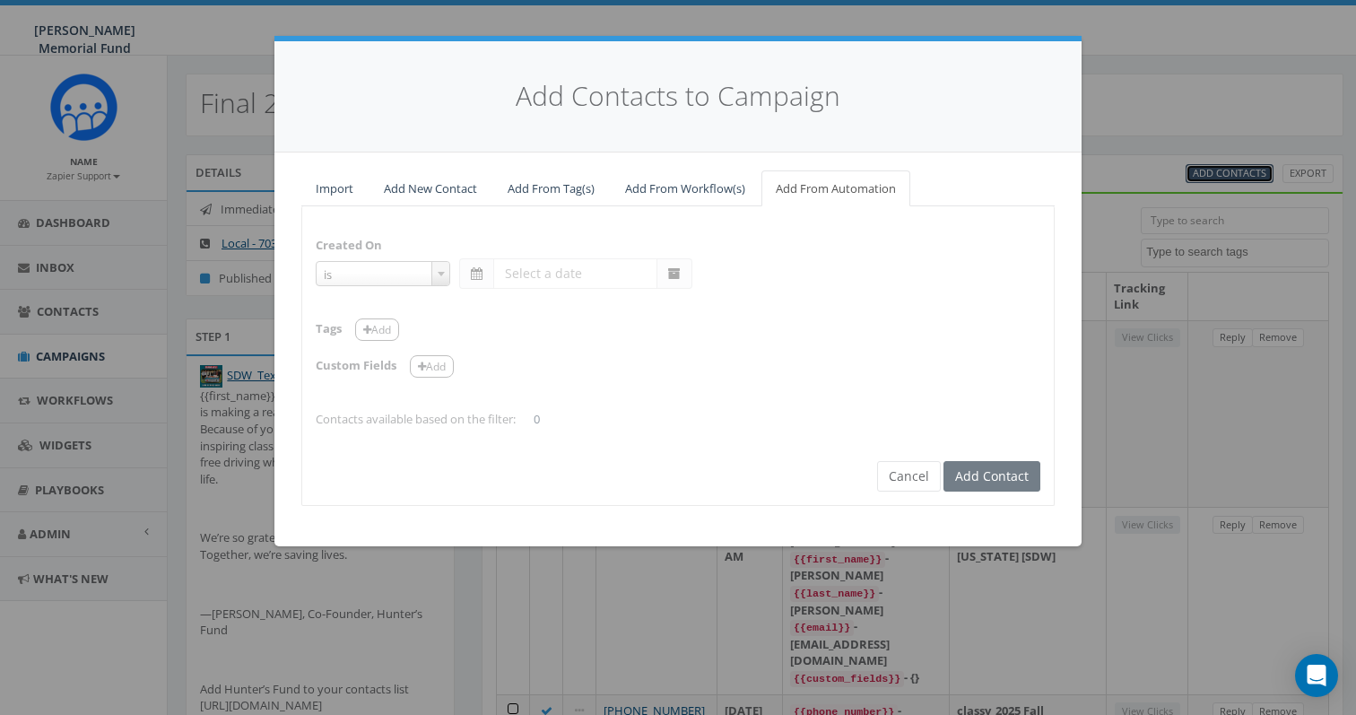
select select "is on or after"
type input "Aug 04 2025"
select select "contains"
select select "[SDW]"
select select
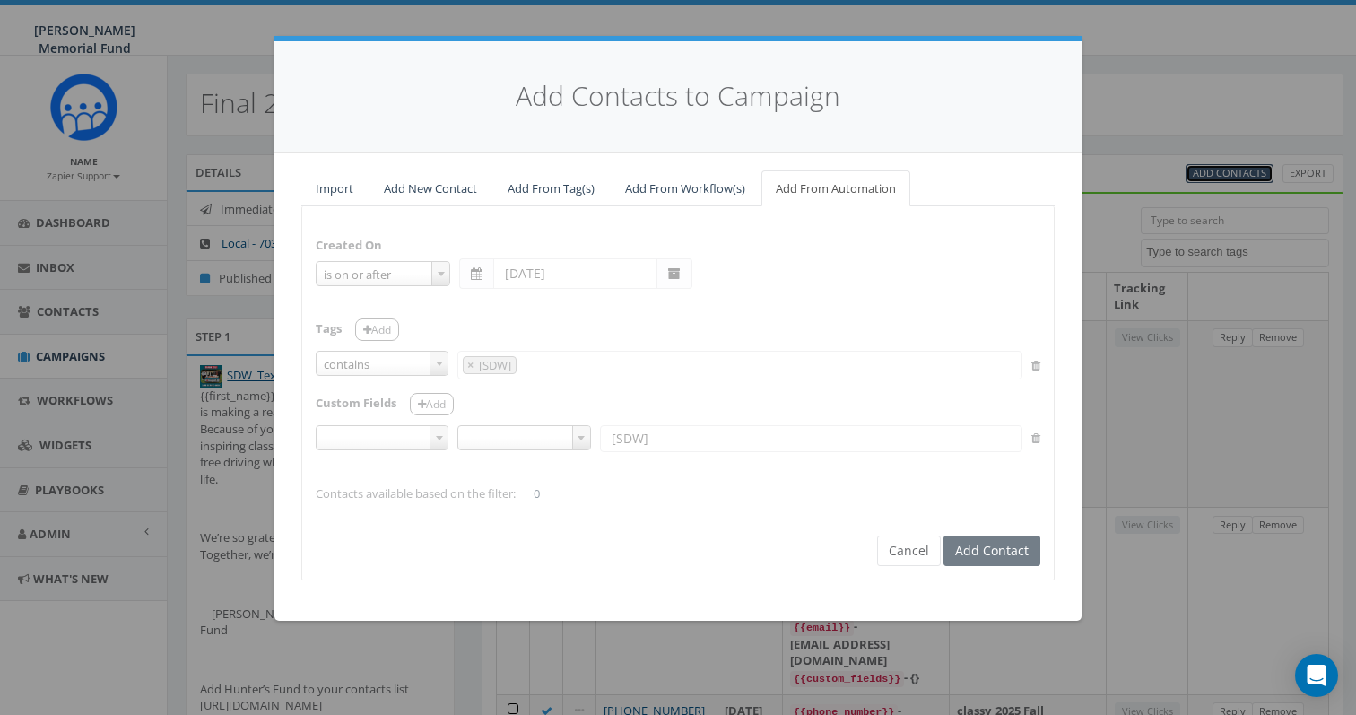
scroll to position [10688, 0]
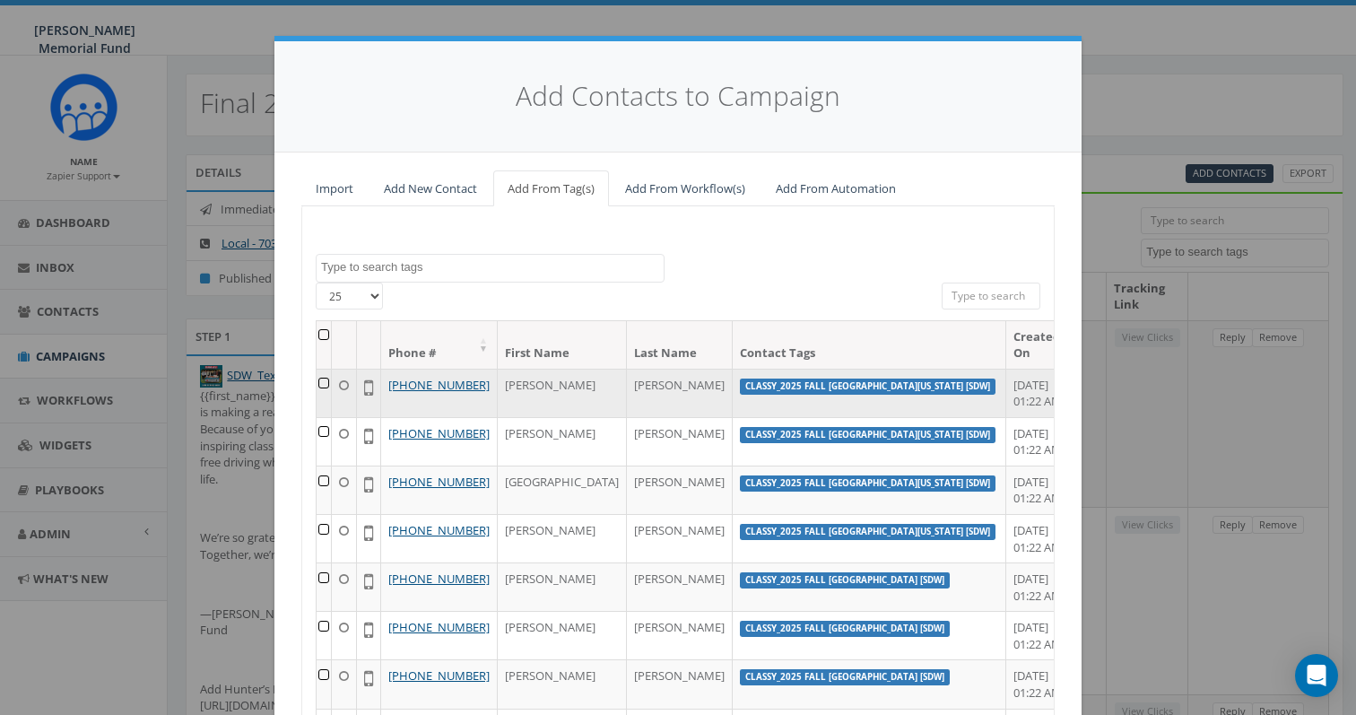
click at [331, 386] on td at bounding box center [324, 393] width 15 height 48
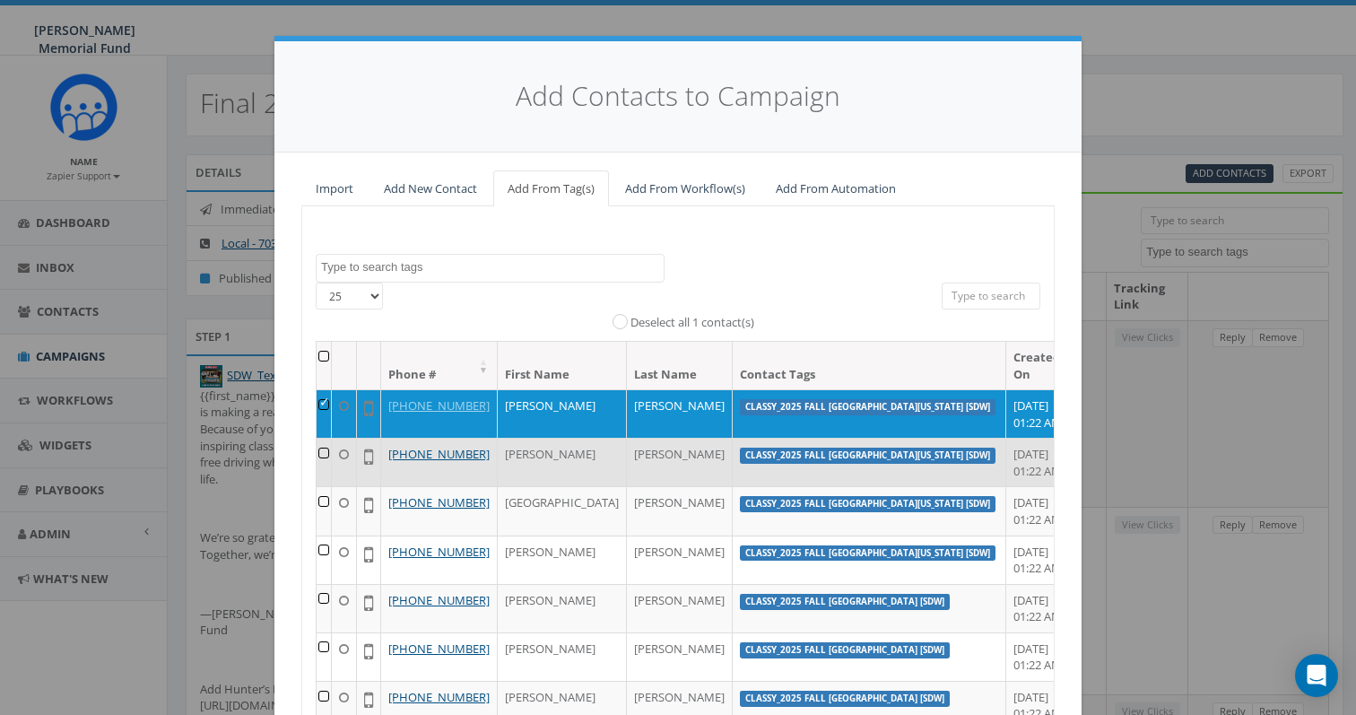
click at [330, 476] on td at bounding box center [324, 462] width 15 height 48
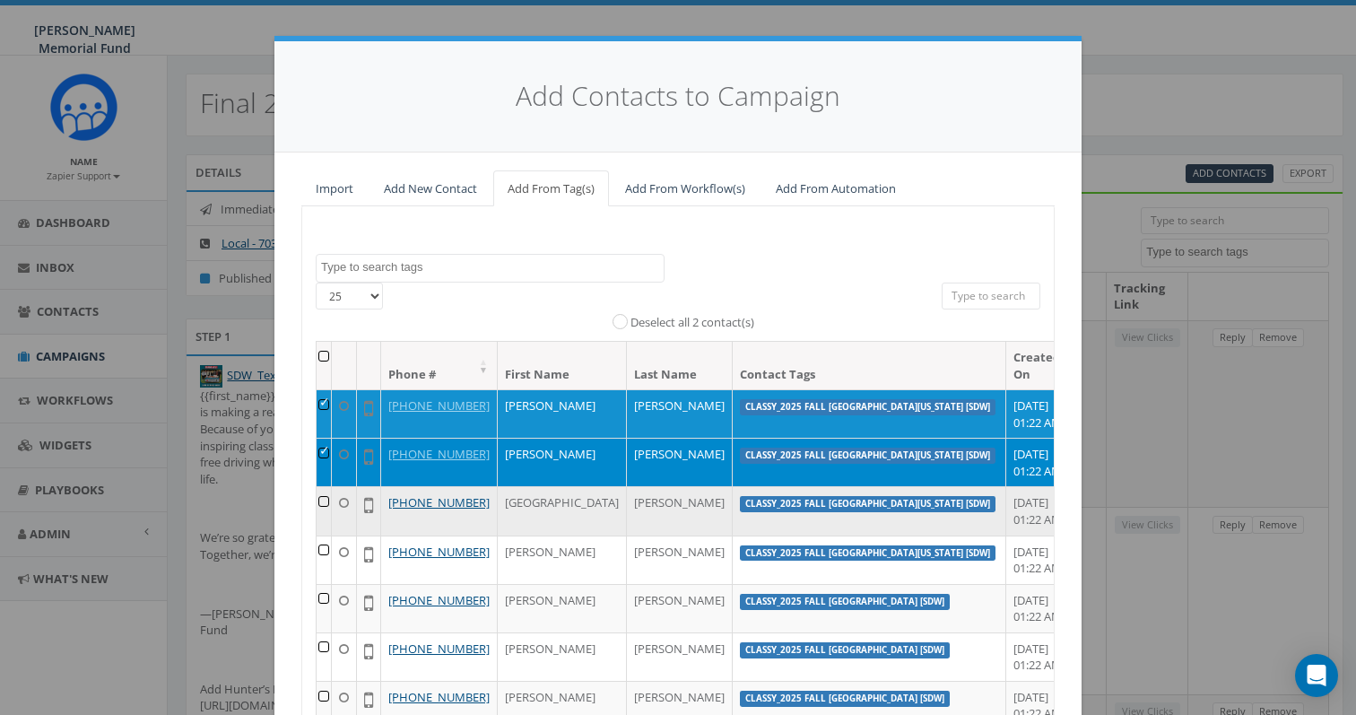
click at [327, 534] on td at bounding box center [324, 510] width 15 height 48
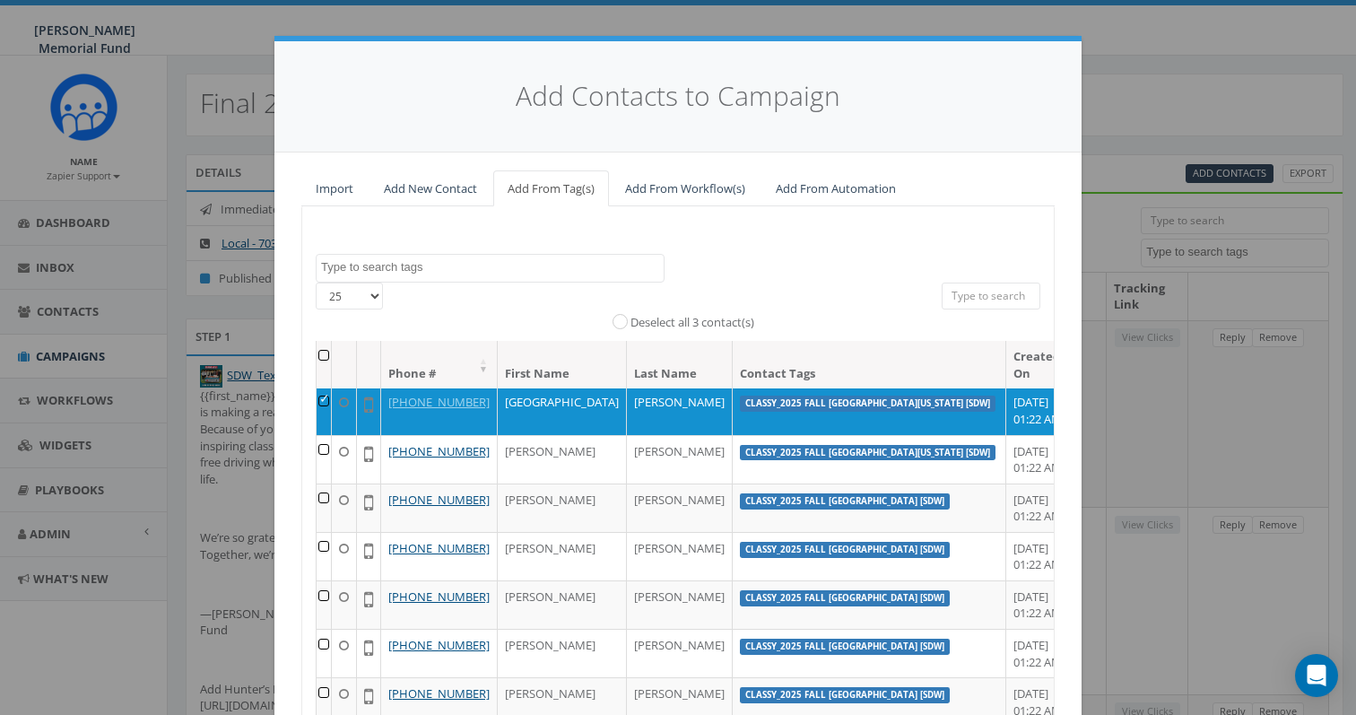
scroll to position [107, 0]
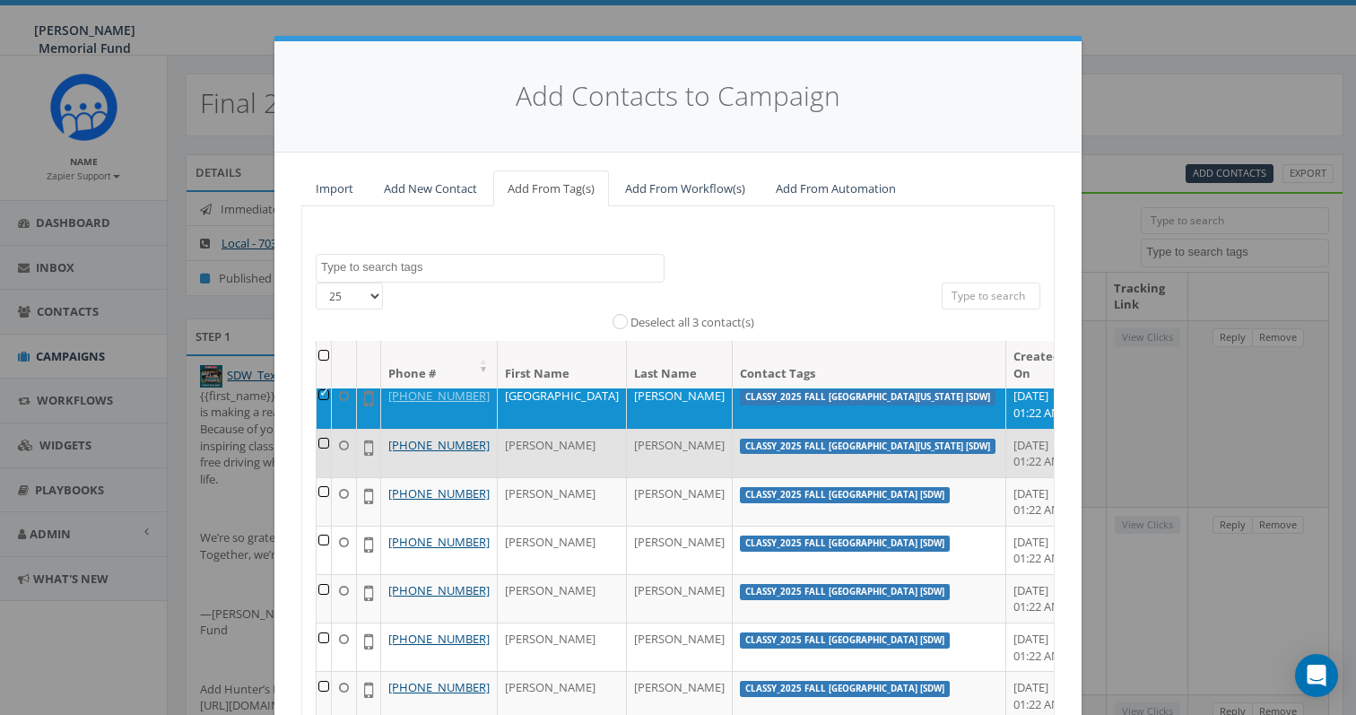
click at [331, 477] on td at bounding box center [324, 453] width 15 height 48
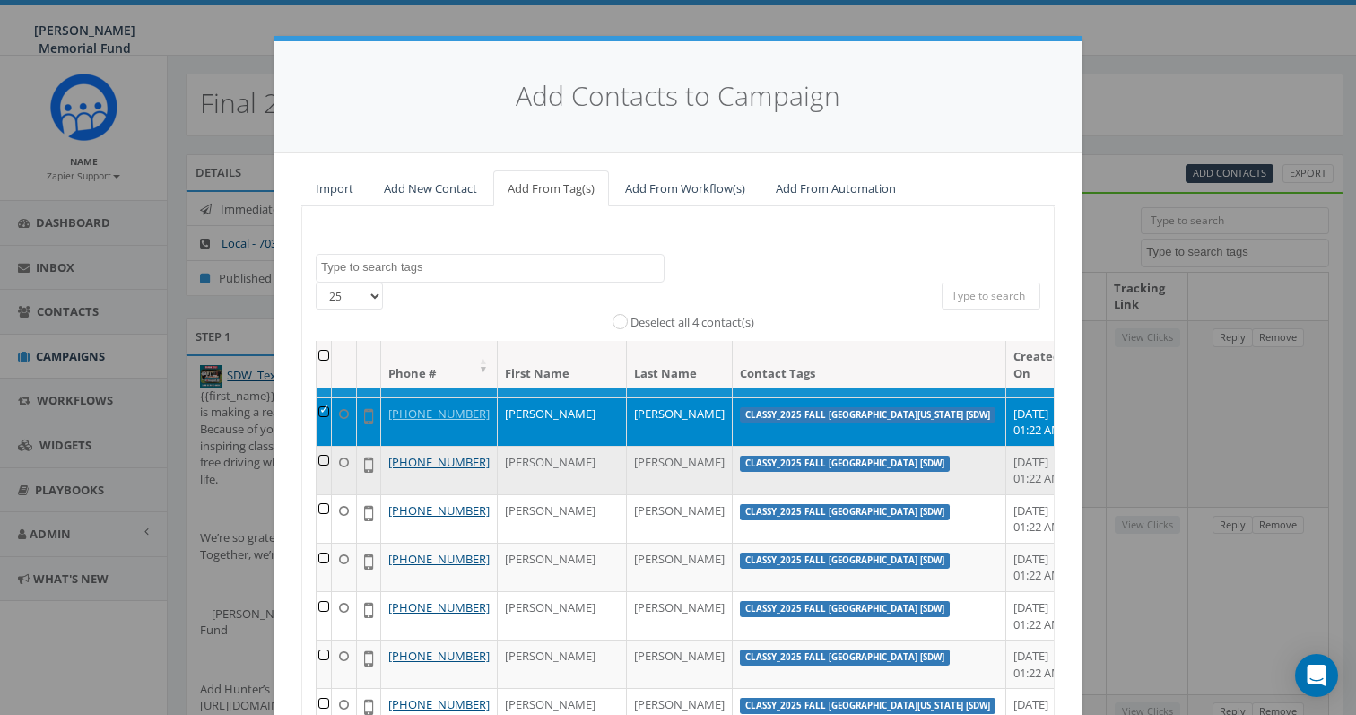
scroll to position [147, 0]
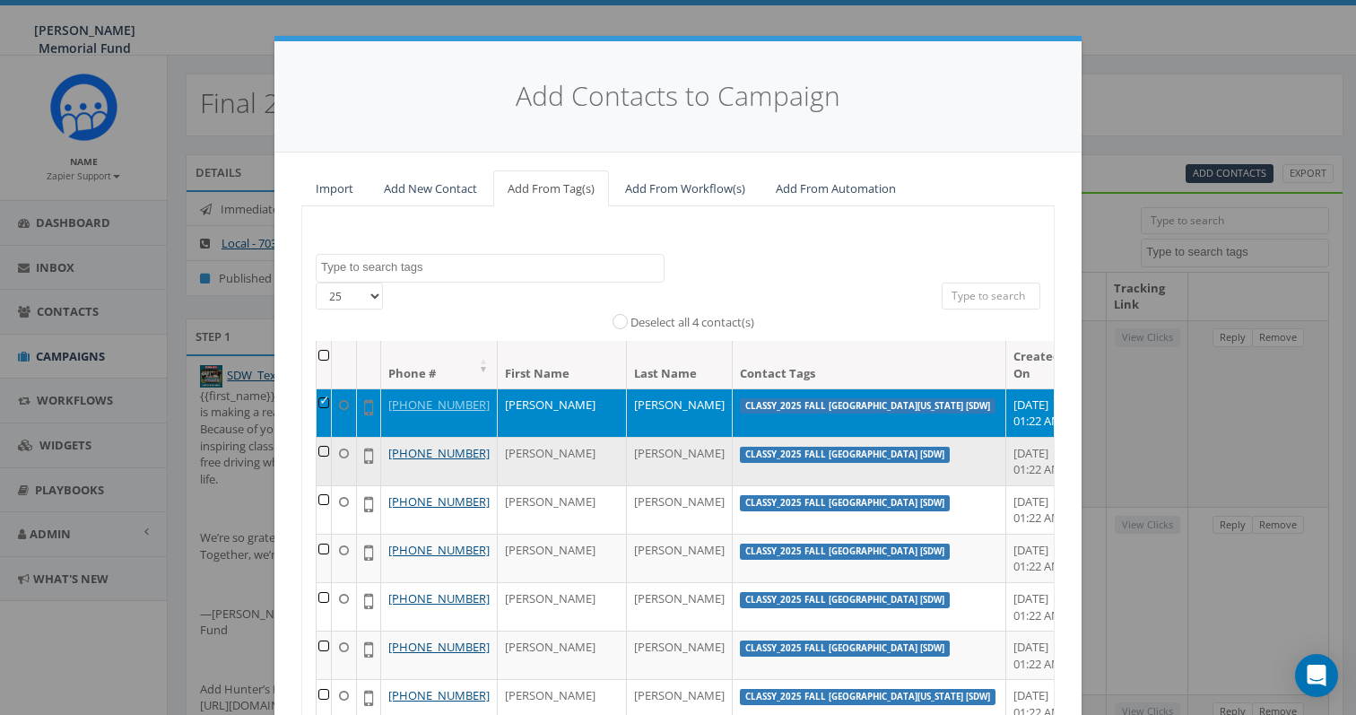
click at [330, 485] on td at bounding box center [324, 461] width 15 height 48
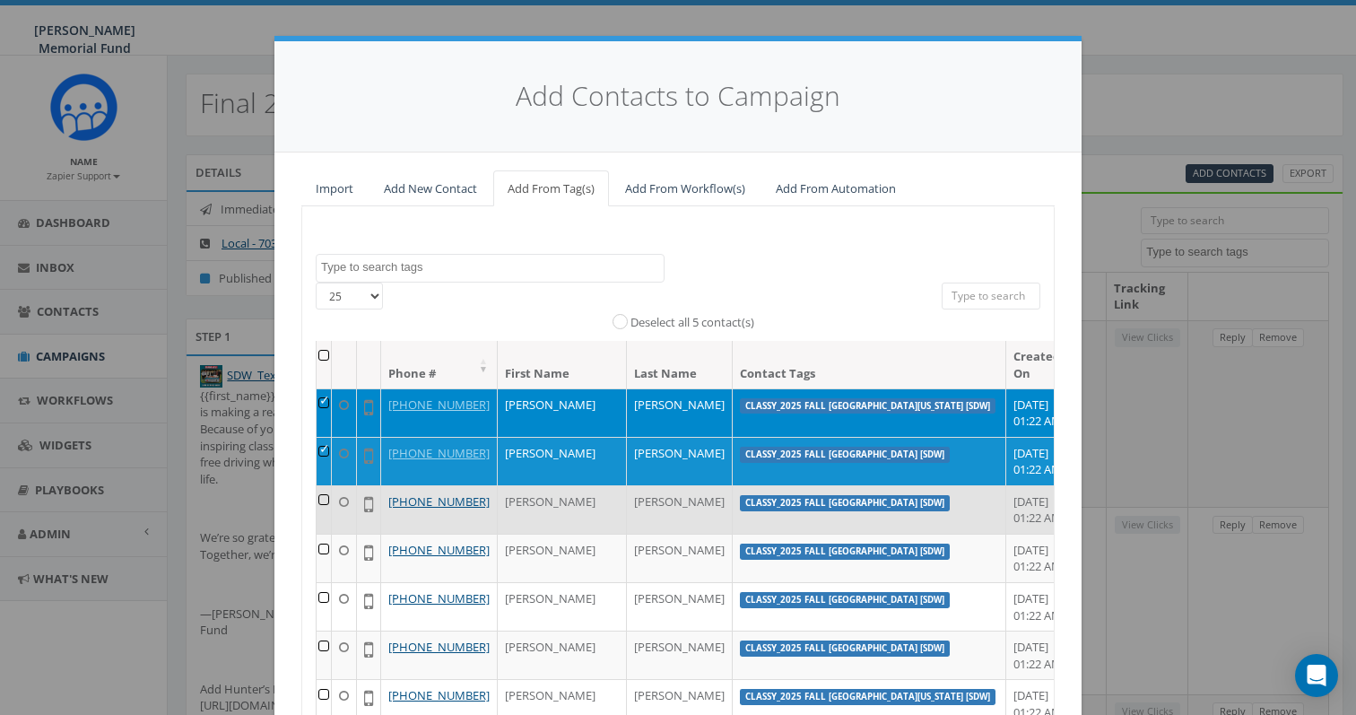
click at [332, 533] on td at bounding box center [324, 509] width 15 height 48
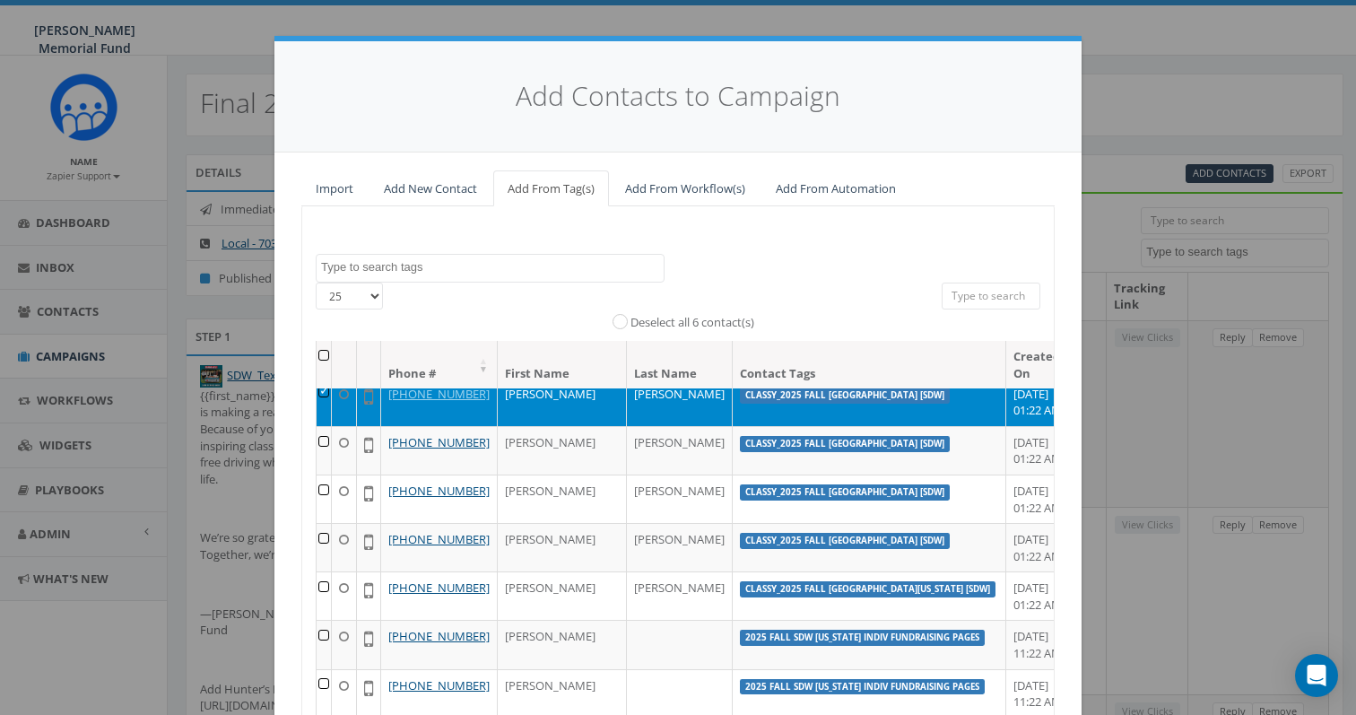
scroll to position [262, 0]
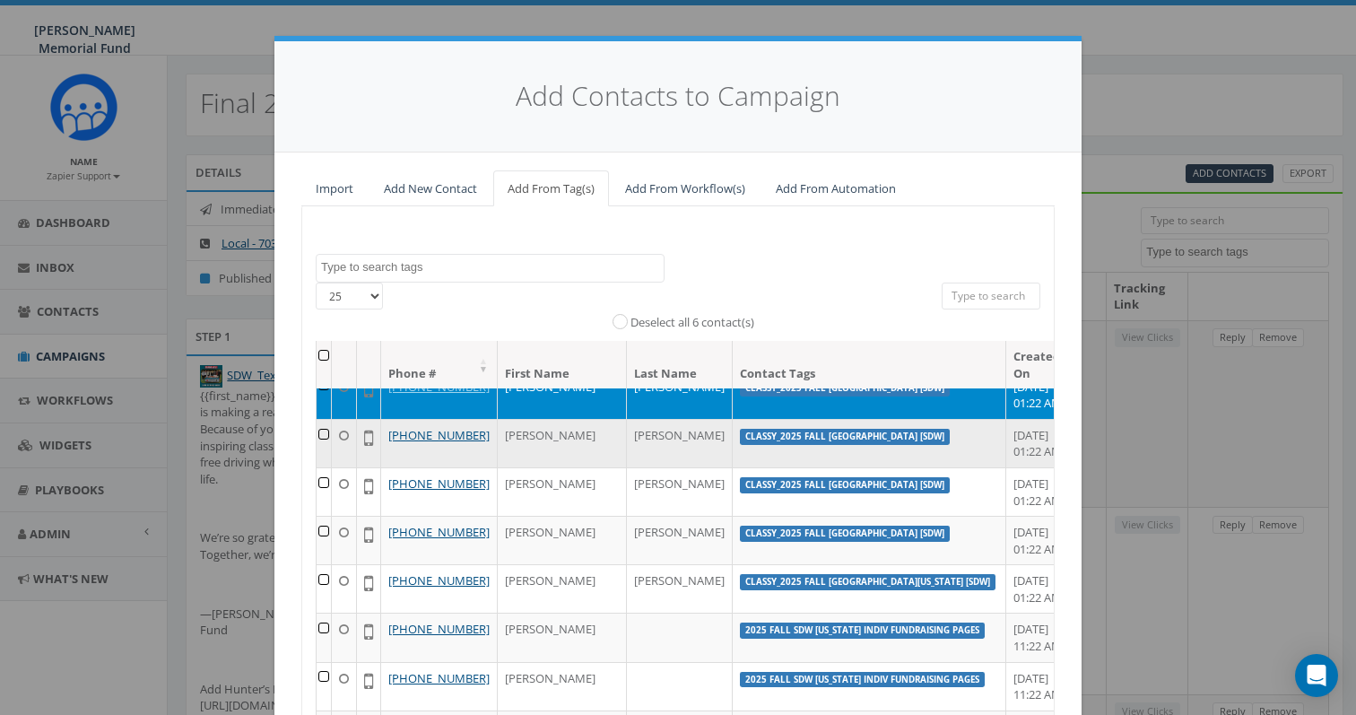
click at [329, 467] on td at bounding box center [324, 443] width 15 height 48
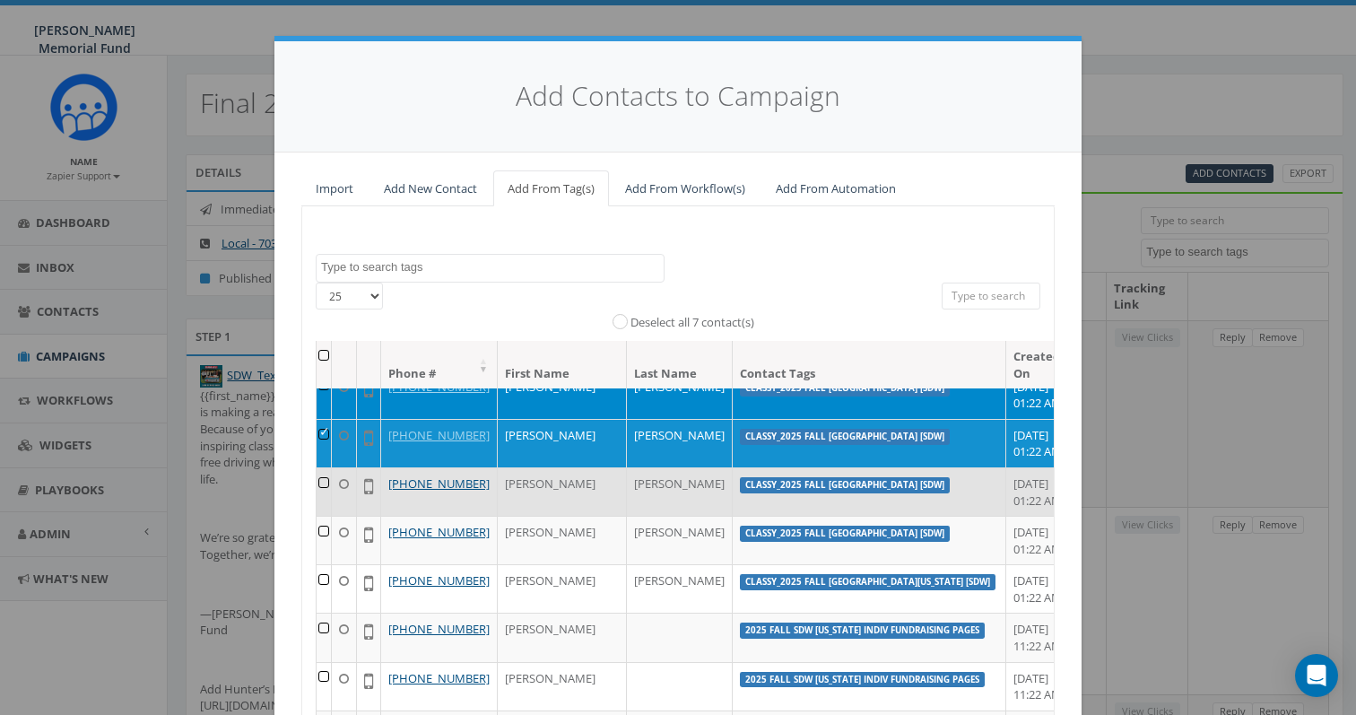
click at [329, 516] on td at bounding box center [324, 491] width 15 height 48
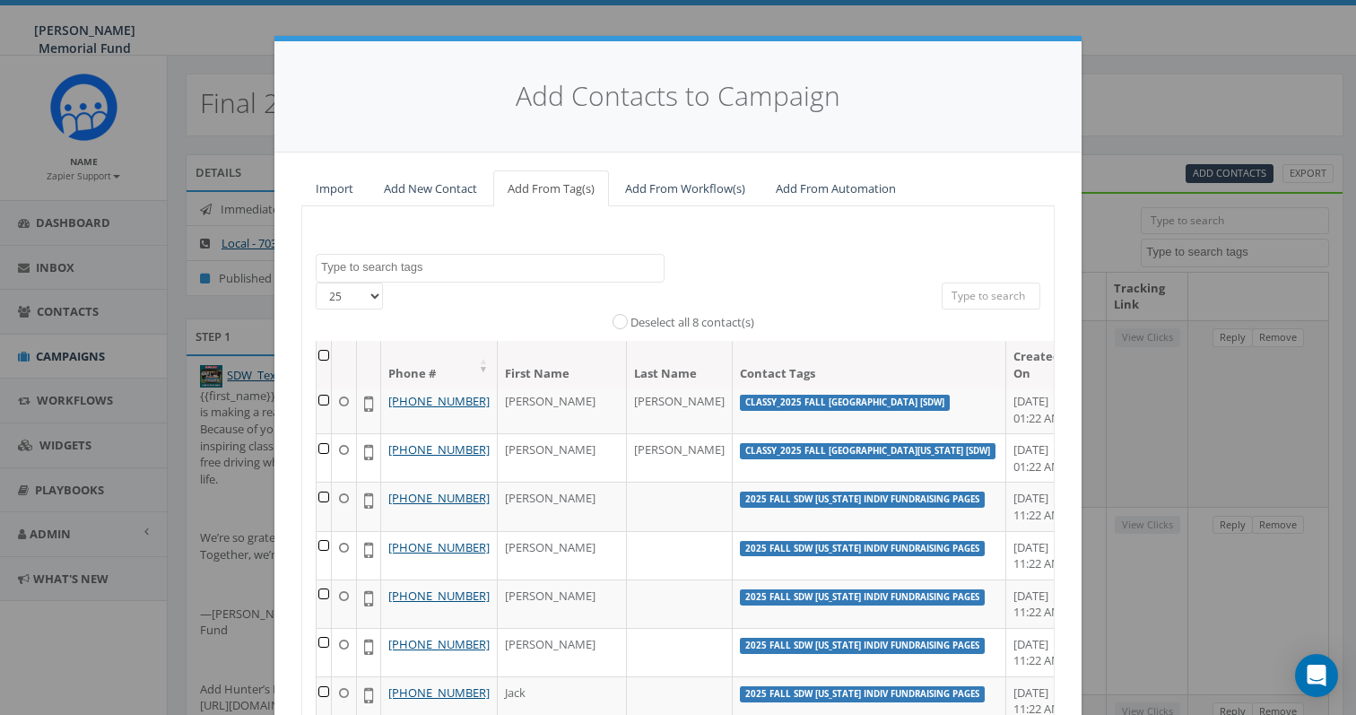
scroll to position [405, 0]
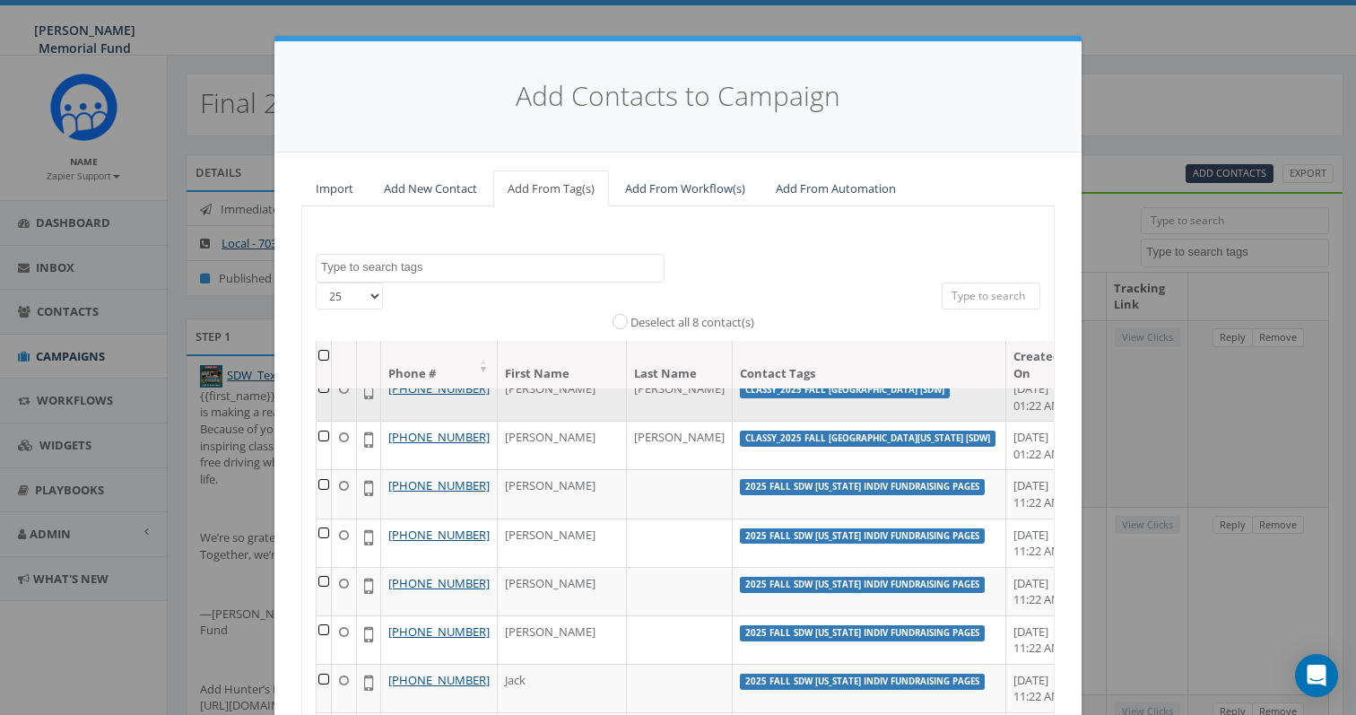
click at [325, 421] on td at bounding box center [324, 396] width 15 height 48
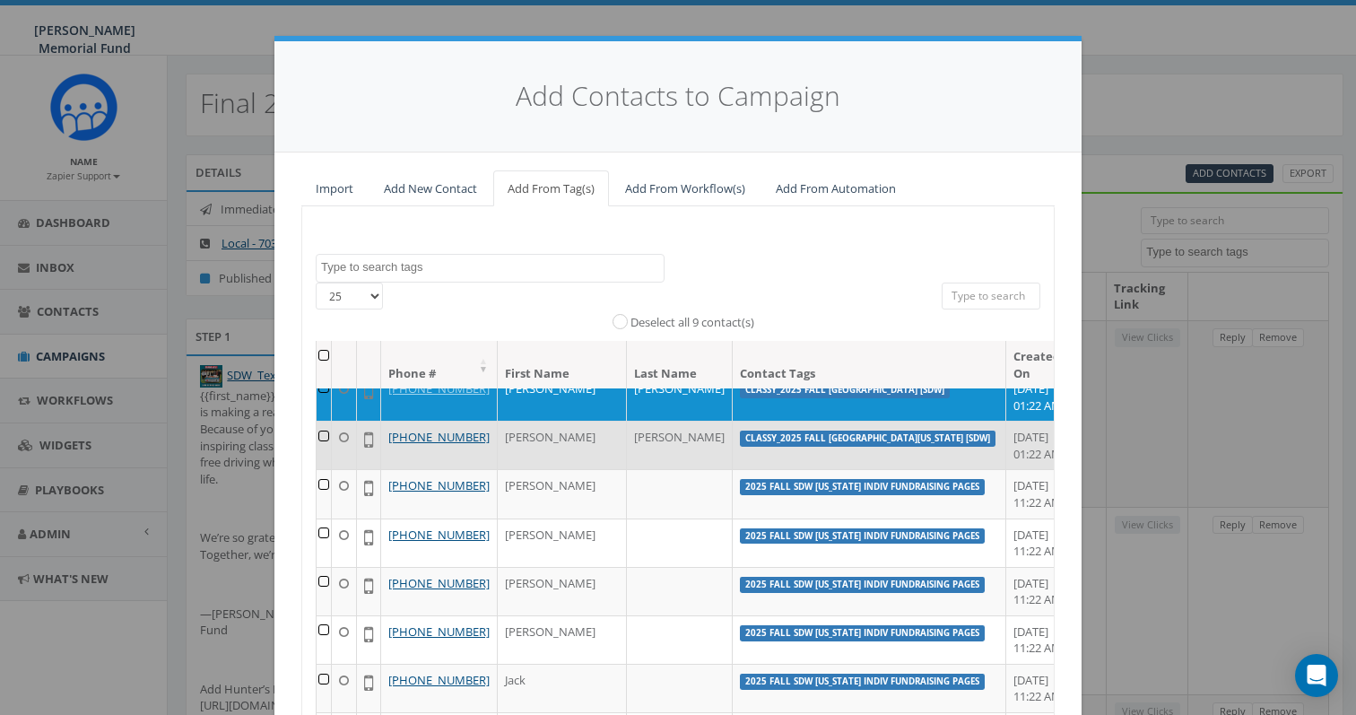
click at [330, 469] on td at bounding box center [324, 445] width 15 height 48
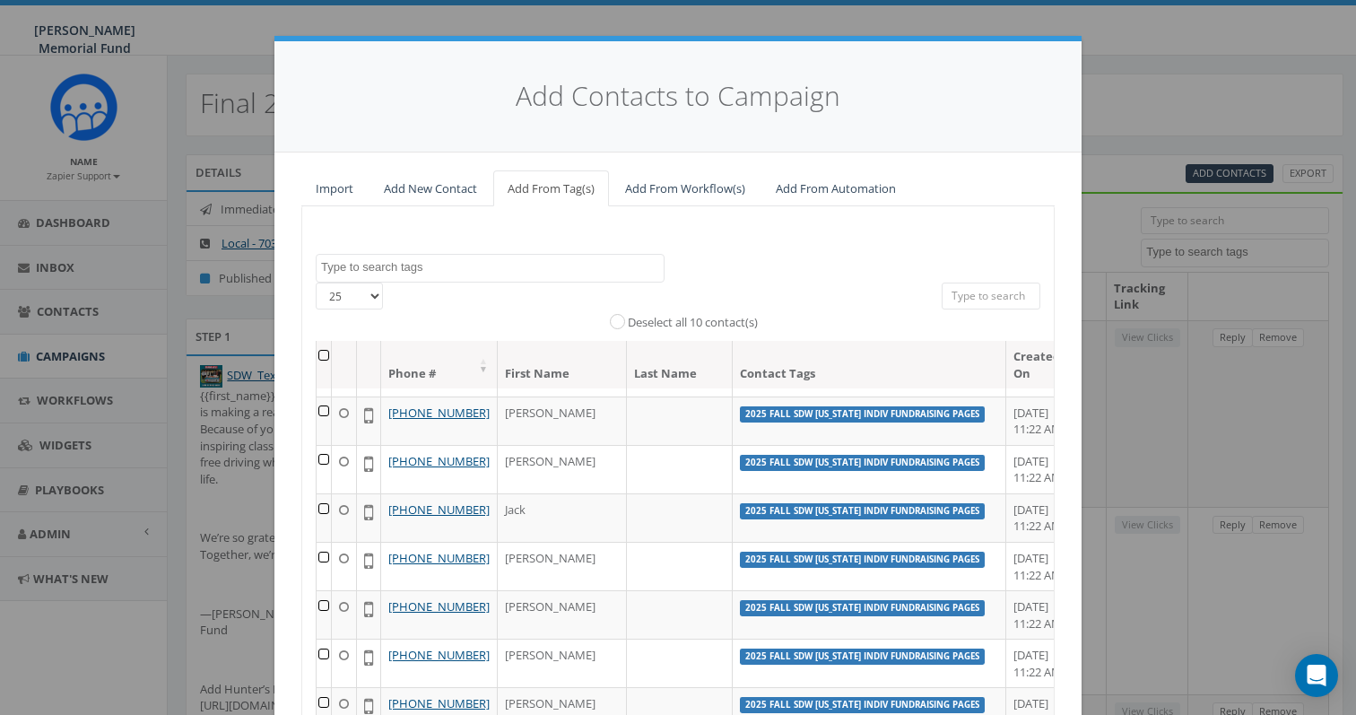
scroll to position [233, 0]
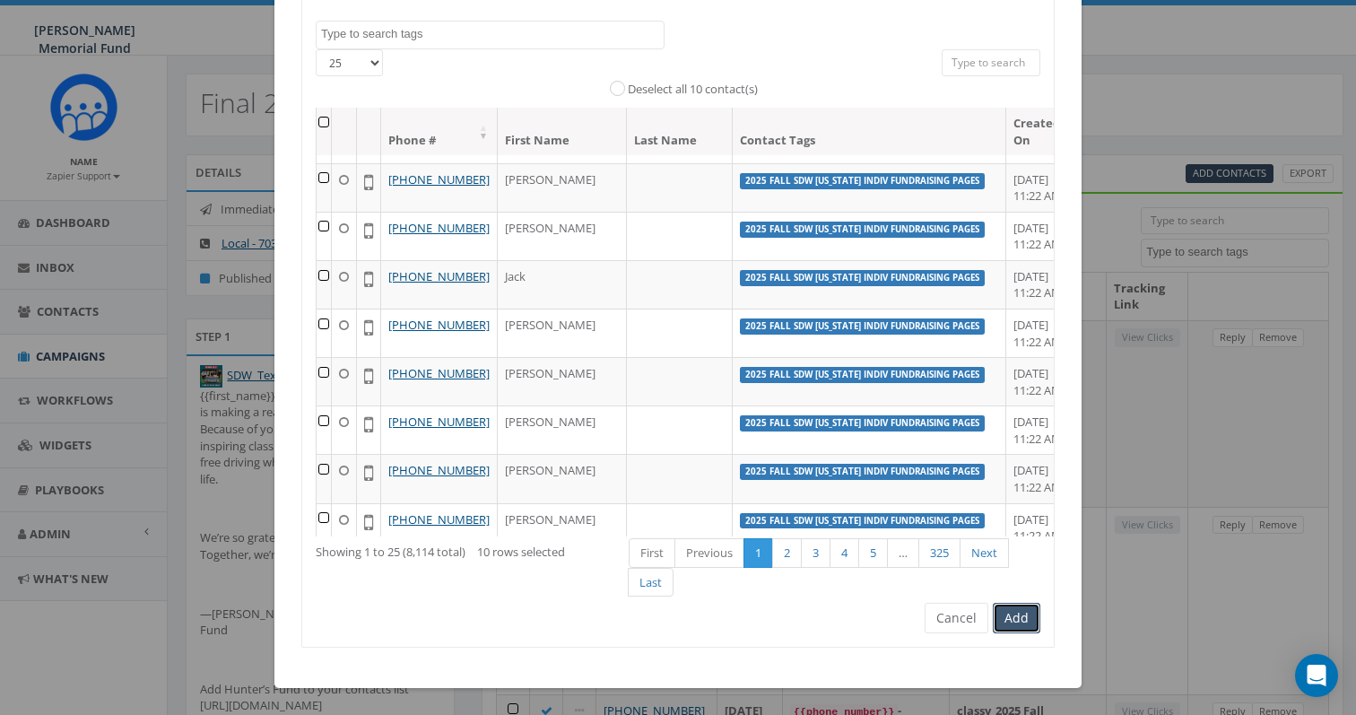
click at [1018, 614] on button "Add" at bounding box center [1017, 618] width 48 height 30
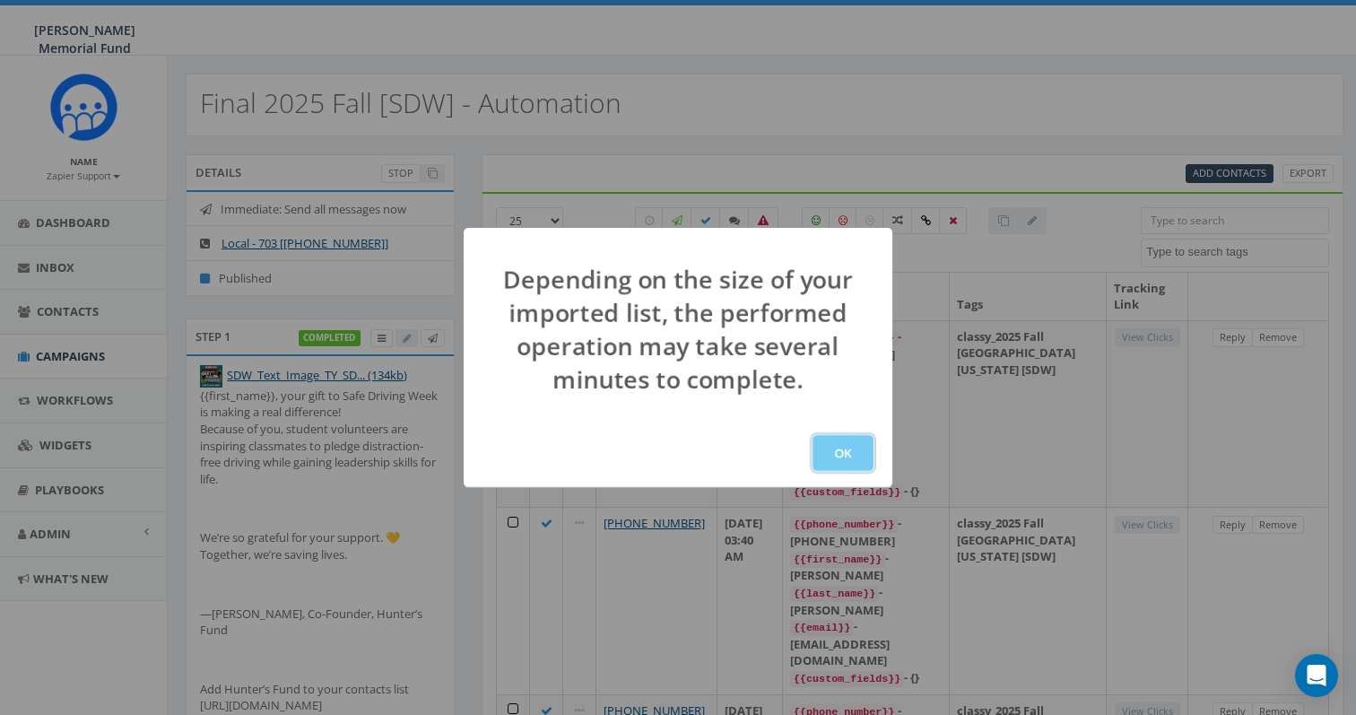
click at [839, 446] on button "OK" at bounding box center [842, 453] width 61 height 36
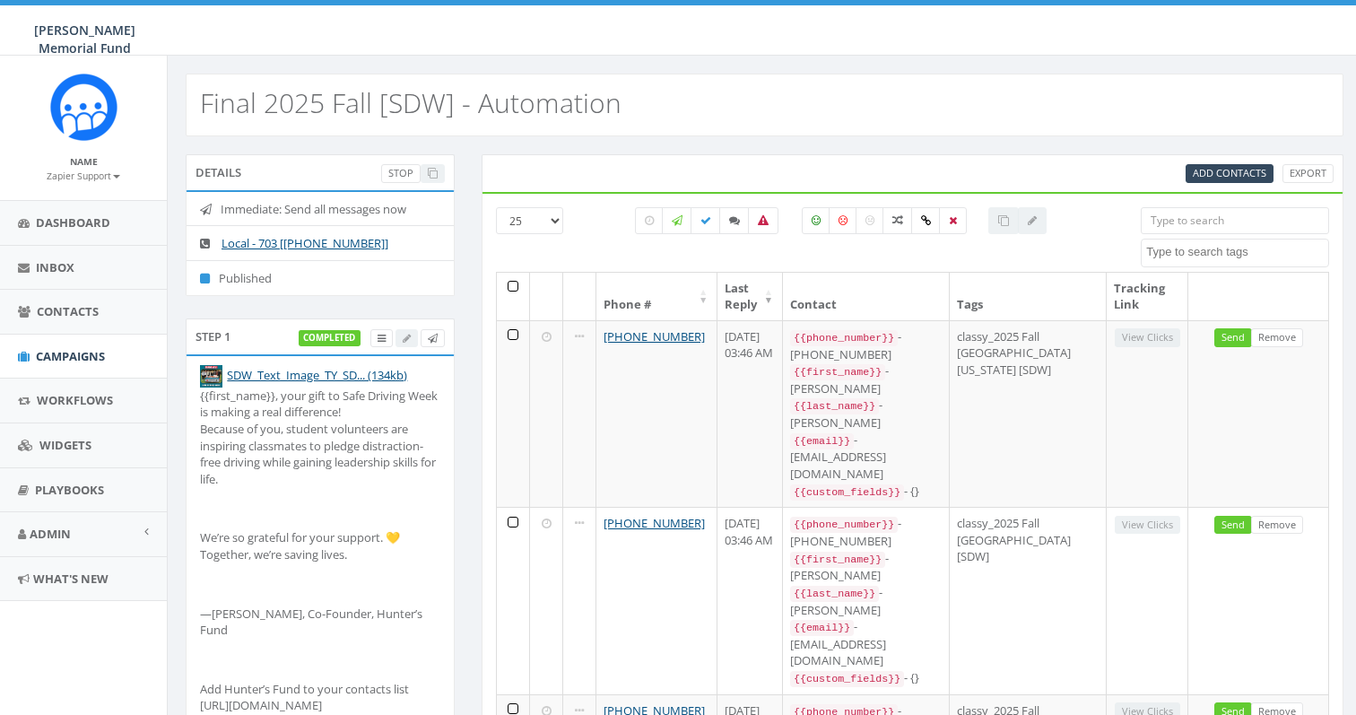
select select
click at [647, 217] on icon at bounding box center [649, 220] width 9 height 11
checkbox input "true"
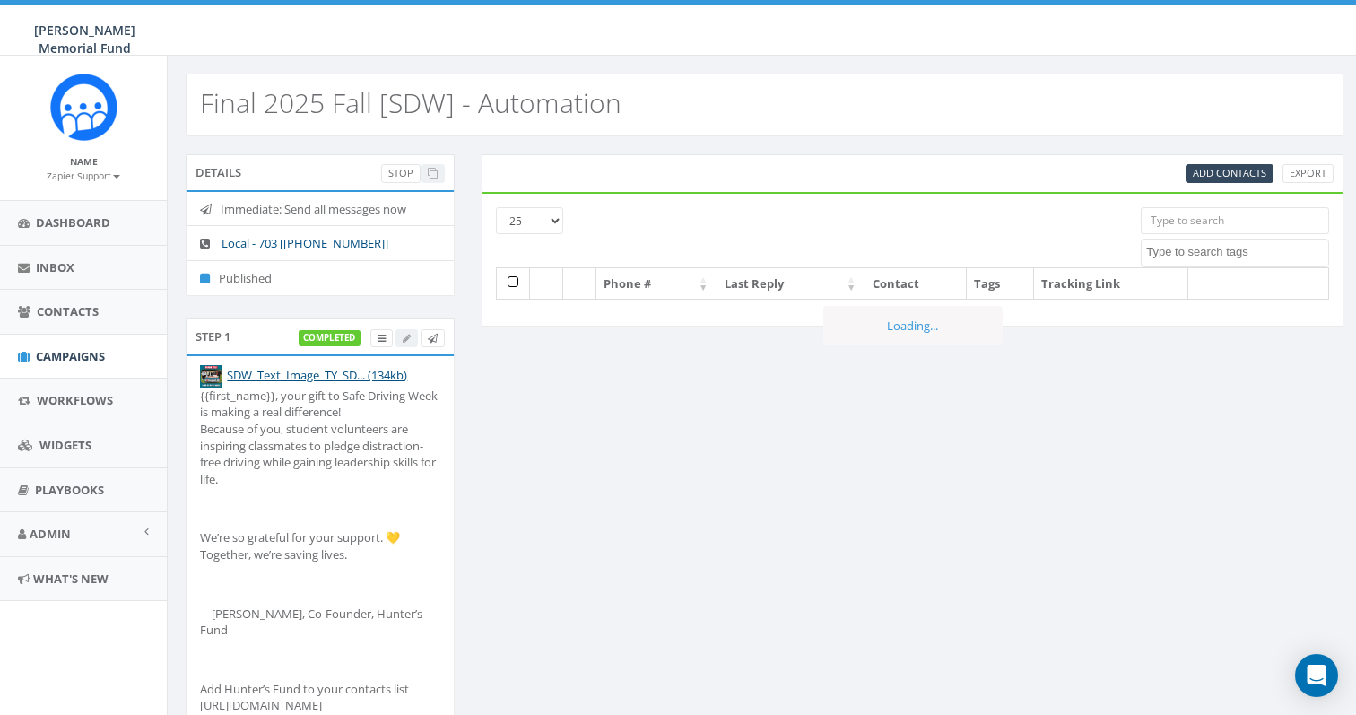
select select
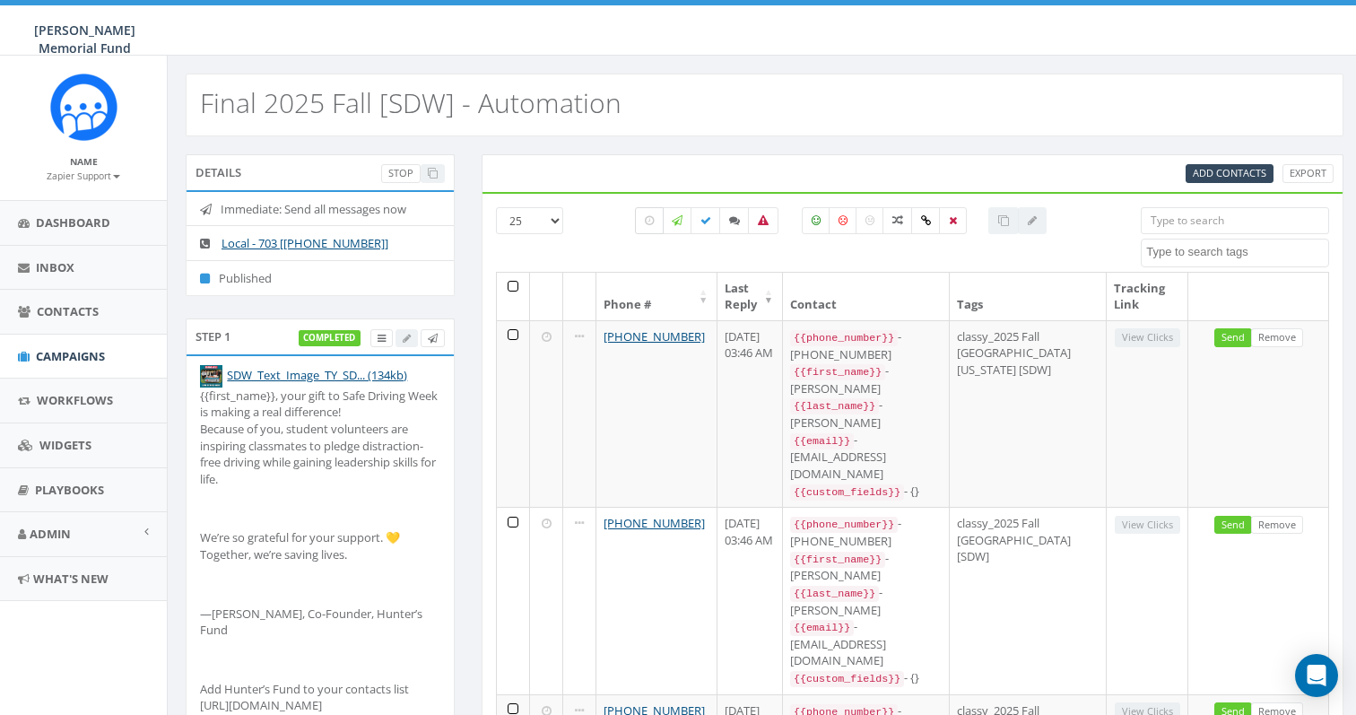
click at [646, 215] on icon at bounding box center [649, 220] width 9 height 11
checkbox input "true"
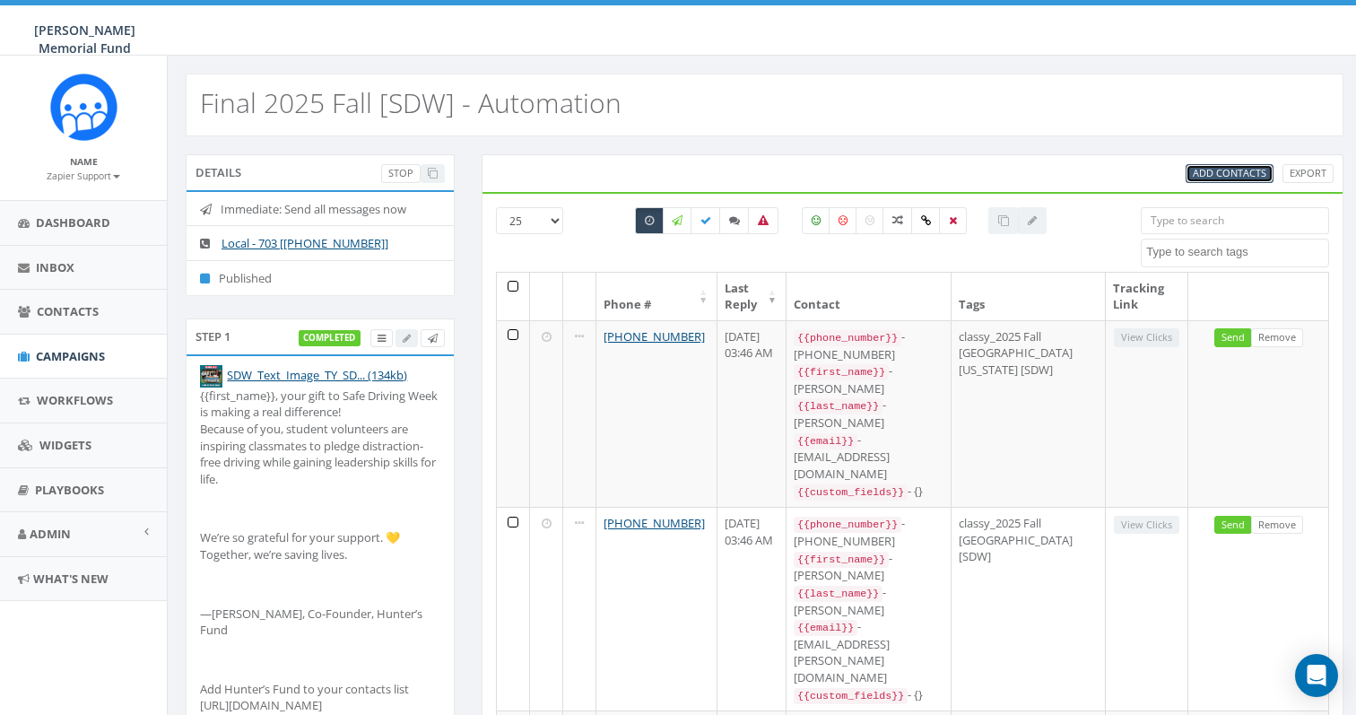
click at [1233, 174] on span "Add Contacts" at bounding box center [1230, 172] width 74 height 13
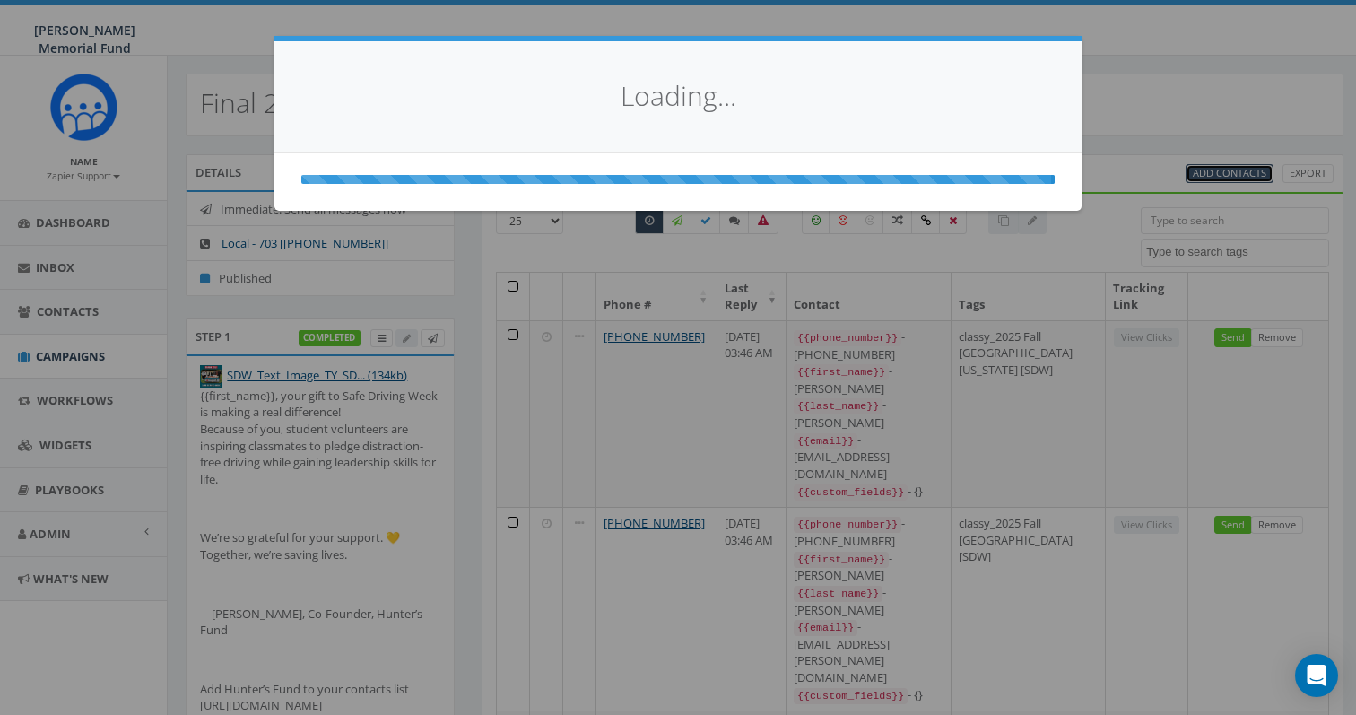
select select
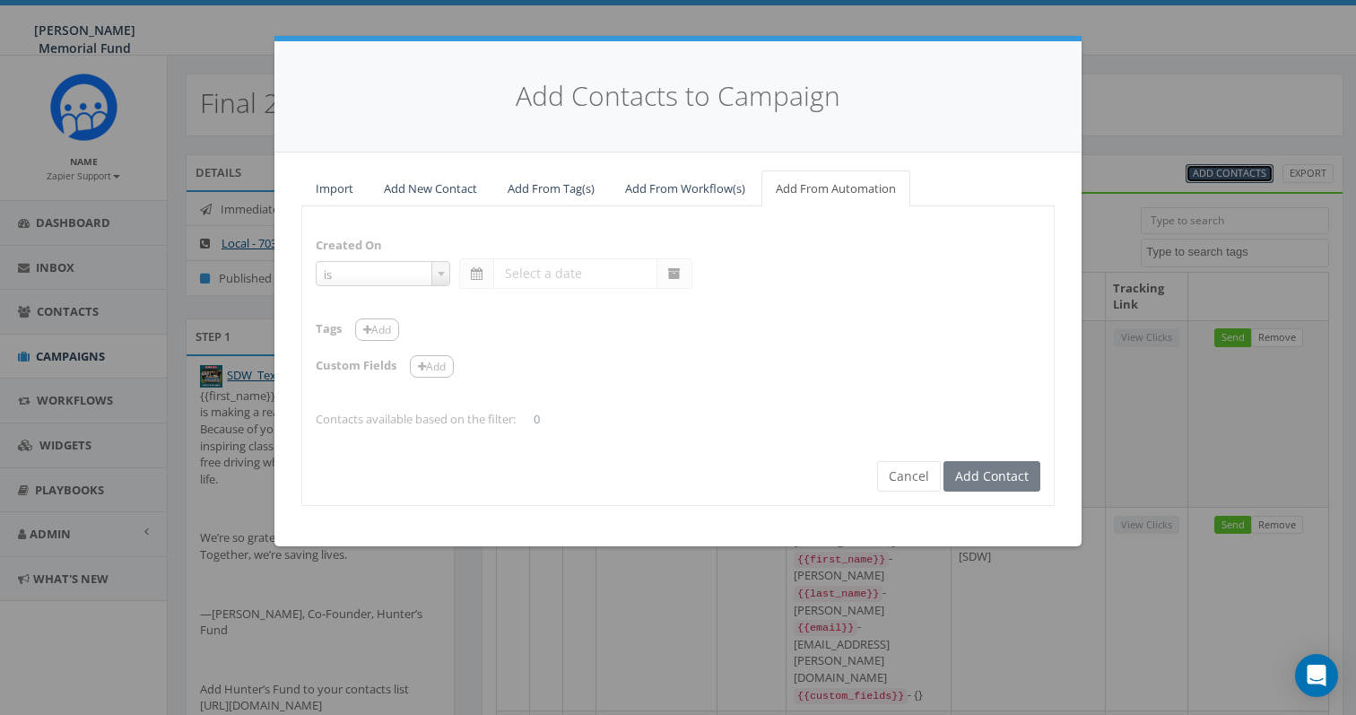
select select "is on or after"
type input "[DATE]"
select select "contains"
select select "[SDW]"
select select
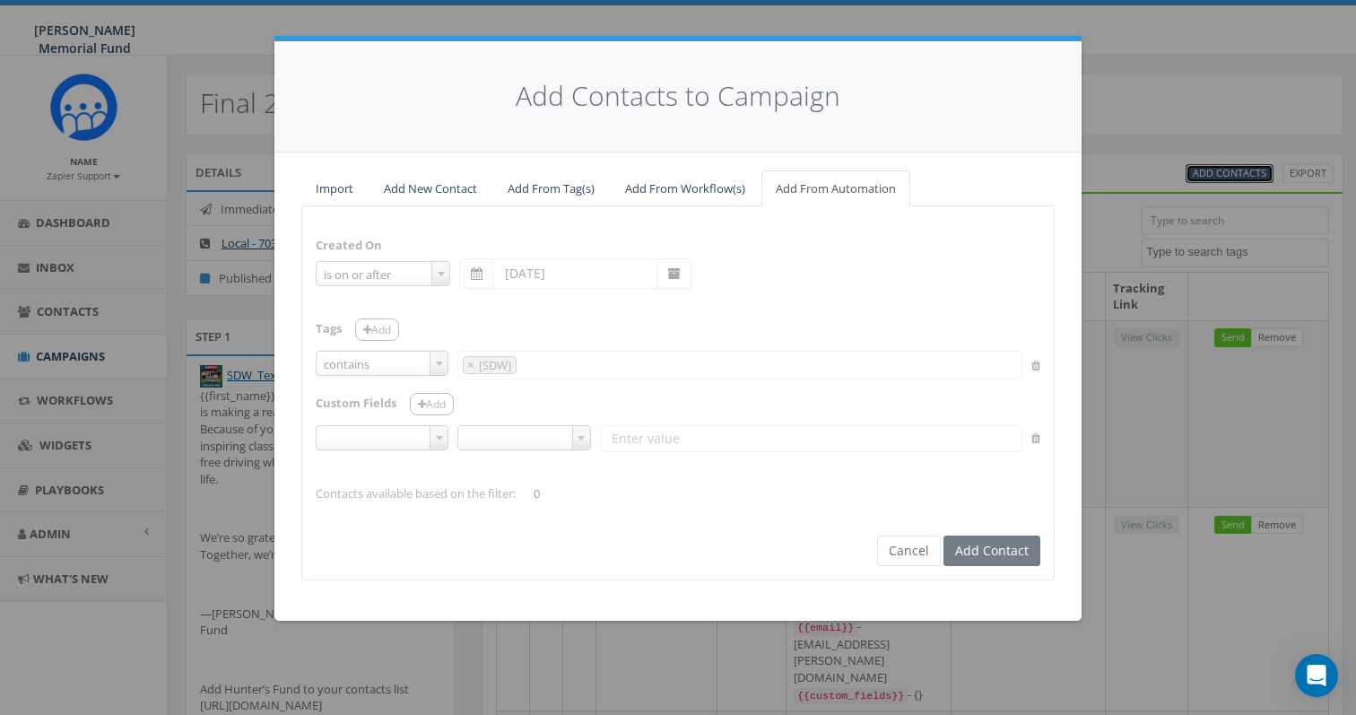
select select
type input "[SDW]"
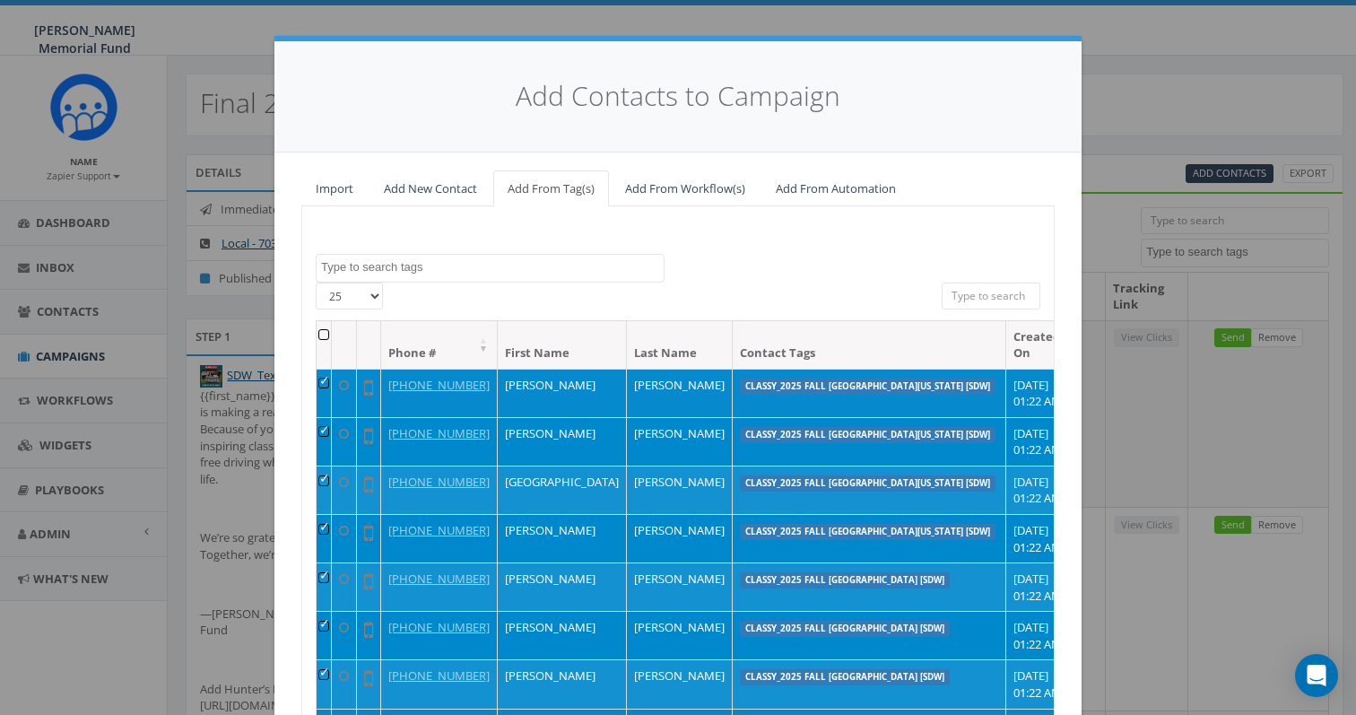
click at [332, 379] on td at bounding box center [324, 393] width 15 height 48
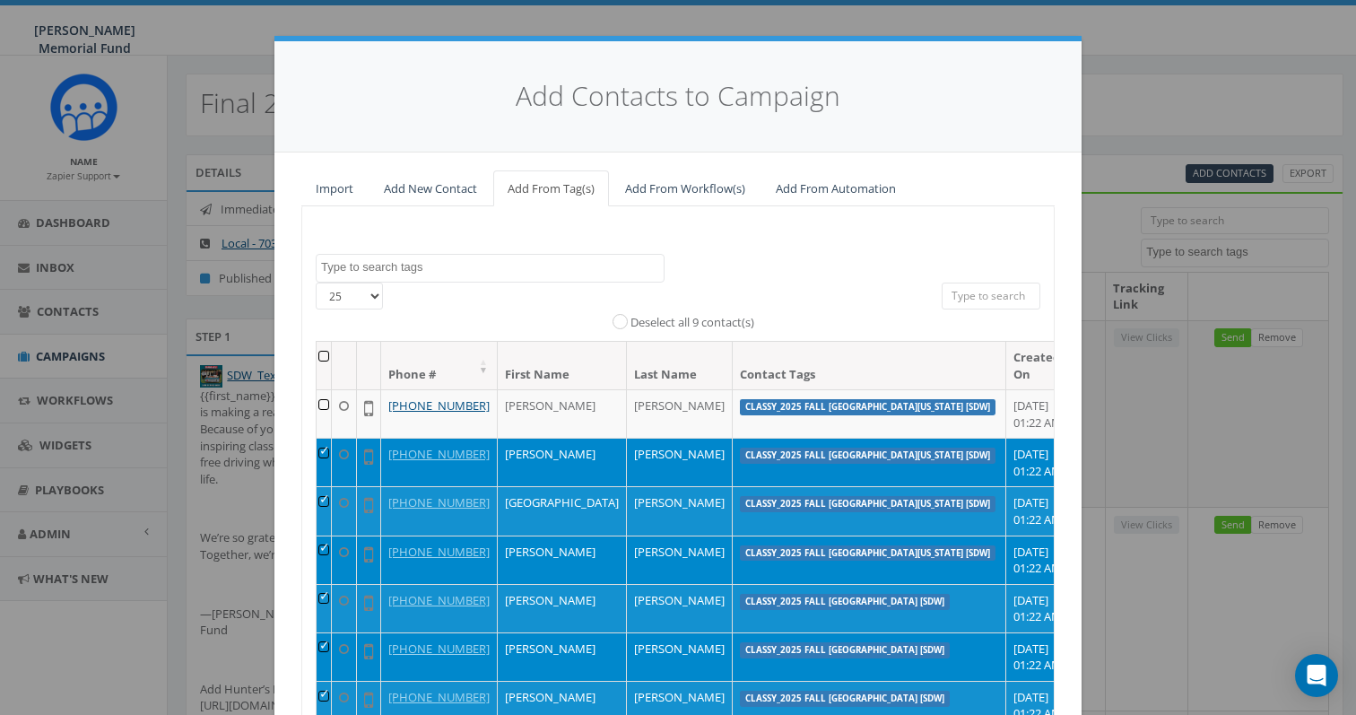
click at [332, 472] on td at bounding box center [324, 462] width 15 height 48
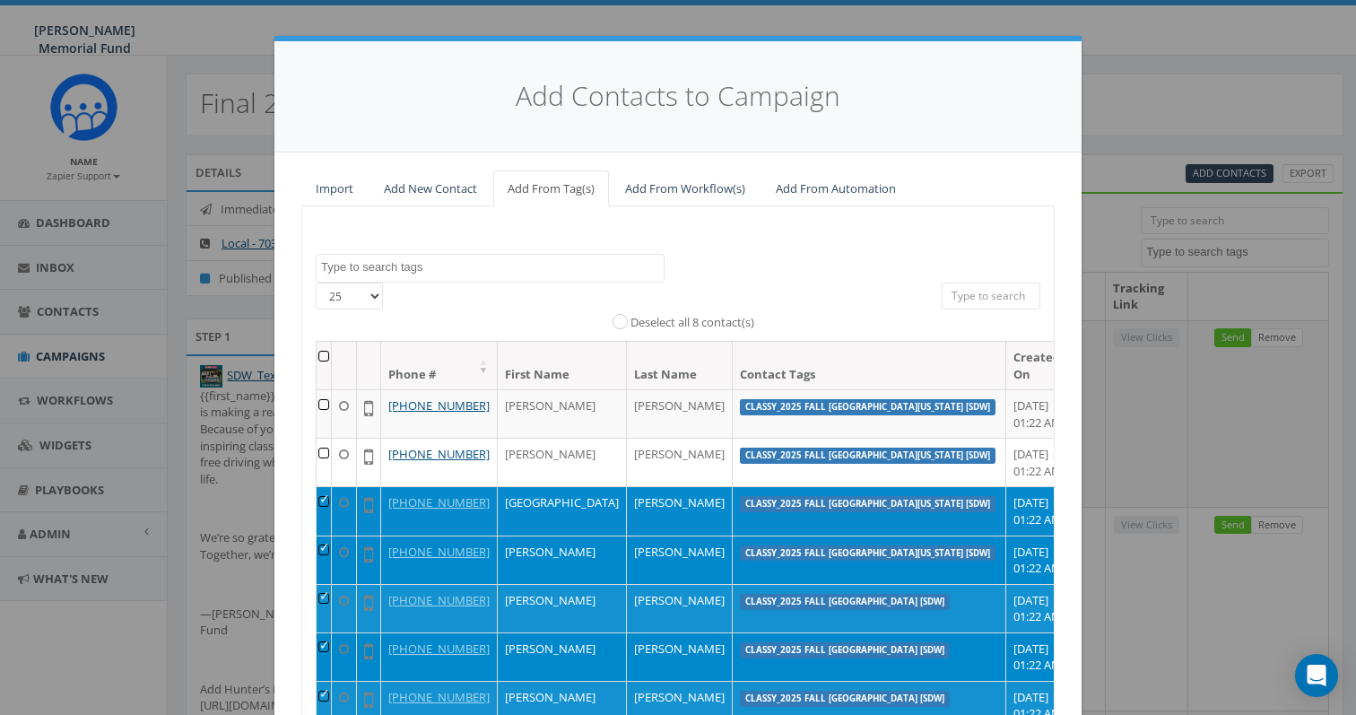
click at [327, 534] on td at bounding box center [324, 510] width 15 height 48
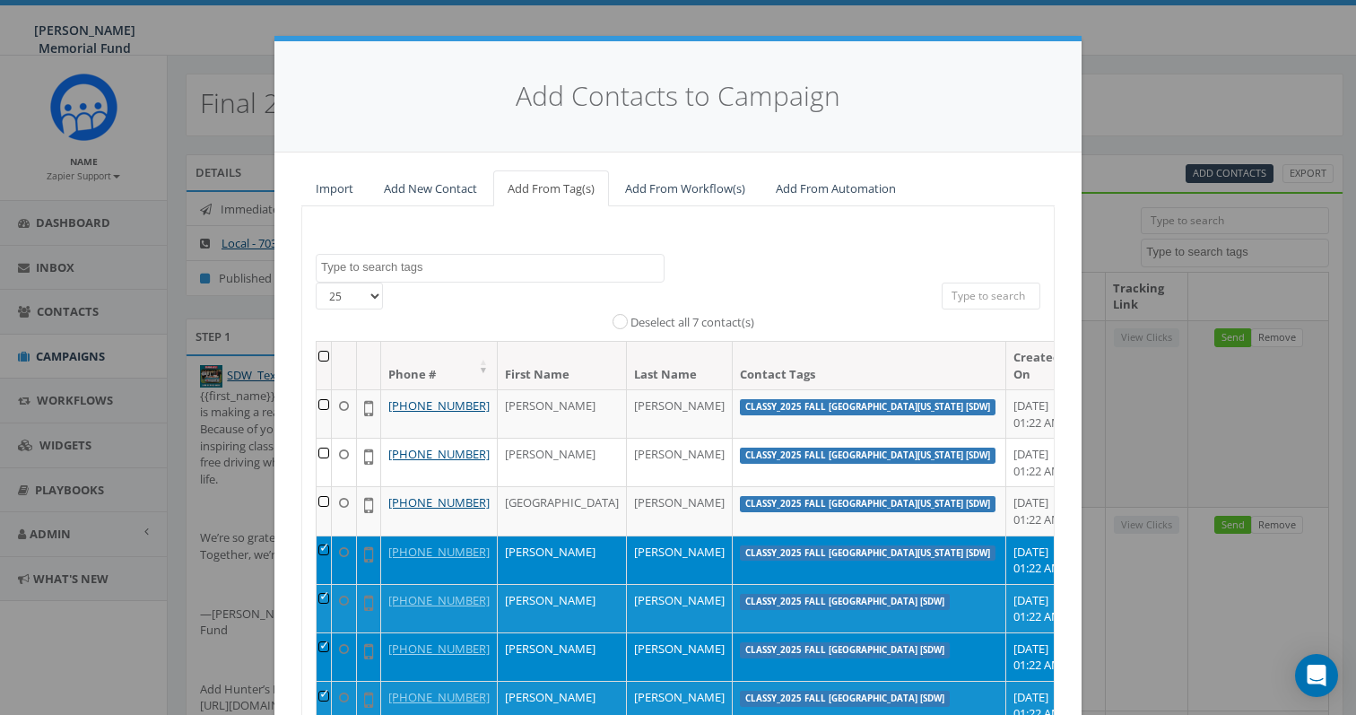
click at [329, 584] on td at bounding box center [324, 559] width 15 height 48
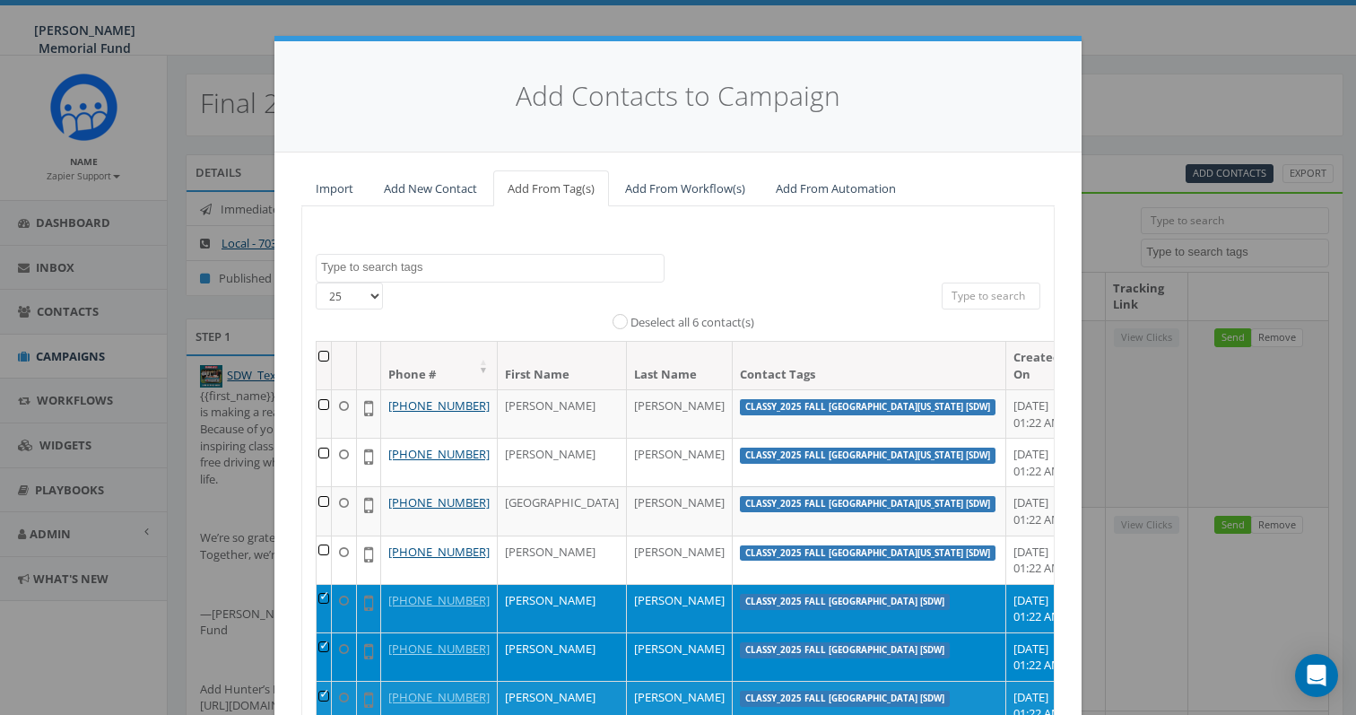
click at [329, 632] on td at bounding box center [324, 608] width 15 height 48
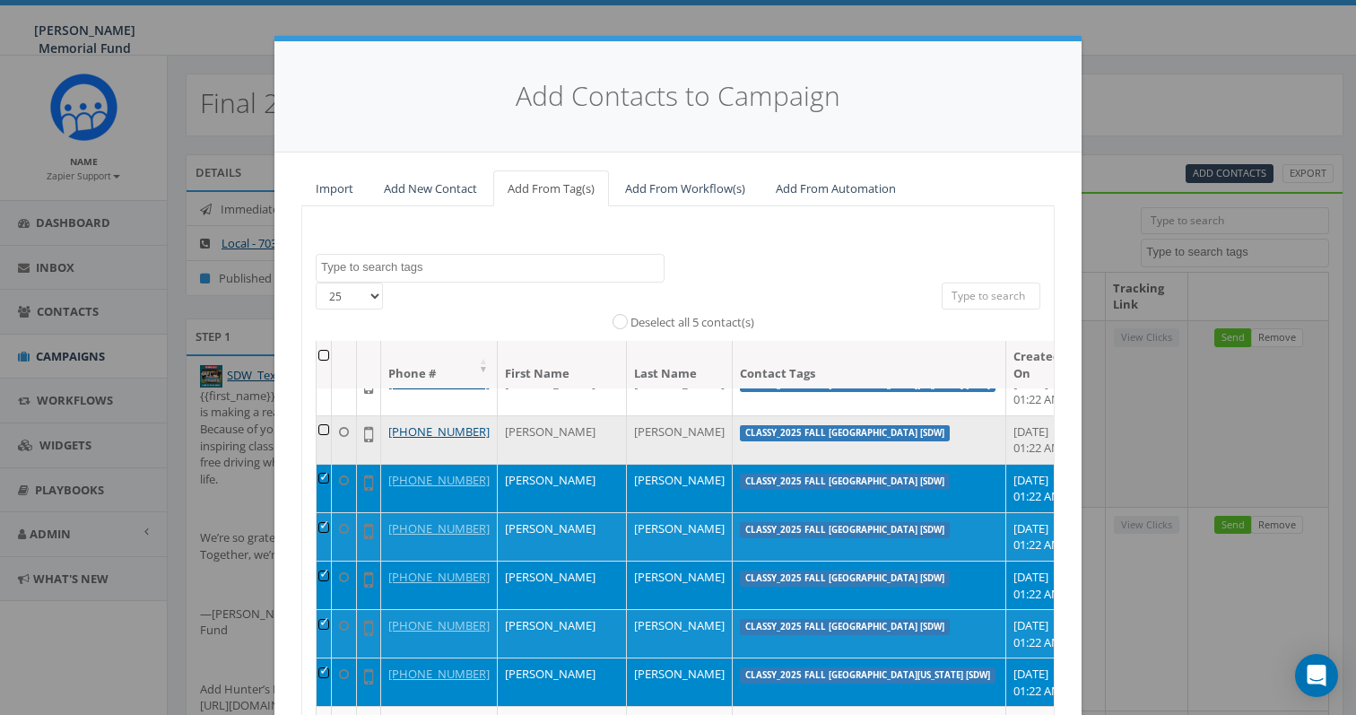
scroll to position [168, 0]
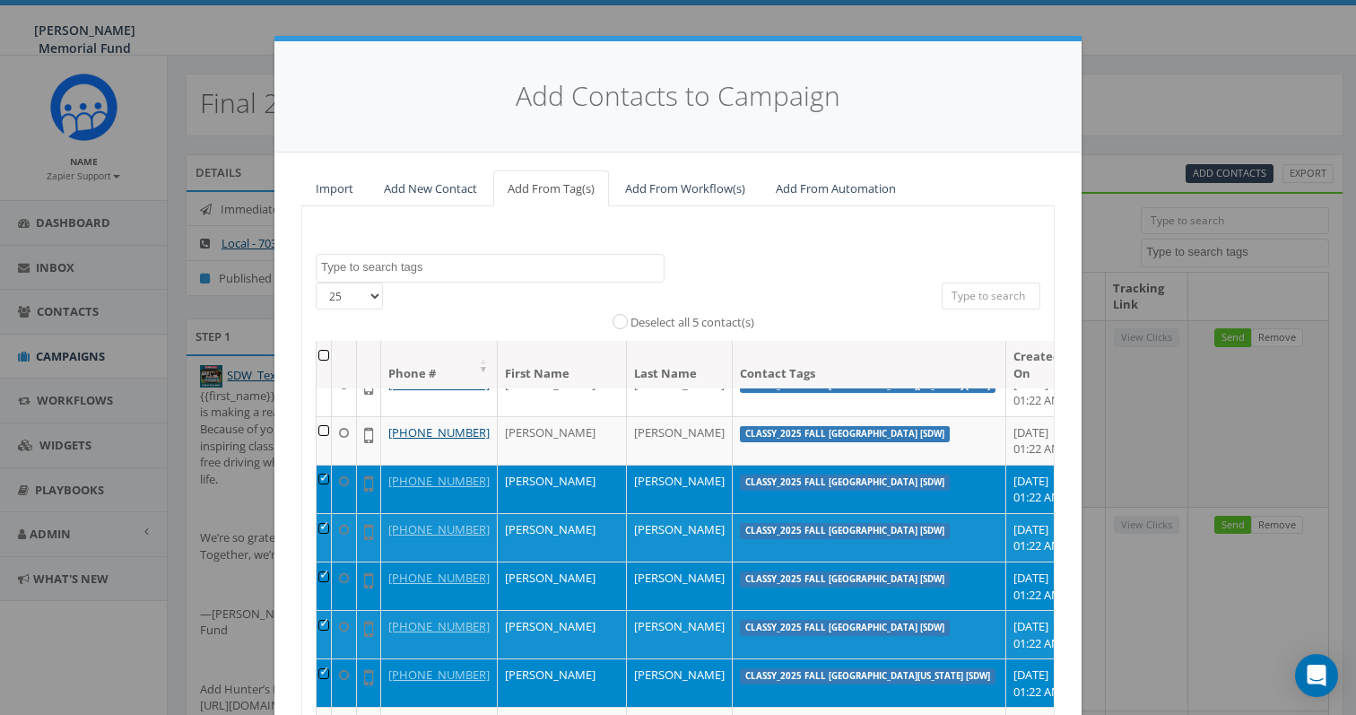
click at [332, 513] on td at bounding box center [324, 488] width 15 height 48
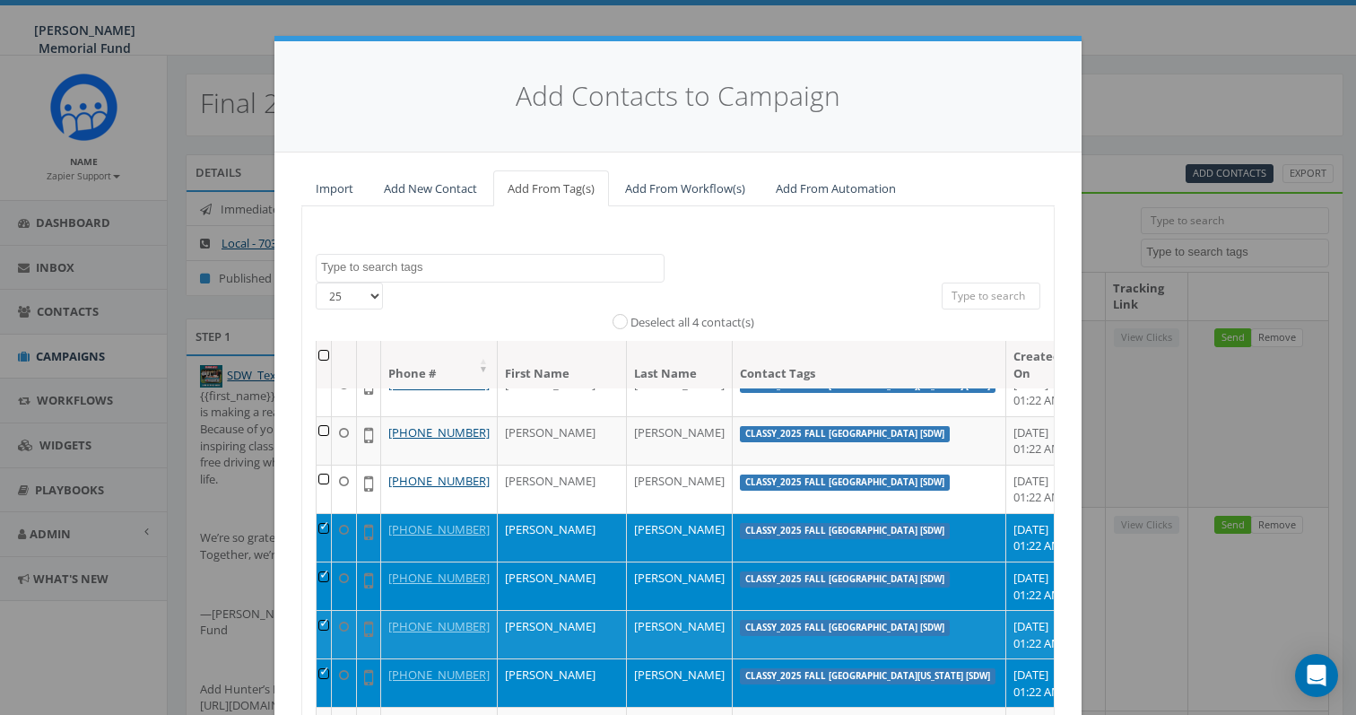
click at [332, 561] on td at bounding box center [324, 537] width 15 height 48
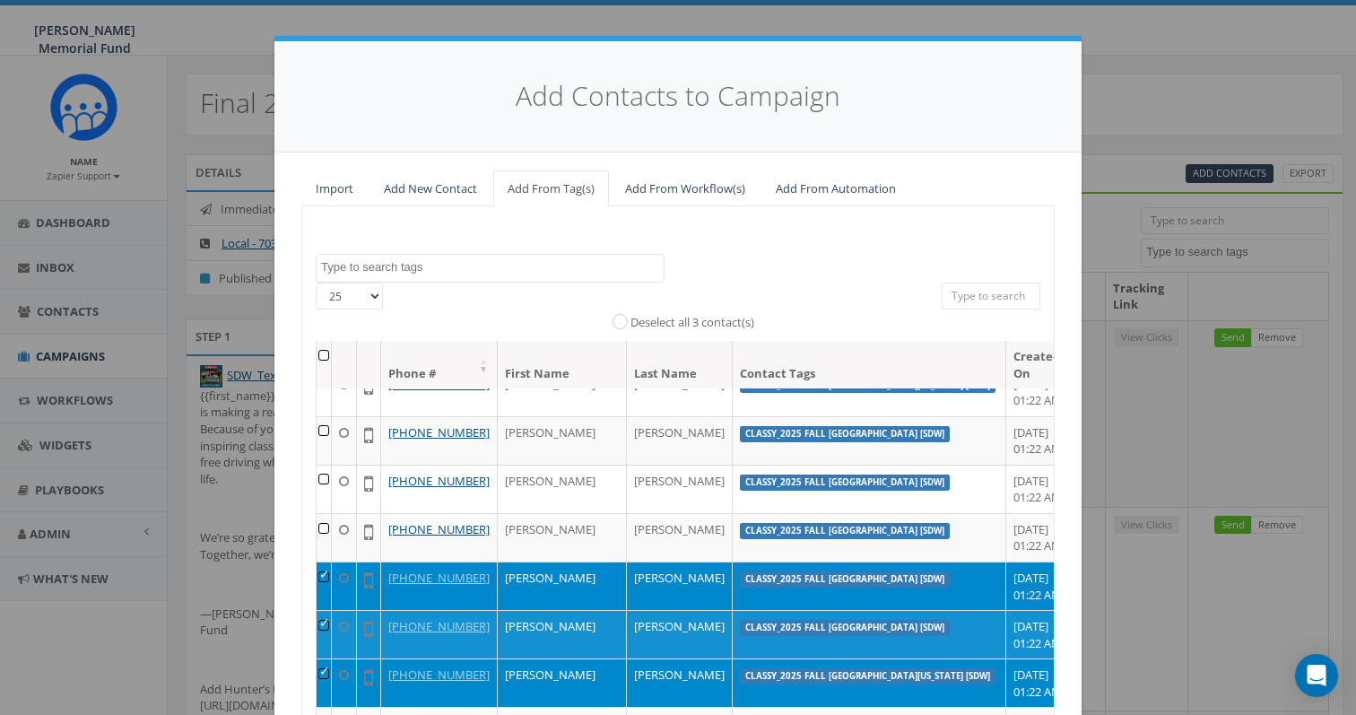
click at [332, 610] on td at bounding box center [324, 585] width 15 height 48
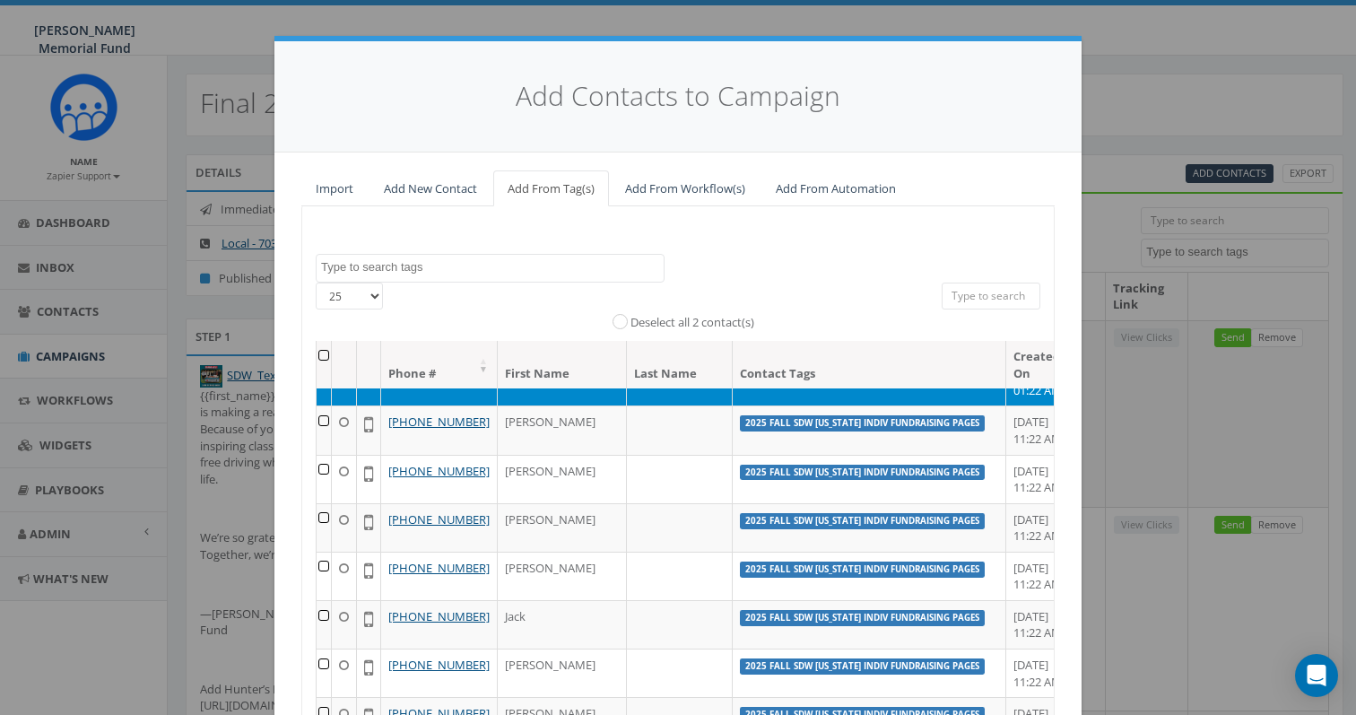
scroll to position [614, 0]
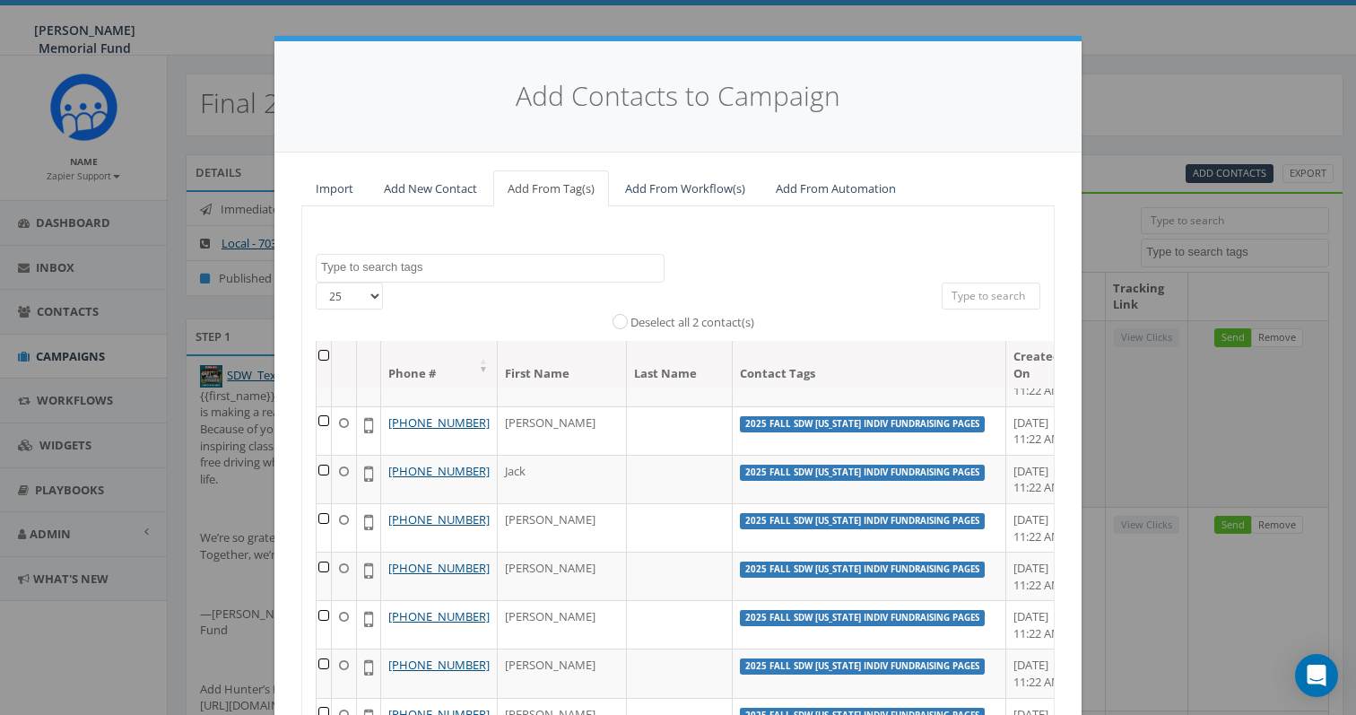
click at [332, 260] on td at bounding box center [324, 236] width 15 height 48
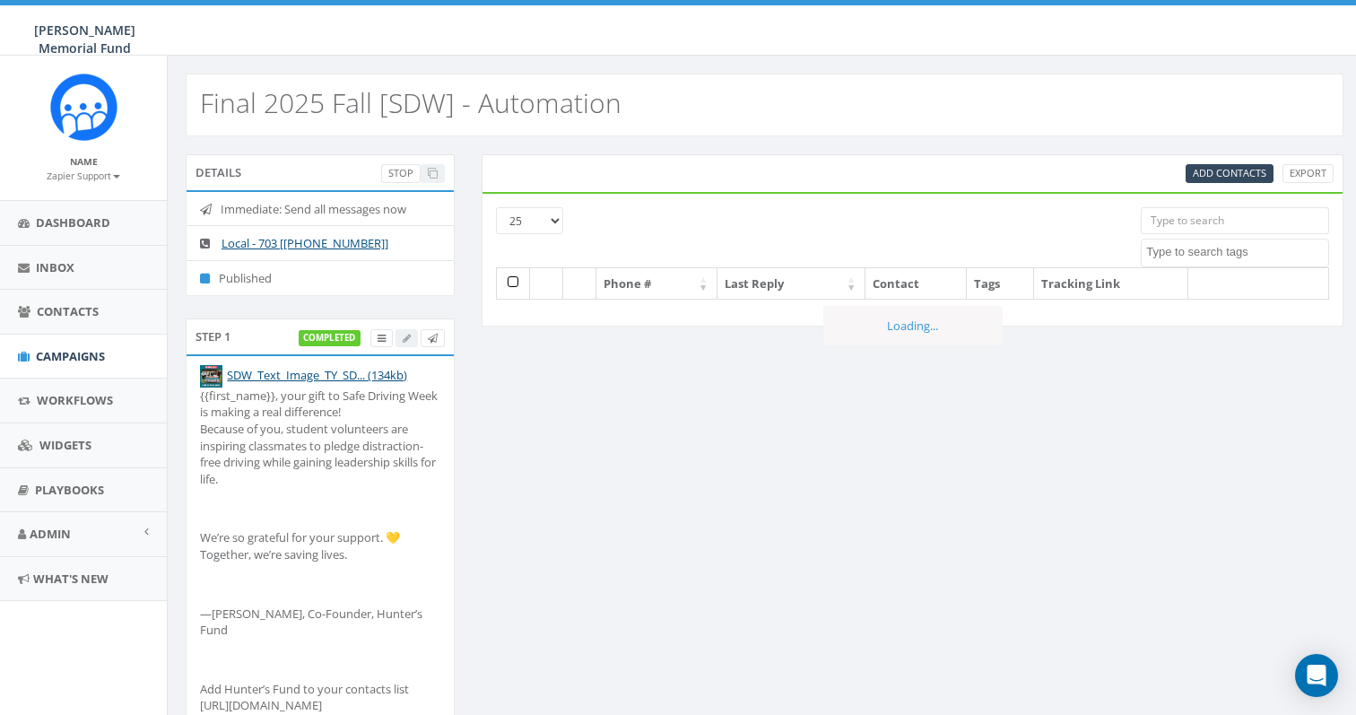
select select
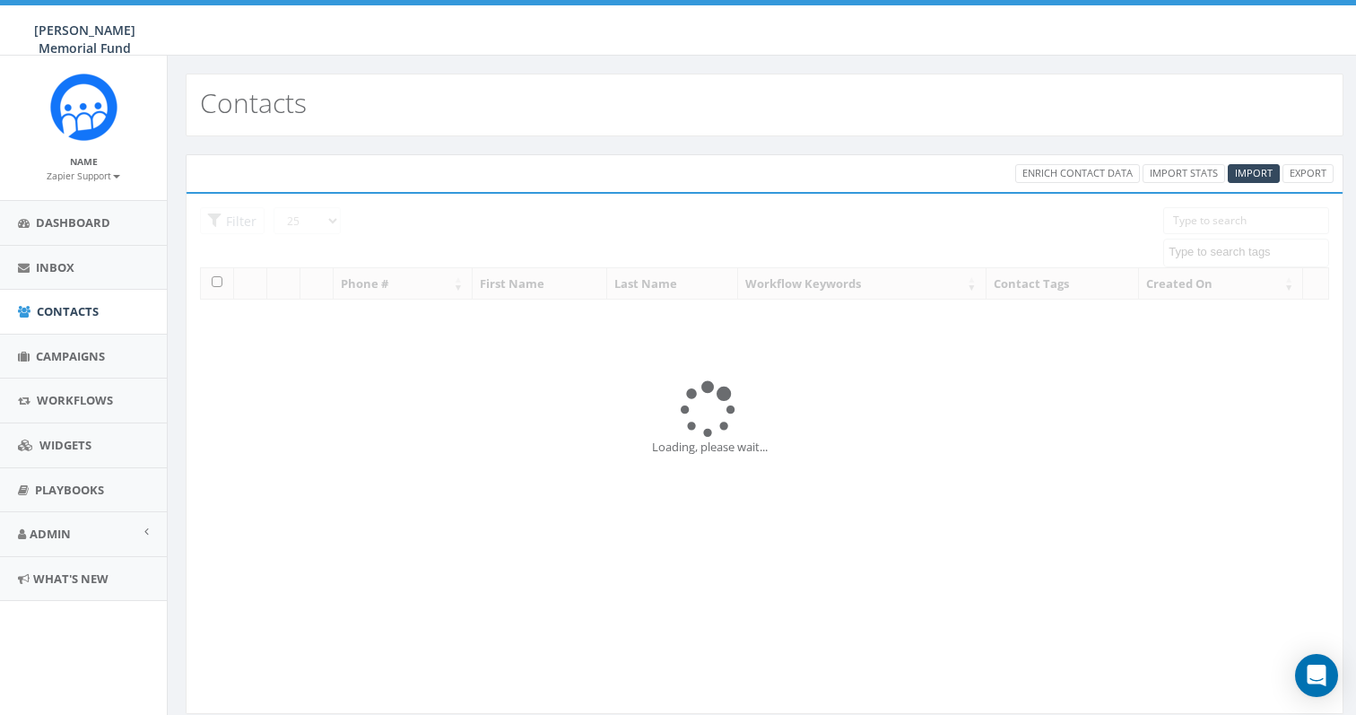
select select
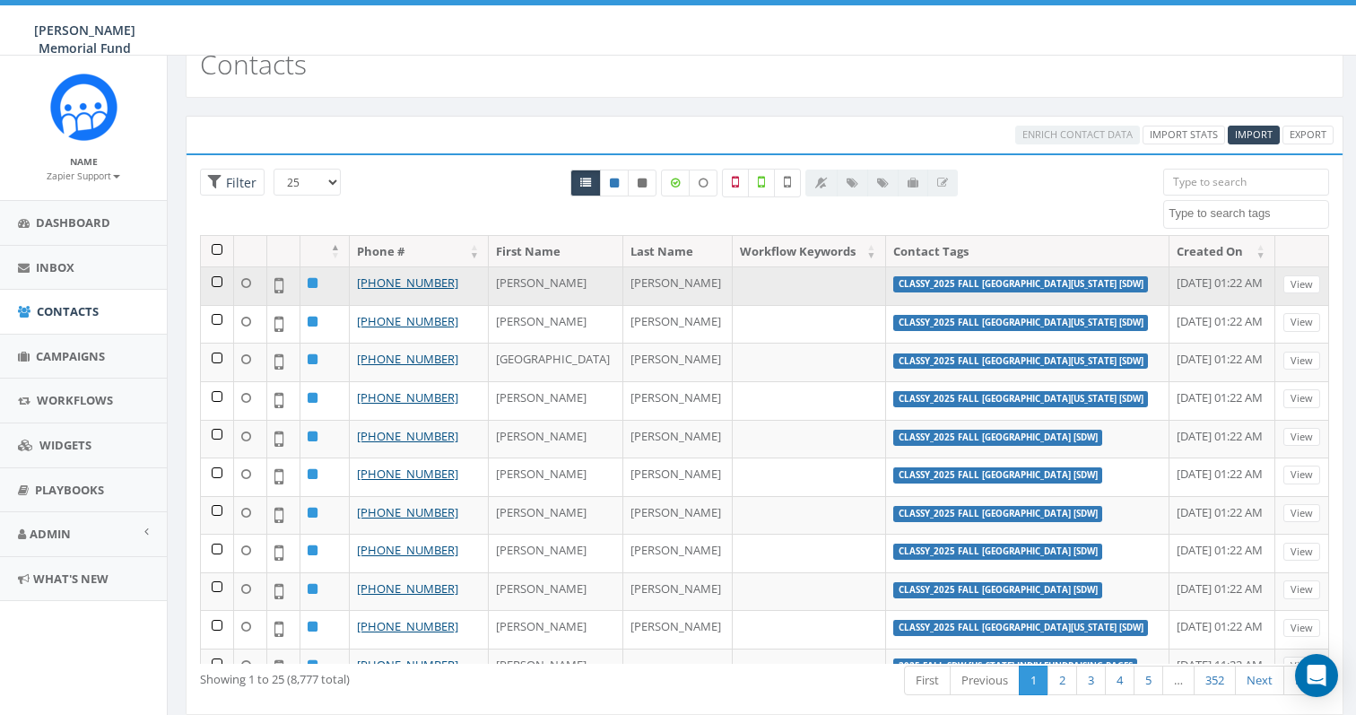
click at [219, 281] on td at bounding box center [217, 285] width 33 height 39
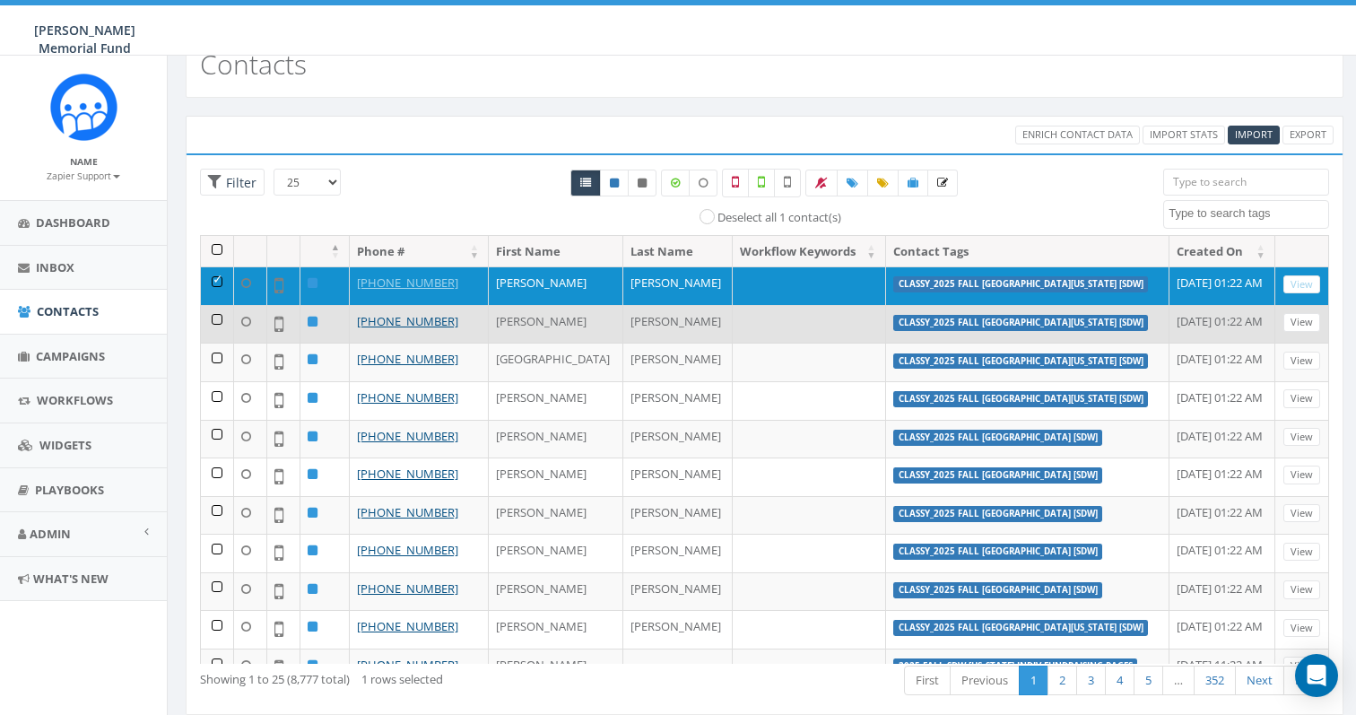
click at [215, 315] on td at bounding box center [217, 324] width 33 height 39
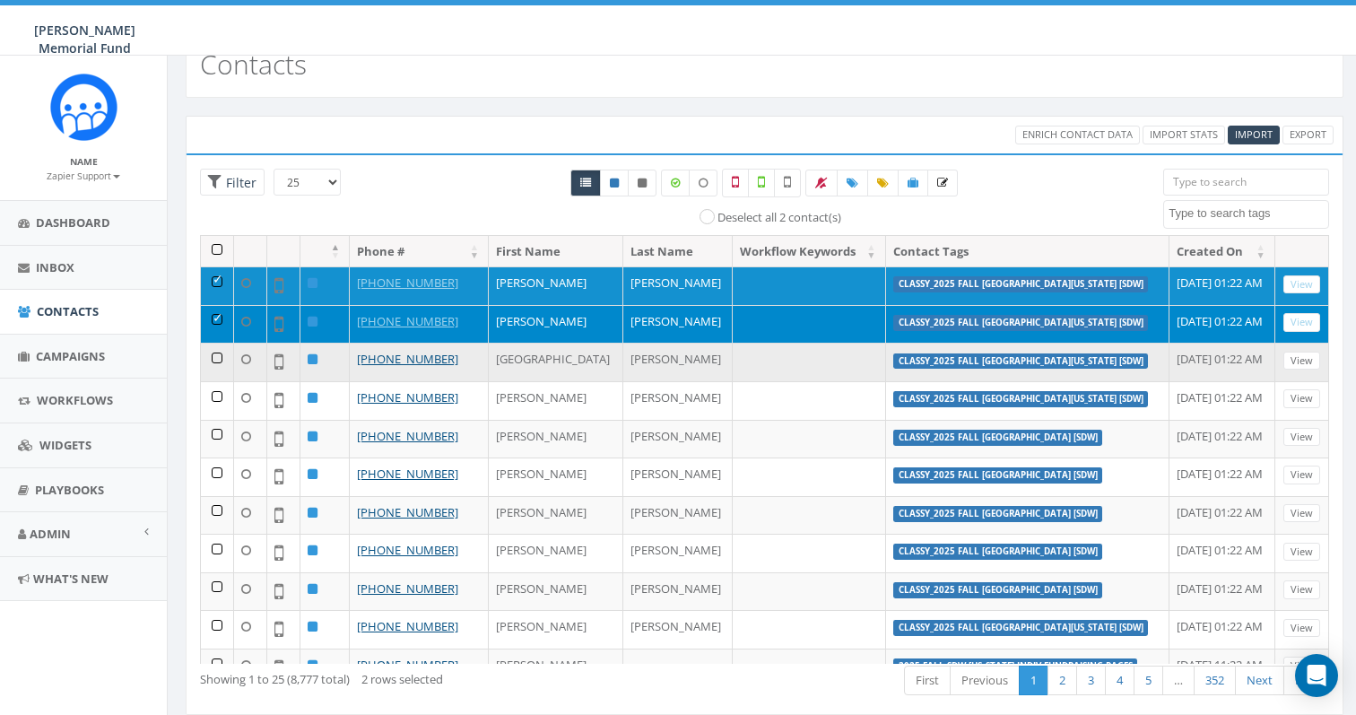
click at [213, 361] on td at bounding box center [217, 362] width 33 height 39
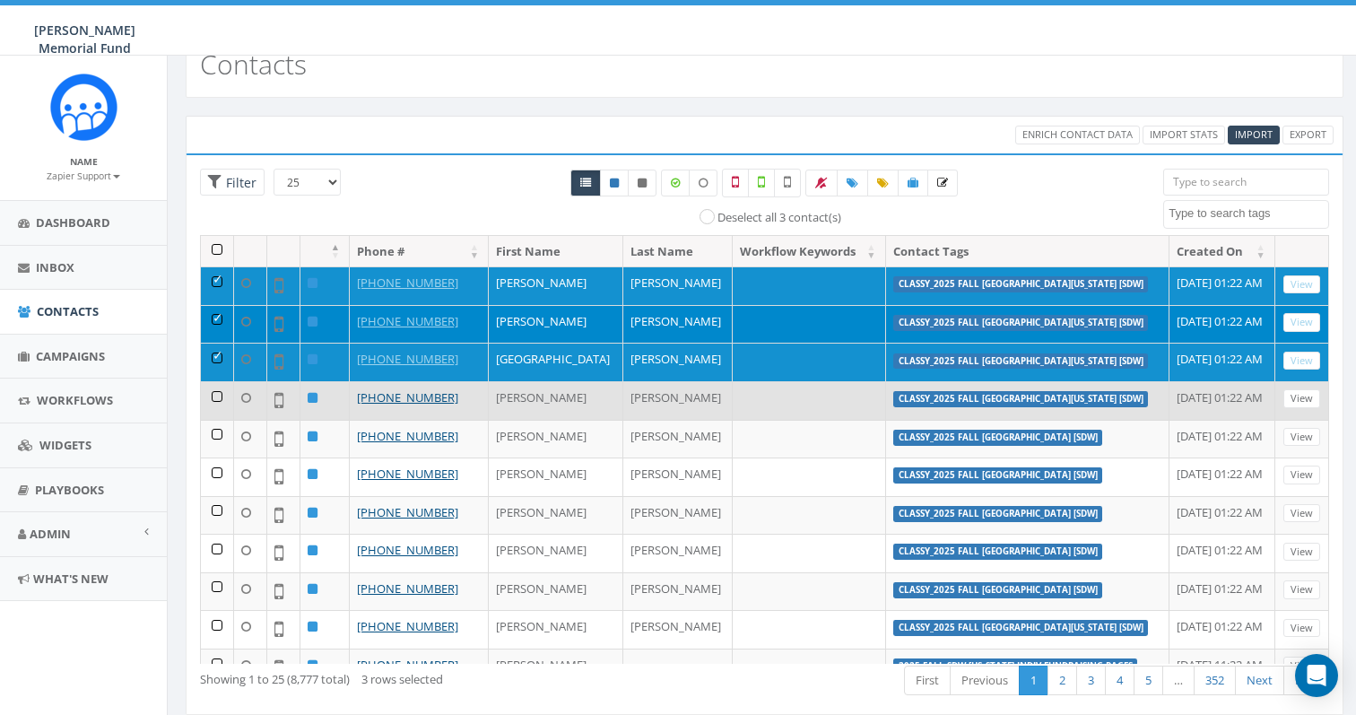
click at [214, 398] on td at bounding box center [217, 400] width 33 height 39
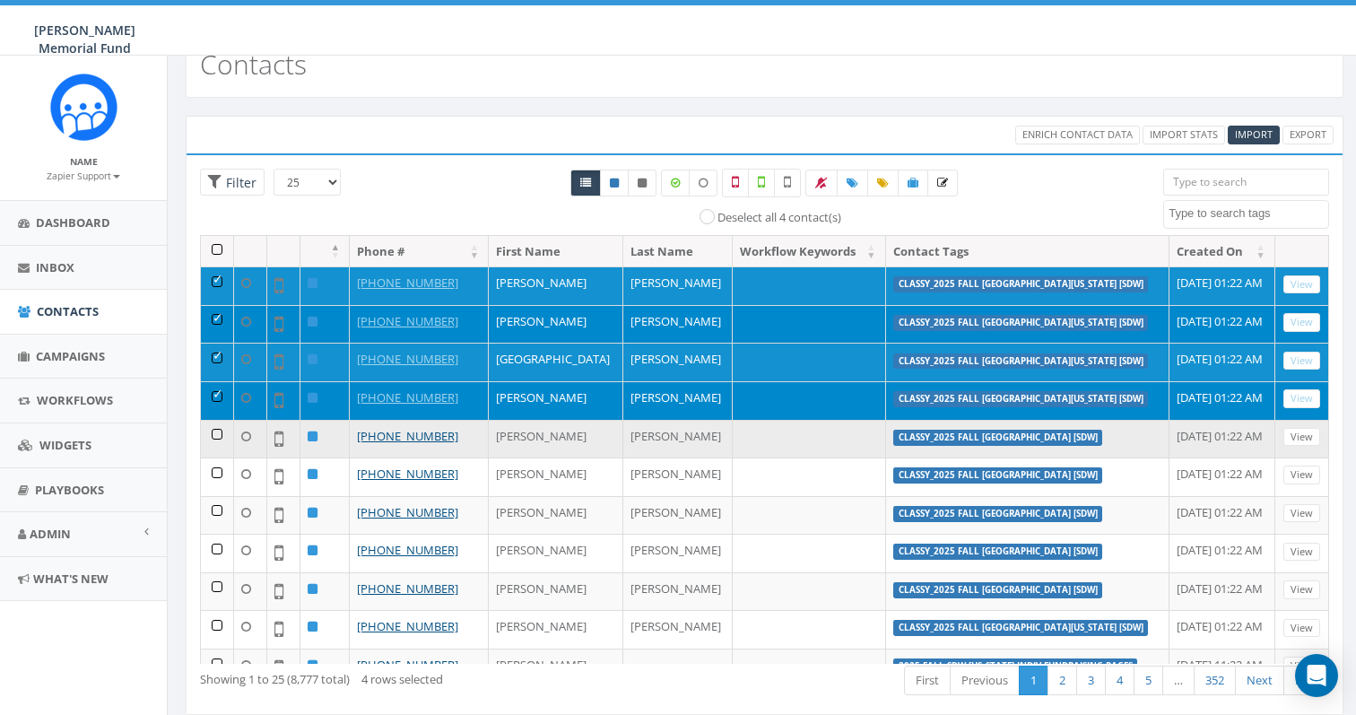
click at [219, 429] on td at bounding box center [217, 439] width 33 height 39
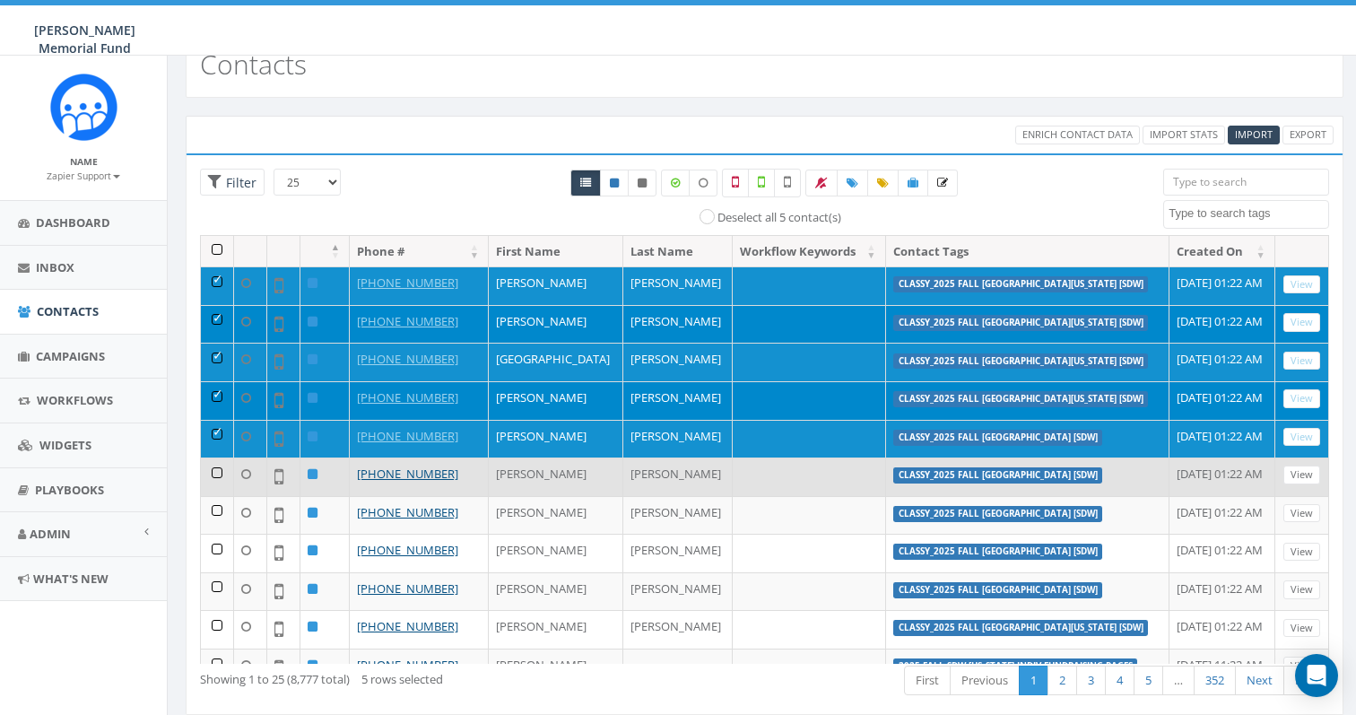
click at [219, 473] on td at bounding box center [217, 476] width 33 height 39
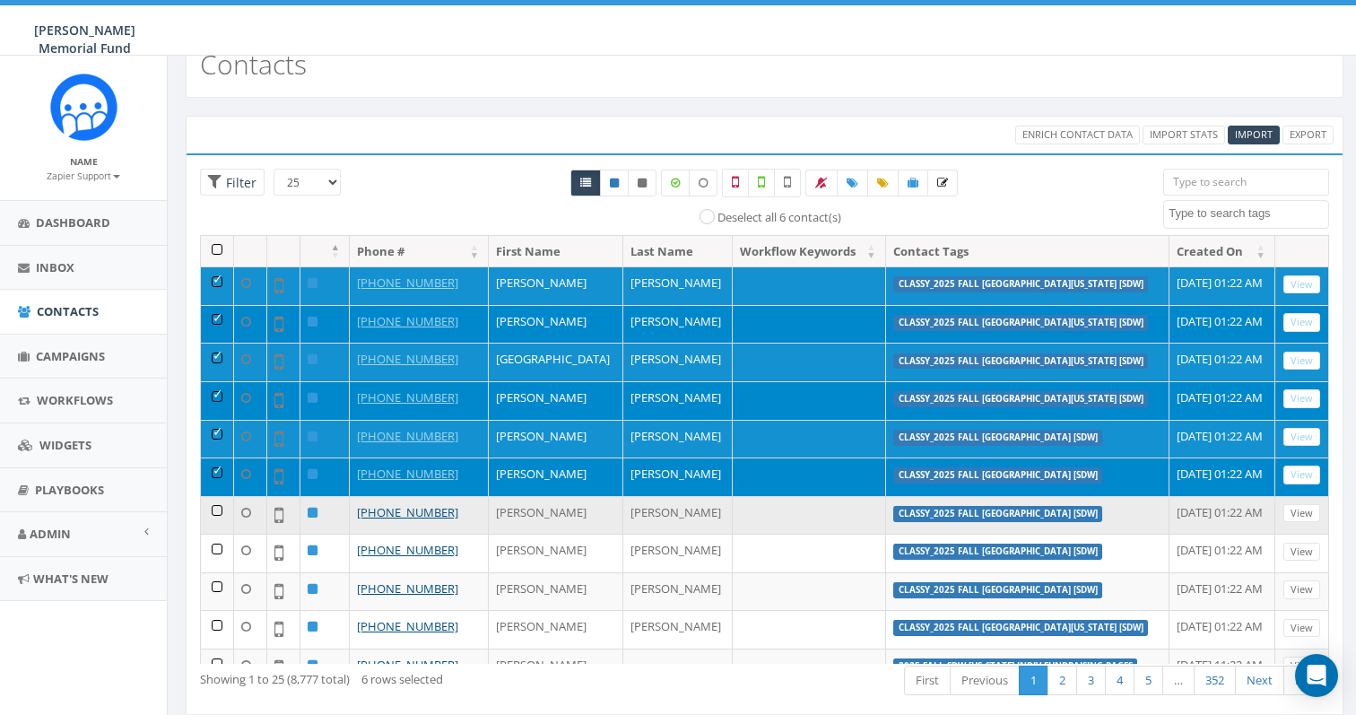
click at [213, 507] on td at bounding box center [217, 515] width 33 height 39
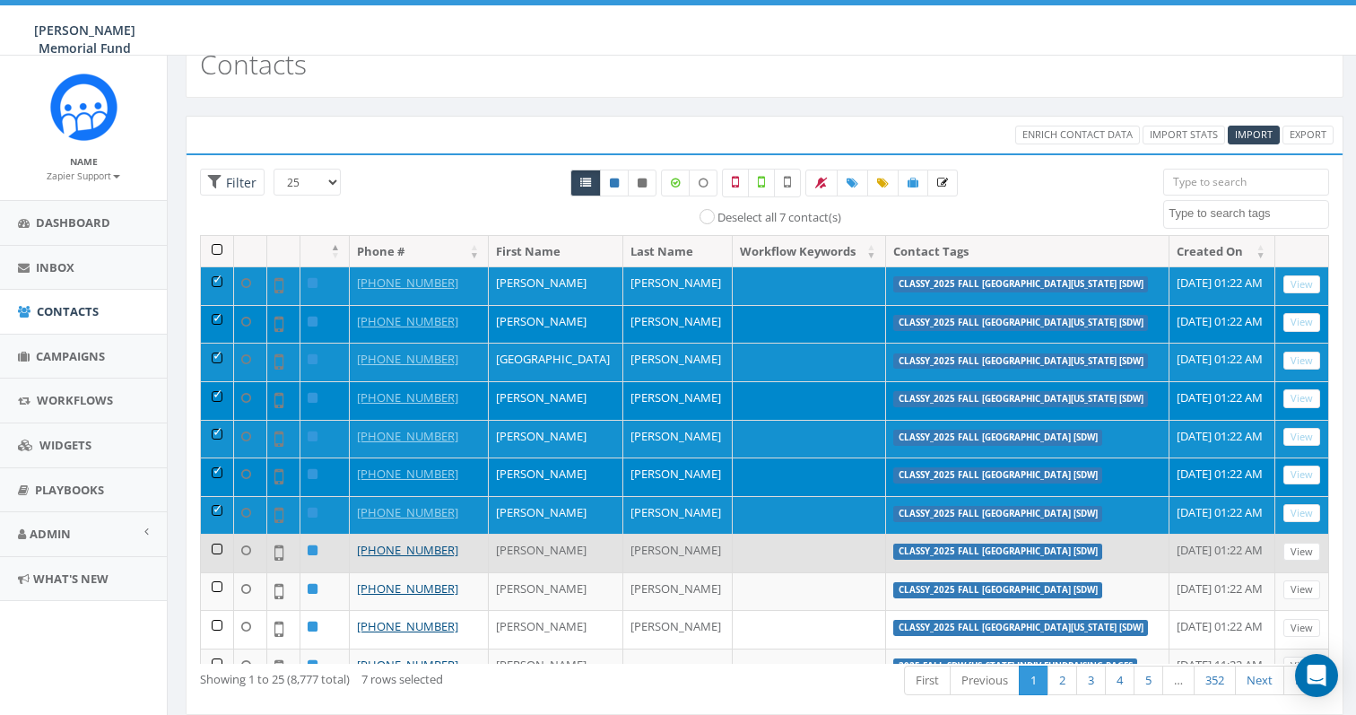
click at [214, 548] on td at bounding box center [217, 552] width 33 height 39
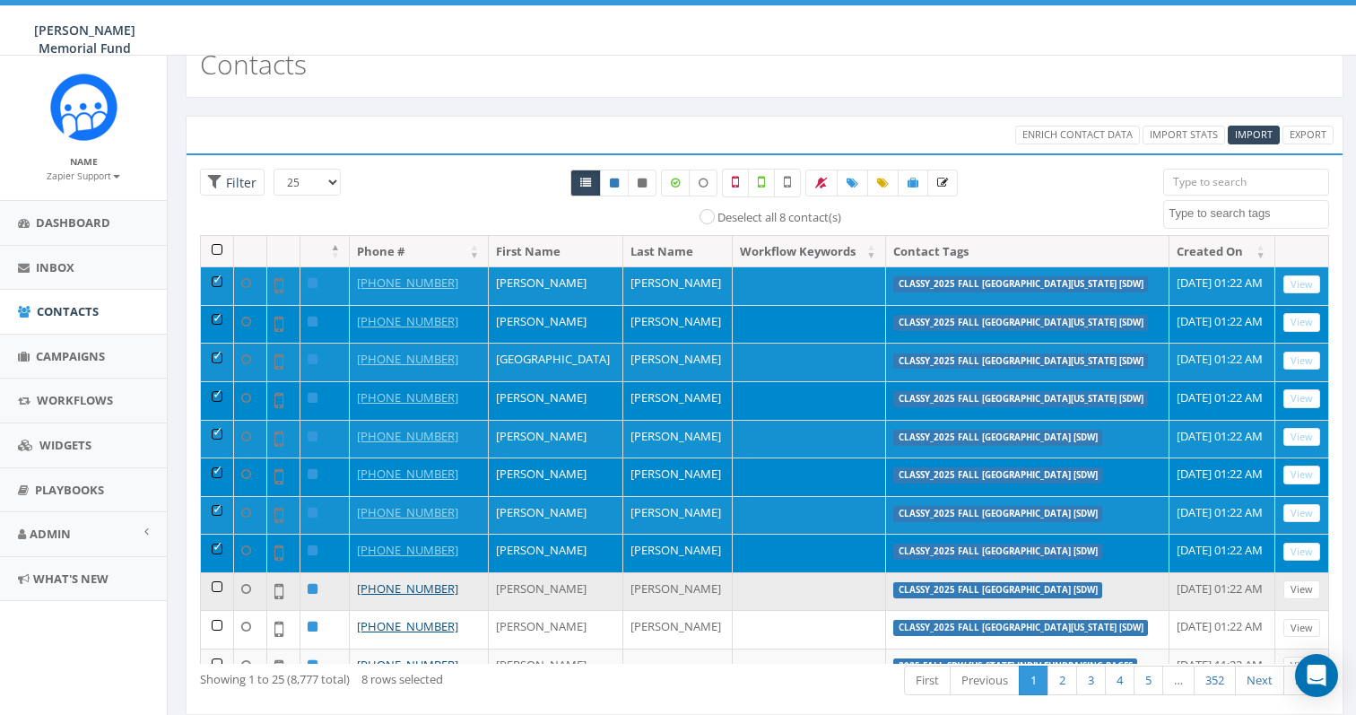
click at [214, 578] on td at bounding box center [217, 591] width 33 height 39
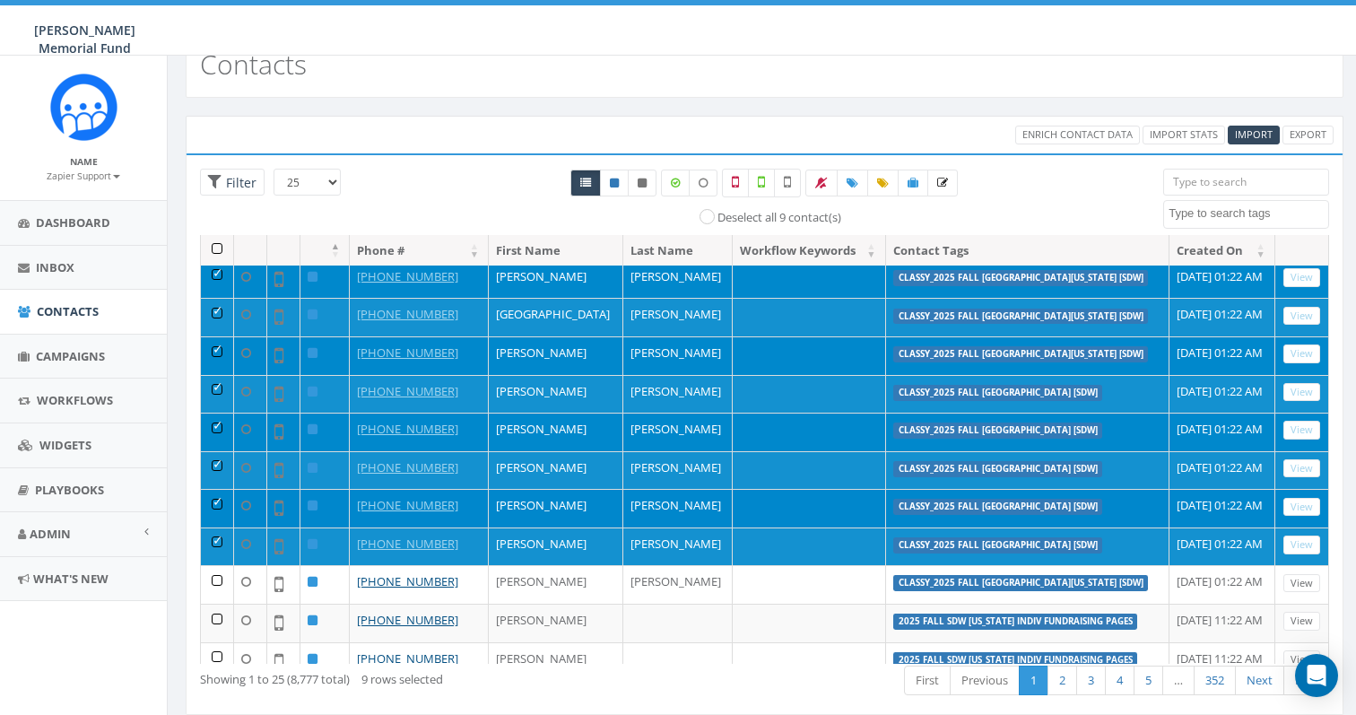
scroll to position [48, 0]
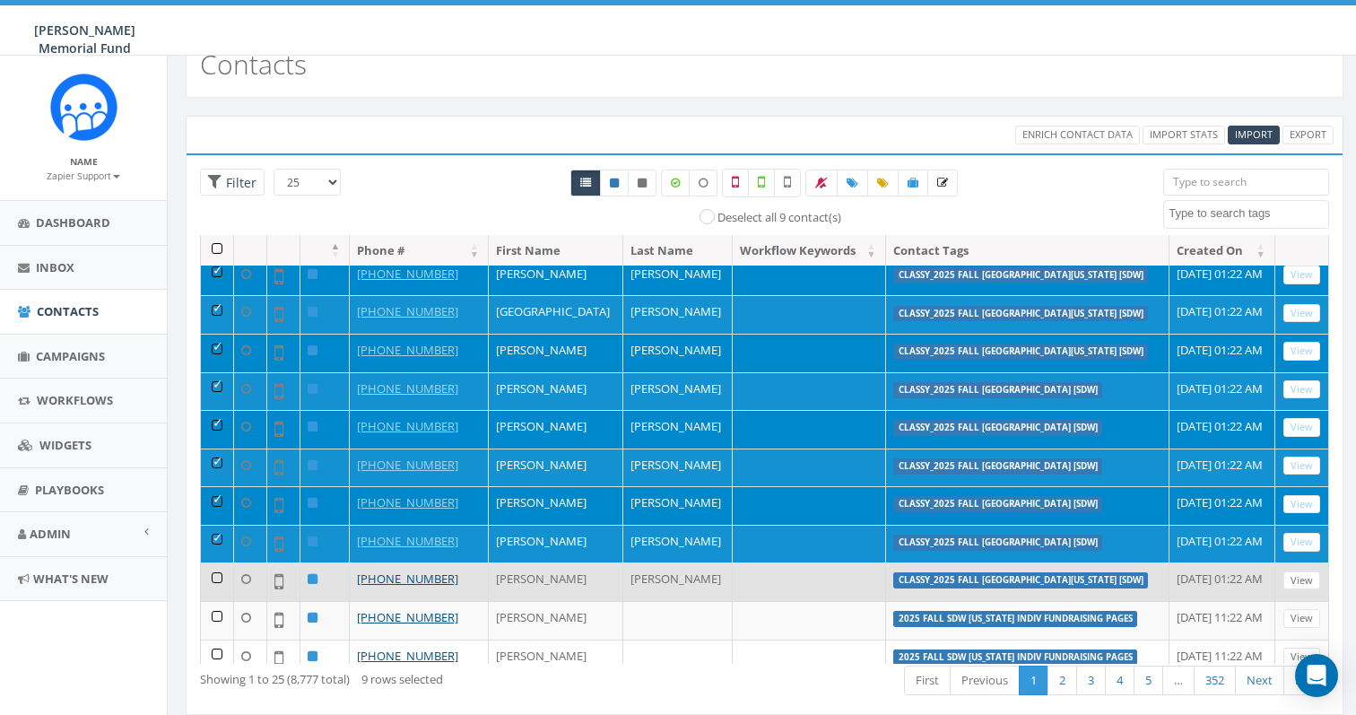
click at [221, 574] on td at bounding box center [217, 581] width 33 height 39
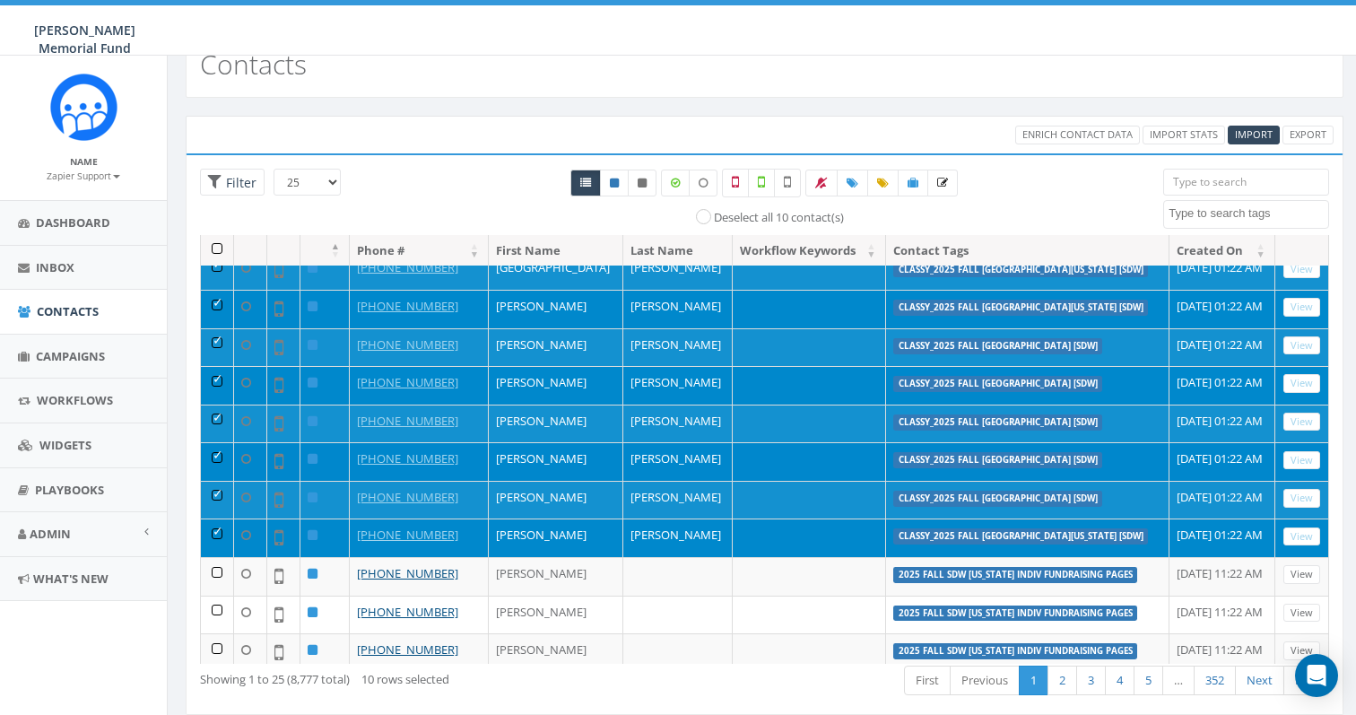
scroll to position [93, 0]
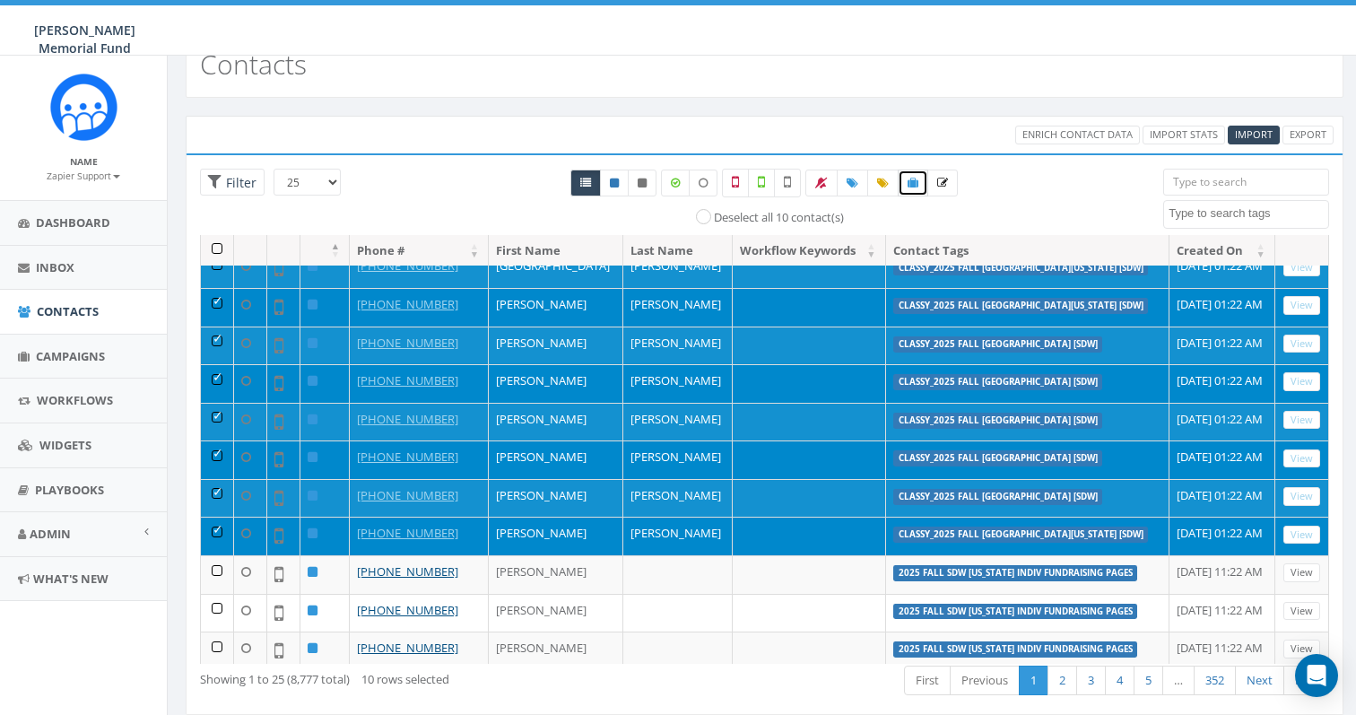
click at [915, 185] on icon at bounding box center [912, 183] width 11 height 11
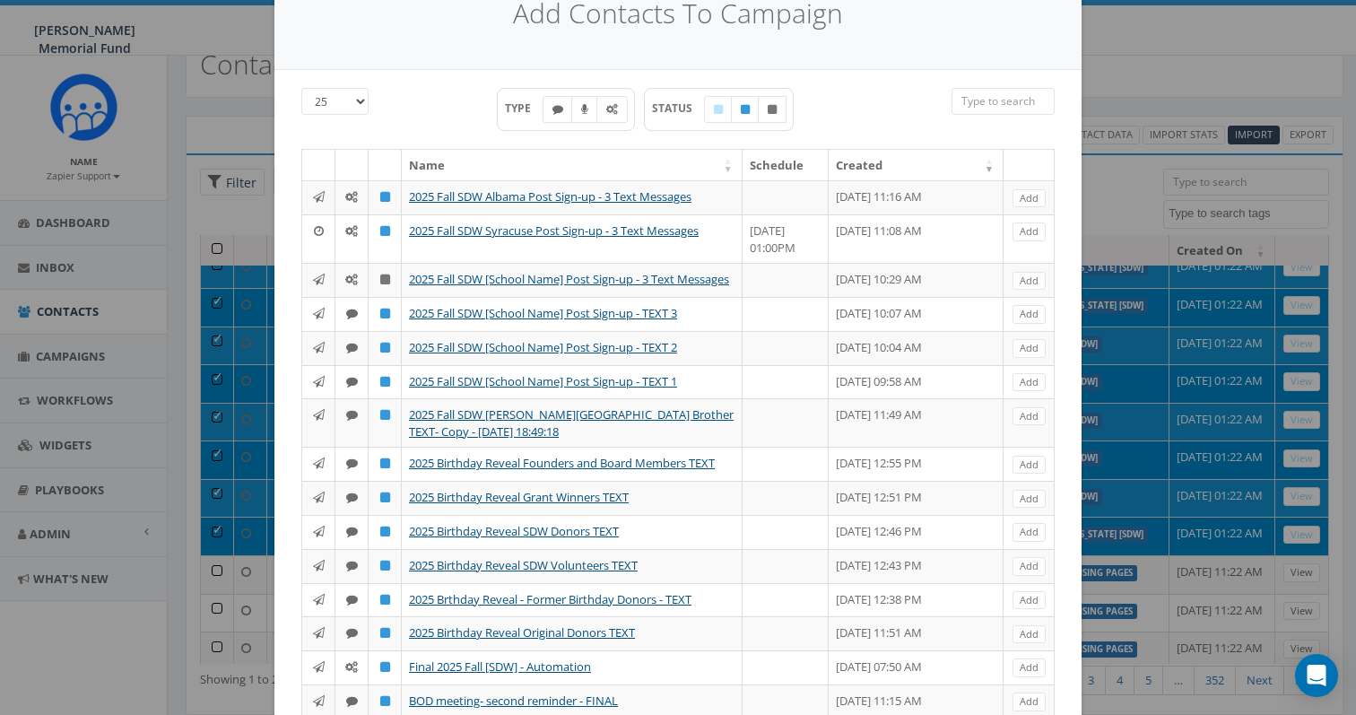
scroll to position [0, 0]
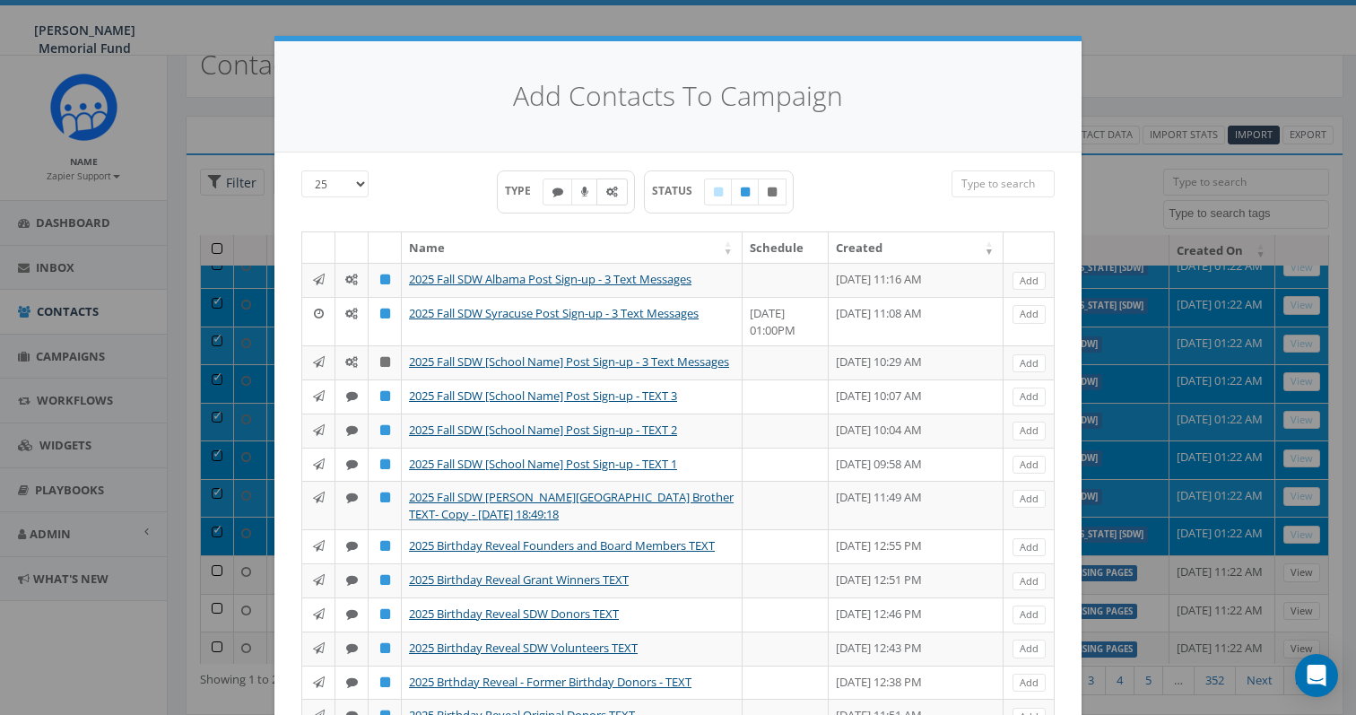
click at [605, 201] on label at bounding box center [611, 191] width 31 height 27
checkbox input "true"
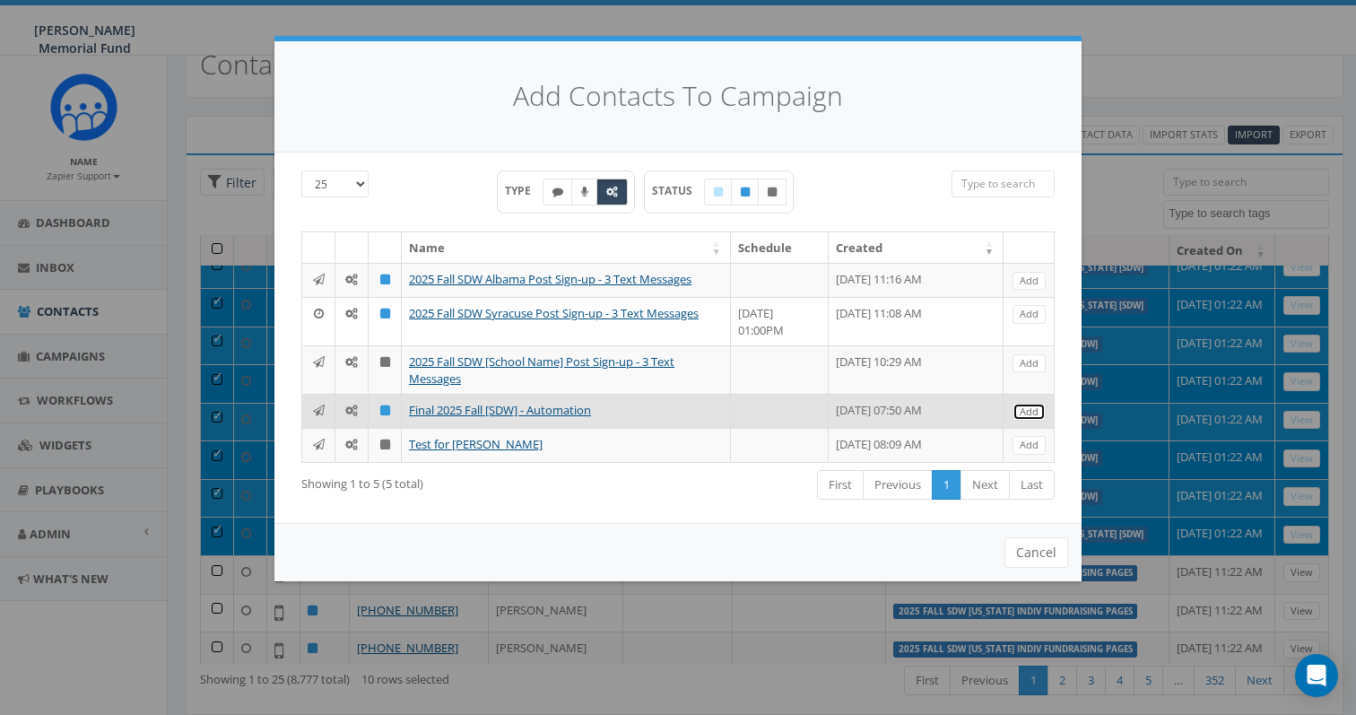
click at [1030, 421] on link "Add" at bounding box center [1028, 412] width 33 height 19
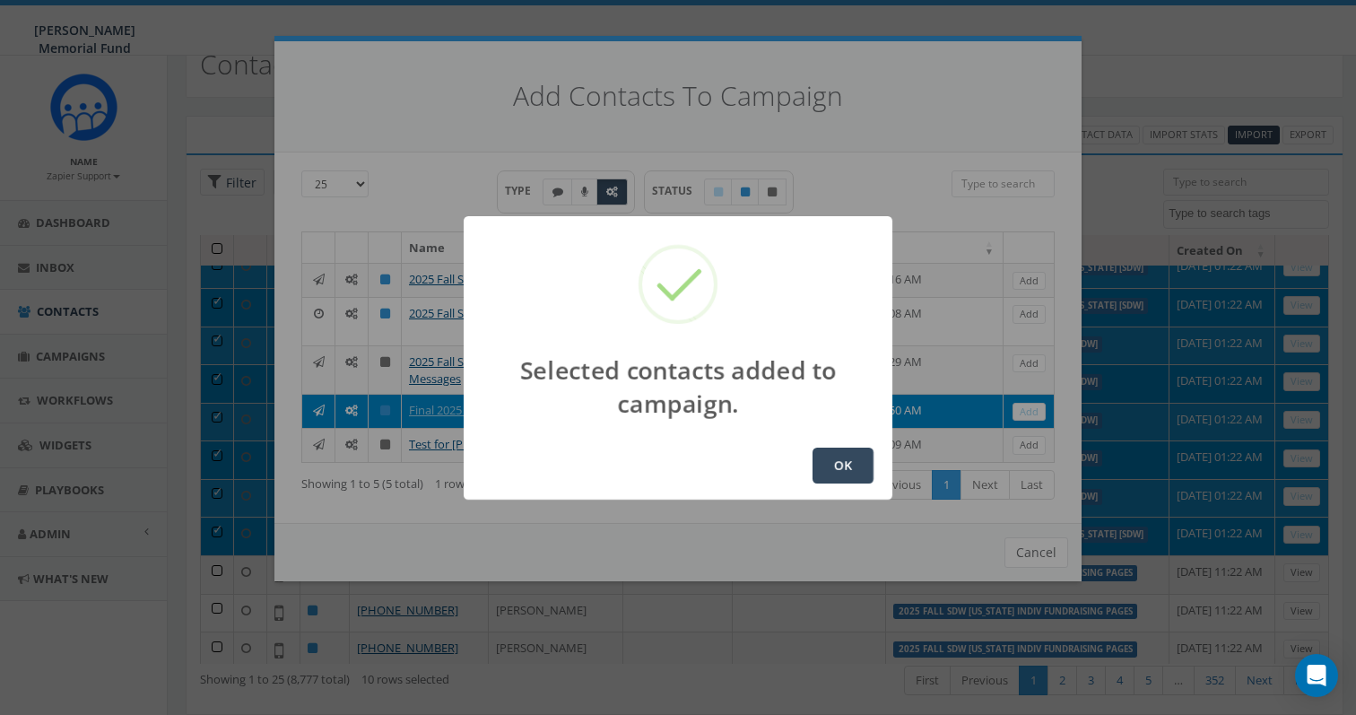
click at [842, 462] on button "OK" at bounding box center [842, 465] width 61 height 36
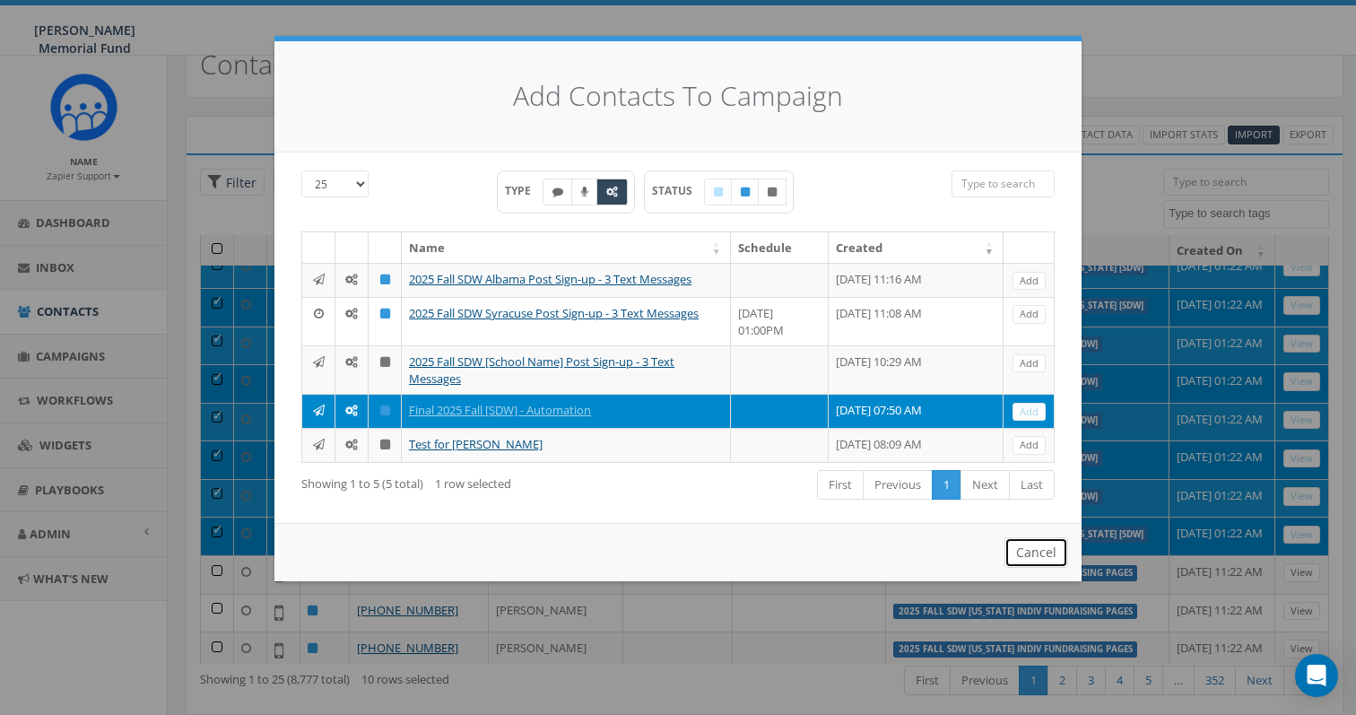
click at [1045, 568] on button "Cancel" at bounding box center [1036, 552] width 64 height 30
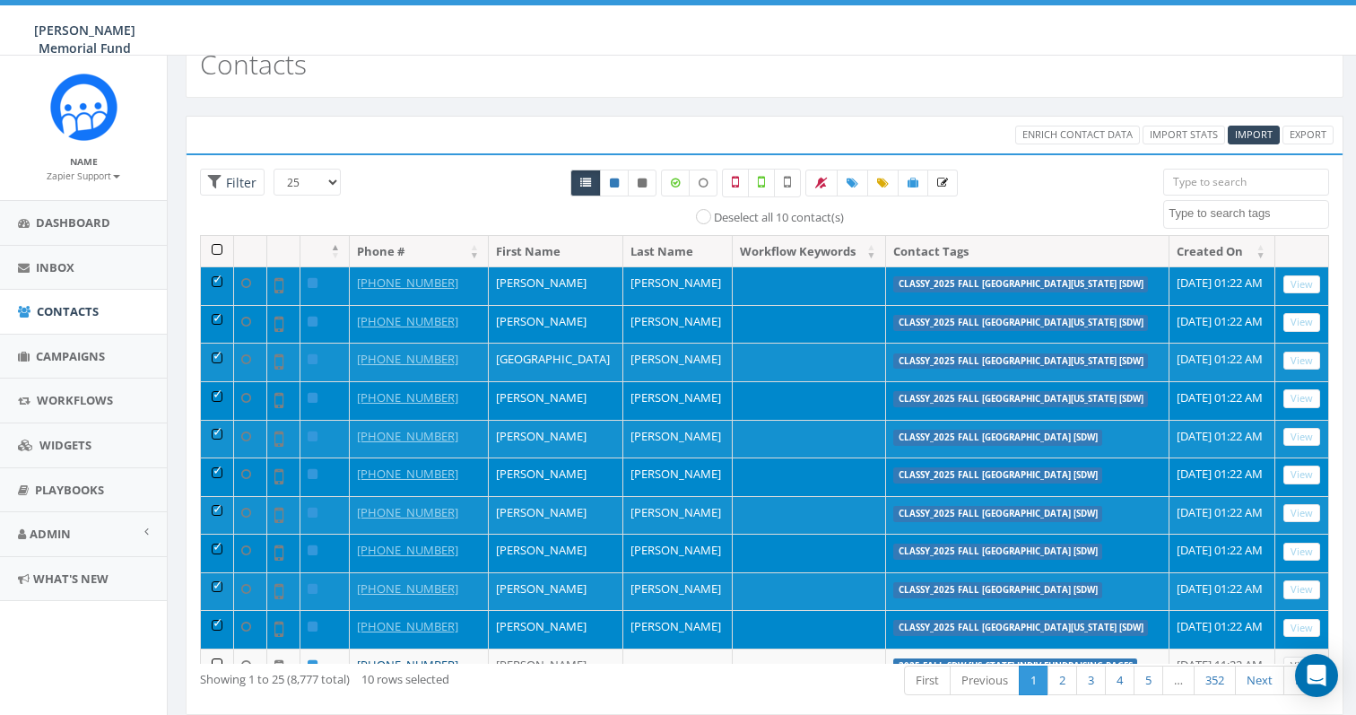
drag, startPoint x: 454, startPoint y: 280, endPoint x: 342, endPoint y: 283, distance: 112.1
click at [342, 283] on tr "+1 336-993-5506 Carmine Cupani classy_2025 Fall University of Alabama [SDW] Sep…" at bounding box center [765, 285] width 1128 height 39
copy tr "[PHONE_NUMBER]"
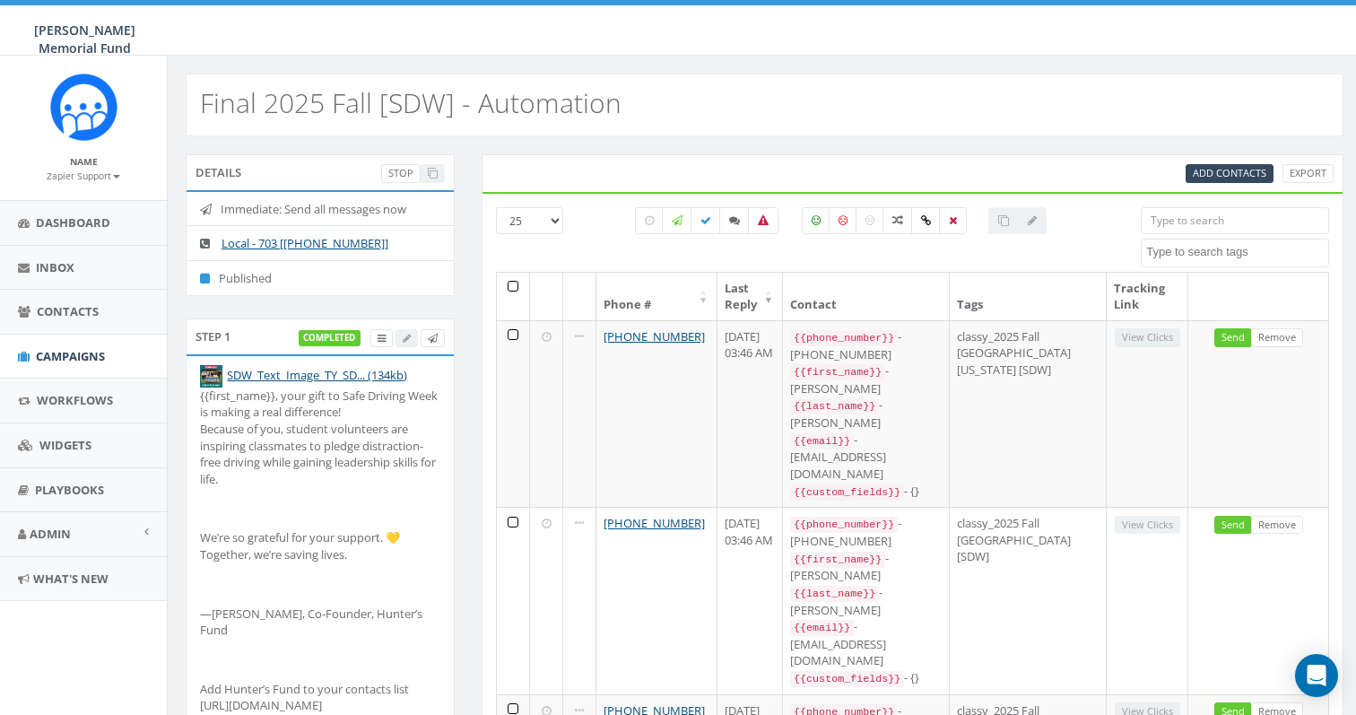
select select
click at [644, 226] on label at bounding box center [649, 220] width 29 height 27
checkbox input "true"
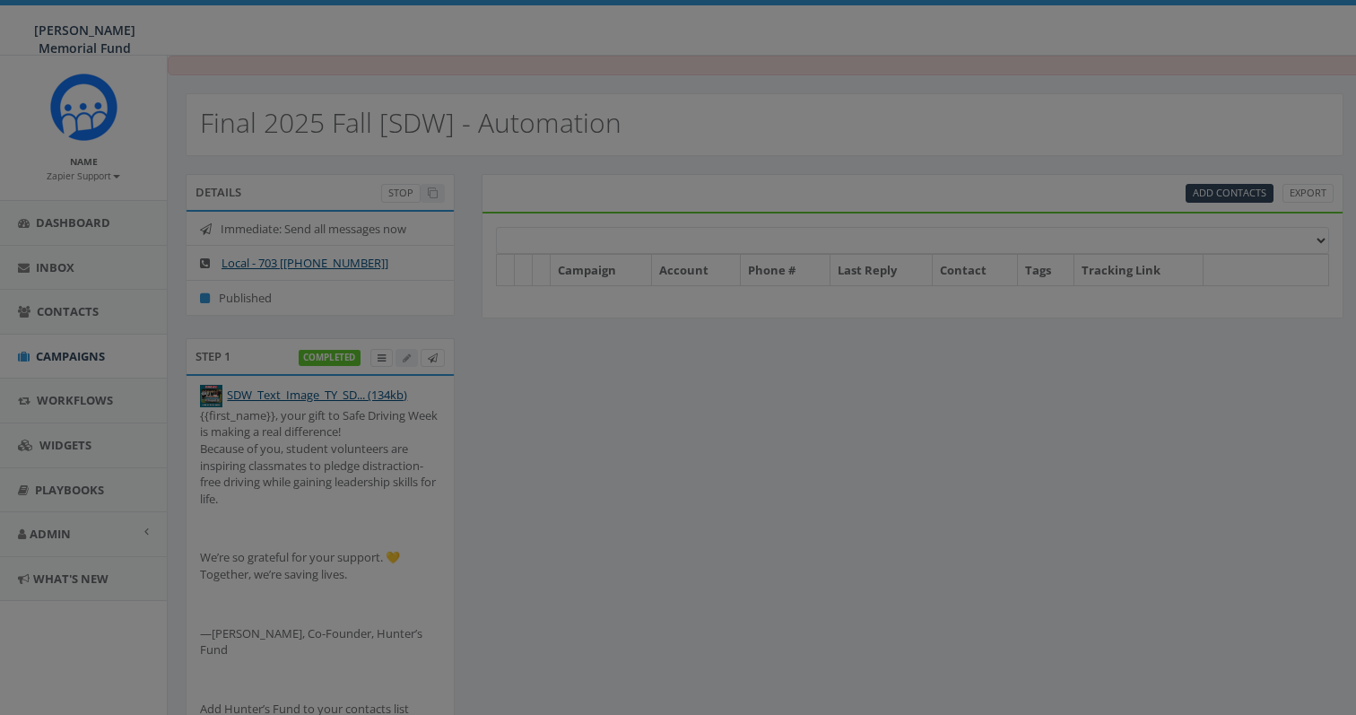
select select
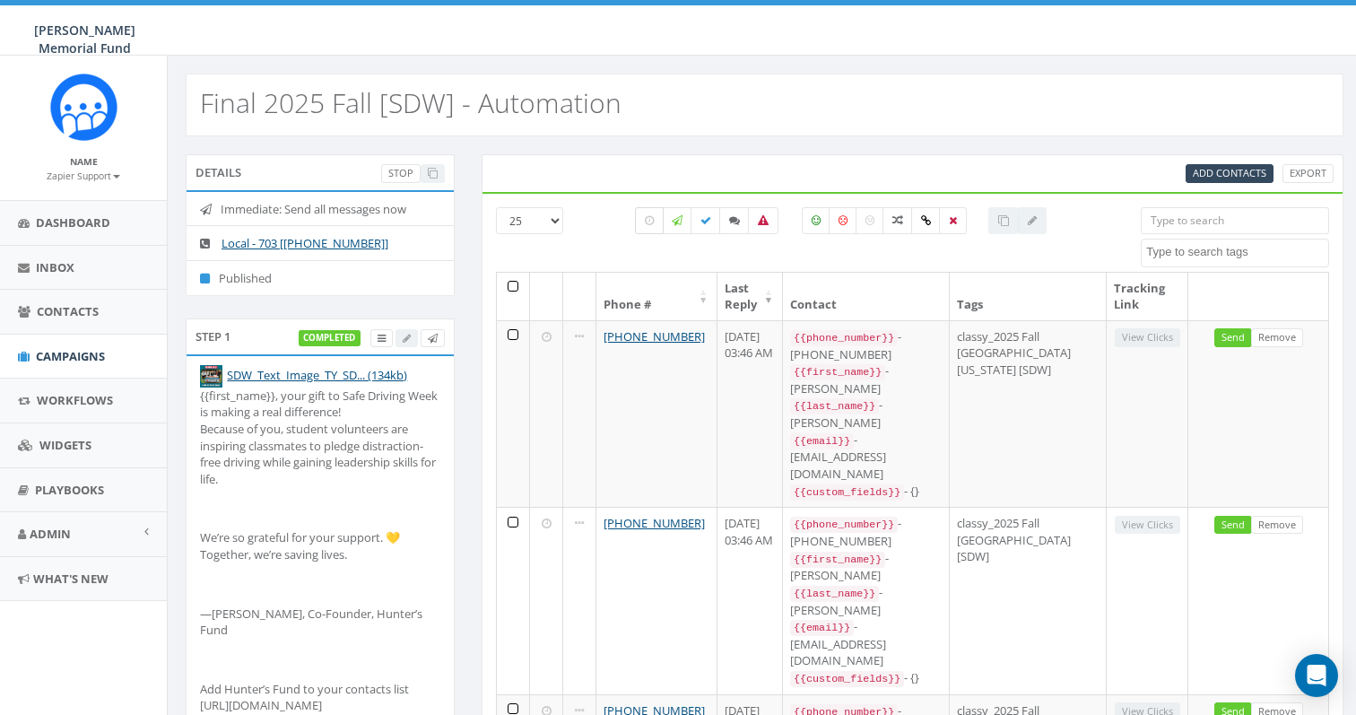
click at [641, 226] on label at bounding box center [649, 220] width 29 height 27
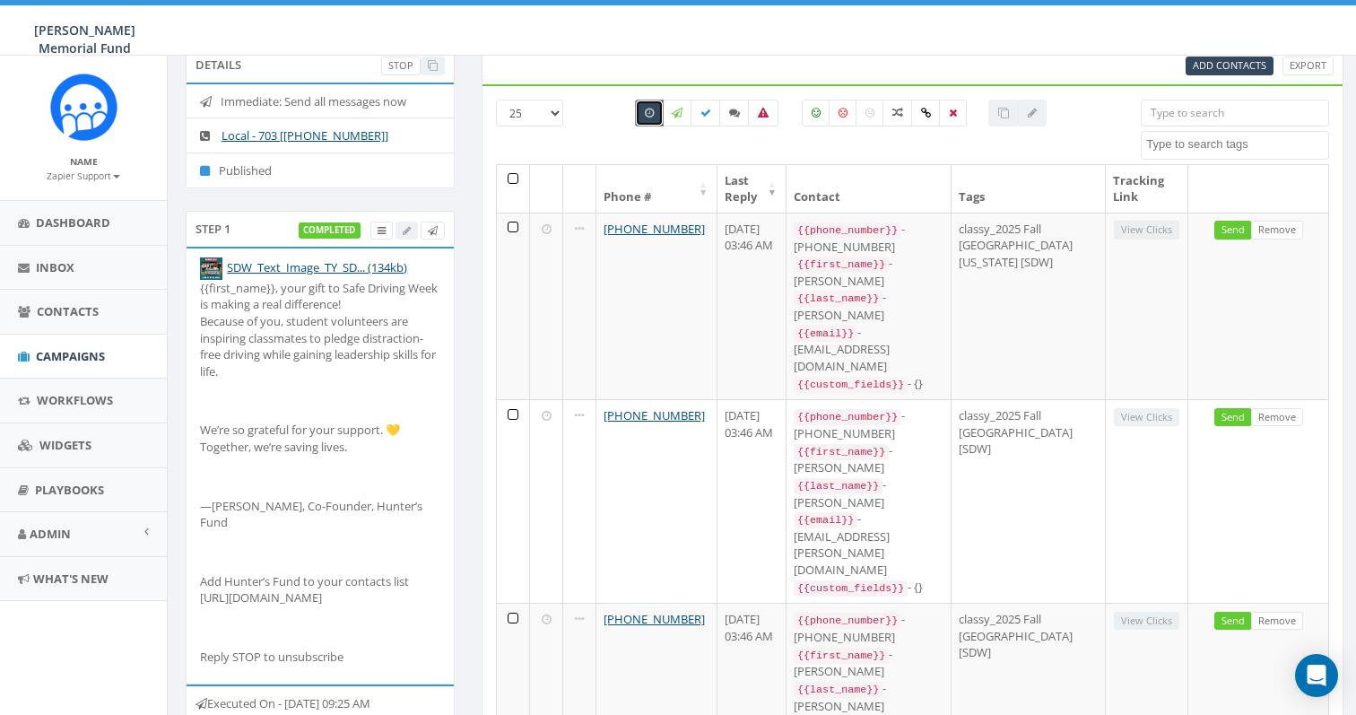
scroll to position [106, 0]
click at [642, 110] on label at bounding box center [649, 114] width 29 height 27
checkbox input "false"
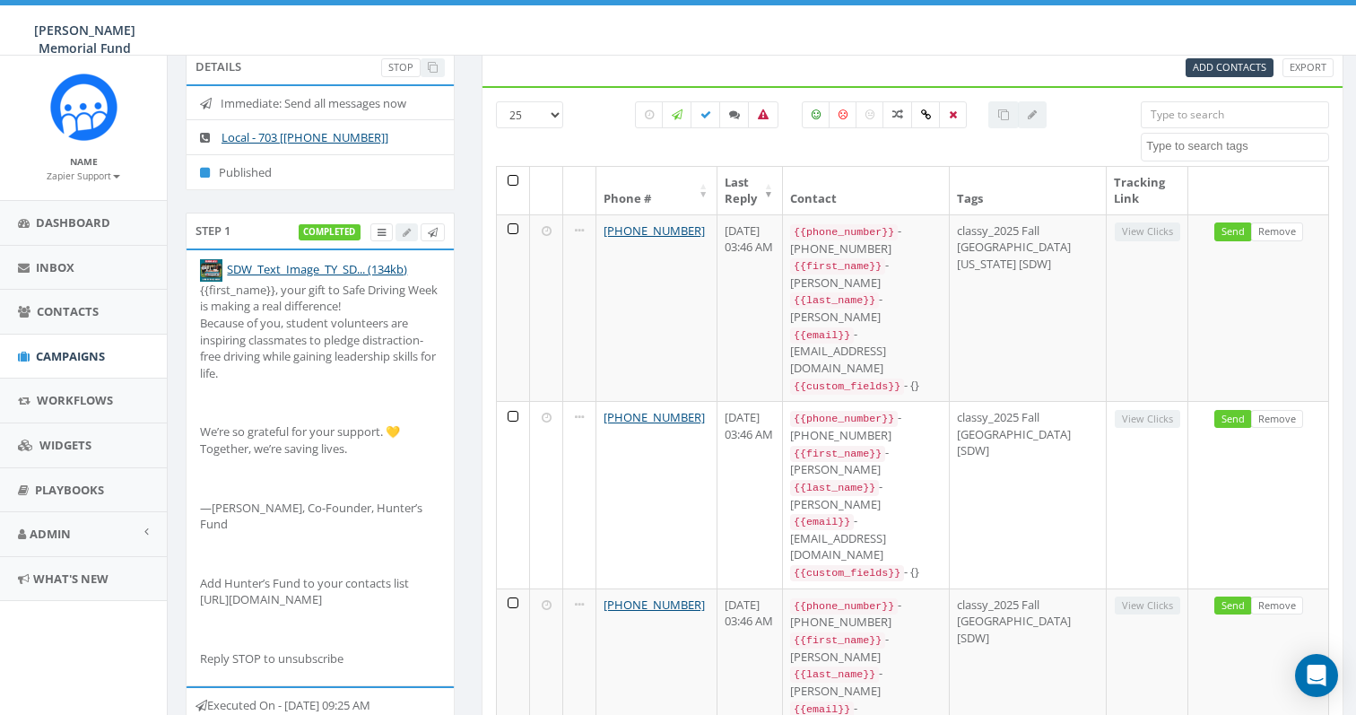
click at [1154, 113] on input "search" at bounding box center [1235, 114] width 188 height 27
paste input "[PHONE_NUMBER]"
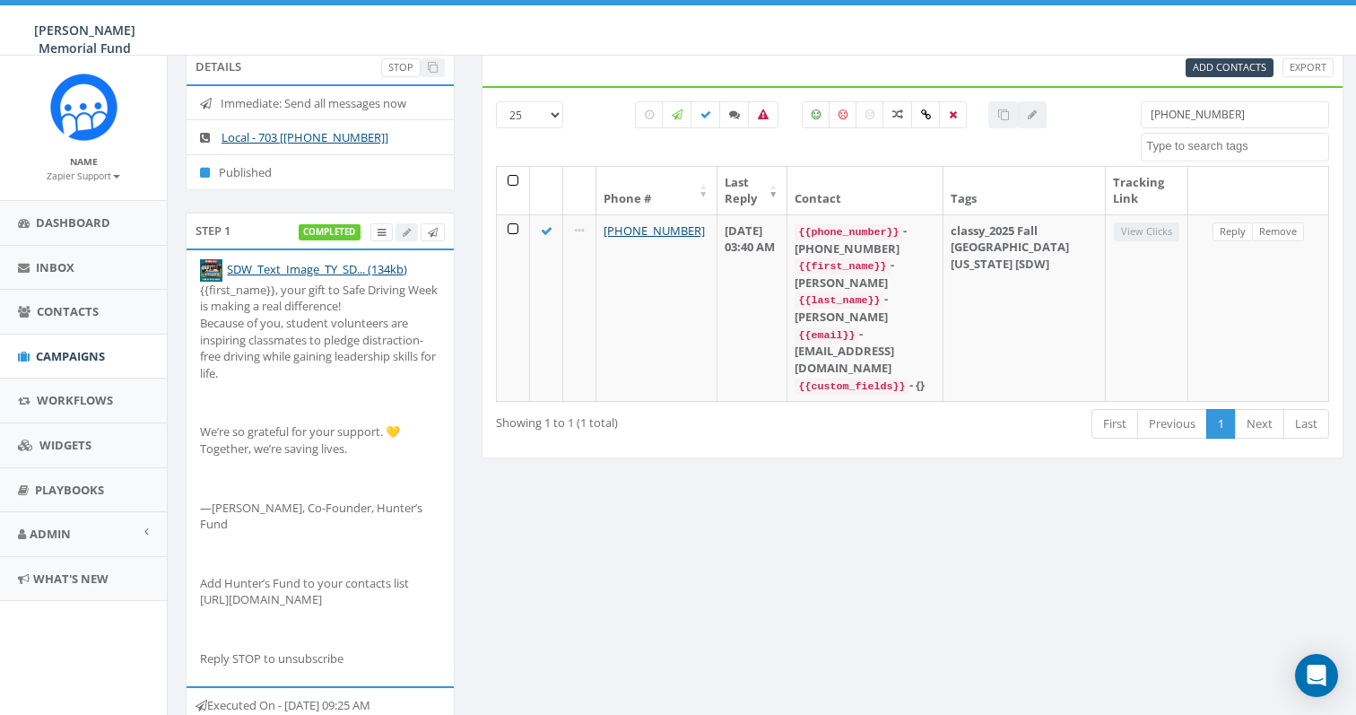
drag, startPoint x: 1171, startPoint y: 117, endPoint x: 1019, endPoint y: 95, distance: 153.9
click at [1019, 96] on div "[PHONE_NUMBER] All 0 contact(s) on current page All 123 contact(s) filtered [PH…" at bounding box center [912, 272] width 862 height 373
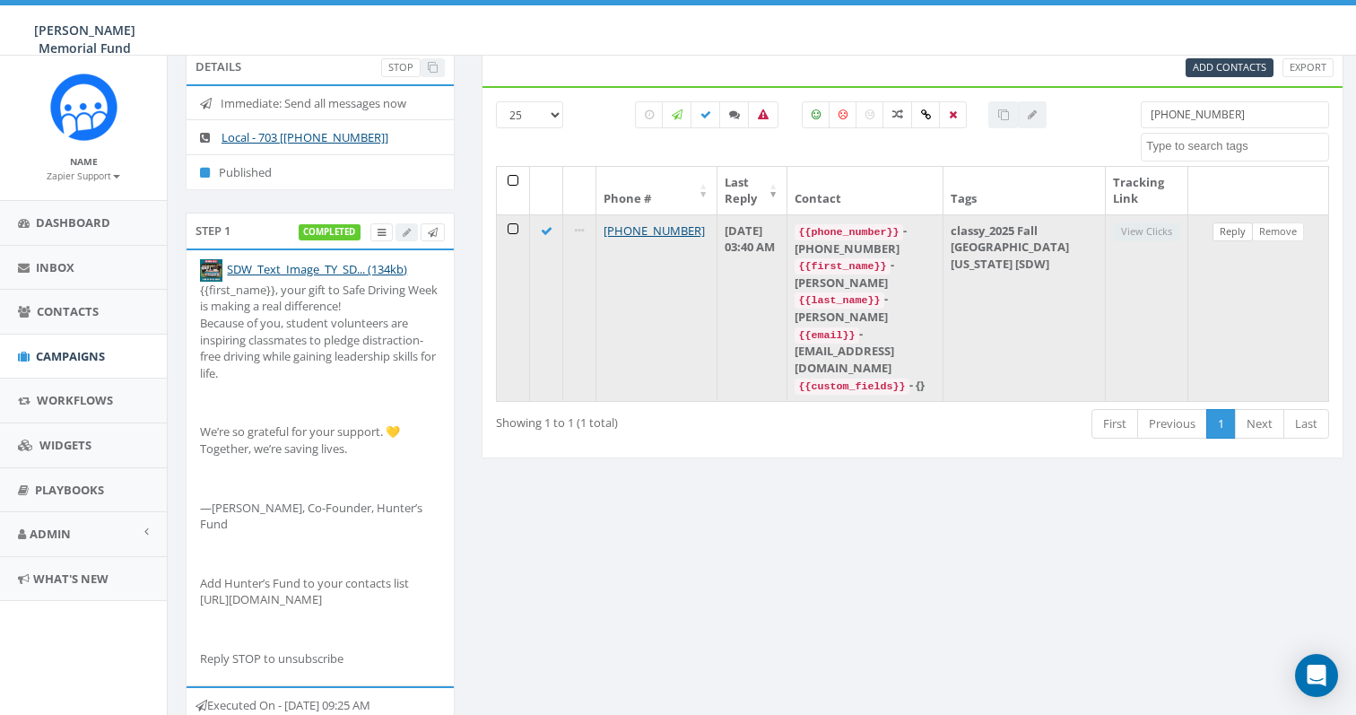
type input "[PHONE_NUMBER]"
click at [1224, 231] on link "Reply" at bounding box center [1232, 231] width 40 height 19
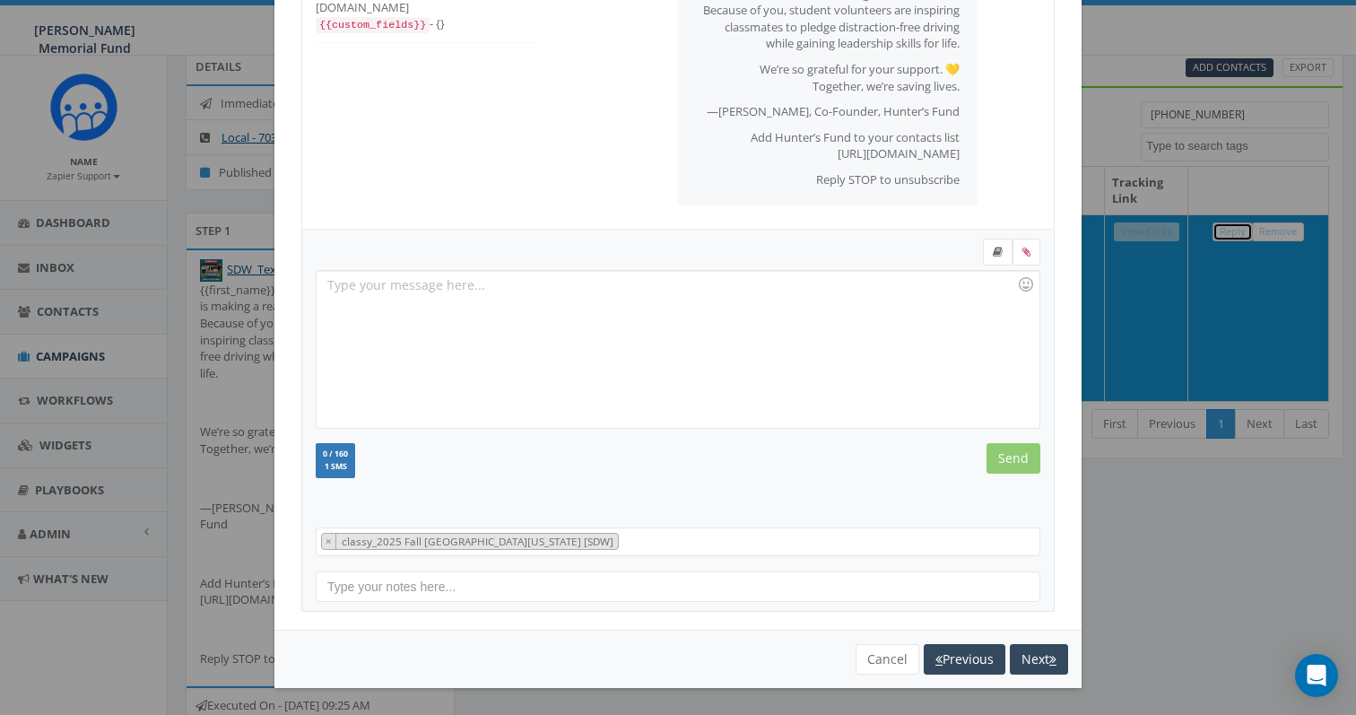
scroll to position [386, 0]
click at [887, 663] on button "Cancel" at bounding box center [887, 659] width 64 height 30
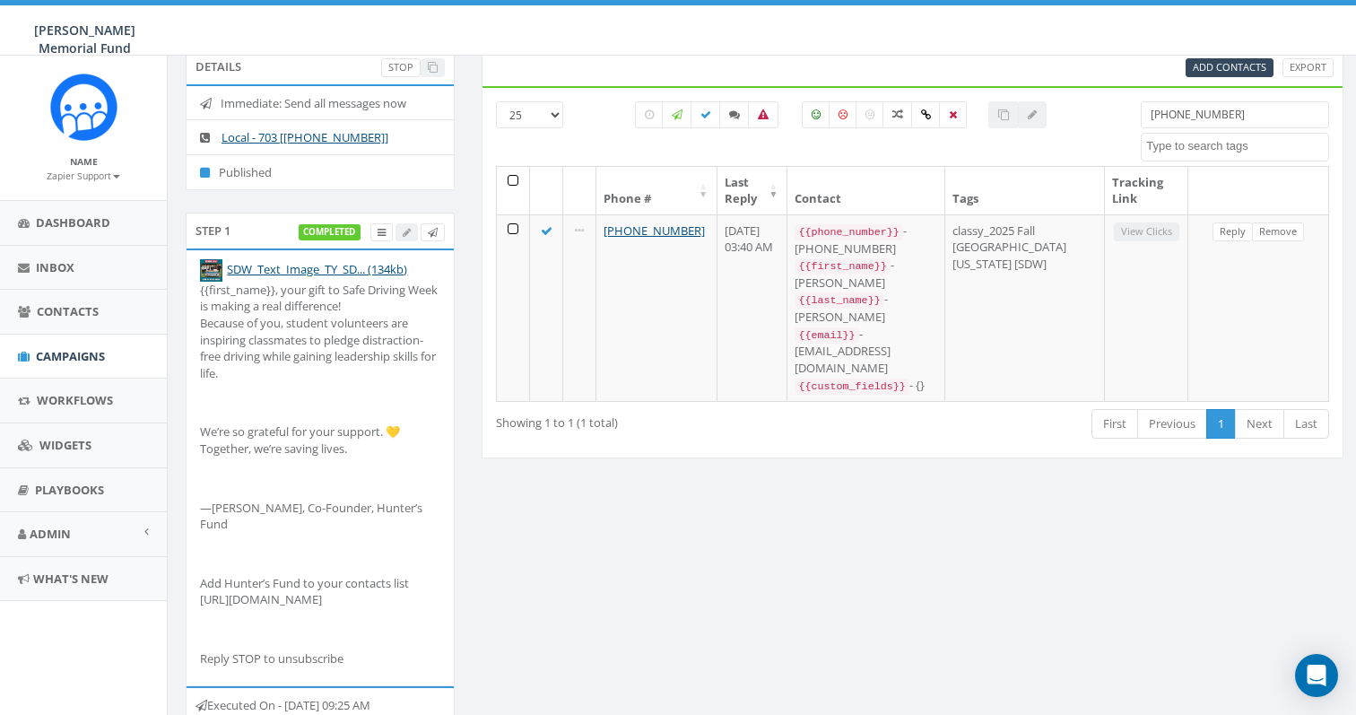
drag, startPoint x: 1260, startPoint y: 118, endPoint x: 1039, endPoint y: 113, distance: 220.6
click at [1039, 113] on div "[PHONE_NUMBER] All 0 contact(s) on current page All 1 contact(s) filtered [PHON…" at bounding box center [912, 133] width 860 height 65
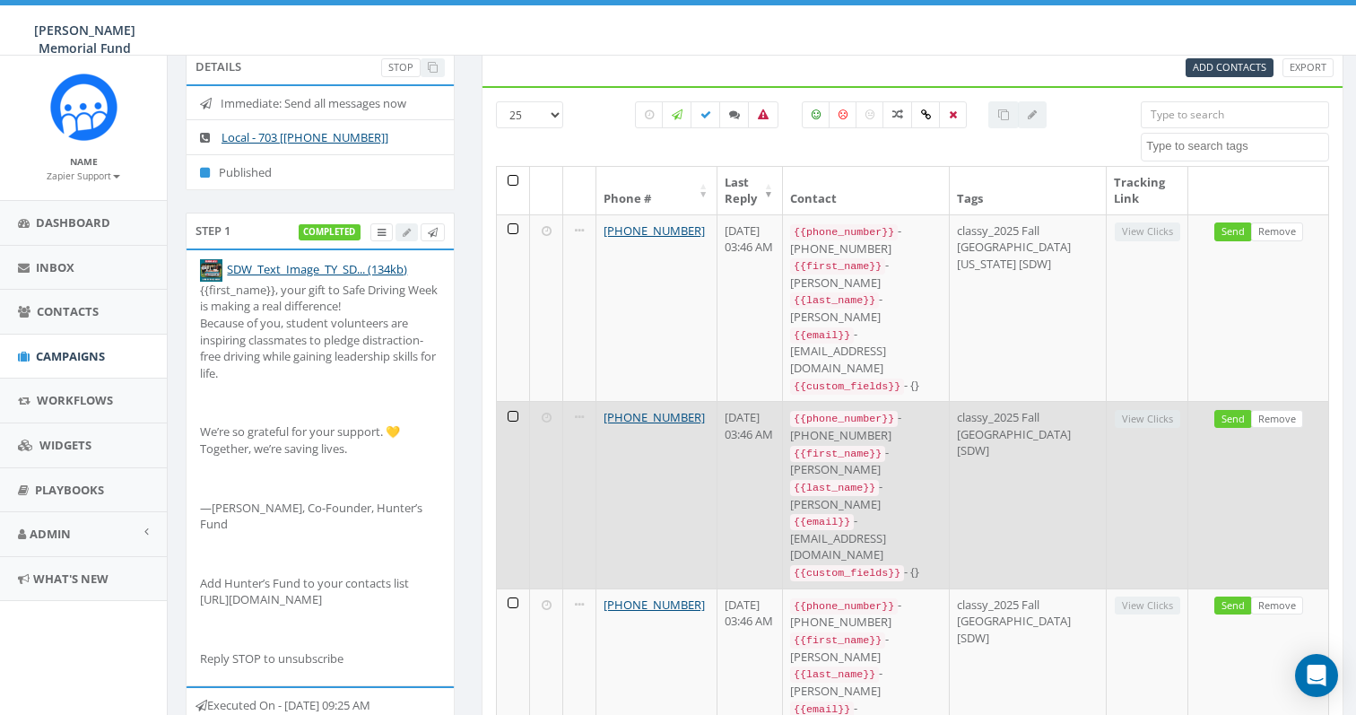
scroll to position [137, 0]
